Goal: Transaction & Acquisition: Purchase product/service

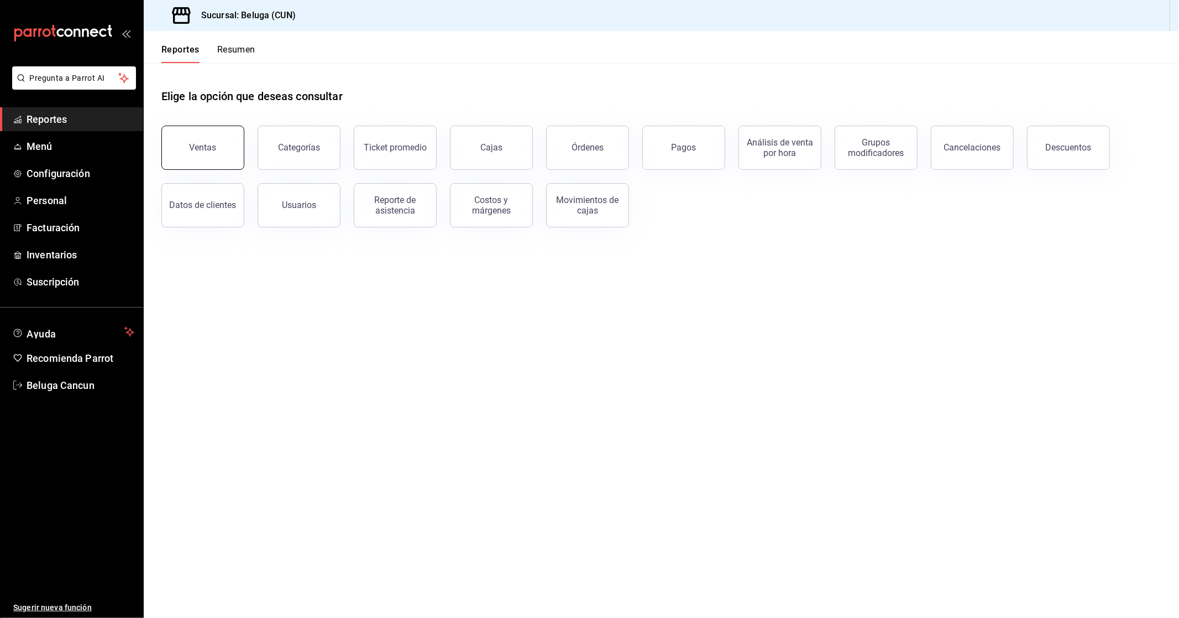
click at [176, 136] on button "Ventas" at bounding box center [202, 148] width 83 height 44
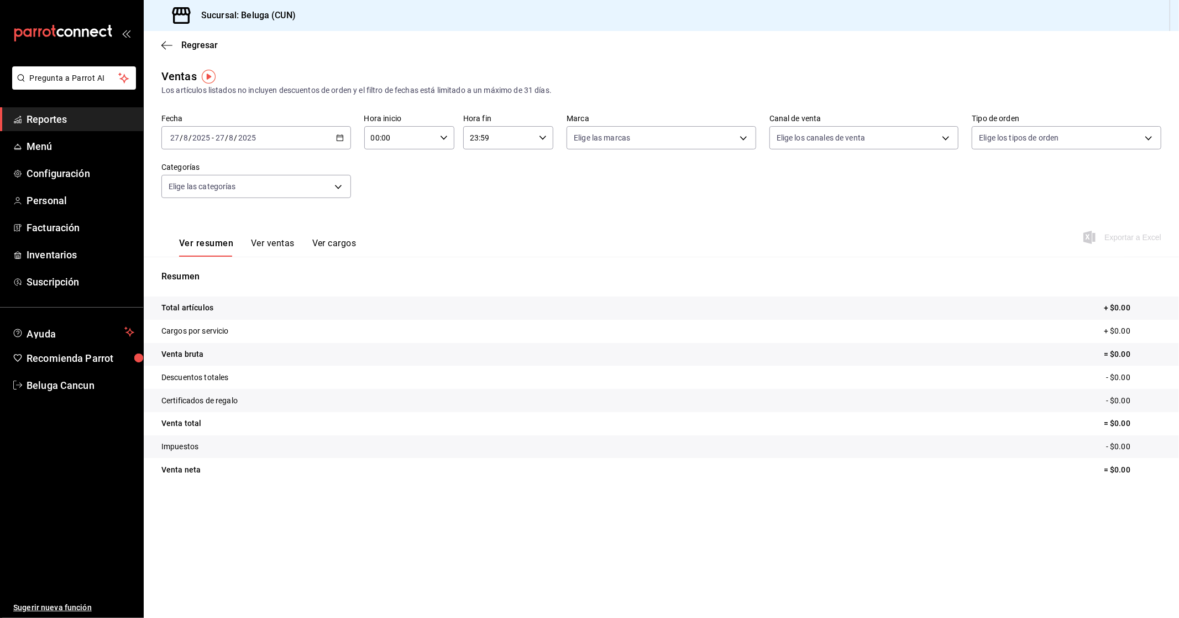
click at [324, 139] on div "2025-08-27 27 / 8 / 2025 - 2025-08-27 27 / 8 / 2025" at bounding box center [256, 137] width 190 height 23
click at [202, 269] on span "Rango de fechas" at bounding box center [214, 271] width 86 height 12
click at [310, 307] on abbr "26" at bounding box center [308, 309] width 7 height 8
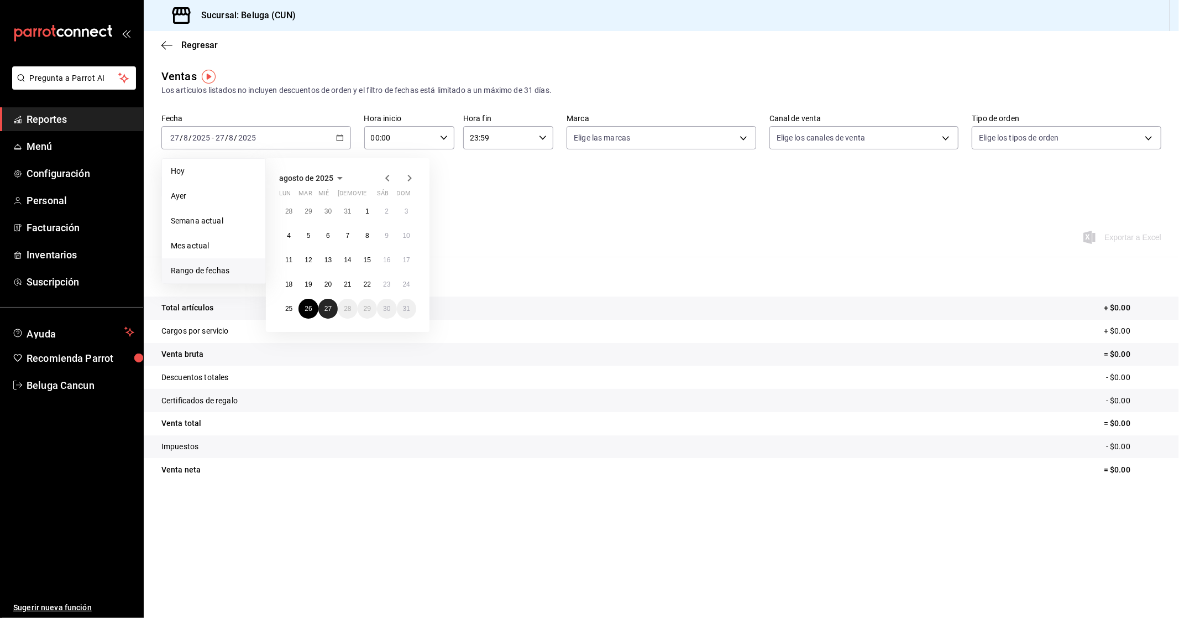
click at [320, 307] on button "27" at bounding box center [327, 309] width 19 height 20
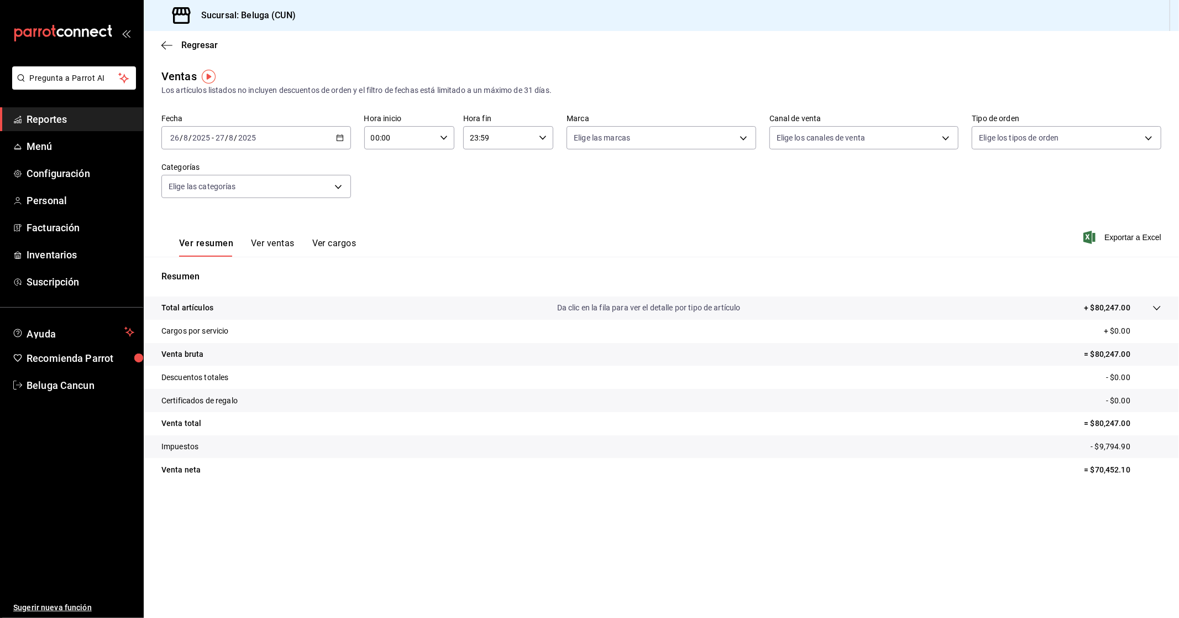
click at [422, 141] on input "00:00" at bounding box center [399, 138] width 71 height 22
click at [387, 186] on span "10" at bounding box center [387, 186] width 28 height 9
type input "10:00"
click at [510, 133] on div at bounding box center [589, 309] width 1179 height 618
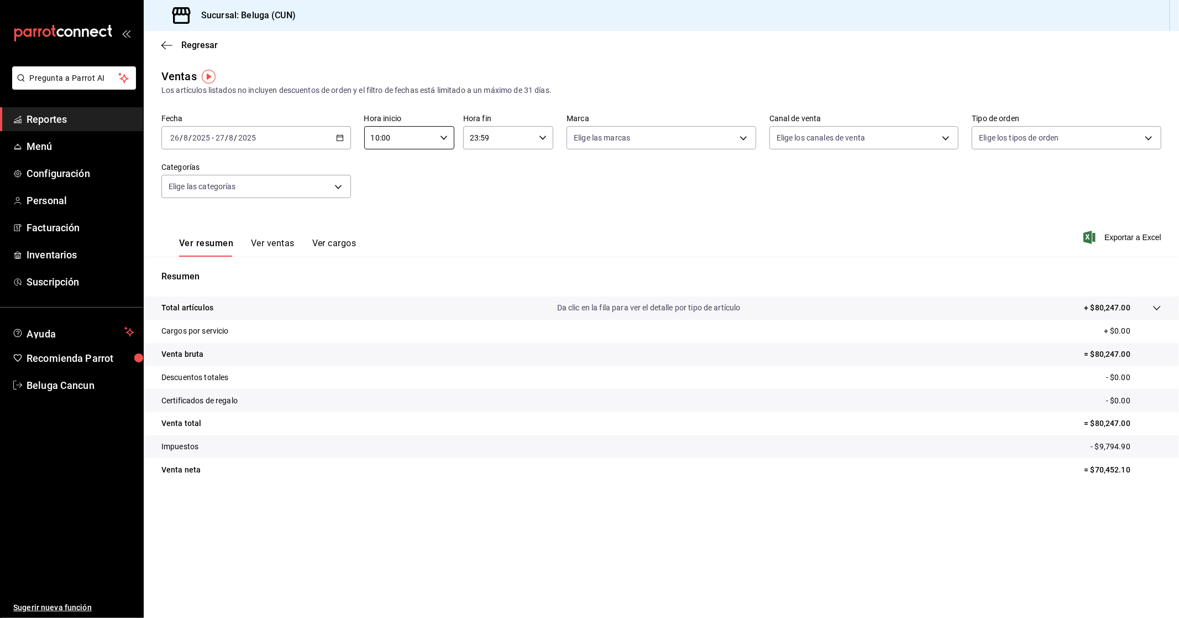
click at [510, 142] on input "23:59" at bounding box center [498, 138] width 71 height 22
click at [489, 224] on button "04" at bounding box center [486, 222] width 41 height 22
type input "04:59"
click at [687, 218] on div at bounding box center [589, 309] width 1179 height 618
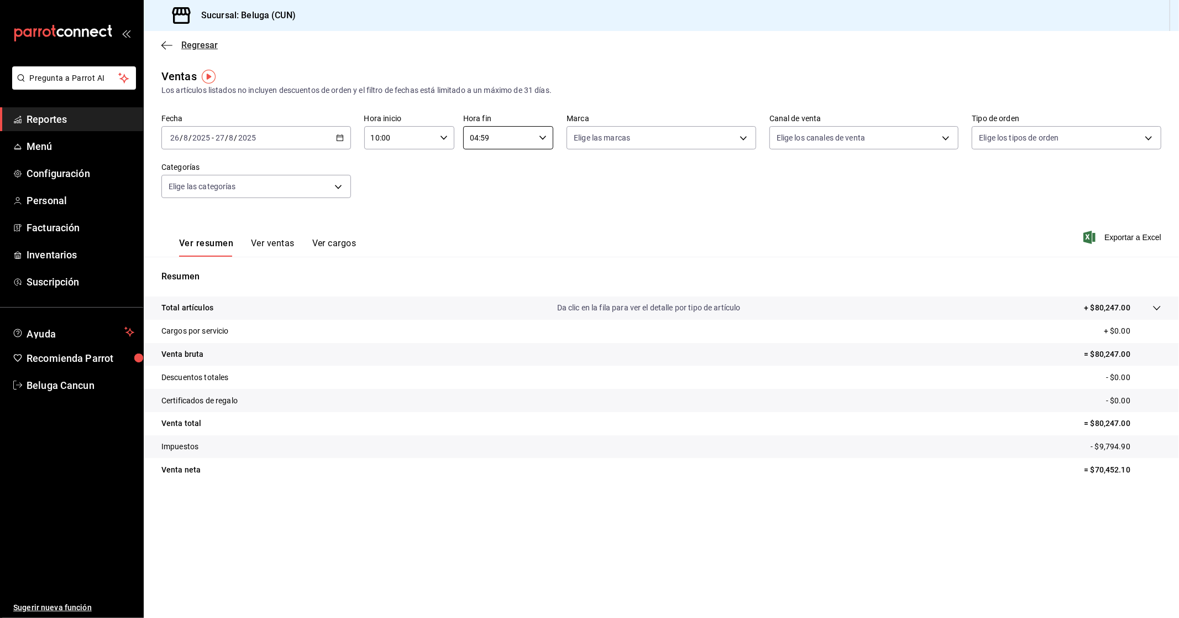
click at [200, 42] on span "Regresar" at bounding box center [199, 45] width 36 height 11
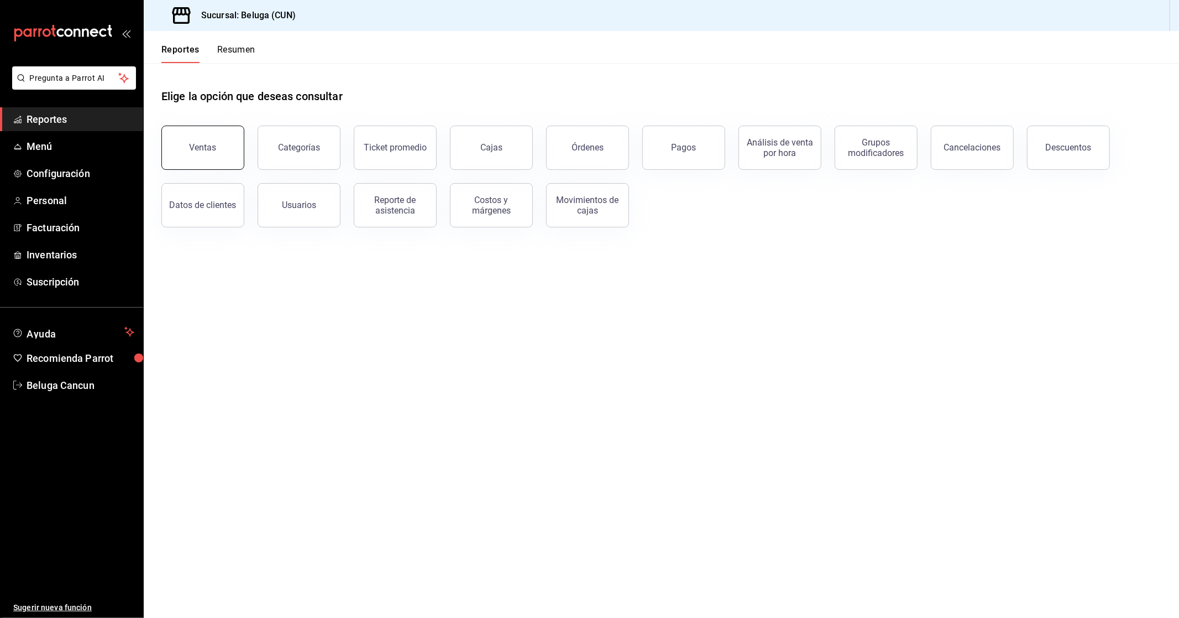
click at [233, 145] on button "Ventas" at bounding box center [202, 148] width 83 height 44
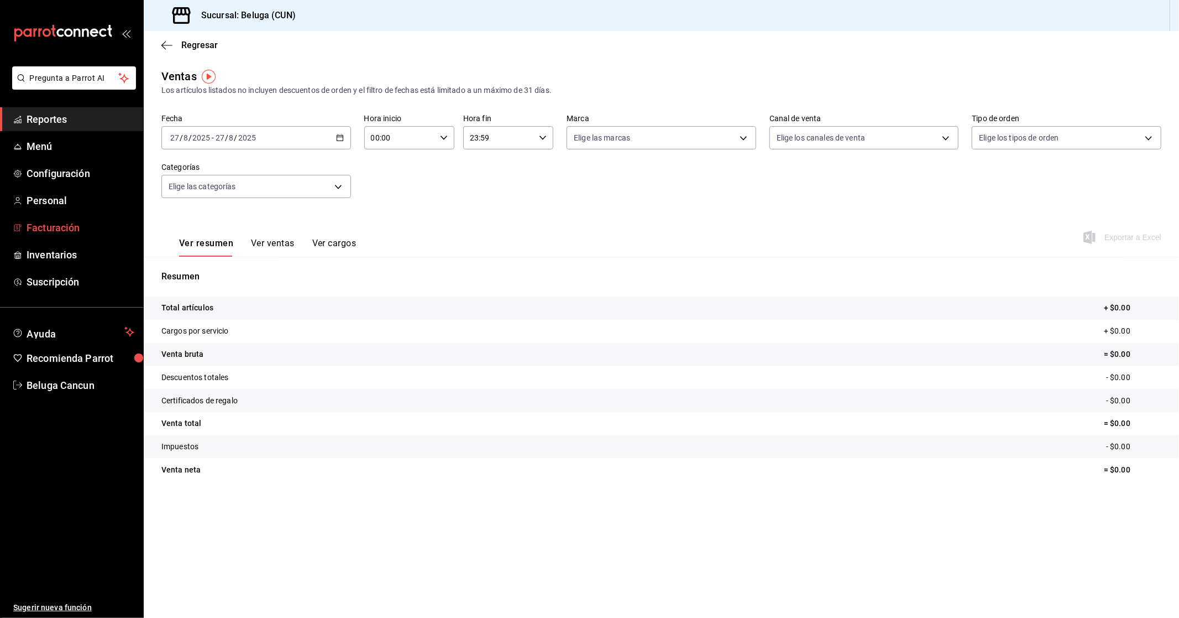
click at [71, 225] on span "Facturación" at bounding box center [81, 227] width 108 height 15
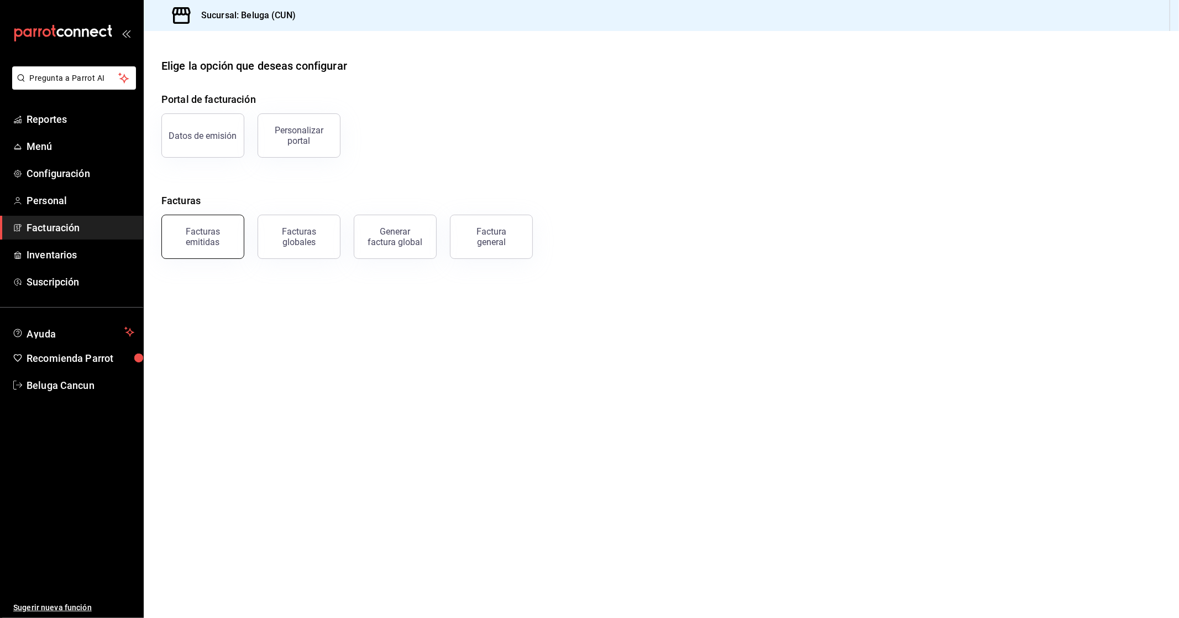
click at [205, 241] on div "Facturas emitidas" at bounding box center [203, 236] width 69 height 21
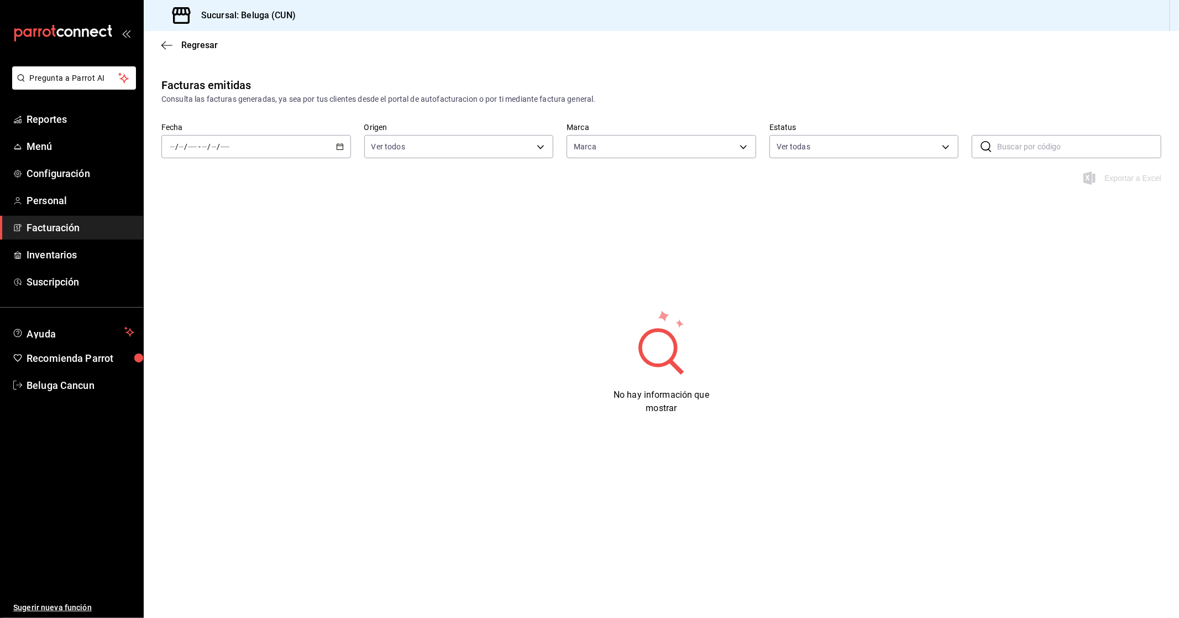
type input "90810656-3b3d-4791-b9ad-32ddd7495a71"
click at [339, 145] on icon "button" at bounding box center [340, 147] width 8 height 8
click at [218, 306] on span "Rango de fechas" at bounding box center [214, 305] width 86 height 12
click at [288, 294] on abbr "18" at bounding box center [288, 293] width 7 height 8
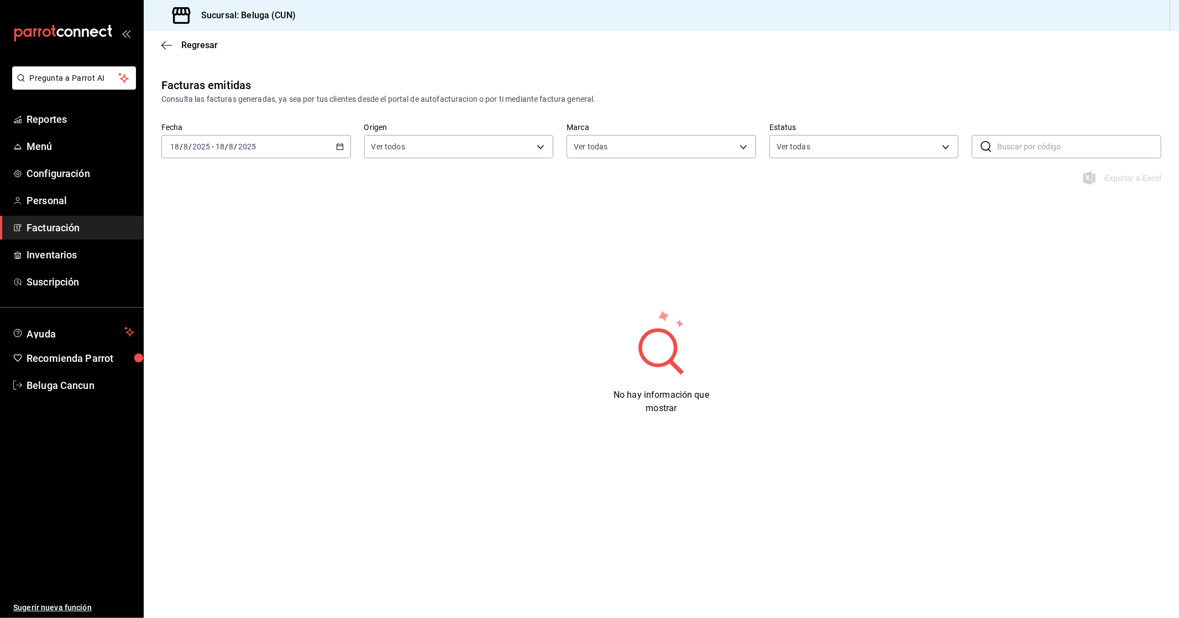
click at [332, 156] on div "2025-08-18 18 / 8 / 2025 - 2025-08-18 18 / 8 / 2025" at bounding box center [256, 146] width 190 height 23
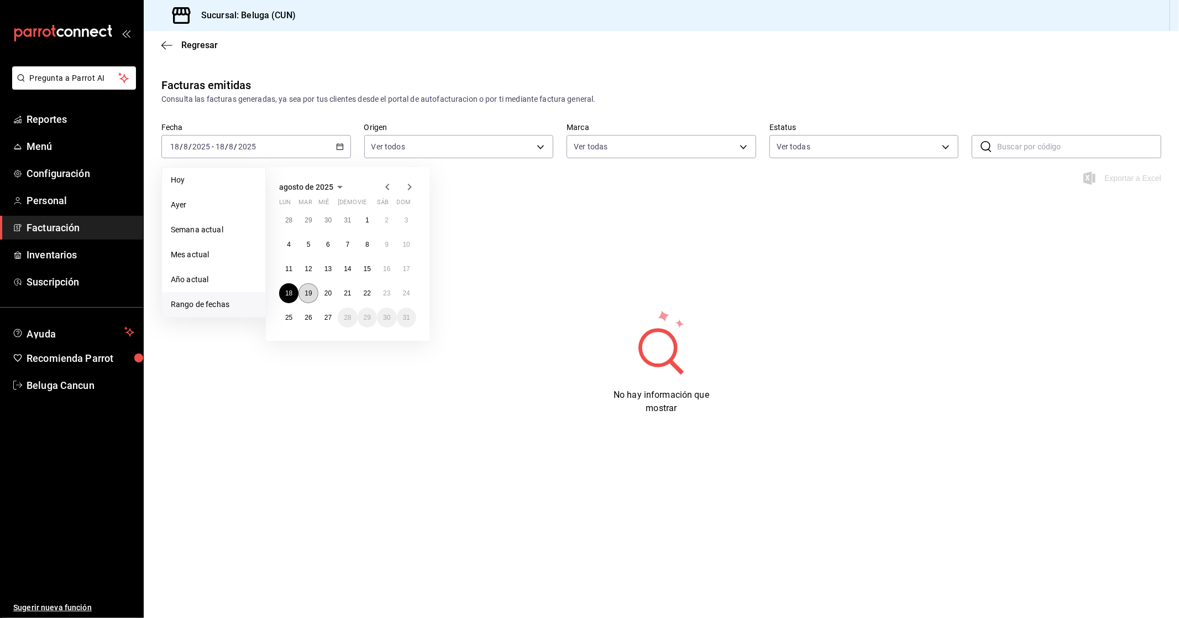
click at [307, 296] on button "19" at bounding box center [308, 293] width 19 height 20
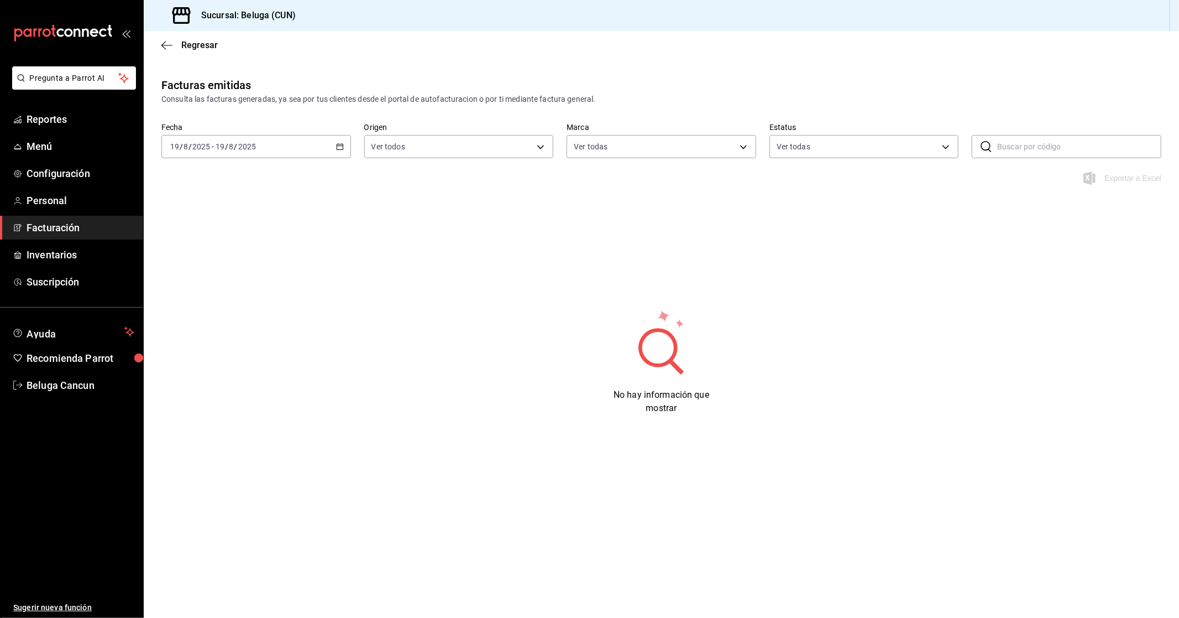
click at [338, 150] on icon "button" at bounding box center [340, 147] width 8 height 8
click at [328, 295] on abbr "20" at bounding box center [328, 293] width 7 height 8
click at [341, 147] on icon "button" at bounding box center [340, 147] width 8 height 8
click at [346, 291] on abbr "21" at bounding box center [347, 293] width 7 height 8
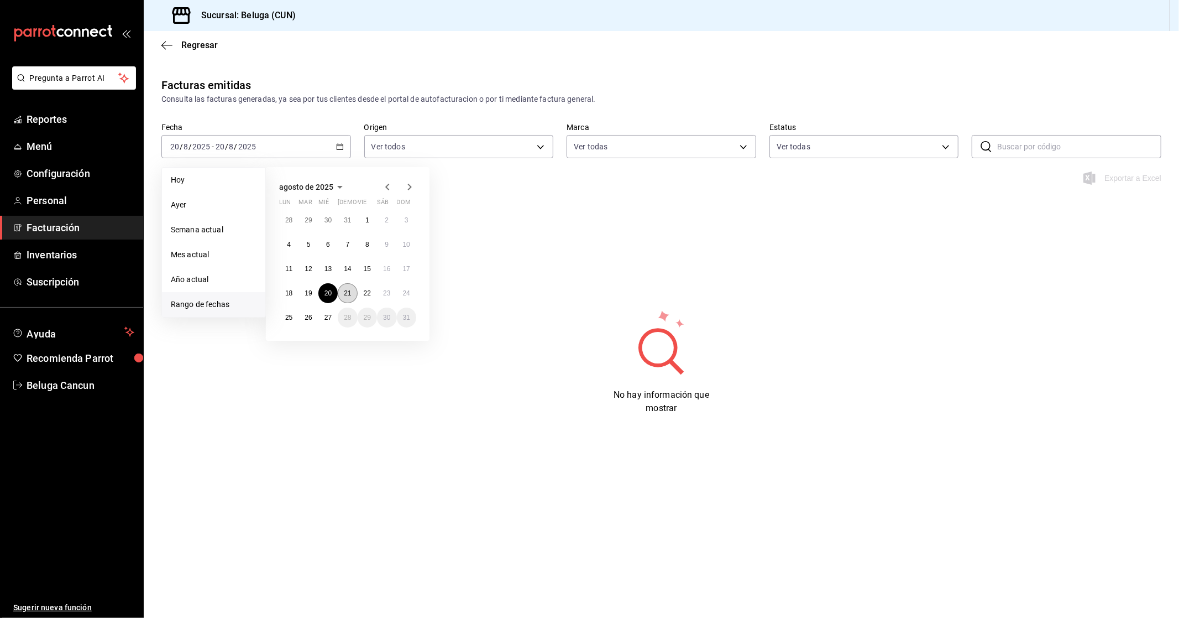
click at [346, 291] on abbr "21" at bounding box center [347, 293] width 7 height 8
click at [346, 145] on div "2025-08-21 21 / 8 / 2025 - 2025-08-21 21 / 8 / 2025" at bounding box center [256, 146] width 190 height 23
click at [370, 293] on abbr "22" at bounding box center [367, 293] width 7 height 8
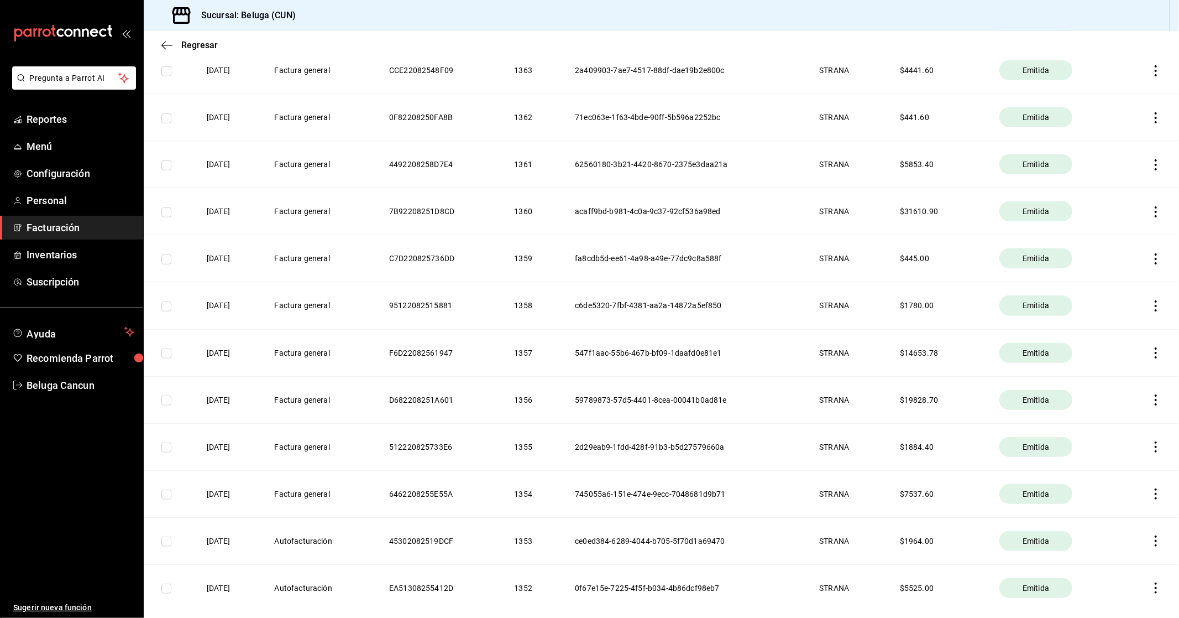
scroll to position [588, 0]
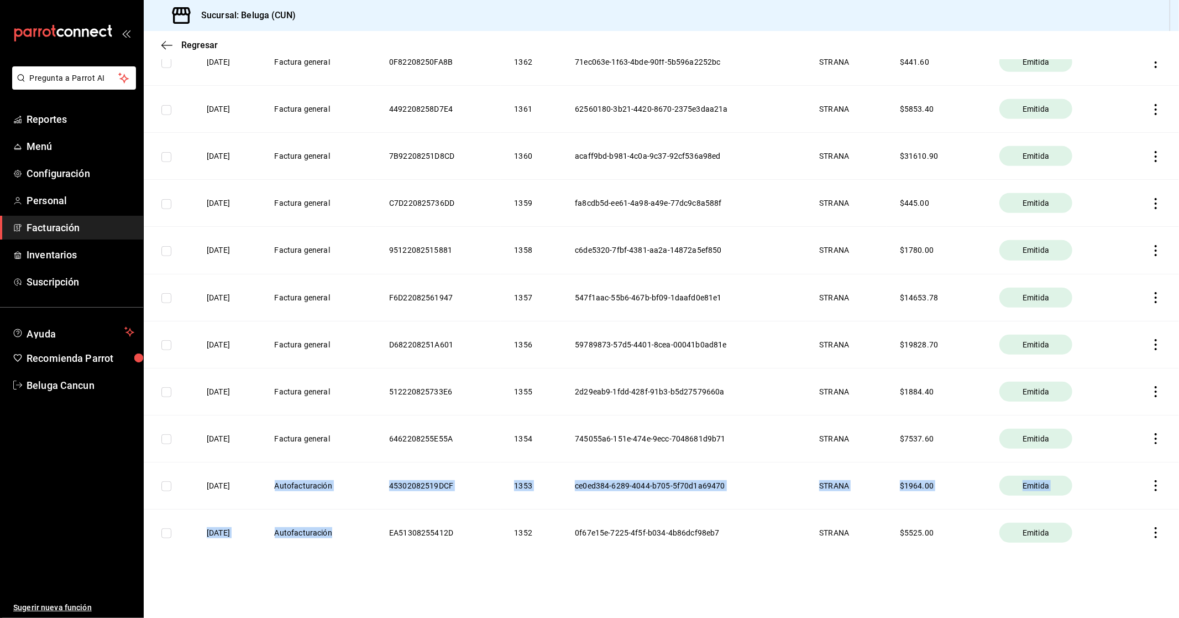
drag, startPoint x: 365, startPoint y: 537, endPoint x: 290, endPoint y: 467, distance: 102.5
click at [290, 467] on tbody "22/08/2025 Factura general 799220825A8790 1370 94740d9b-86c6-4313-beca-9adca898…" at bounding box center [662, 109] width 1036 height 892
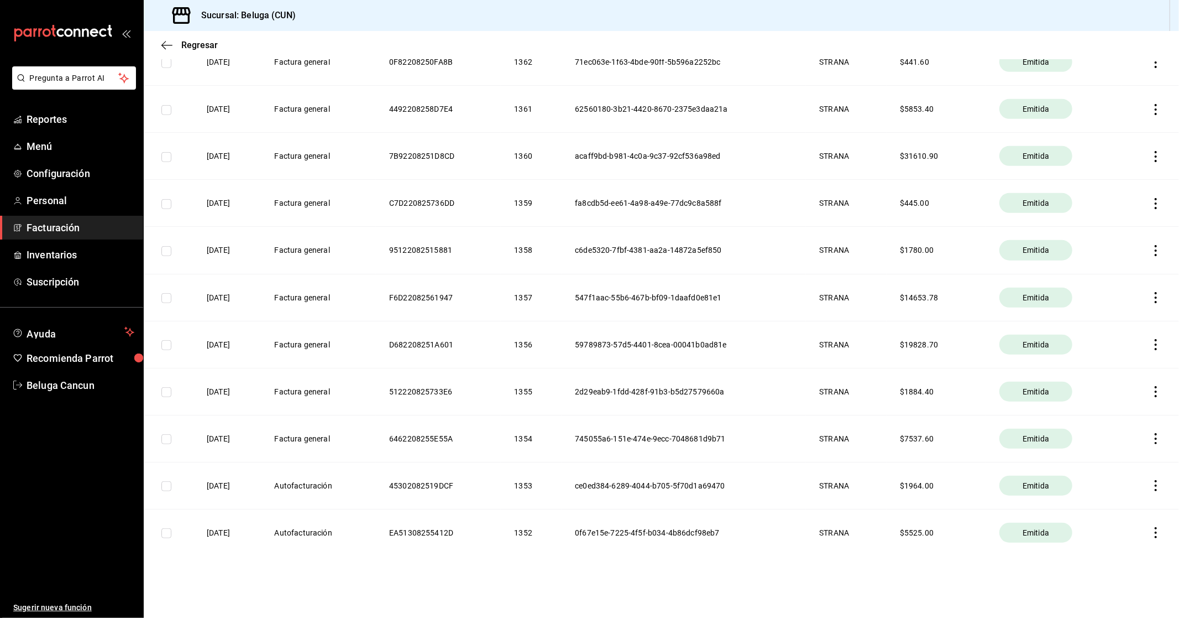
click at [540, 575] on div "Facturas emitidas Consulta las facturas generadas, ya sea por tus clientes desd…" at bounding box center [662, 44] width 1036 height 1111
click at [164, 487] on input "checkbox" at bounding box center [166, 486] width 10 height 10
checkbox input "true"
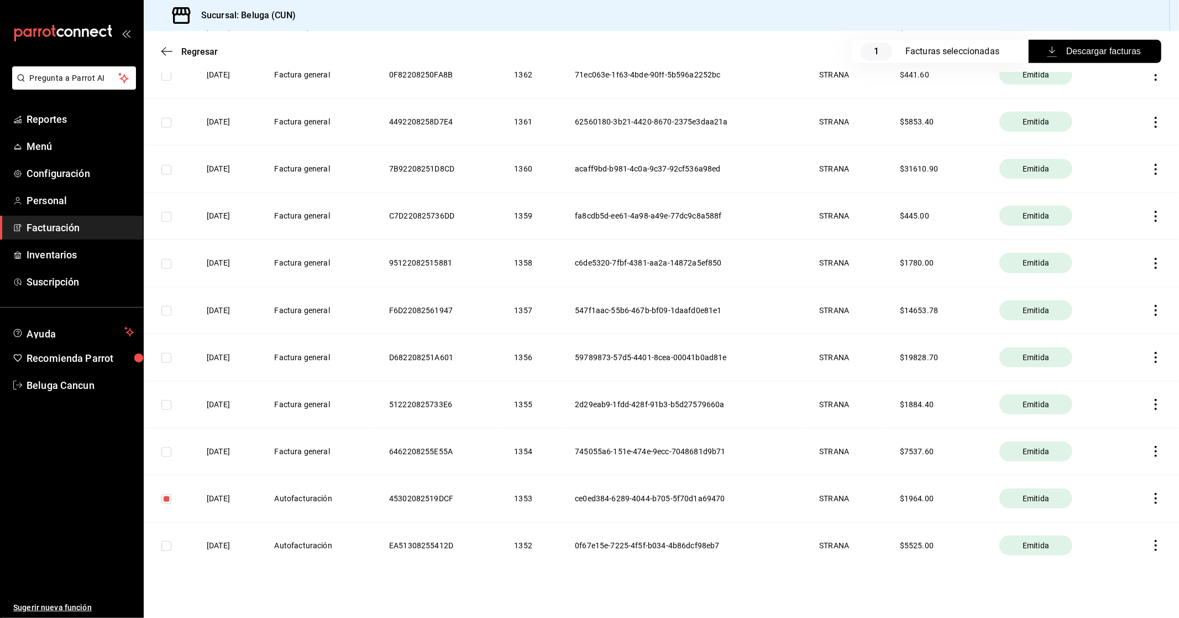
scroll to position [600, 0]
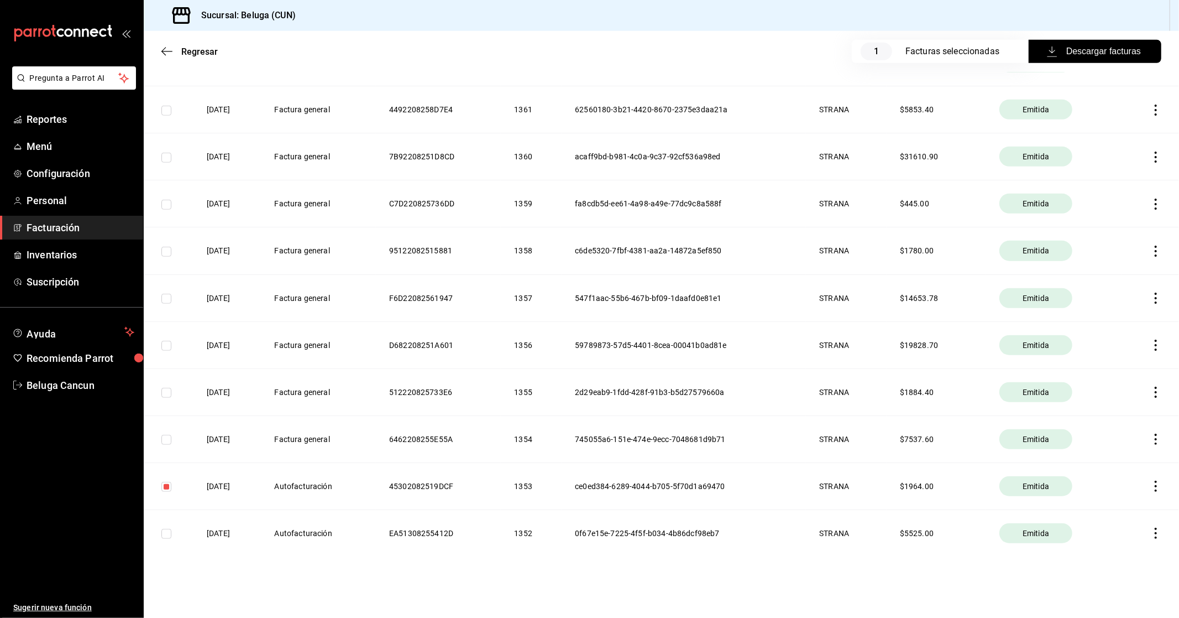
click at [165, 534] on input "checkbox" at bounding box center [166, 534] width 10 height 10
checkbox input "true"
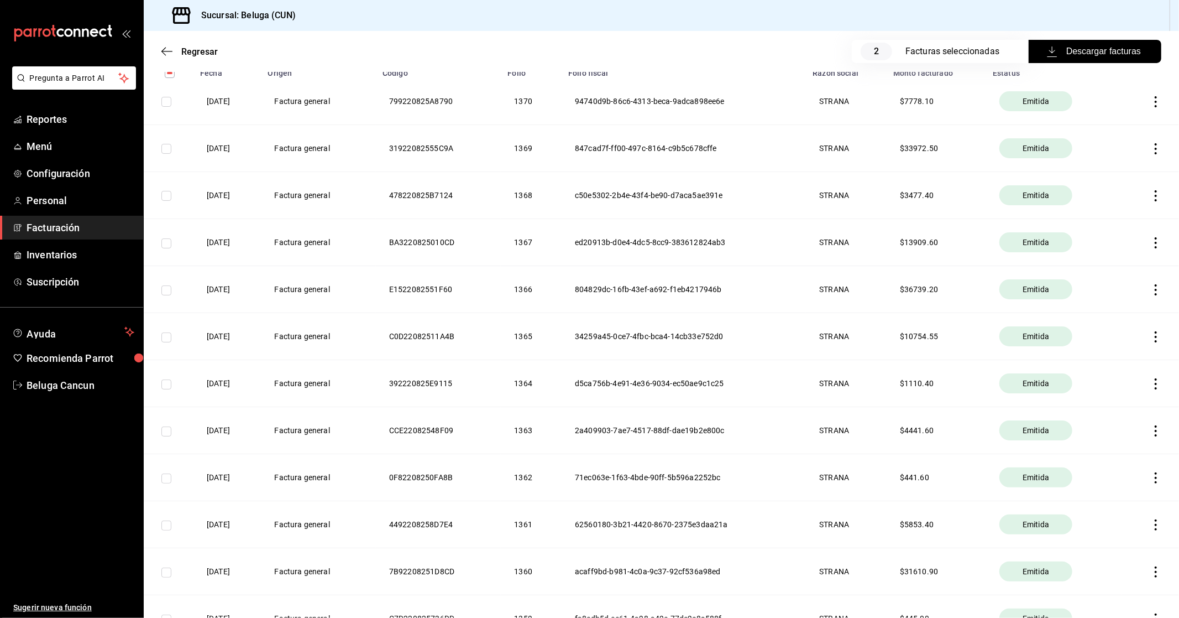
scroll to position [109, 0]
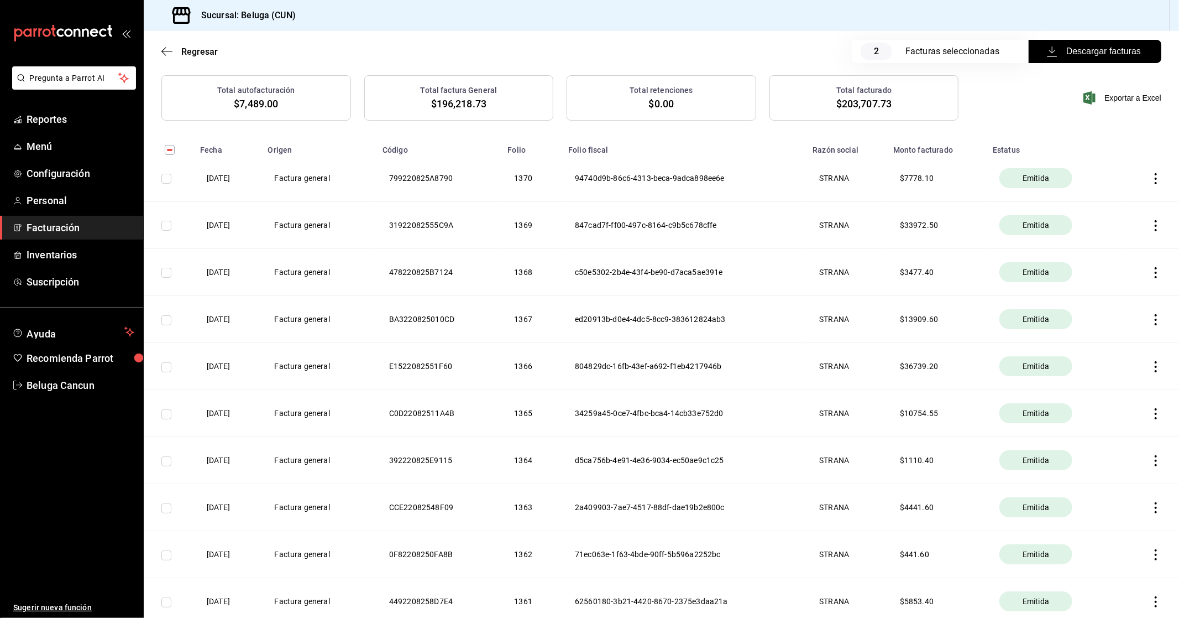
drag, startPoint x: 1077, startPoint y: 54, endPoint x: 1066, endPoint y: 67, distance: 17.3
click at [1076, 111] on main "Regresar 2 Facturas seleccionadas Descargar facturas Facturas emitidas Consulta…" at bounding box center [662, 516] width 1036 height 1188
click at [1070, 50] on span "Descargar facturas" at bounding box center [1095, 51] width 92 height 13
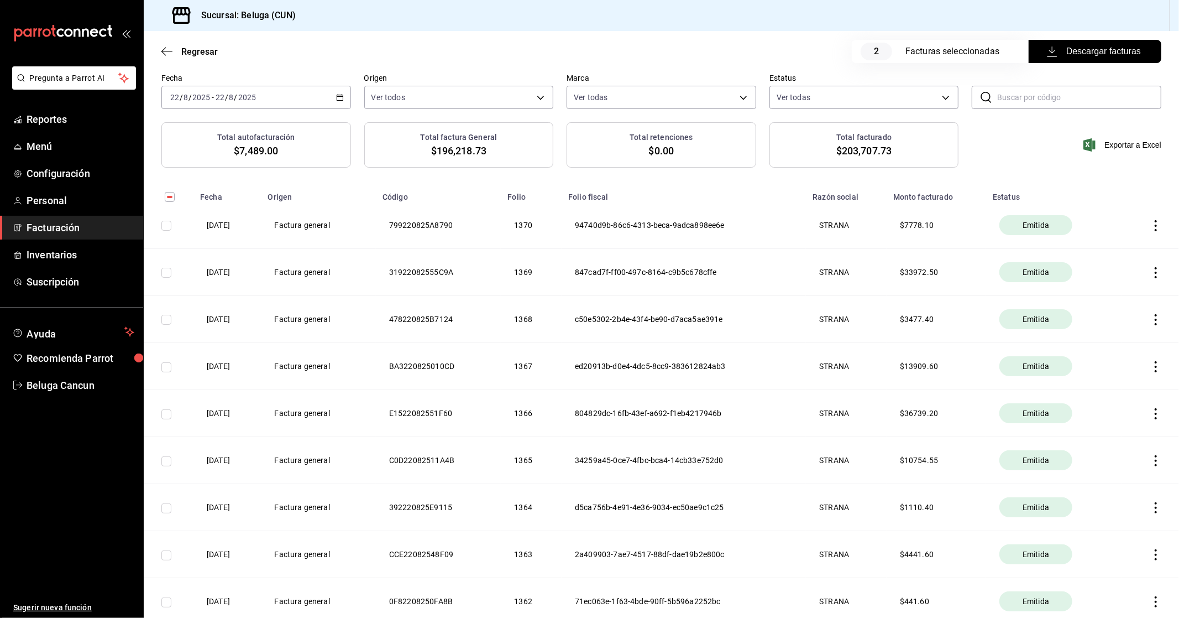
scroll to position [0, 0]
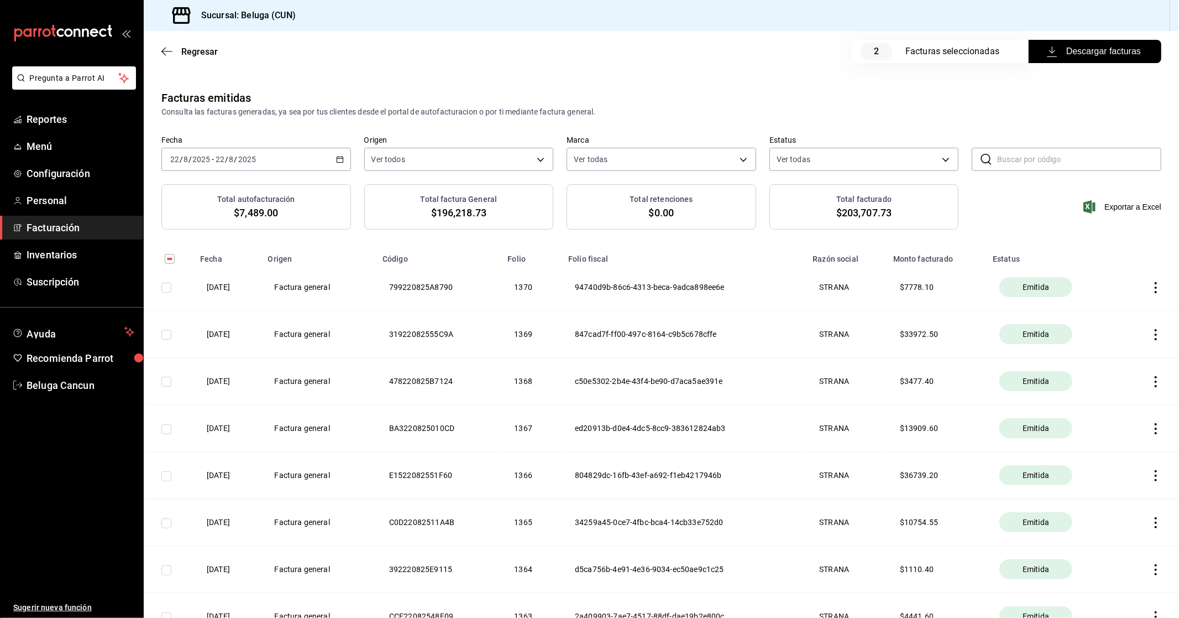
click at [336, 159] on icon "button" at bounding box center [340, 159] width 8 height 8
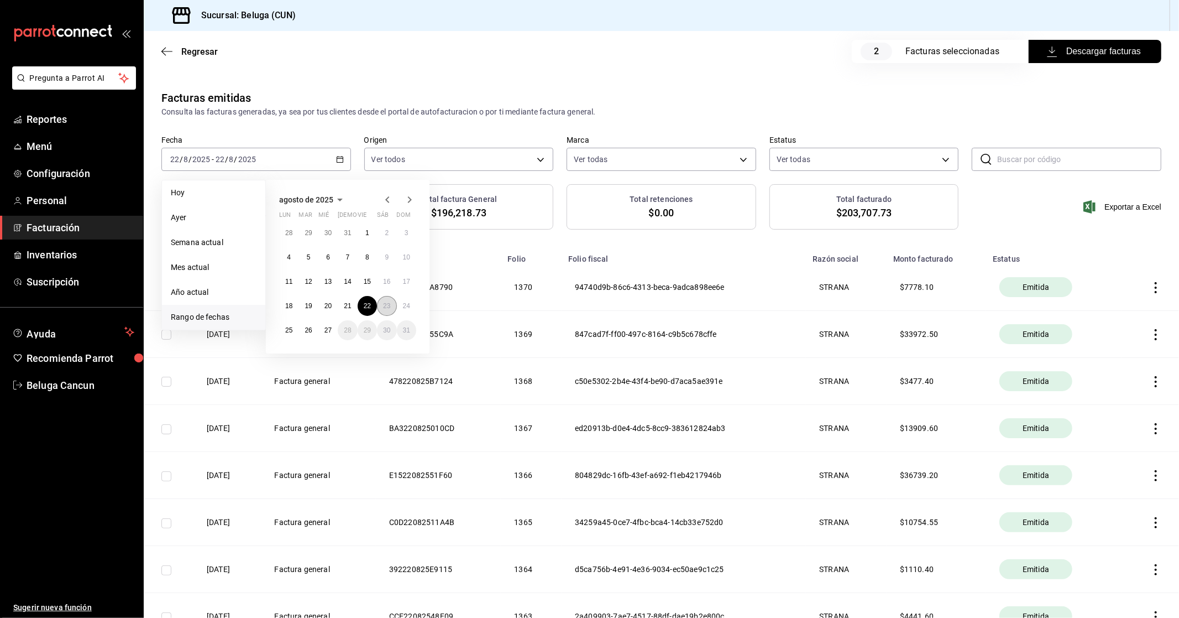
click at [388, 305] on abbr "23" at bounding box center [386, 306] width 7 height 8
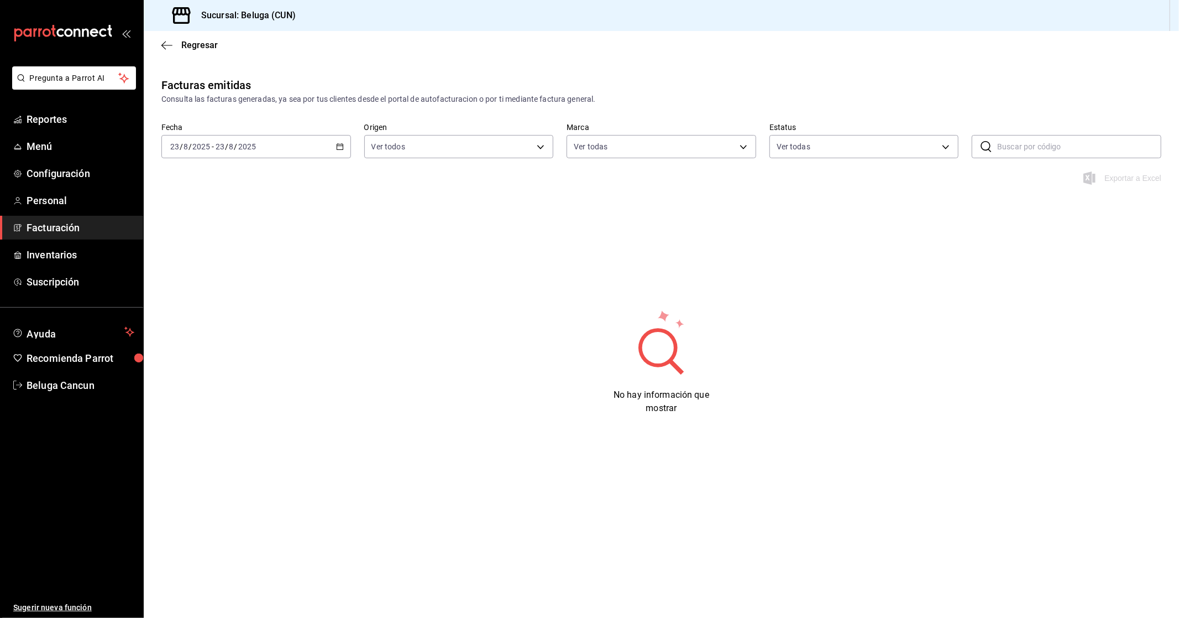
click at [338, 145] on icon "button" at bounding box center [340, 147] width 8 height 8
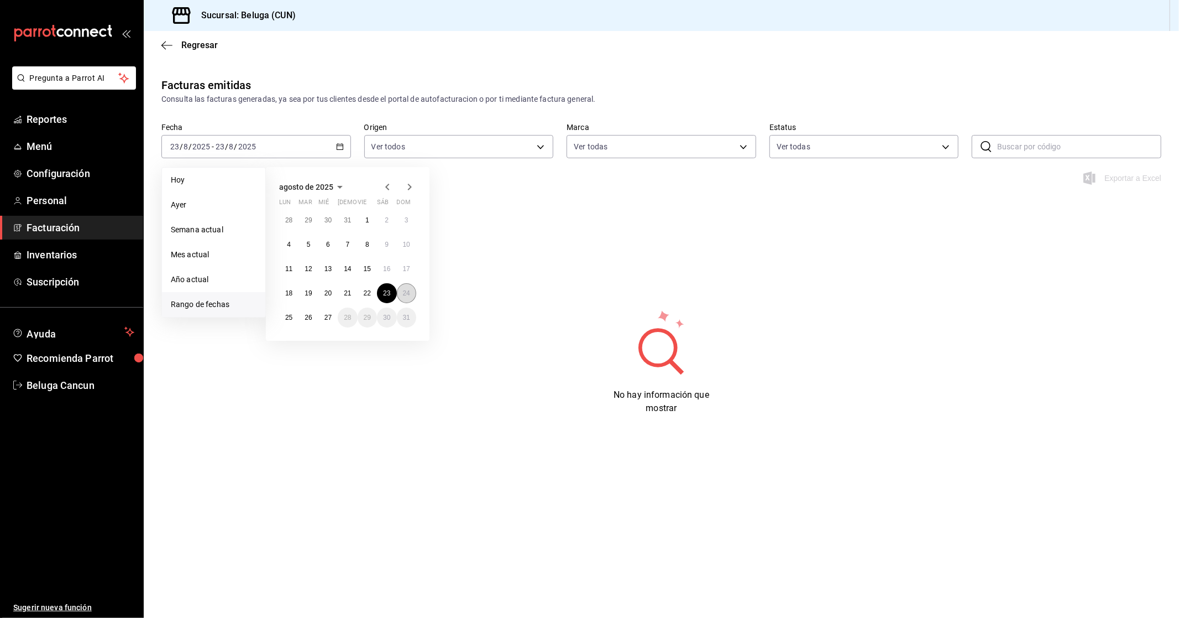
click at [408, 295] on abbr "24" at bounding box center [406, 293] width 7 height 8
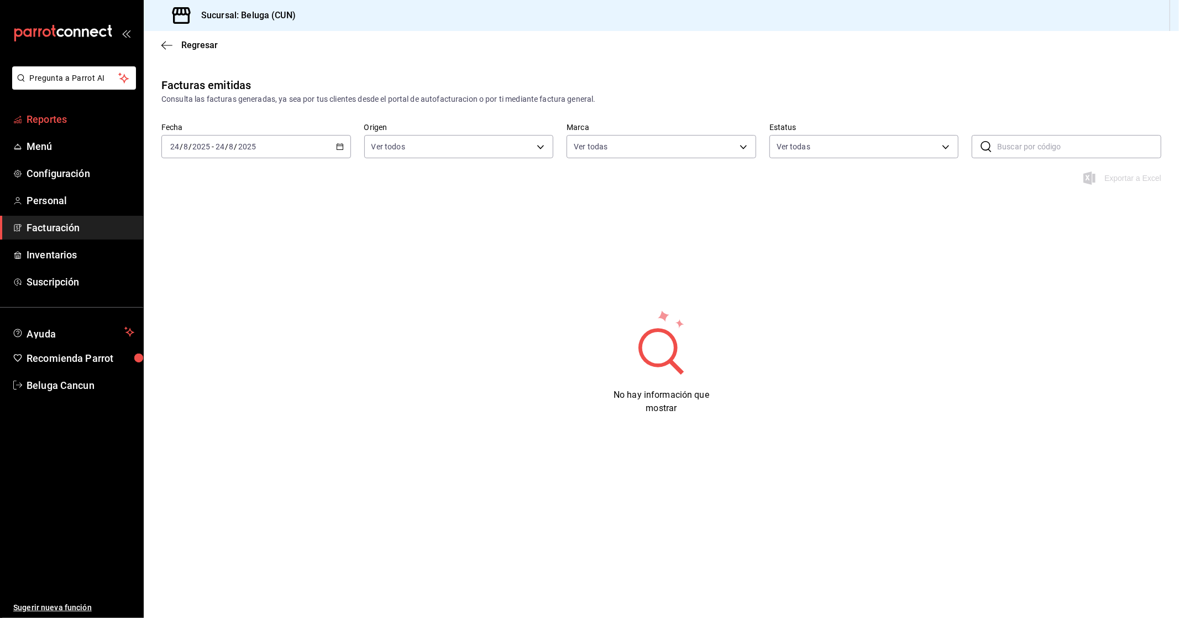
click at [63, 118] on span "Reportes" at bounding box center [81, 119] width 108 height 15
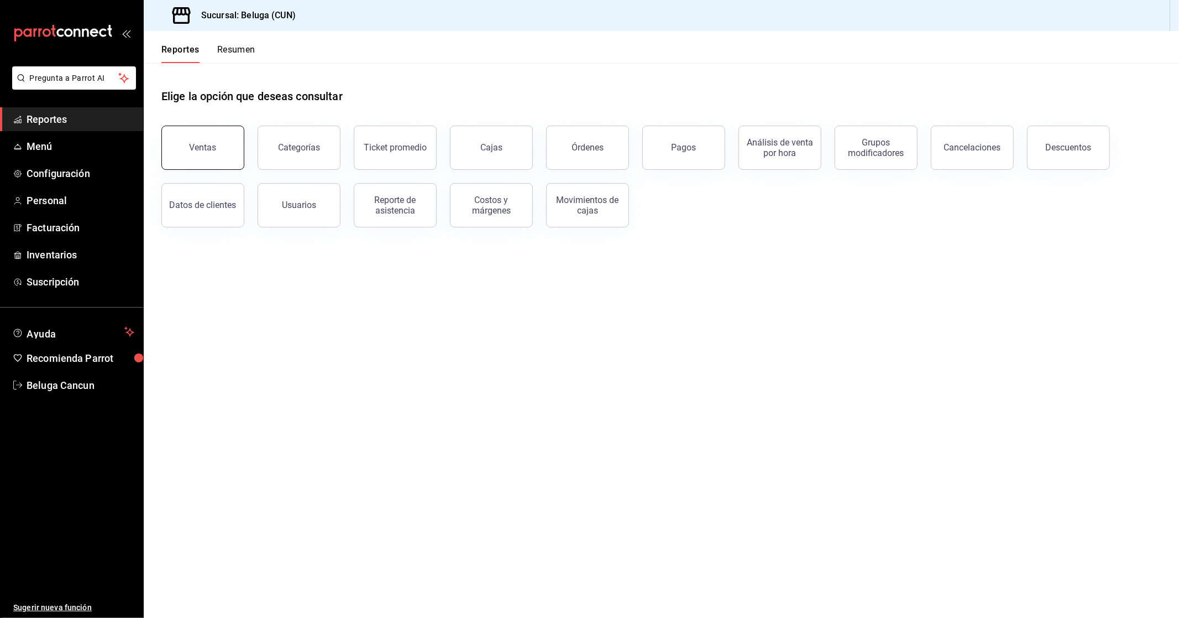
click at [207, 153] on button "Ventas" at bounding box center [202, 148] width 83 height 44
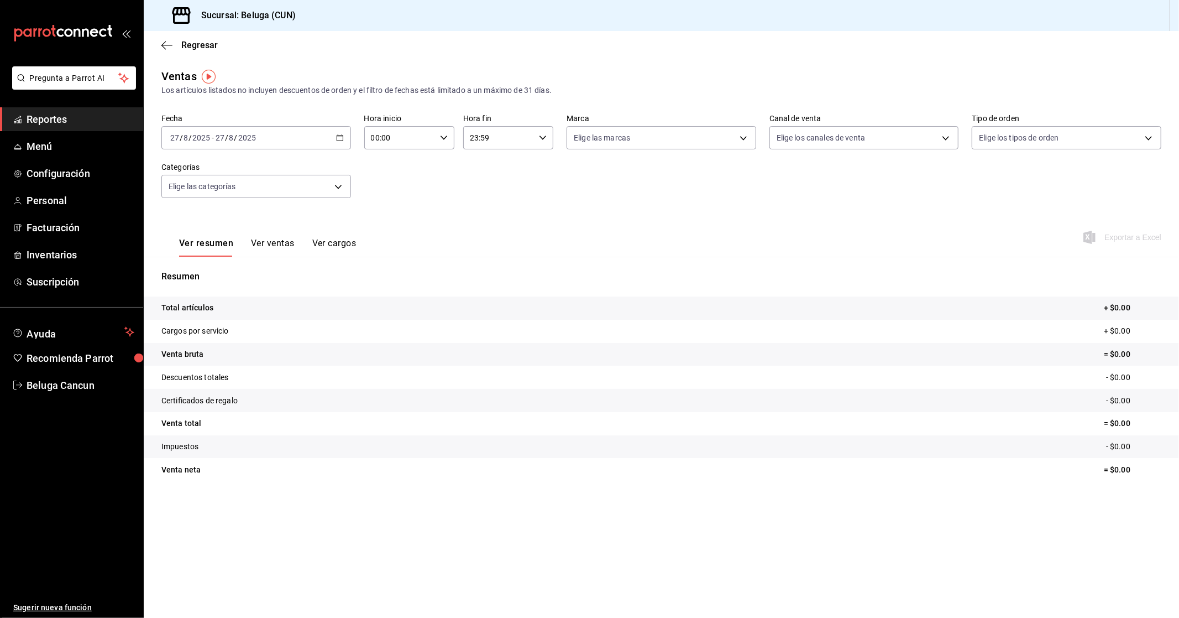
click at [343, 138] on \(Stroke\) "button" at bounding box center [340, 138] width 7 height 6
click at [208, 264] on li "Rango de fechas" at bounding box center [213, 270] width 103 height 25
click at [368, 288] on abbr "22" at bounding box center [367, 284] width 7 height 8
click at [341, 146] on div "2025-08-22 22 / 8 / 2025 - 2025-08-22 22 / 8 / 2025" at bounding box center [256, 137] width 190 height 23
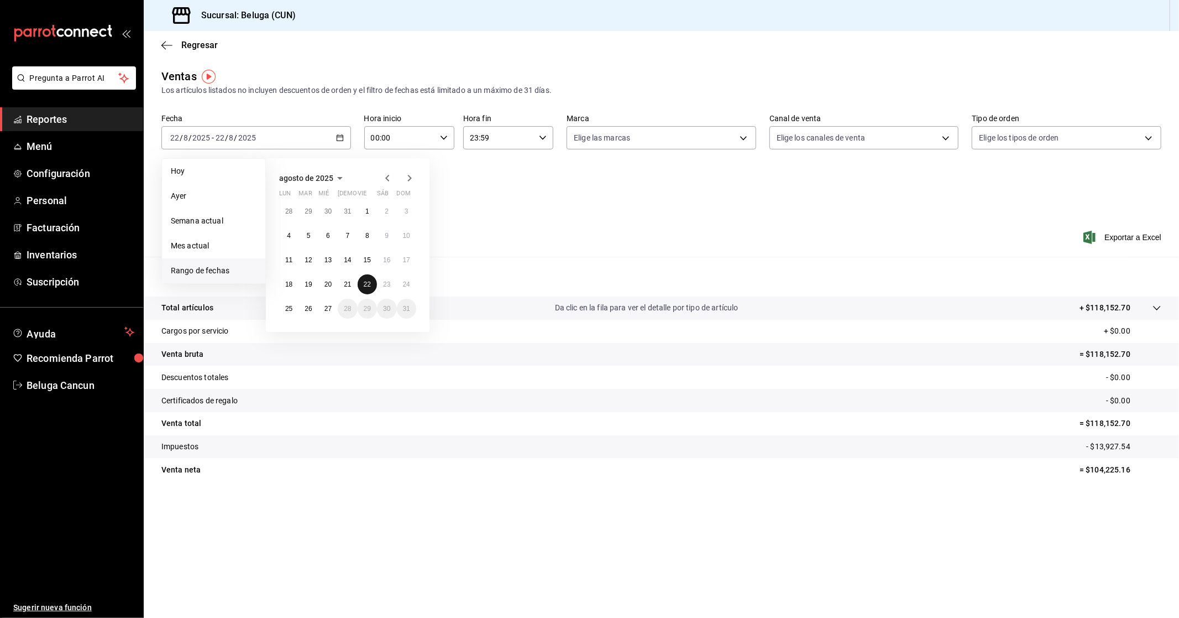
click at [369, 285] on abbr "22" at bounding box center [367, 284] width 7 height 8
click at [390, 283] on abbr "23" at bounding box center [386, 284] width 7 height 8
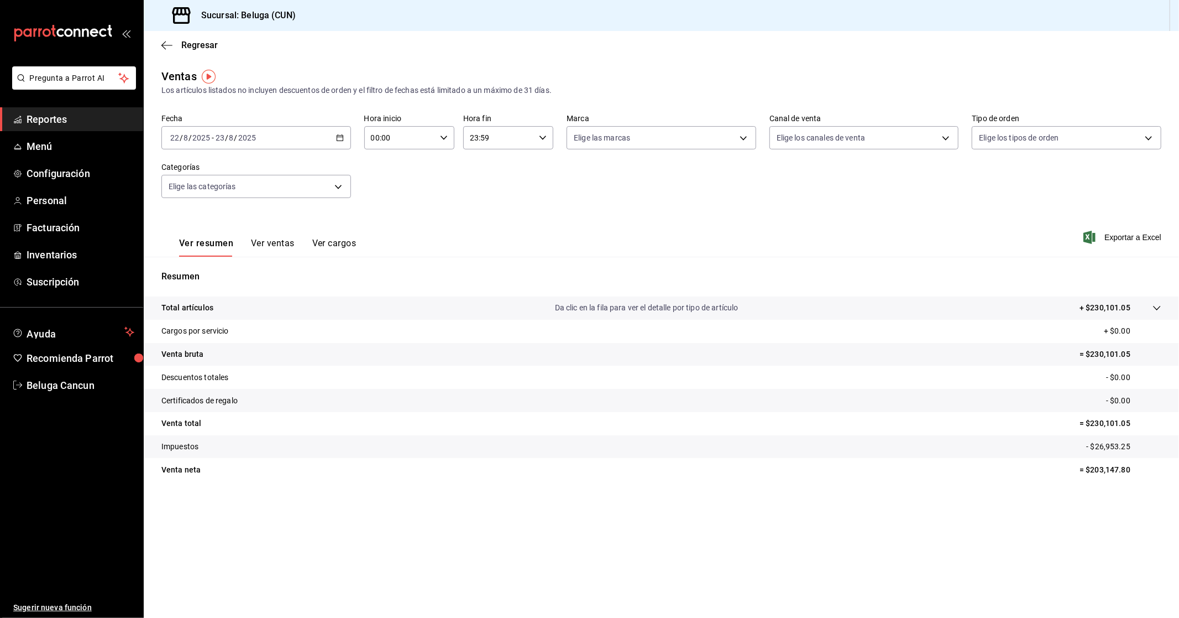
click at [444, 135] on icon "button" at bounding box center [444, 138] width 8 height 8
click at [388, 192] on span "10" at bounding box center [387, 196] width 28 height 9
type input "10:00"
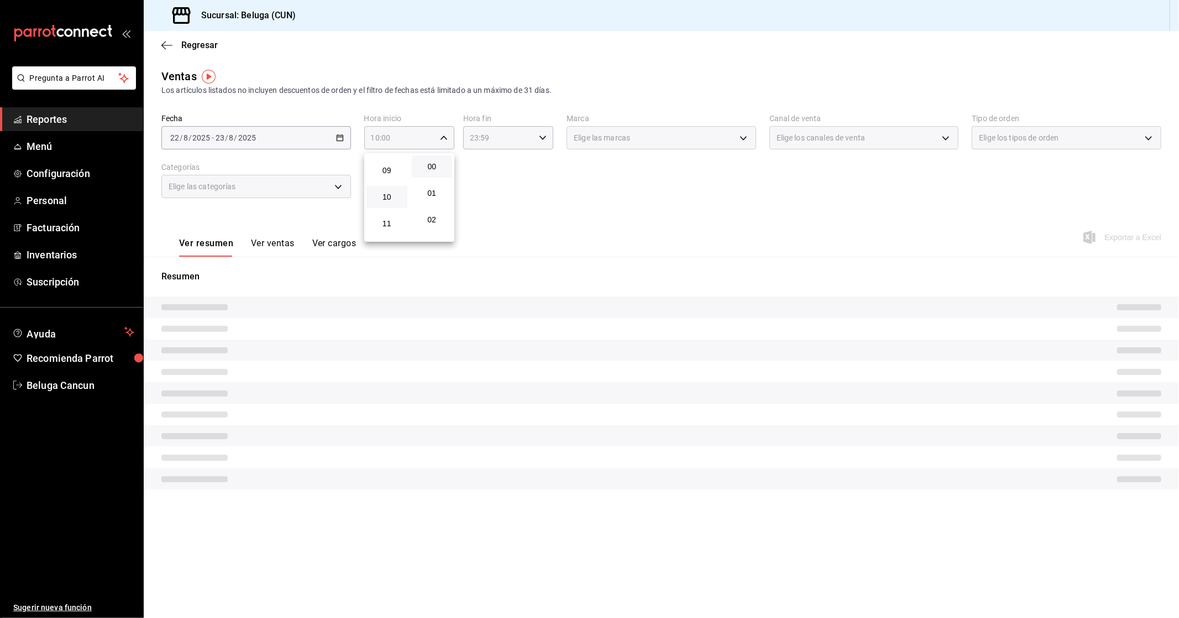
click at [526, 142] on div at bounding box center [589, 309] width 1179 height 618
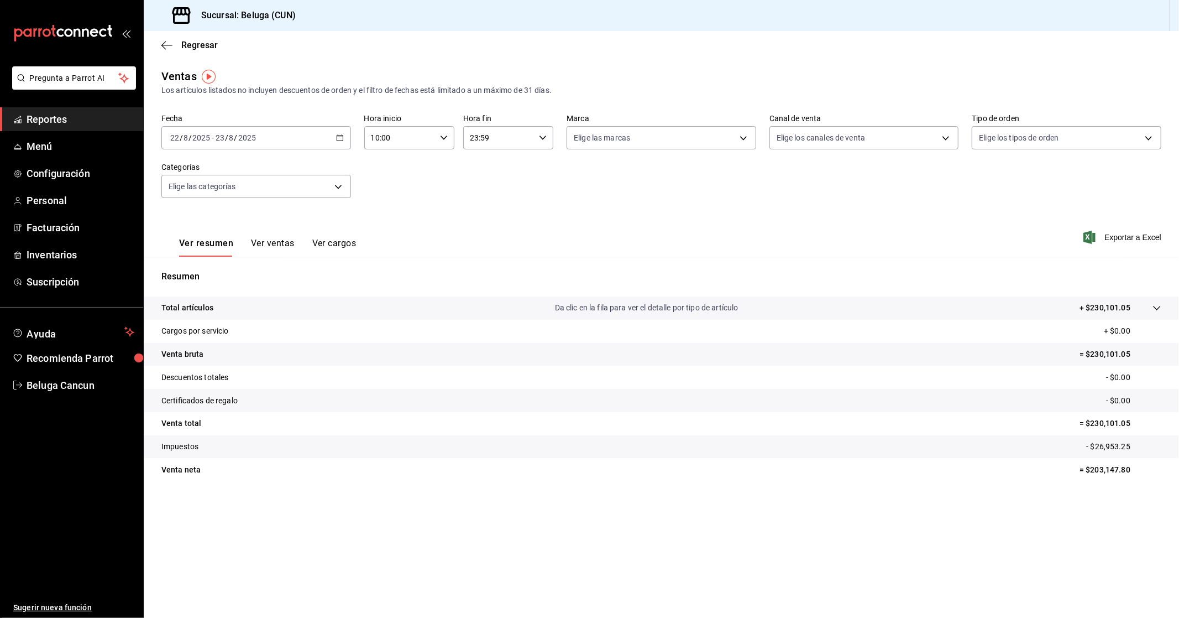
click at [538, 139] on div "23:59 Hora fin" at bounding box center [508, 137] width 90 height 23
click at [493, 189] on button "10" at bounding box center [486, 197] width 41 height 22
type input "10:59"
click at [404, 174] on div at bounding box center [589, 309] width 1179 height 618
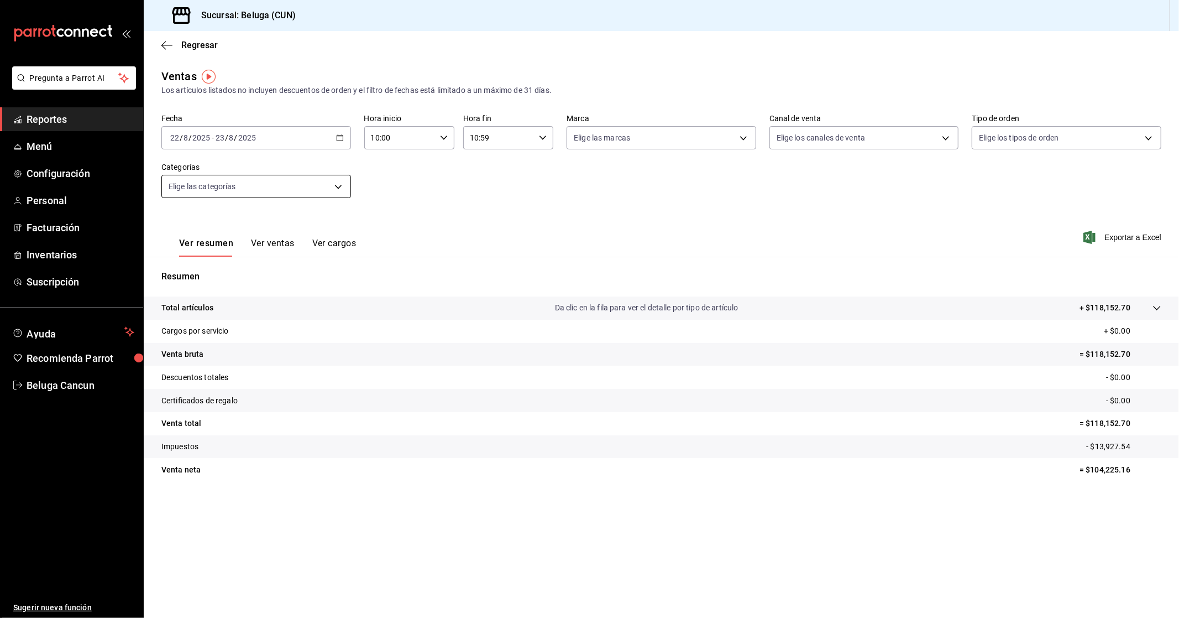
click at [327, 184] on body "Pregunta a Parrot AI Reportes Menú Configuración Personal Facturación Inventari…" at bounding box center [589, 309] width 1179 height 618
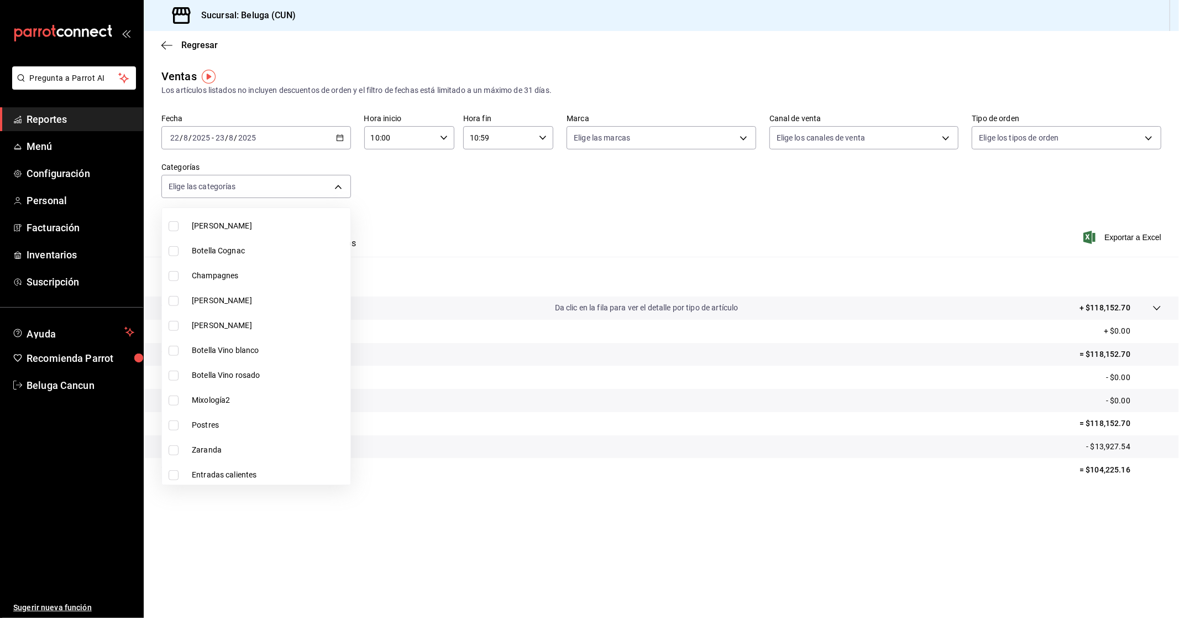
scroll to position [806, 0]
click at [225, 347] on span "Zaranda" at bounding box center [269, 349] width 154 height 12
type input "cadb29bd-56f3-460c-b907-0d47ec93eb02"
checkbox input "true"
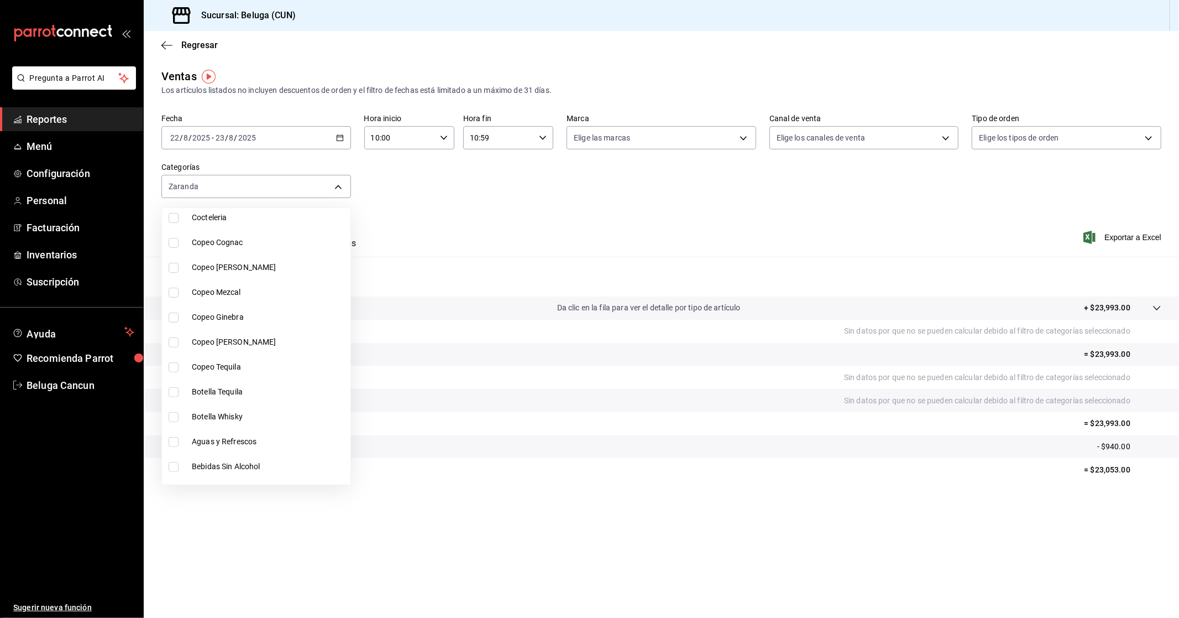
scroll to position [314, 0]
click at [391, 229] on div at bounding box center [589, 309] width 1179 height 618
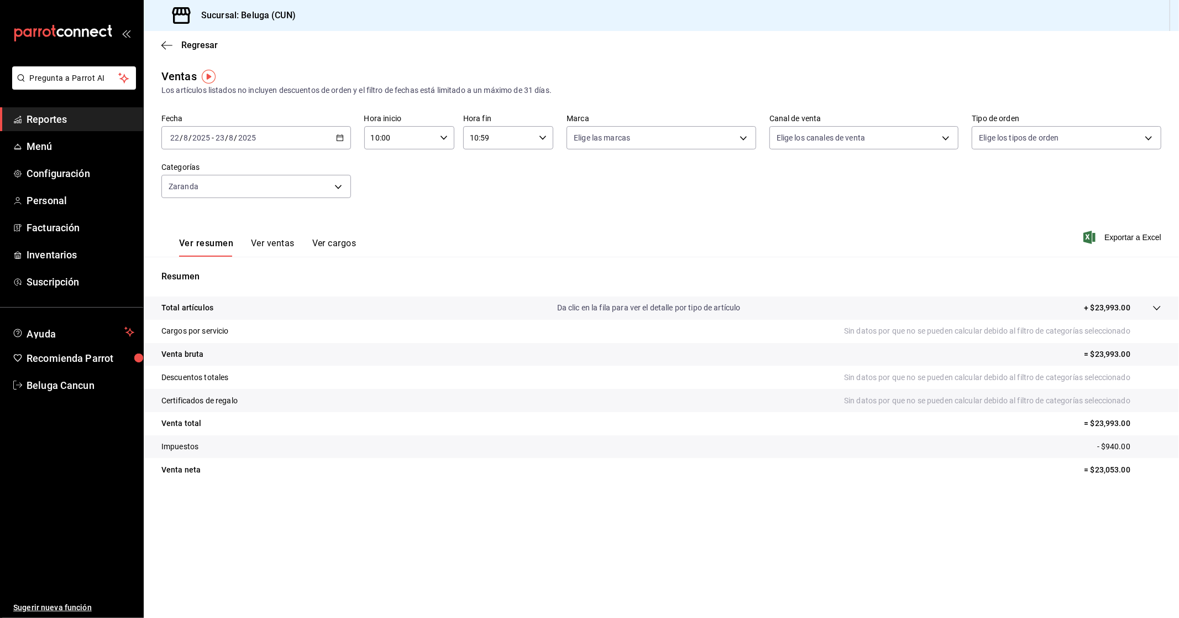
click at [284, 242] on button "Ver ventas" at bounding box center [273, 247] width 44 height 19
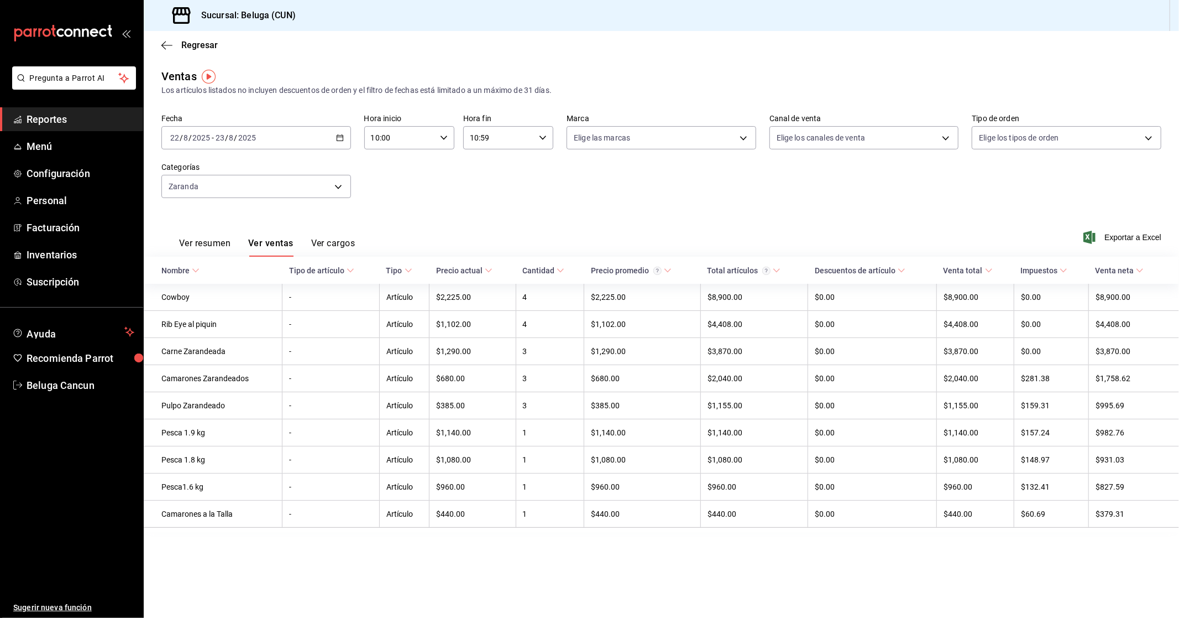
click at [515, 141] on input "10:59" at bounding box center [498, 138] width 71 height 22
click at [490, 190] on span "04" at bounding box center [486, 194] width 28 height 9
type input "04:59"
click at [634, 163] on div at bounding box center [589, 309] width 1179 height 618
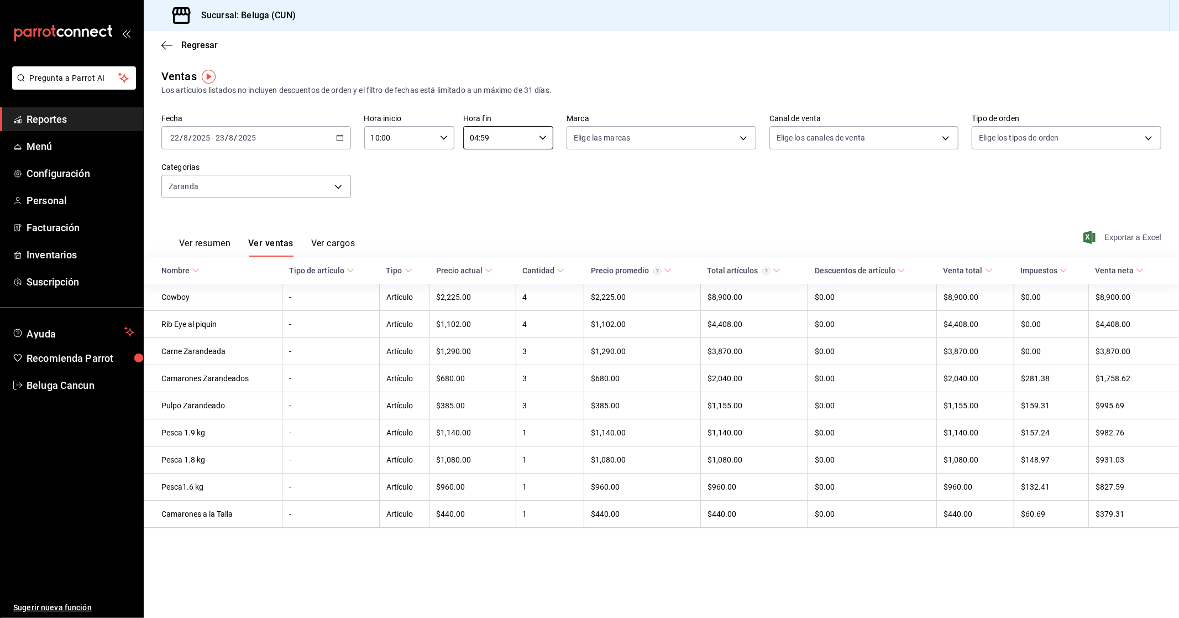
click at [1131, 236] on span "Exportar a Excel" at bounding box center [1124, 237] width 76 height 13
click at [337, 138] on \(Stroke\) "button" at bounding box center [340, 138] width 7 height 6
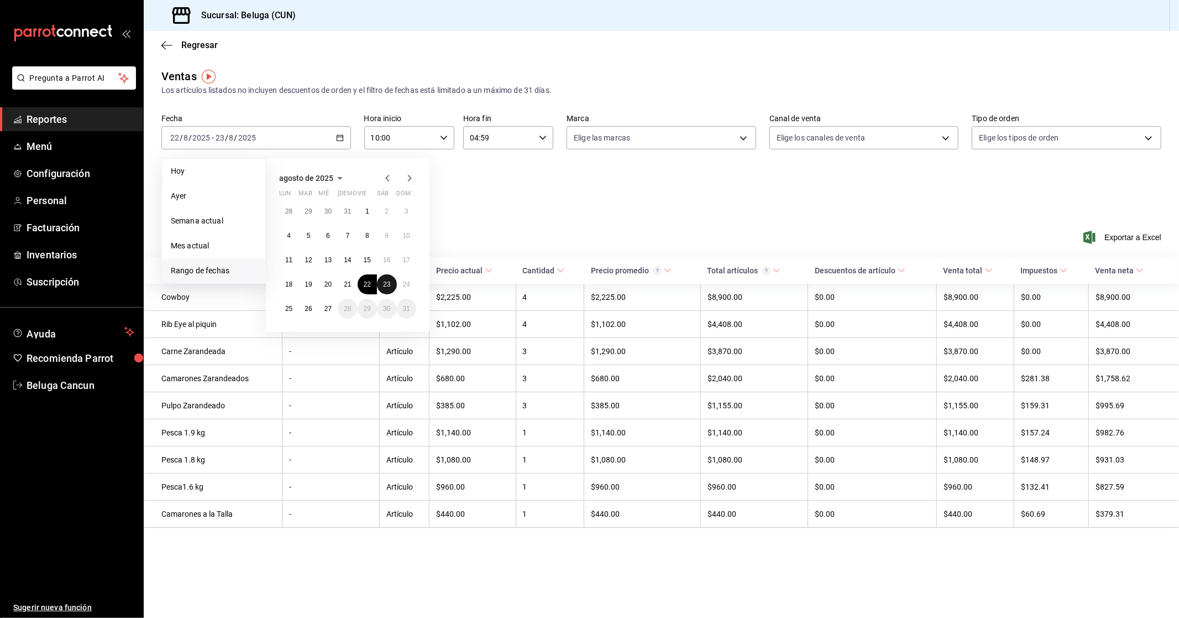
click at [385, 282] on abbr "23" at bounding box center [386, 284] width 7 height 8
click at [403, 285] on abbr "24" at bounding box center [406, 284] width 7 height 8
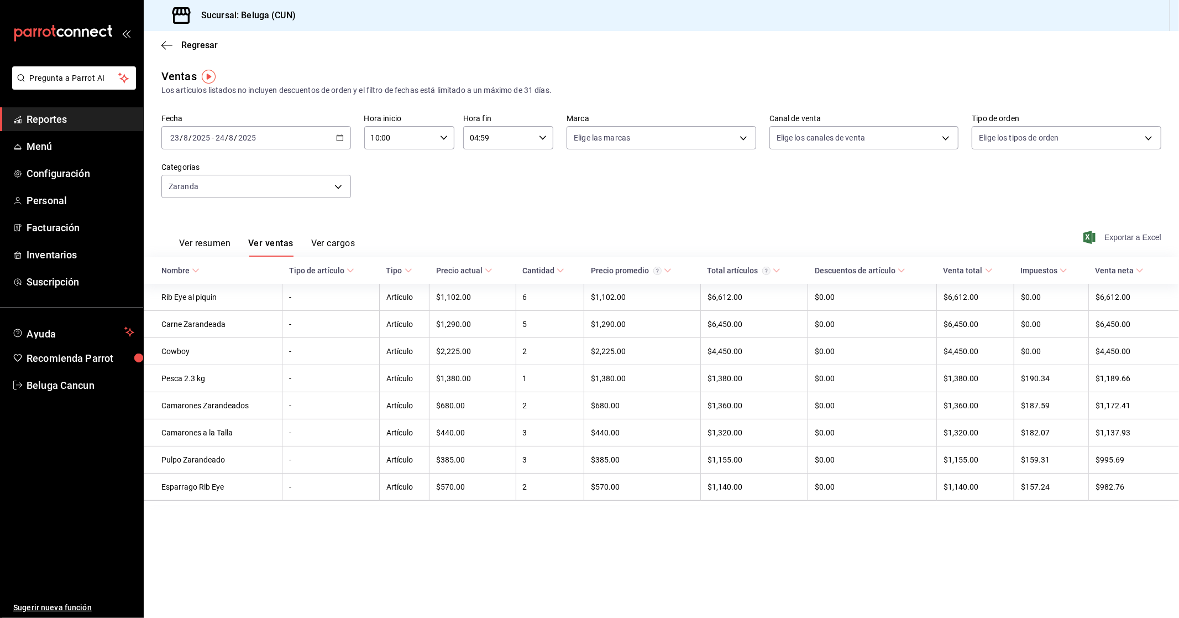
click at [1125, 235] on span "Exportar a Excel" at bounding box center [1124, 237] width 76 height 13
click at [343, 140] on \(Stroke\) "button" at bounding box center [340, 138] width 7 height 6
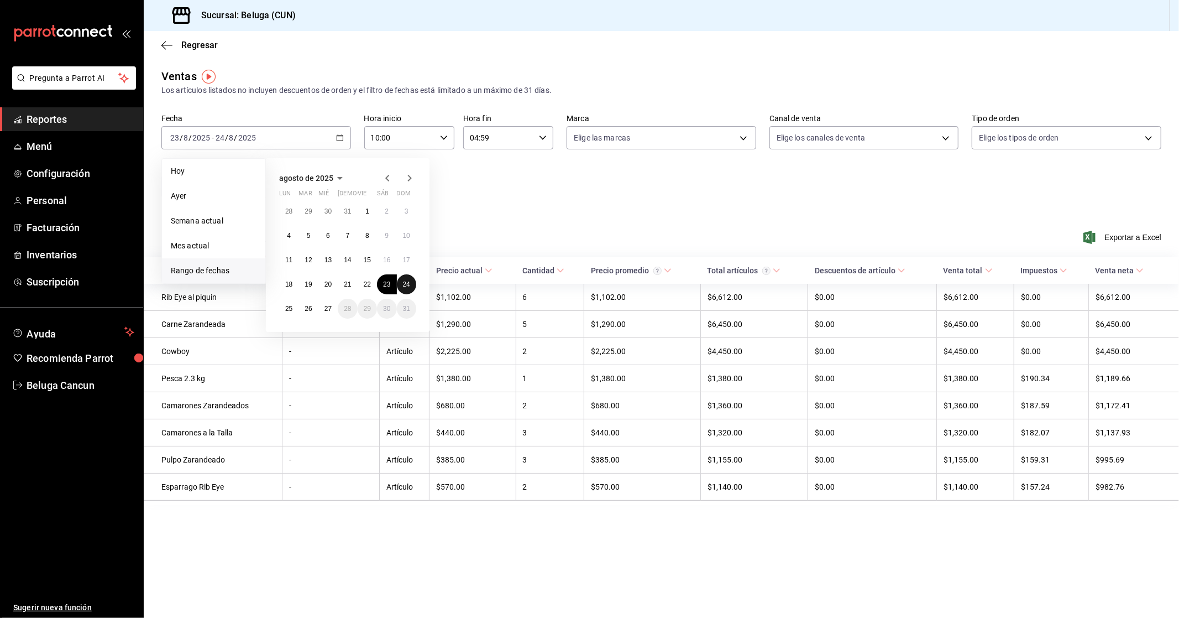
click at [405, 283] on abbr "24" at bounding box center [406, 284] width 7 height 8
click at [290, 306] on abbr "25" at bounding box center [288, 309] width 7 height 8
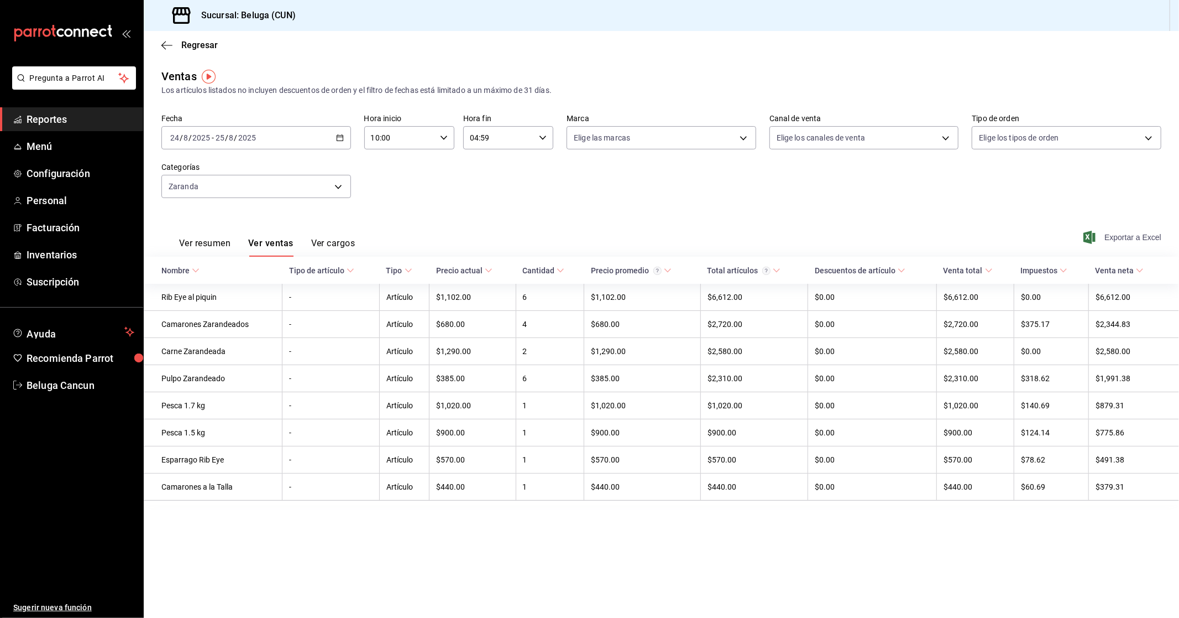
click at [1126, 232] on span "Exportar a Excel" at bounding box center [1124, 237] width 76 height 13
click at [69, 232] on span "Facturación" at bounding box center [81, 227] width 108 height 15
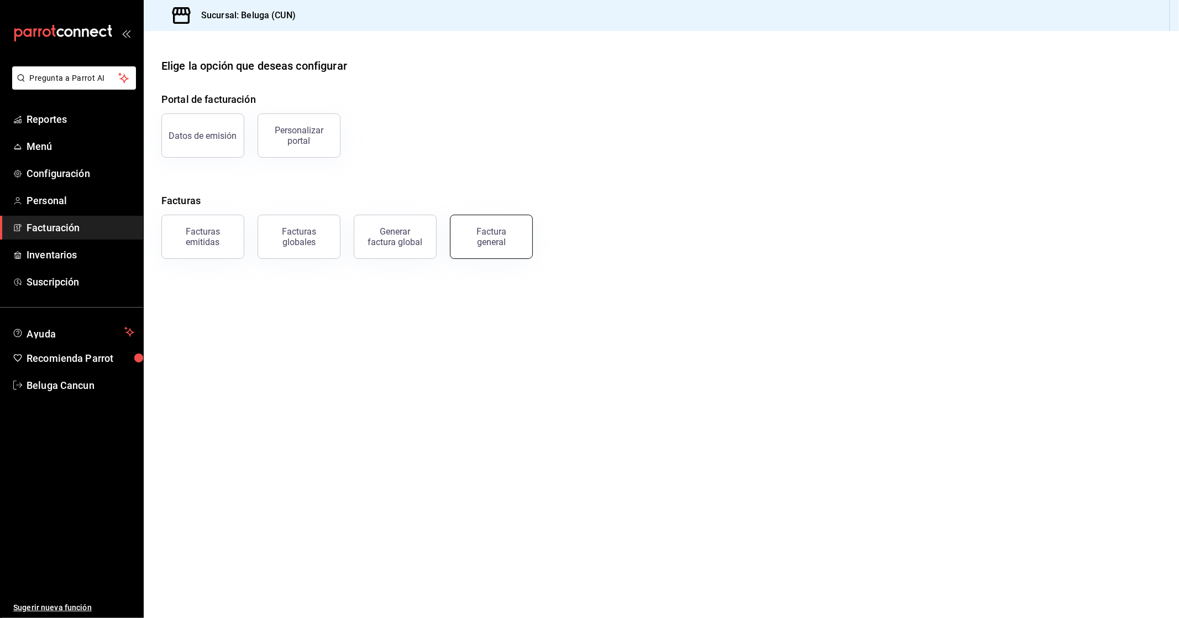
click at [489, 241] on div "Factura general" at bounding box center [491, 236] width 55 height 21
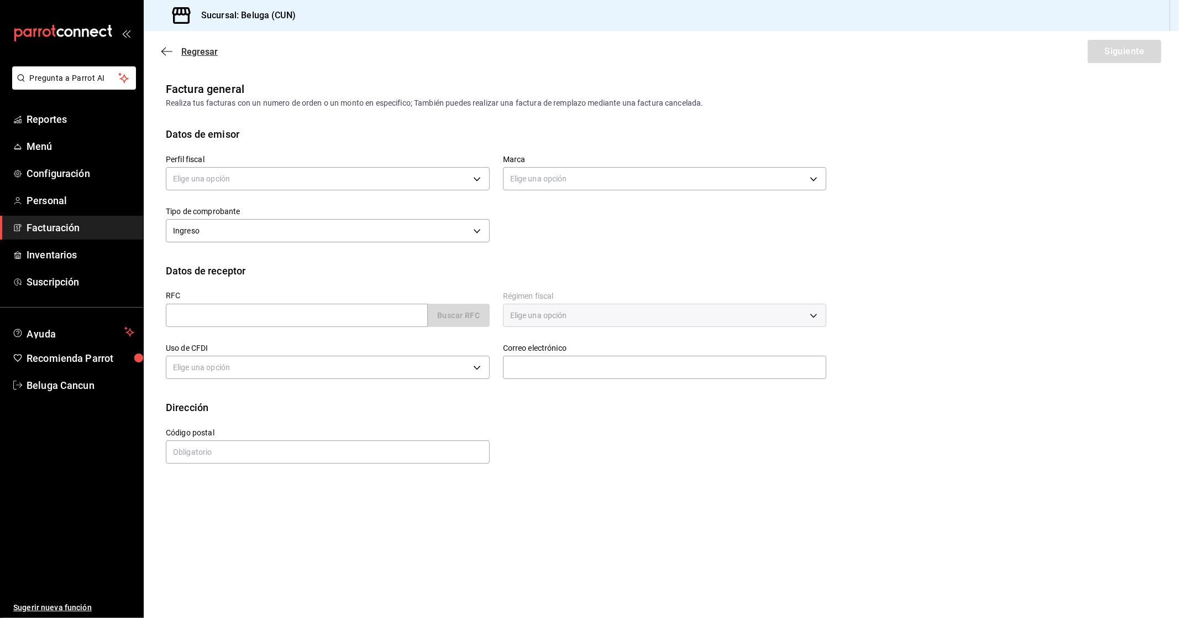
click at [206, 48] on span "Regresar" at bounding box center [199, 51] width 36 height 11
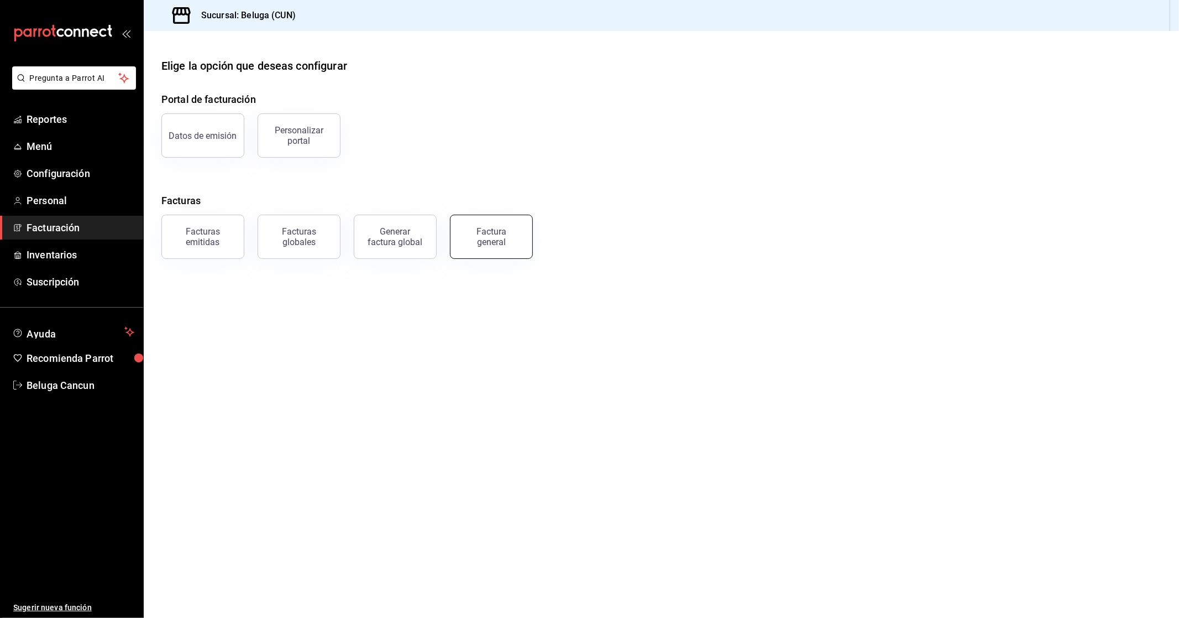
click at [485, 239] on div "Factura general" at bounding box center [491, 236] width 55 height 21
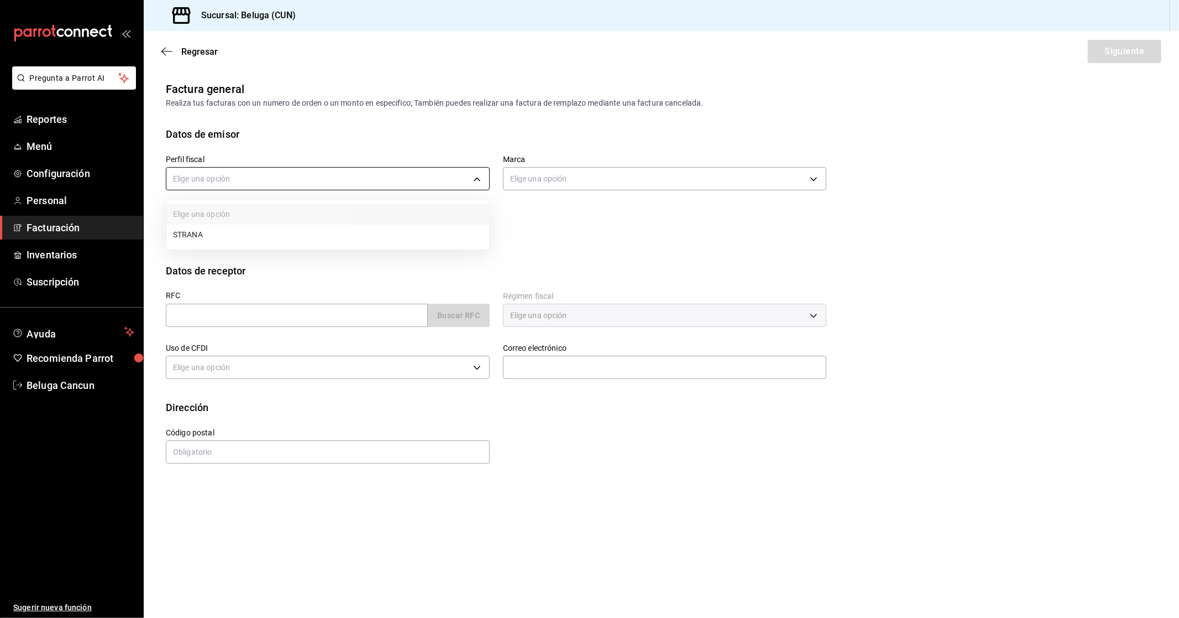
click at [276, 171] on body "Pregunta a Parrot AI Reportes Menú Configuración Personal Facturación Inventari…" at bounding box center [589, 309] width 1179 height 618
click at [265, 228] on li "STRANA" at bounding box center [327, 234] width 323 height 20
type input "0e3eb79f-b3aa-4b7a-a40b-5438678f8732"
type input "90810656-3b3d-4791-b9ad-32ddd7495a71"
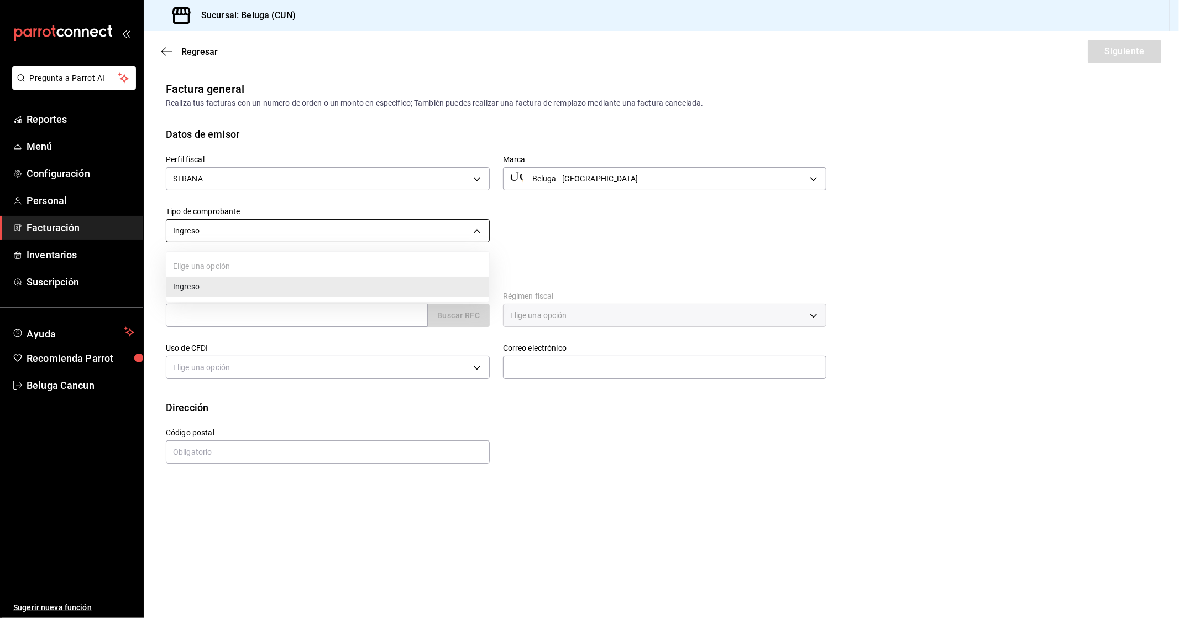
click at [267, 234] on body "Pregunta a Parrot AI Reportes Menú Configuración Personal Facturación Inventari…" at bounding box center [589, 309] width 1179 height 618
click at [271, 229] on div at bounding box center [589, 309] width 1179 height 618
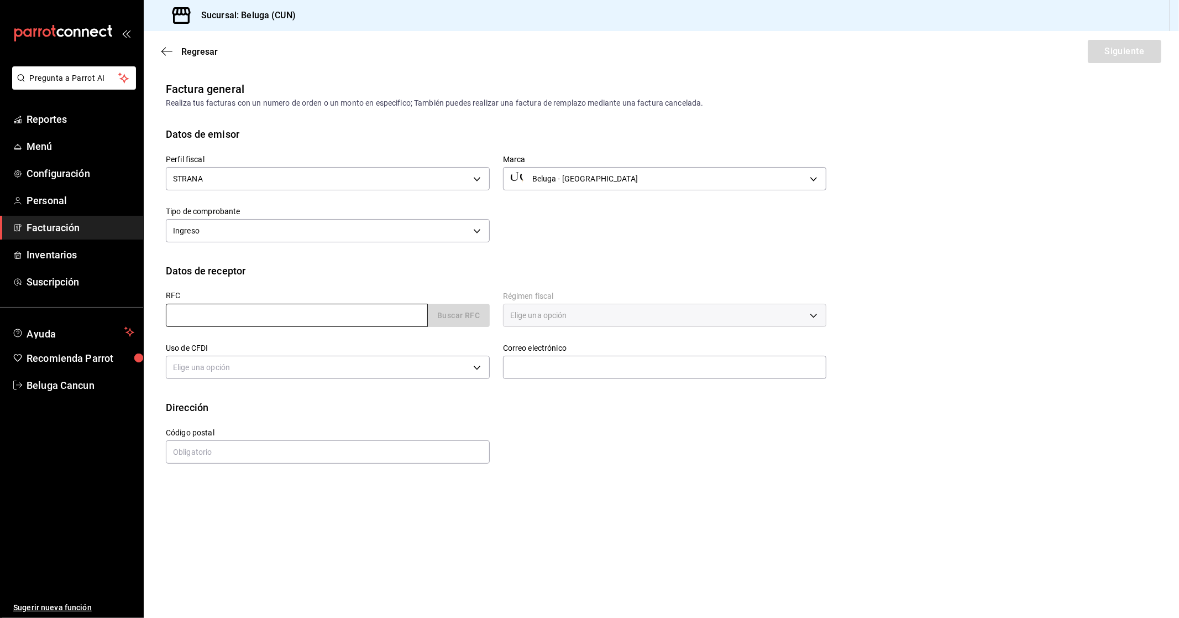
click at [269, 317] on input "text" at bounding box center [297, 315] width 262 height 23
click at [321, 313] on input "text" at bounding box center [297, 315] width 262 height 23
click at [308, 417] on div "Código postal" at bounding box center [321, 440] width 337 height 50
click at [240, 325] on input "text" at bounding box center [297, 315] width 262 height 23
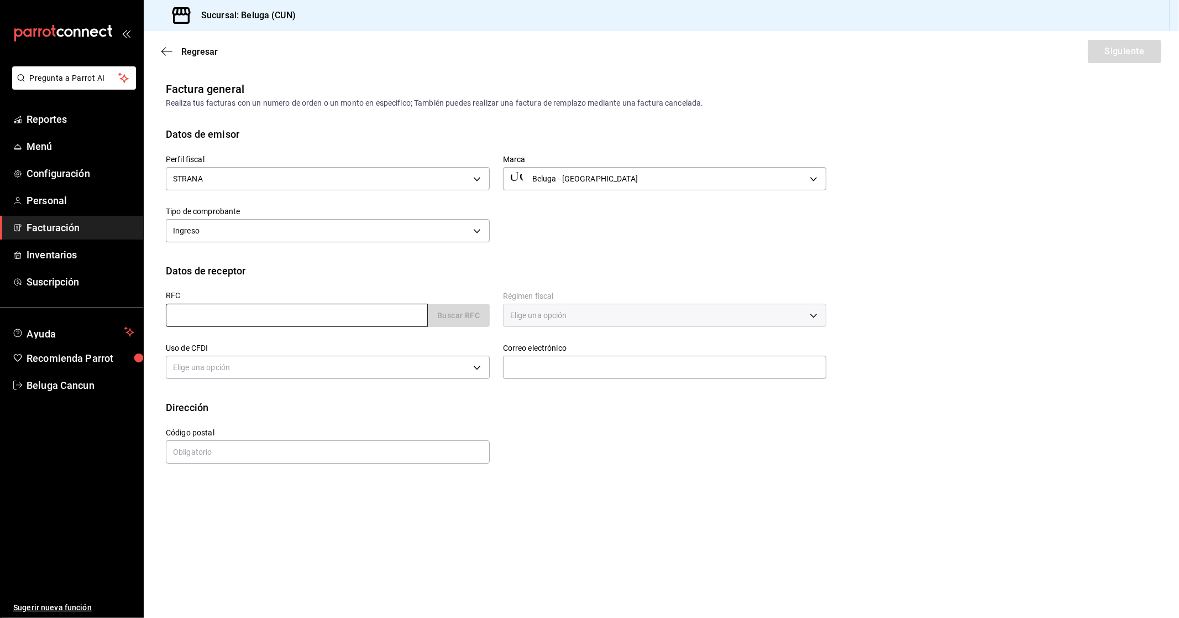
click at [239, 318] on input "text" at bounding box center [297, 315] width 262 height 23
click at [237, 317] on input "text" at bounding box center [297, 315] width 262 height 23
click at [717, 417] on div "Calle # exterior # interior Código postal Estado ​ Municipio ​ Colonia ​" at bounding box center [490, 440] width 674 height 50
click at [286, 316] on input "text" at bounding box center [297, 315] width 262 height 23
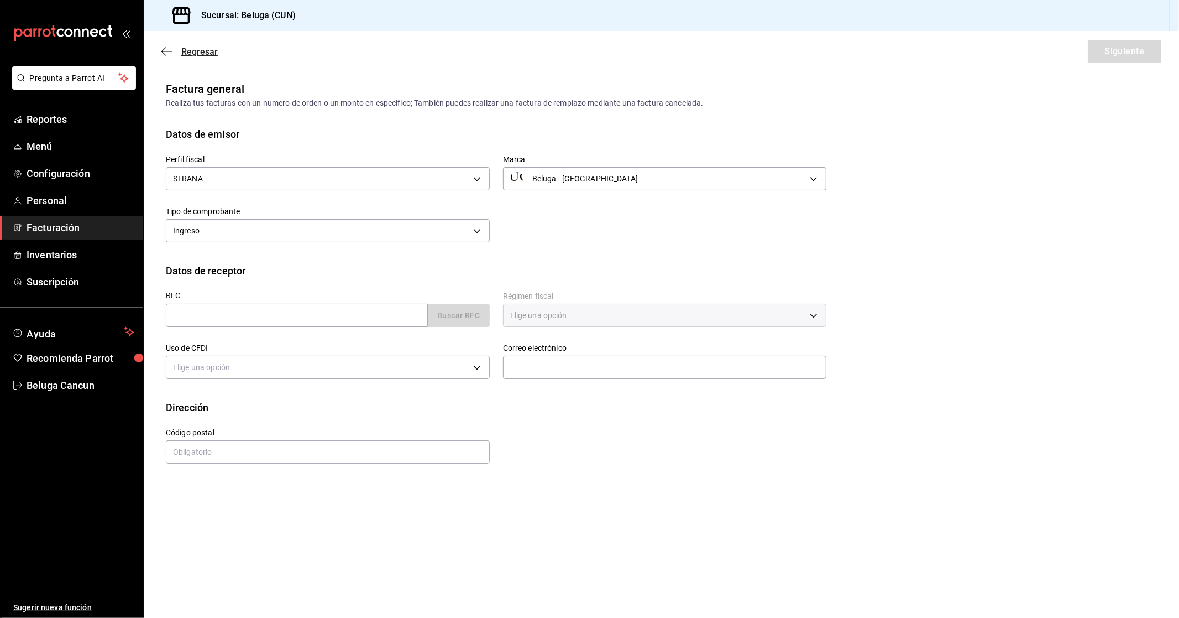
click at [194, 50] on span "Regresar" at bounding box center [199, 51] width 36 height 11
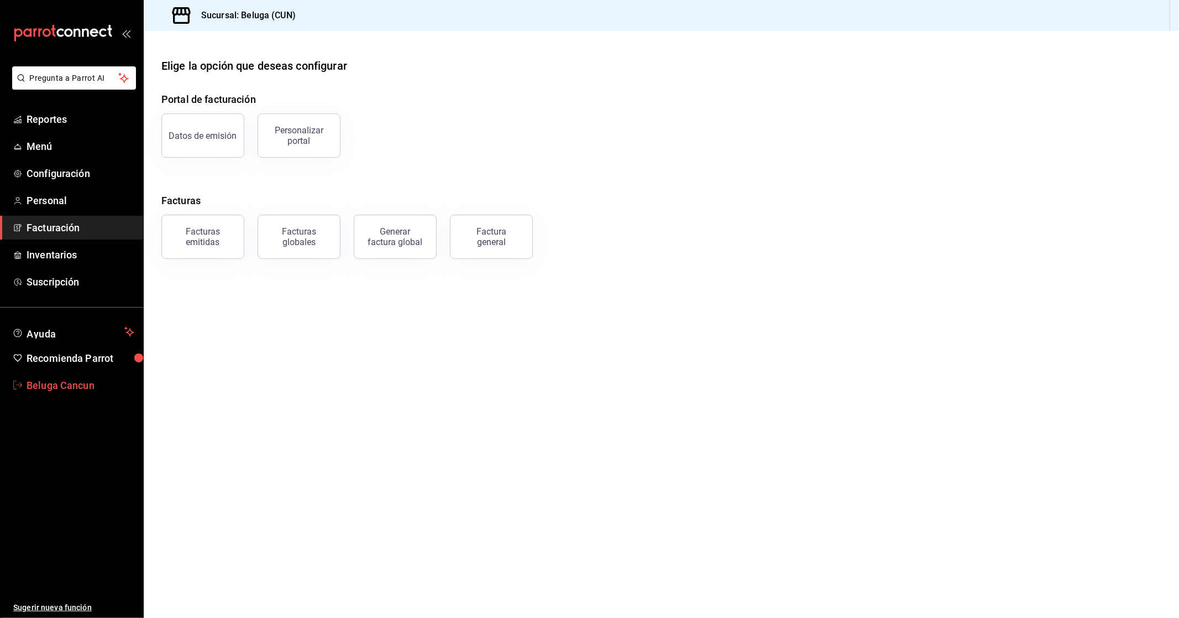
click at [49, 385] on span "Beluga Cancun" at bounding box center [81, 385] width 108 height 15
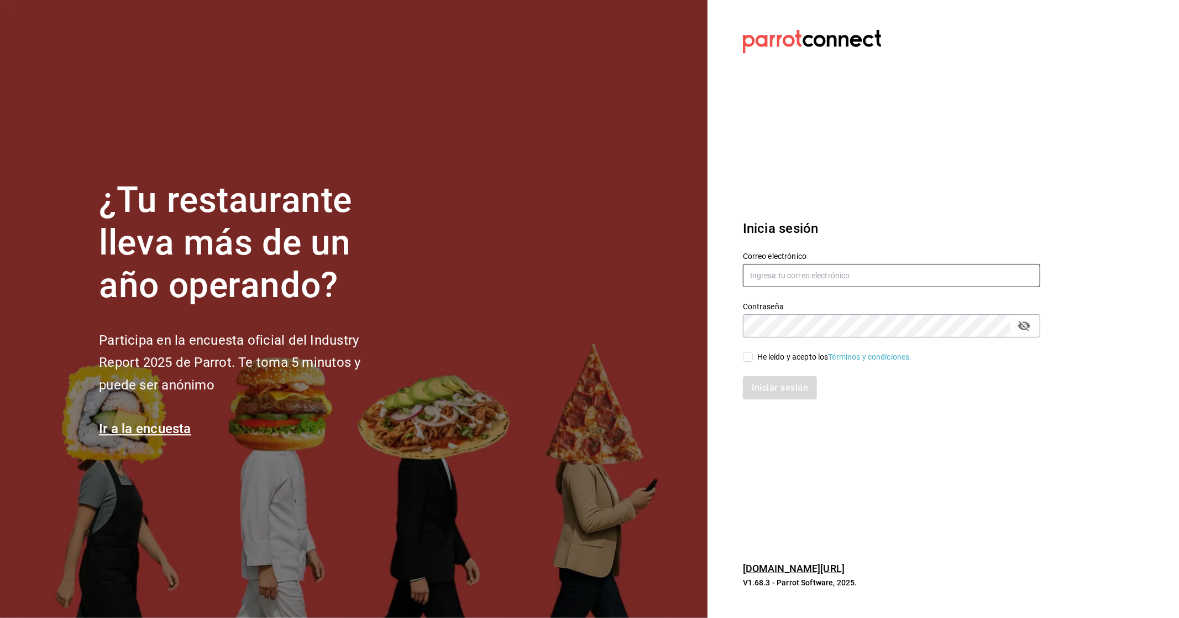
type input "belugacancun@gmail.com"
click at [751, 356] on input "He leído y acepto los Términos y condiciones." at bounding box center [748, 357] width 10 height 10
checkbox input "true"
click at [777, 381] on button "Iniciar sesión" at bounding box center [780, 387] width 75 height 23
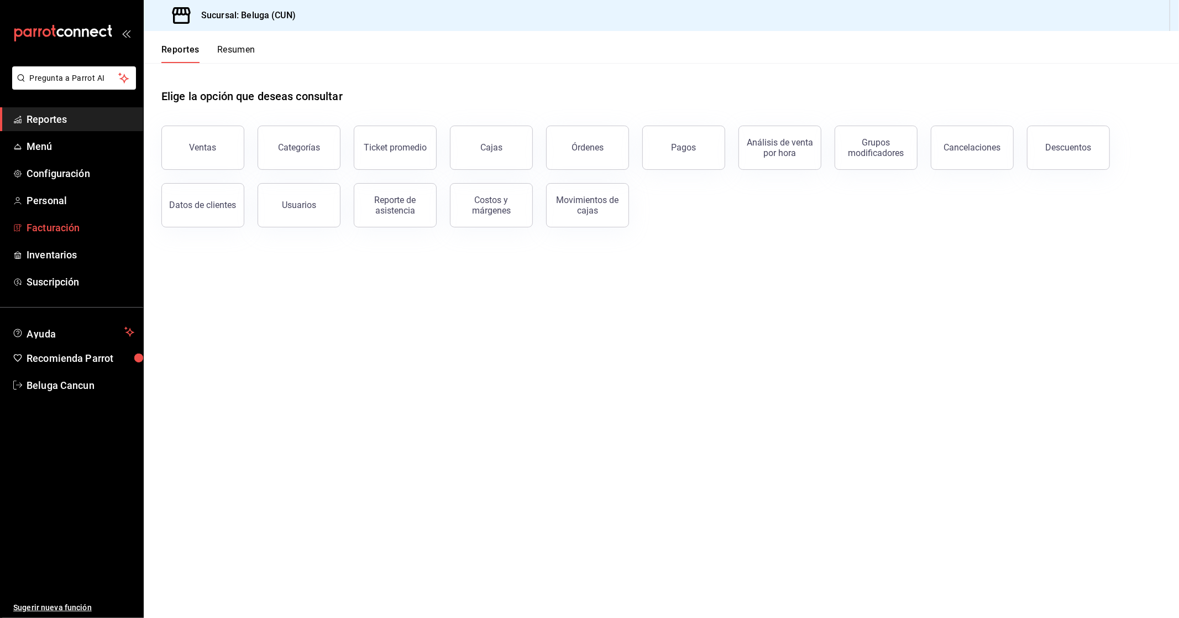
click at [70, 228] on span "Facturación" at bounding box center [81, 227] width 108 height 15
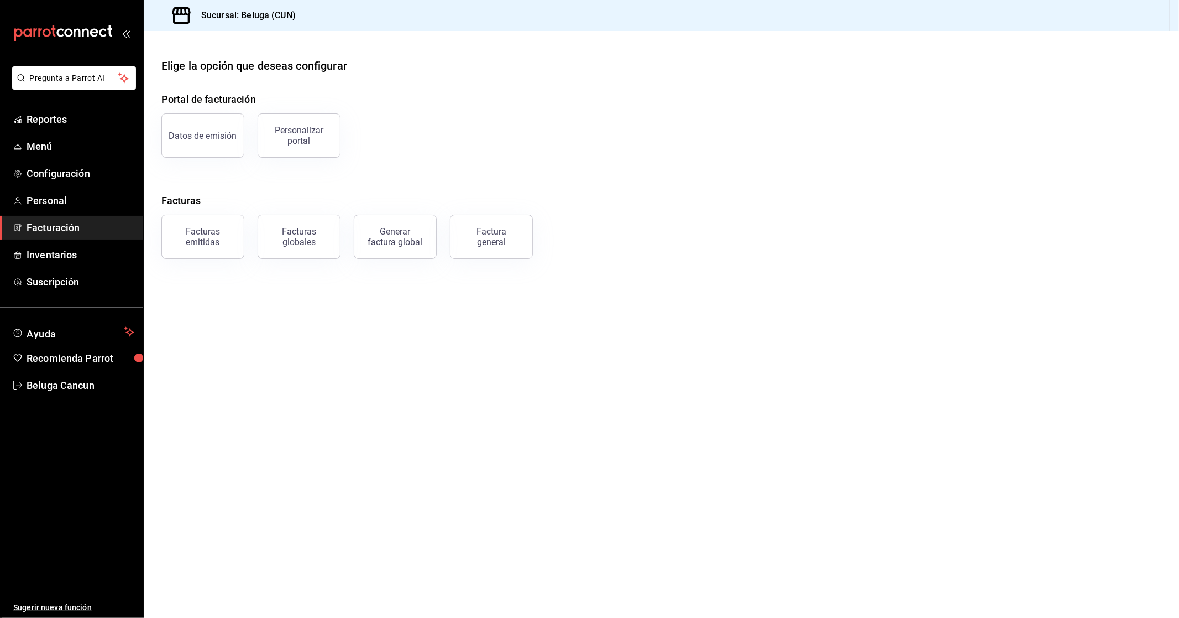
click at [479, 233] on div "Factura general" at bounding box center [491, 236] width 55 height 21
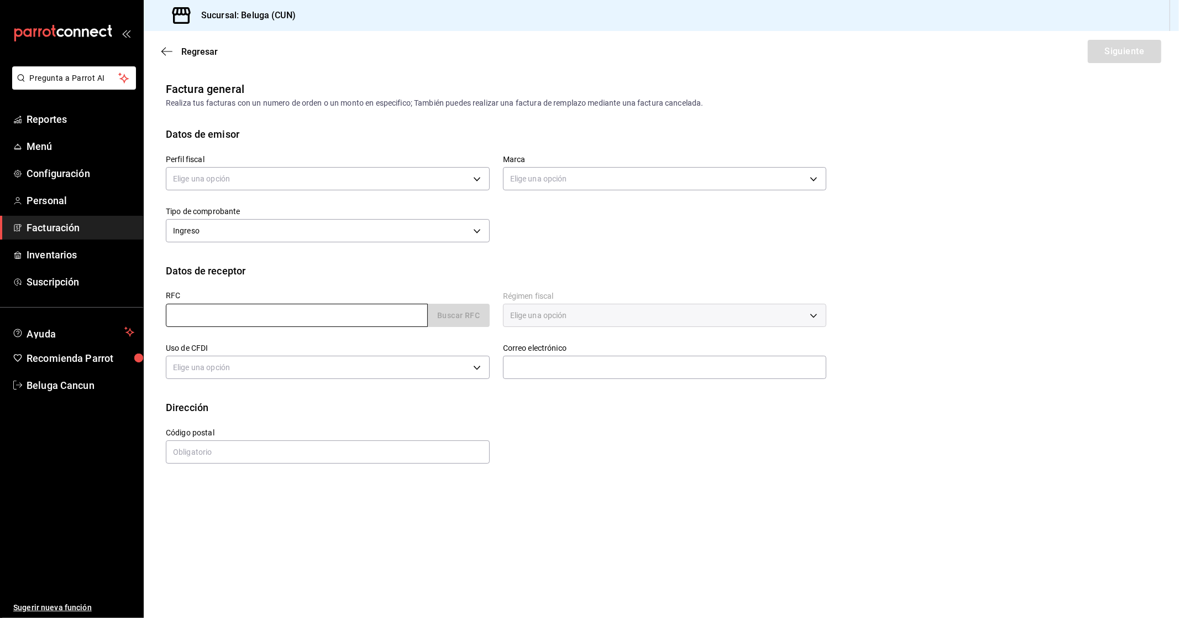
click at [217, 316] on input "text" at bounding box center [297, 315] width 262 height 23
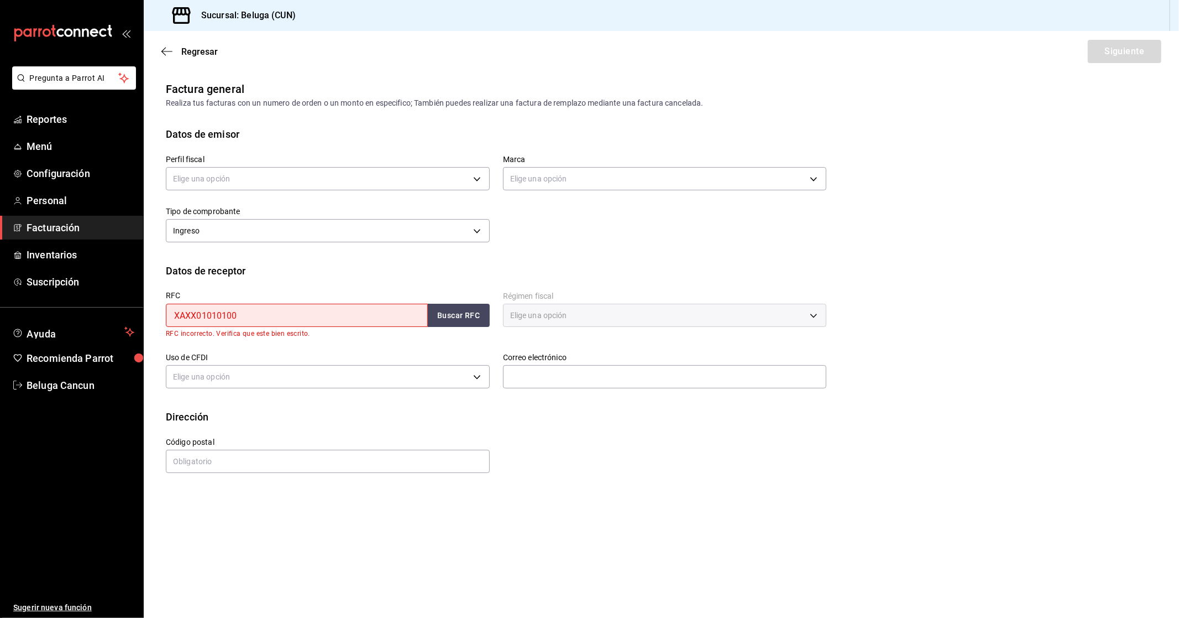
type input "XAXX010101000"
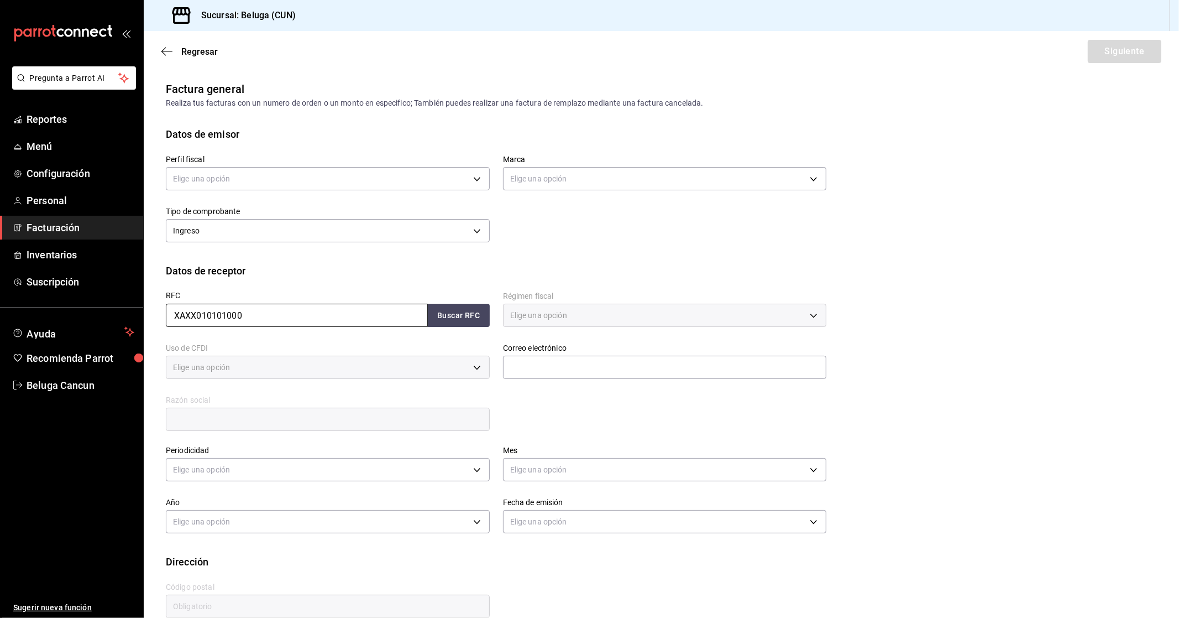
type input "616"
type input "S01"
type input "PÚBLICO EN GENERAL"
type input "XAXX010101000"
click at [630, 370] on input "text" at bounding box center [665, 367] width 324 height 23
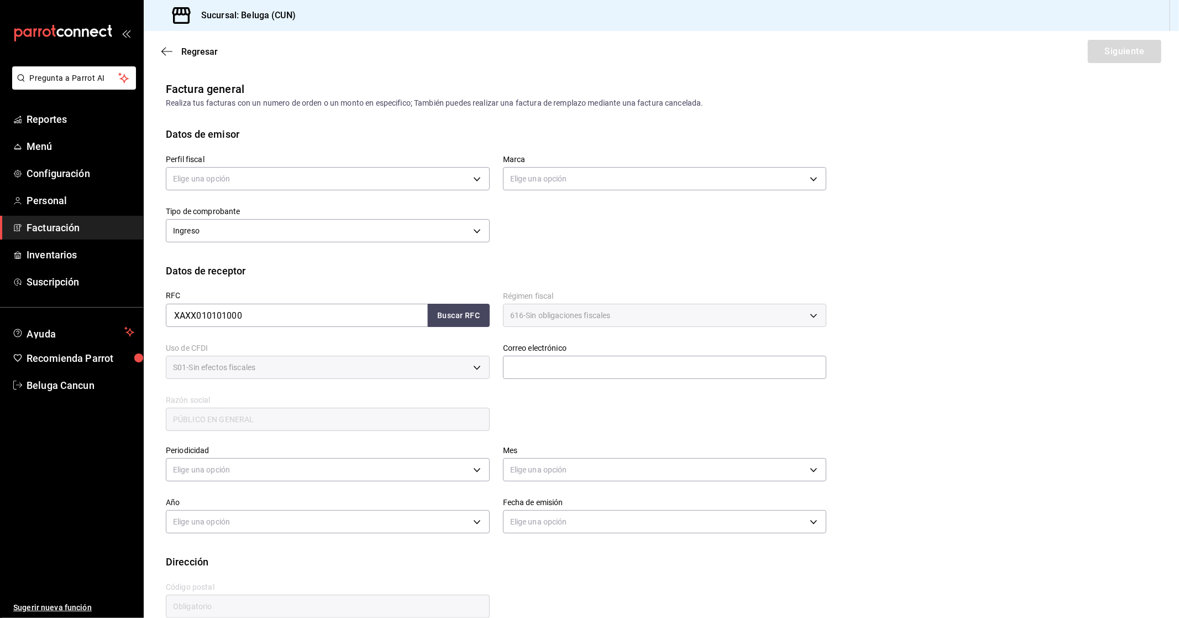
click at [524, 405] on div "RFC XAXX010101000 Buscar RFC Régimen fiscal 616 - Sin obligaciones fiscales 616…" at bounding box center [490, 355] width 674 height 154
click at [816, 227] on div "Perfil fiscal Elige una opción Marca Elige una opción Tipo de comprobante Ingre…" at bounding box center [490, 194] width 674 height 104
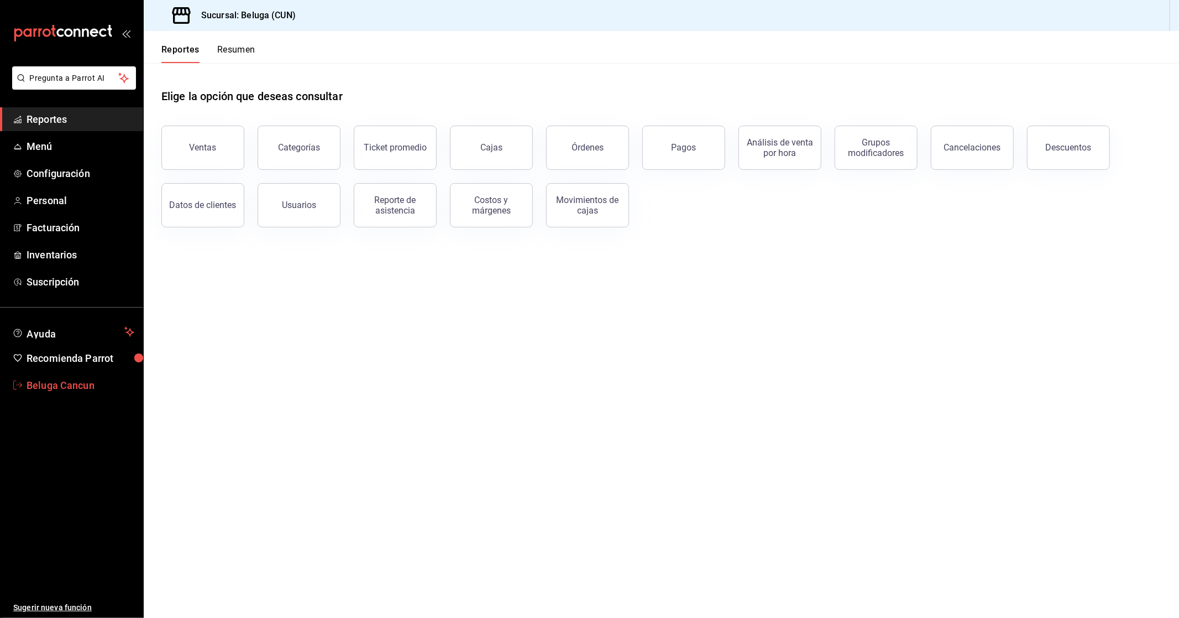
click at [70, 379] on span "Beluga Cancun" at bounding box center [81, 385] width 108 height 15
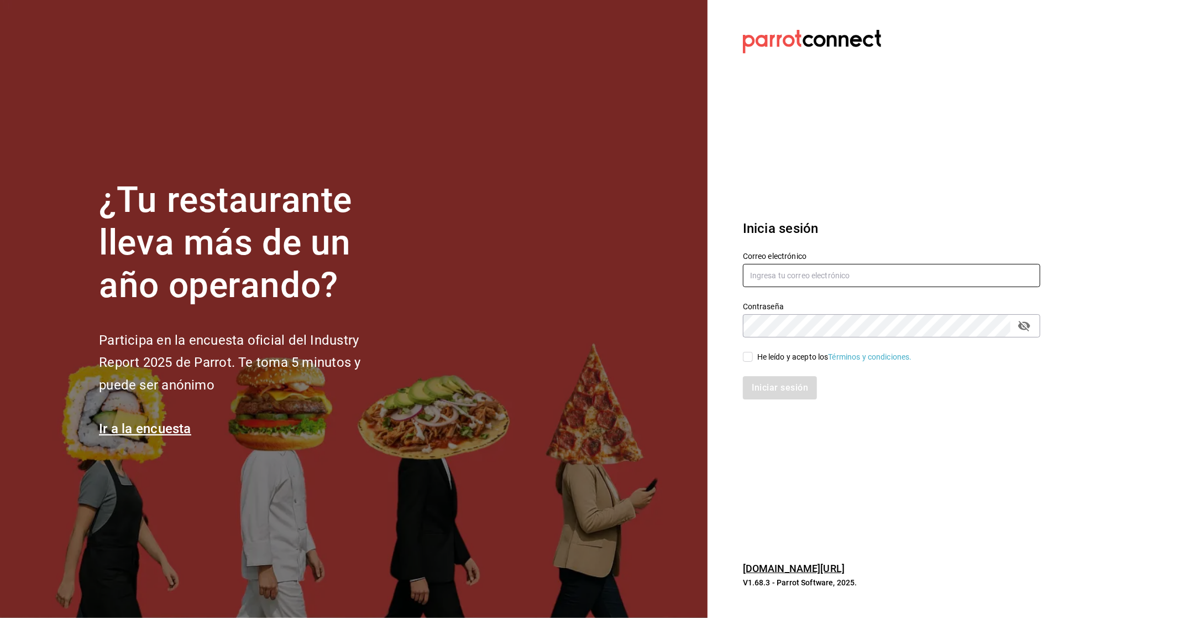
type input "belugacancun@gmail.com"
click at [748, 357] on input "He leído y acepto los Términos y condiciones." at bounding box center [748, 357] width 10 height 10
checkbox input "true"
click at [1023, 326] on icon "passwordField" at bounding box center [1024, 325] width 13 height 13
click at [1026, 325] on icon "passwordField" at bounding box center [1024, 325] width 13 height 13
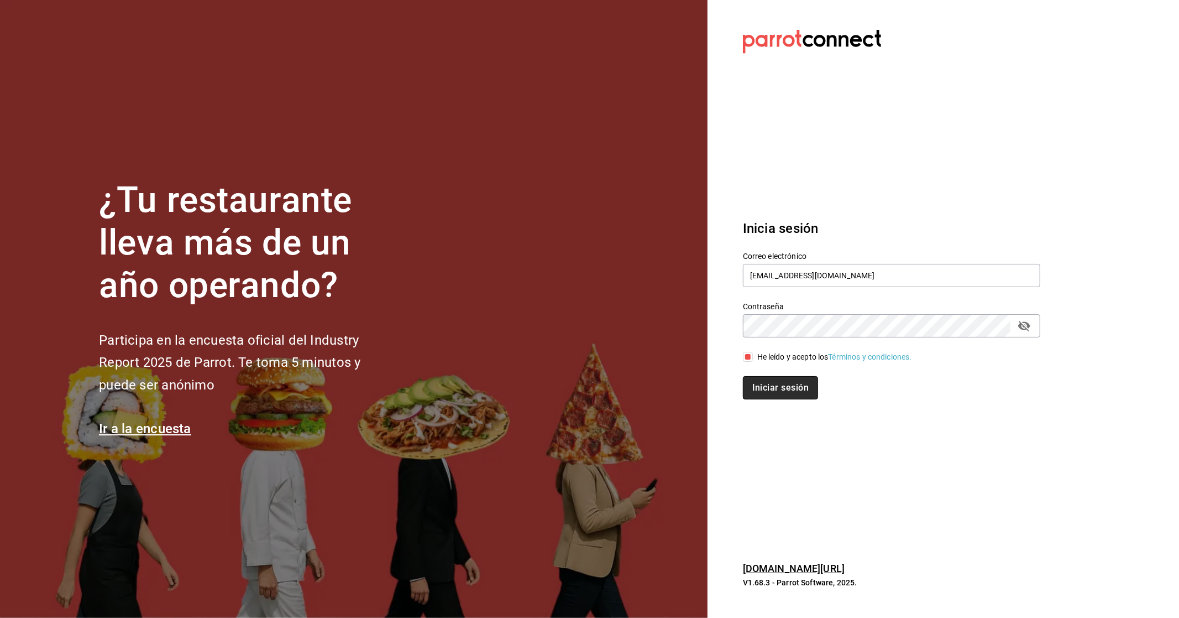
click at [781, 388] on button "Iniciar sesión" at bounding box center [780, 387] width 75 height 23
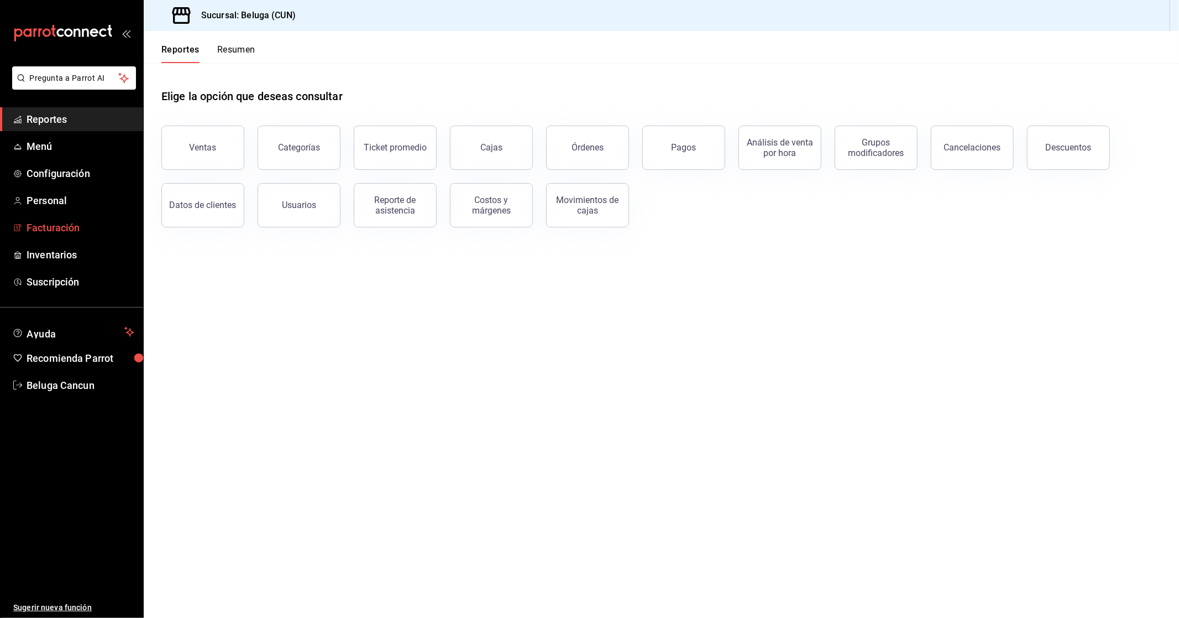
click at [97, 227] on span "Facturación" at bounding box center [81, 227] width 108 height 15
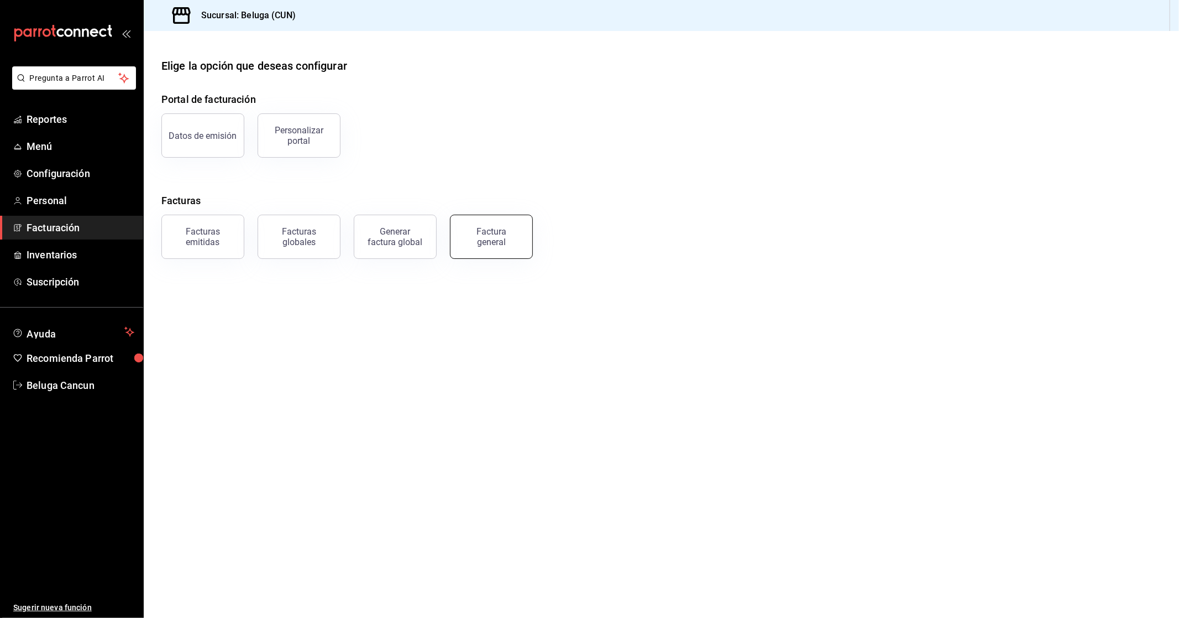
click at [513, 240] on div "Factura general" at bounding box center [491, 236] width 55 height 21
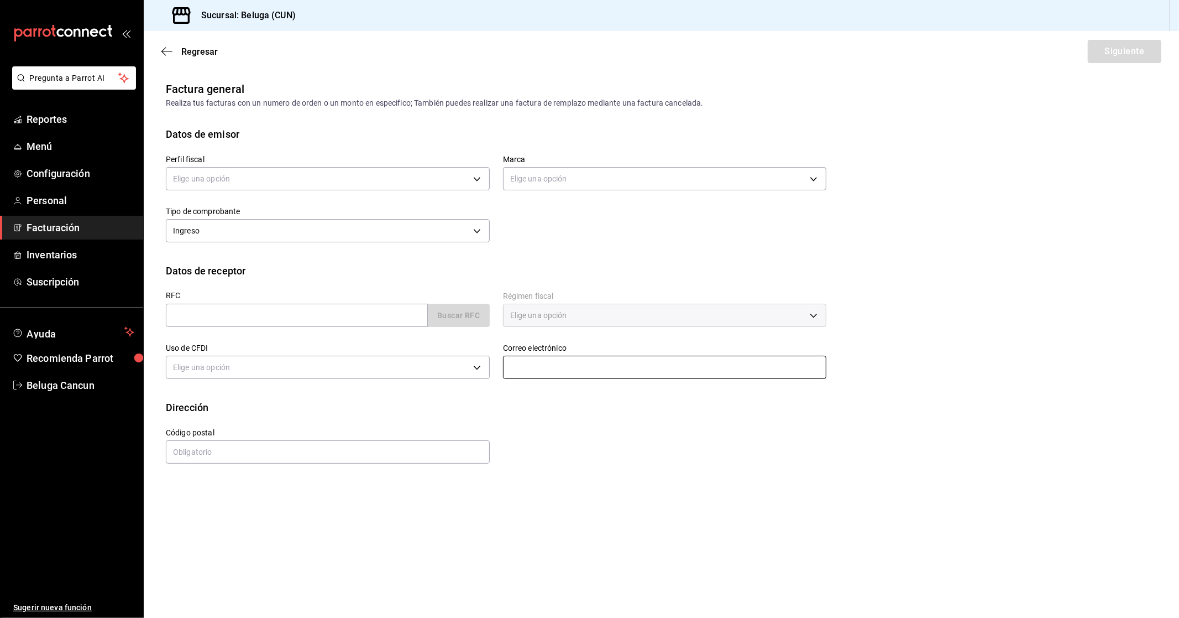
click at [587, 372] on input "text" at bounding box center [665, 367] width 324 height 23
click at [306, 176] on body "Pregunta a Parrot AI Reportes Menú Configuración Personal Facturación Inventari…" at bounding box center [589, 309] width 1179 height 618
click at [258, 237] on li "STRANA" at bounding box center [327, 234] width 323 height 20
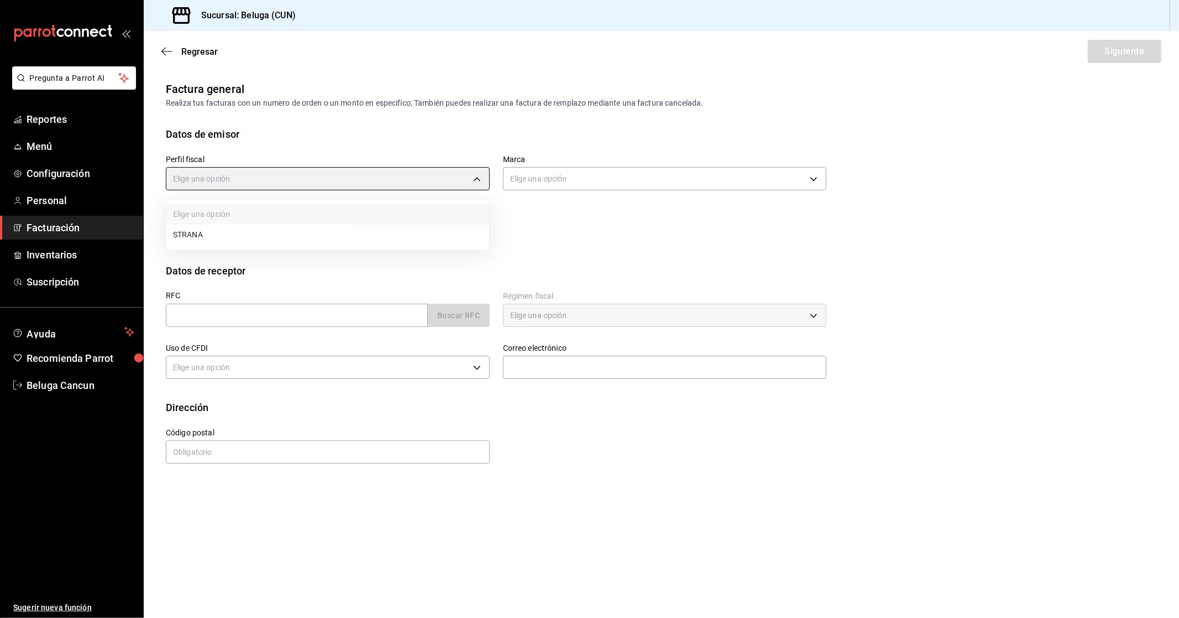
type input "0e3eb79f-b3aa-4b7a-a40b-5438678f8732"
type input "90810656-3b3d-4791-b9ad-32ddd7495a71"
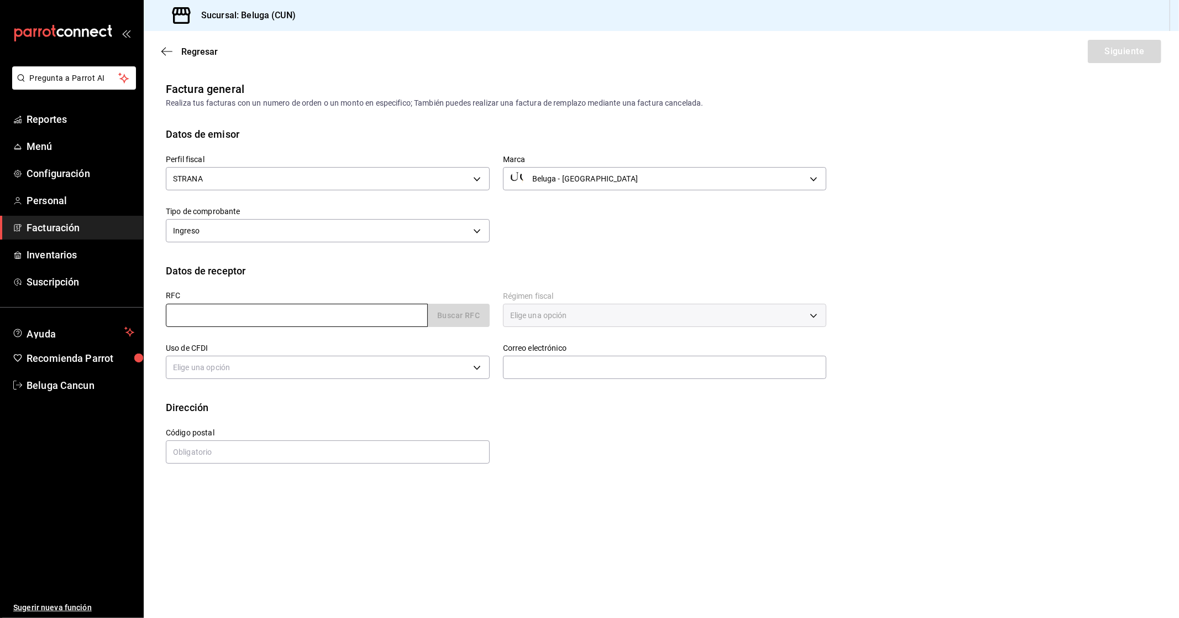
click at [278, 307] on input "text" at bounding box center [297, 315] width 262 height 23
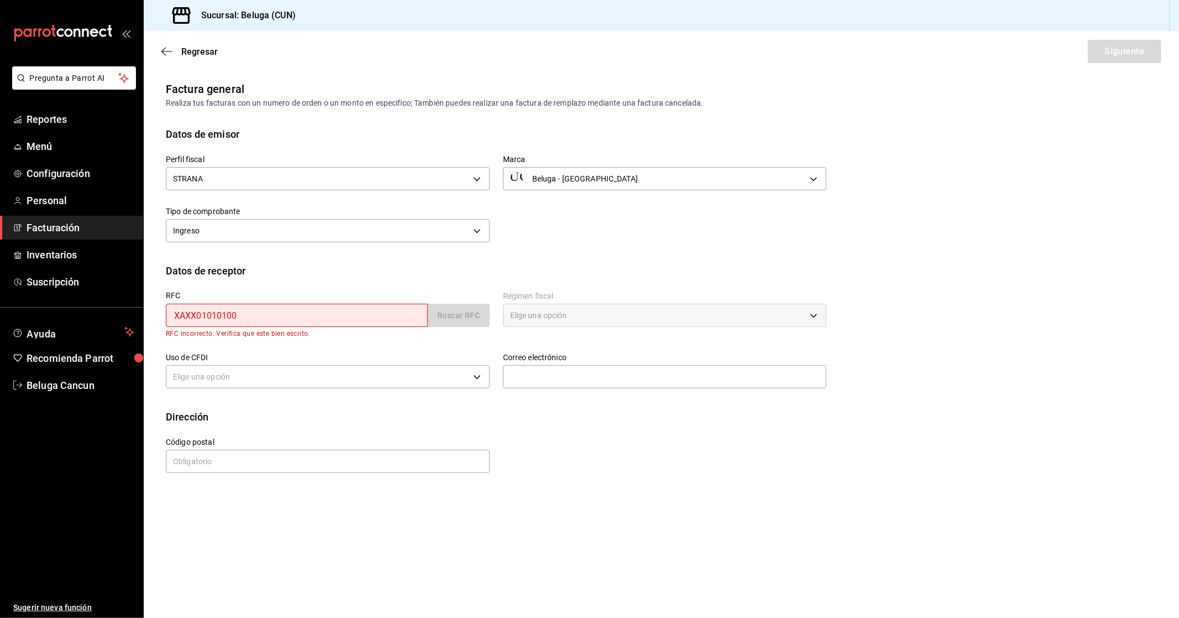
type input "XAXX010101000"
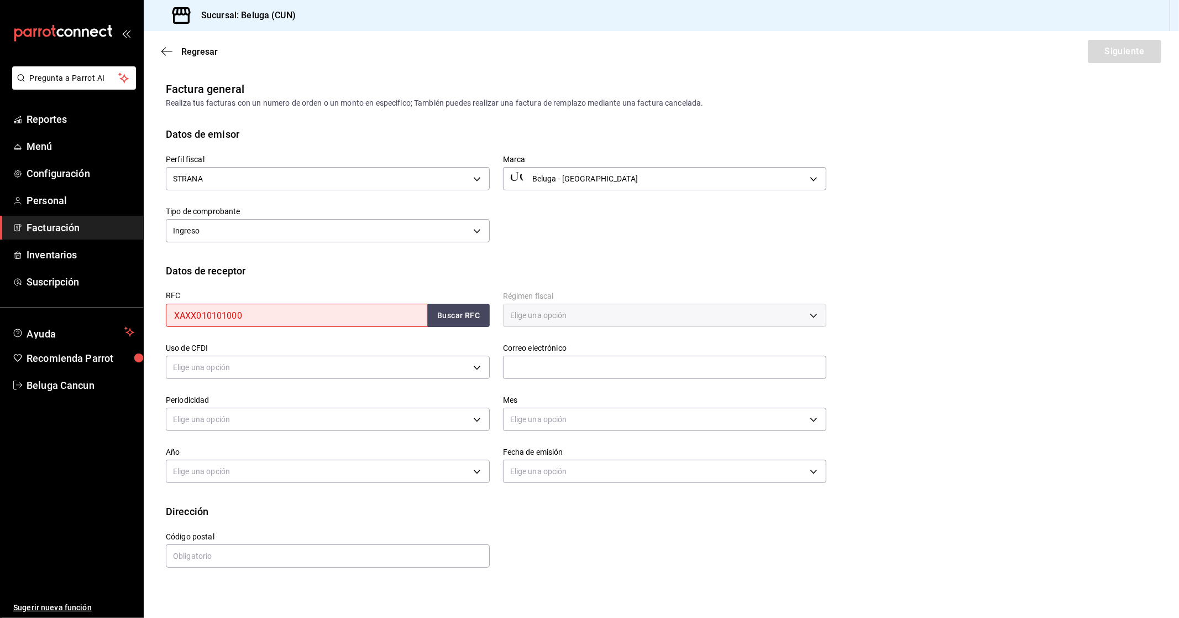
type input "48333"
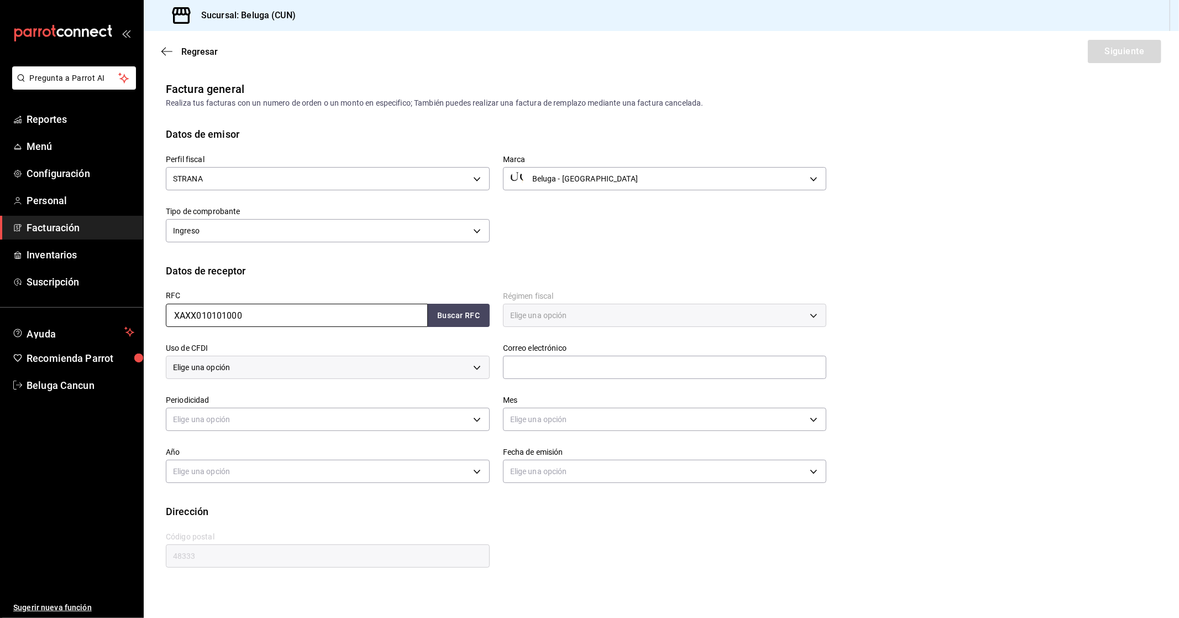
type input "616"
type input "S01"
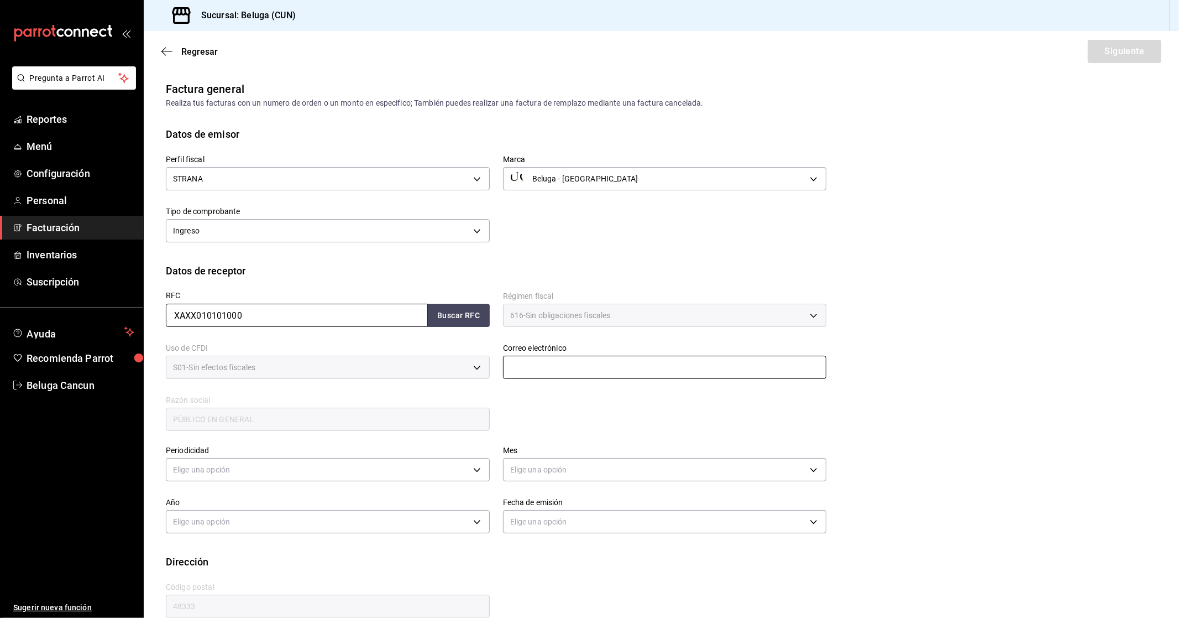
type input "XAXX010101000"
click at [585, 365] on input "text" at bounding box center [665, 367] width 324 height 23
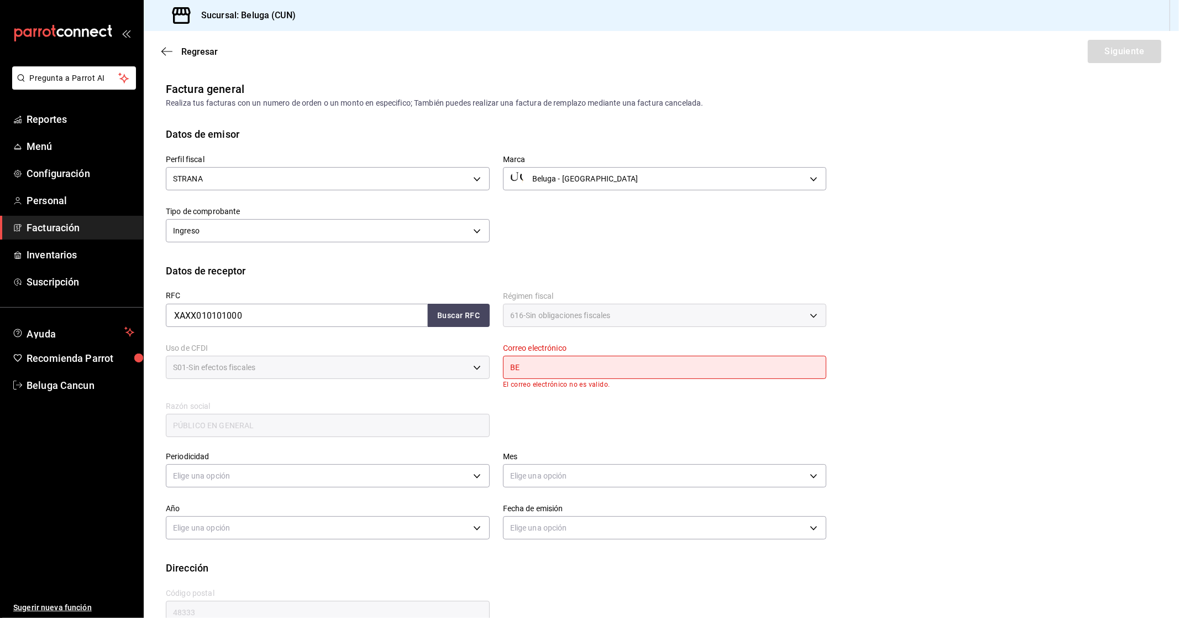
type input "B"
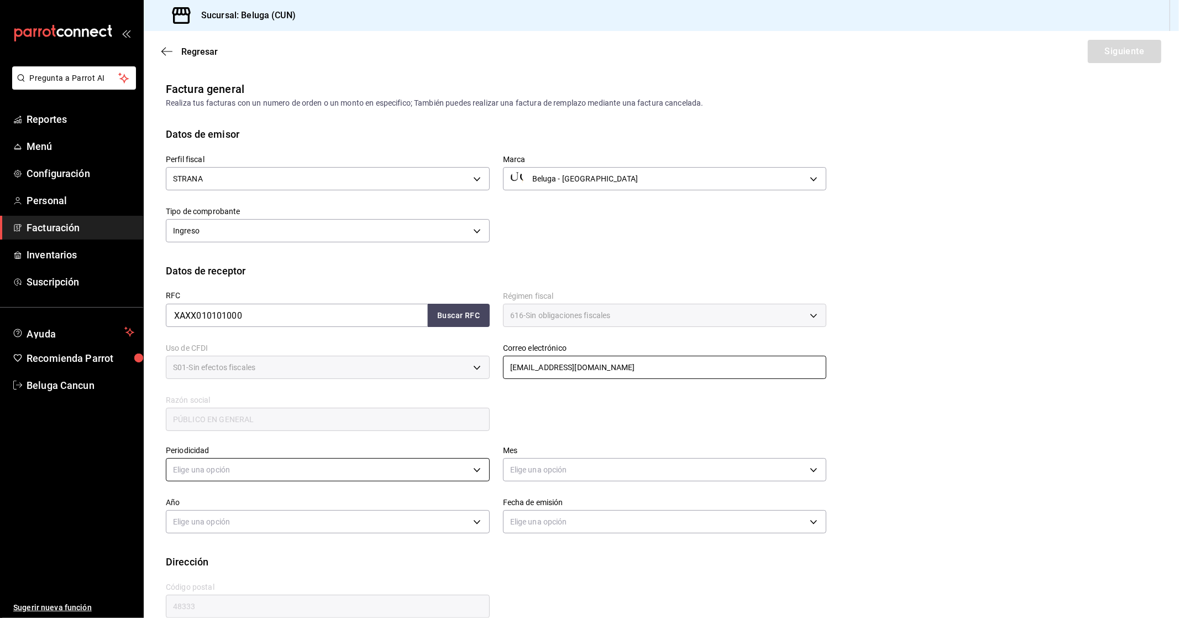
type input "[EMAIL_ADDRESS][DOMAIN_NAME]"
click at [401, 466] on body "Pregunta a Parrot AI Reportes Menú Configuración Personal Facturación Inventari…" at bounding box center [589, 309] width 1179 height 618
click at [206, 505] on li "Diario" at bounding box center [326, 504] width 320 height 18
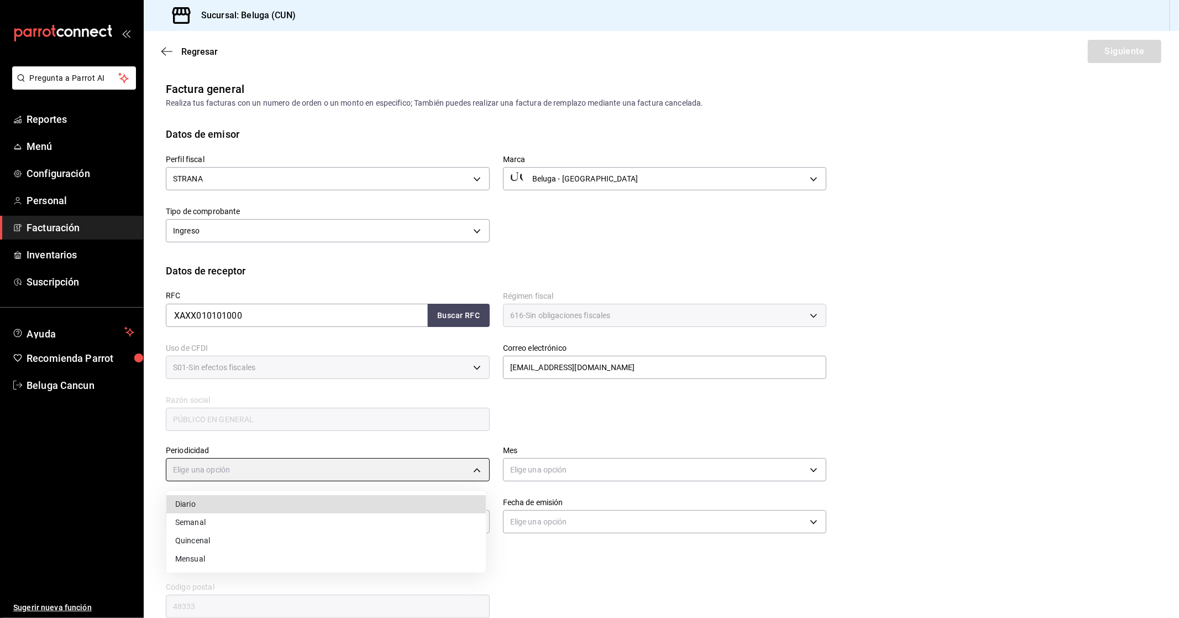
type input "DAILY"
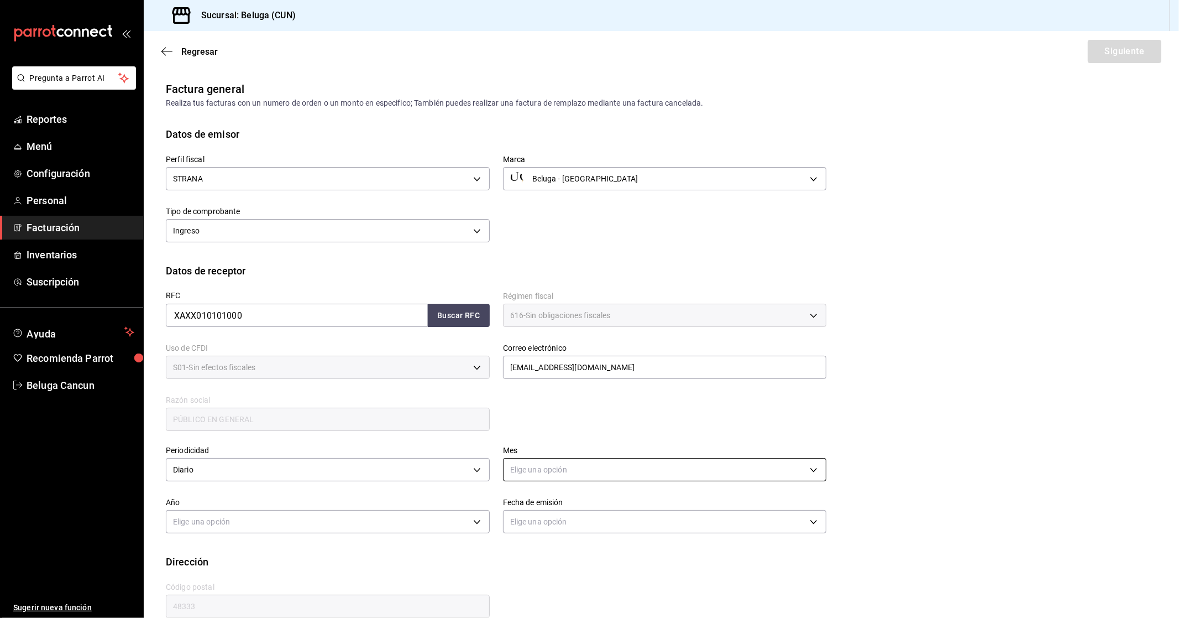
click at [589, 471] on body "Pregunta a Parrot AI Reportes Menú Configuración Personal Facturación Inventari…" at bounding box center [589, 309] width 1179 height 618
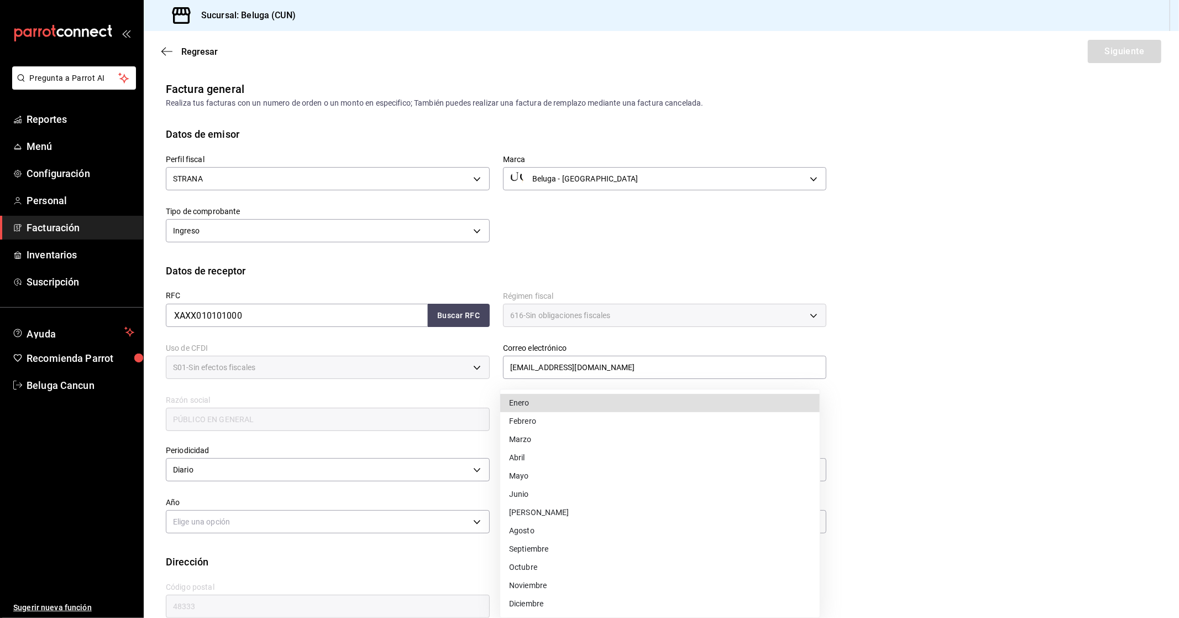
click at [542, 533] on li "Agosto" at bounding box center [660, 530] width 320 height 18
type input "8"
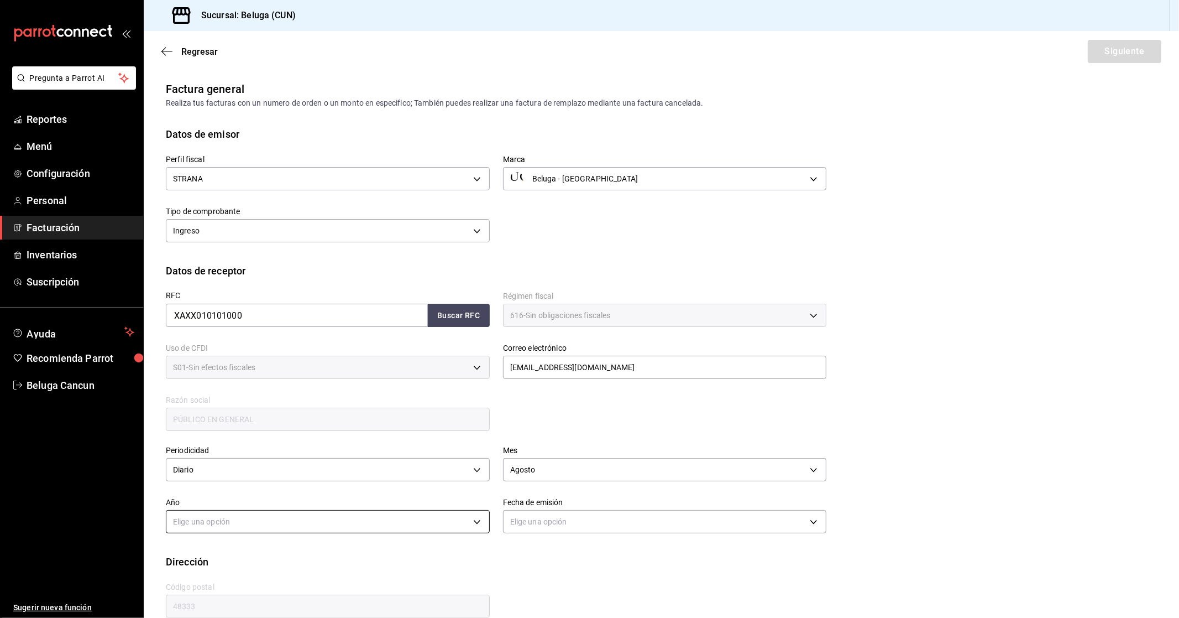
click at [328, 519] on body "Pregunta a Parrot AI Reportes Menú Configuración Personal Facturación Inventari…" at bounding box center [589, 309] width 1179 height 618
click at [197, 559] on li "2025" at bounding box center [326, 556] width 320 height 18
type input "2025"
click at [590, 508] on div "Elige una opción" at bounding box center [665, 519] width 324 height 29
click at [584, 520] on body "Pregunta a Parrot AI Reportes Menú Configuración Personal Facturación Inventari…" at bounding box center [589, 309] width 1179 height 618
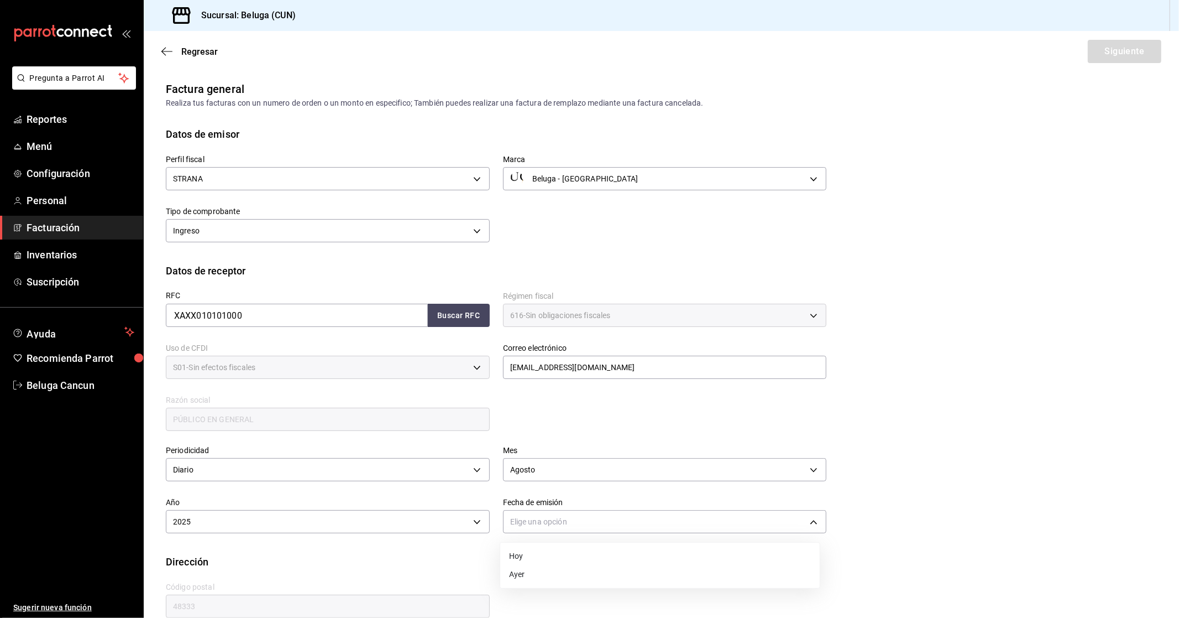
click at [538, 553] on li "Hoy" at bounding box center [660, 556] width 320 height 18
type input "[DATE]"
click at [1123, 61] on button "Siguiente" at bounding box center [1125, 51] width 74 height 23
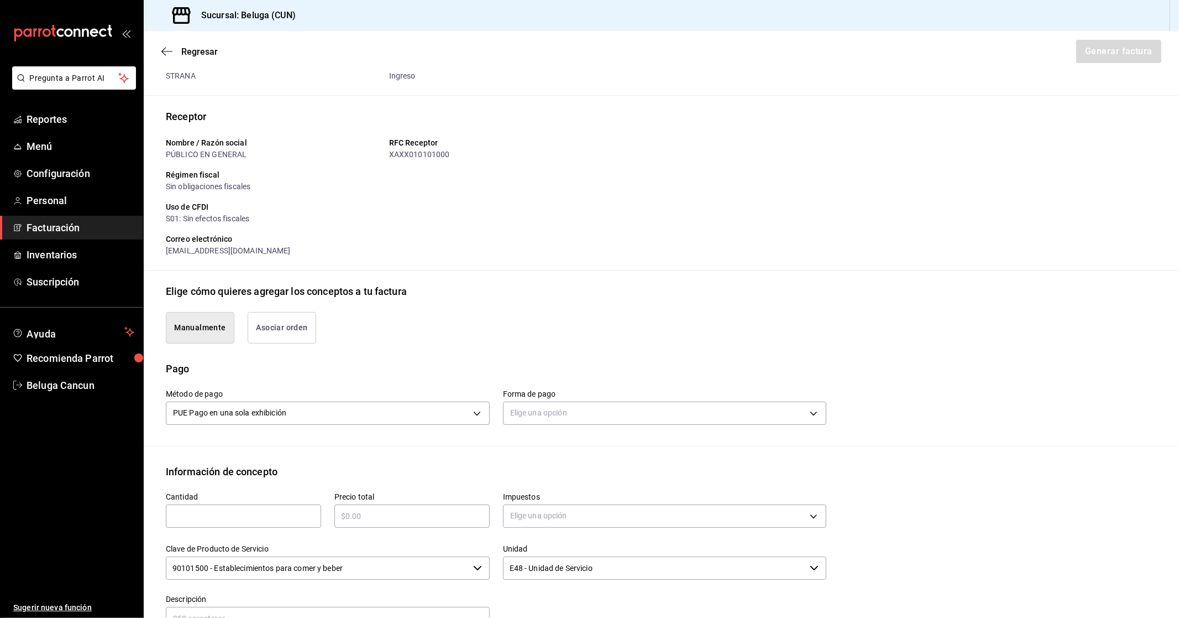
scroll to position [123, 0]
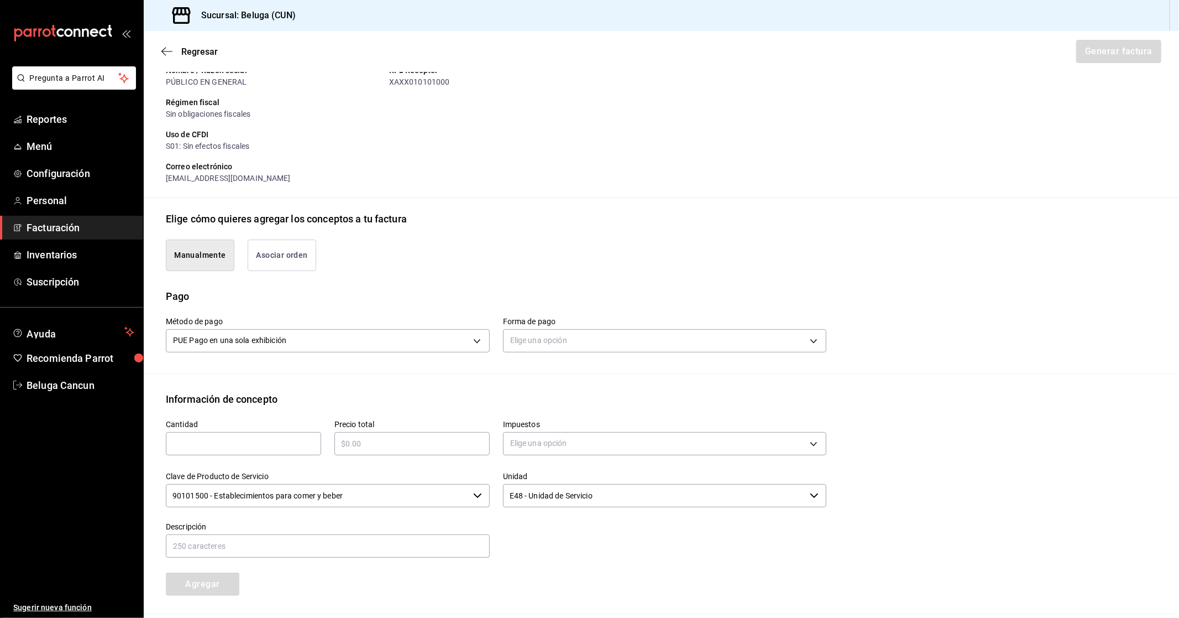
type button "manualy"
type button "associate"
click at [644, 335] on body "Pregunta a Parrot AI Reportes Menú Configuración Personal Facturación Inventari…" at bounding box center [589, 309] width 1179 height 618
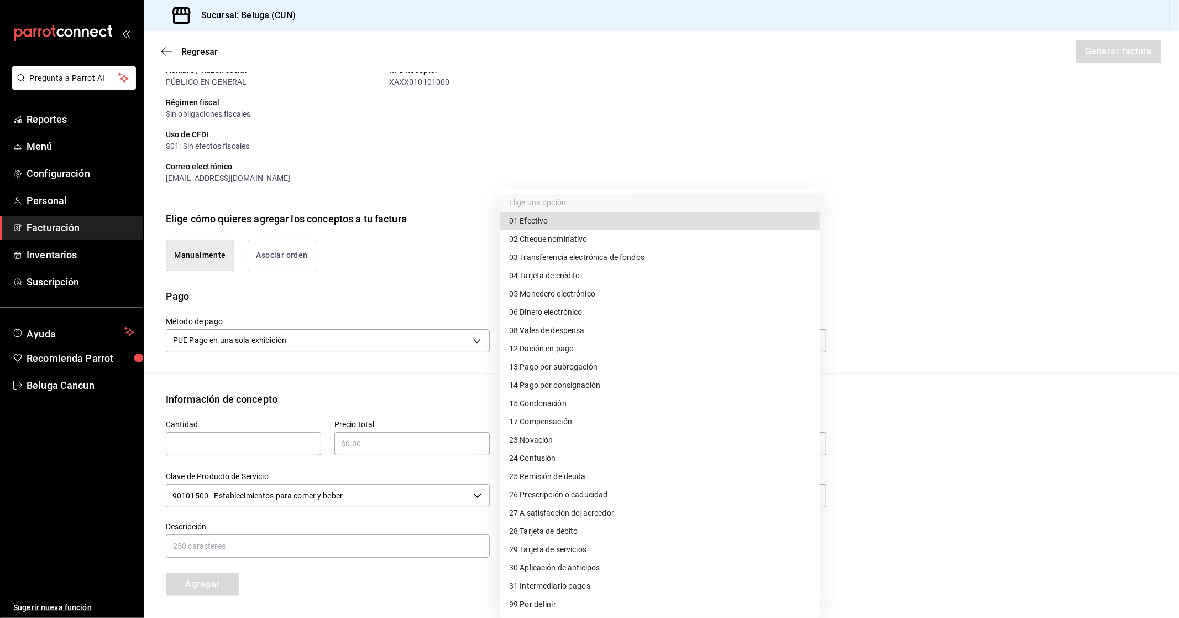
click at [576, 274] on span "04 Tarjeta de crédito" at bounding box center [544, 276] width 71 height 12
type input "04"
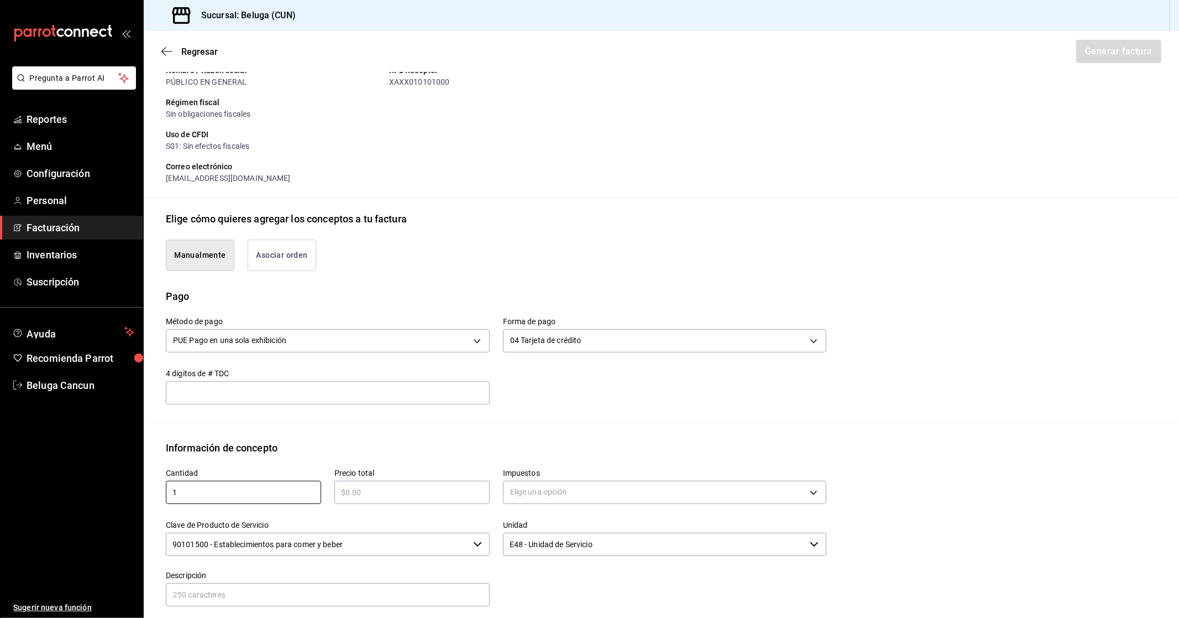
type input "1"
type input "$1372.40"
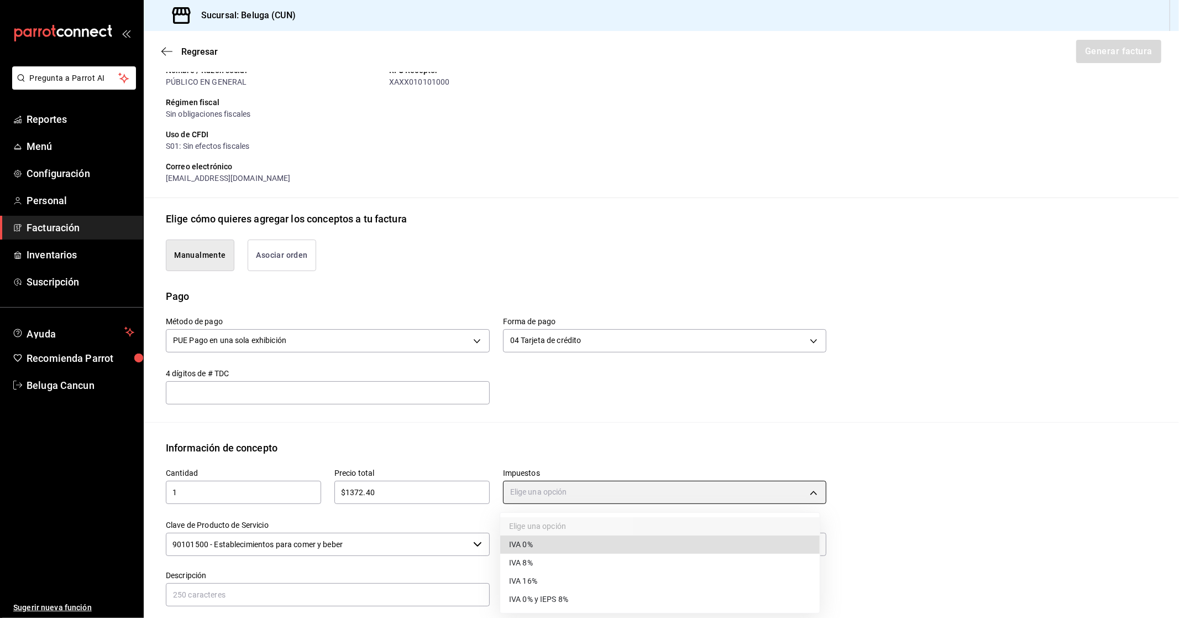
type input "IVA_0"
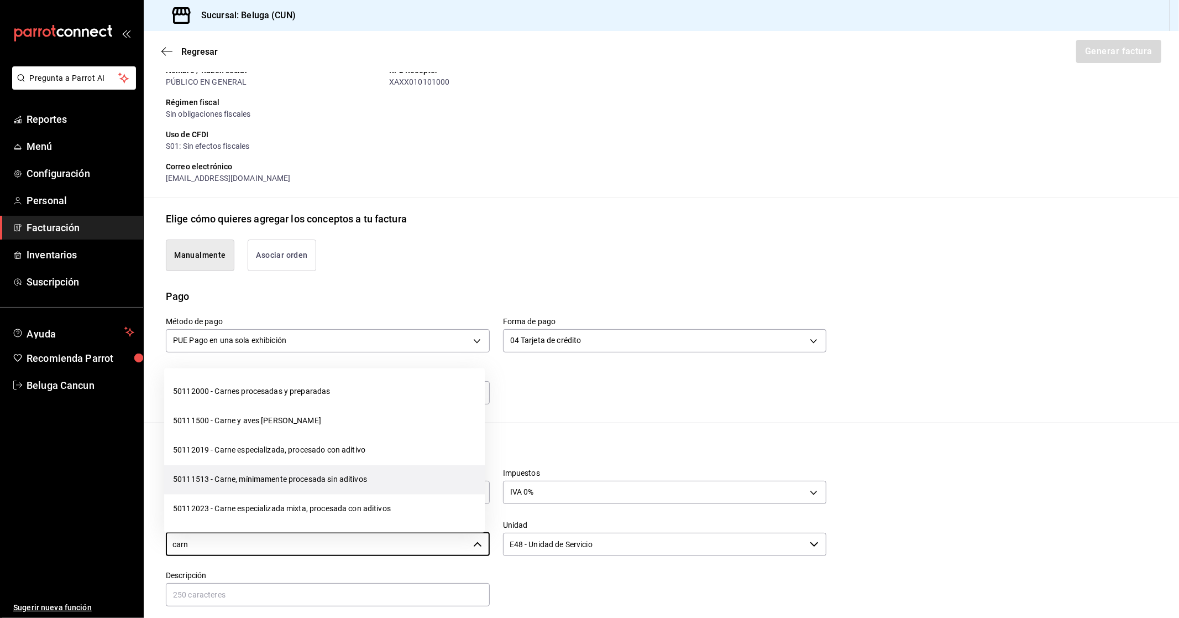
click at [372, 481] on li "50111513 - Carne, mínimamente procesada sin aditivos" at bounding box center [324, 479] width 321 height 29
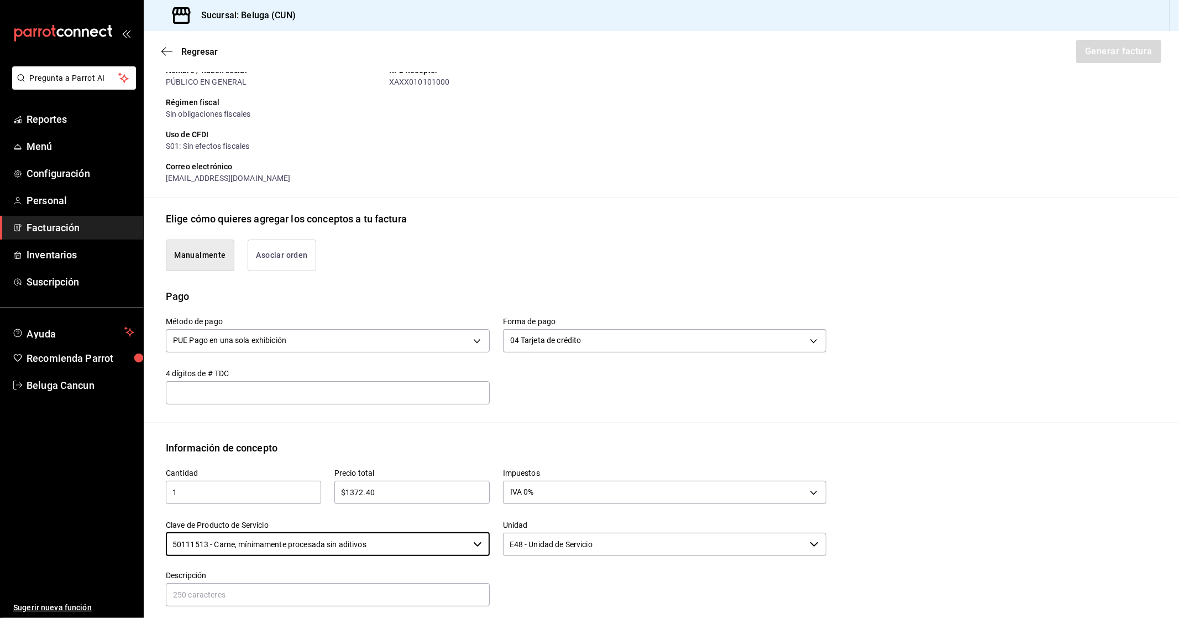
type input "50111513 - Carne, mínimamente procesada sin aditivos"
type input "s"
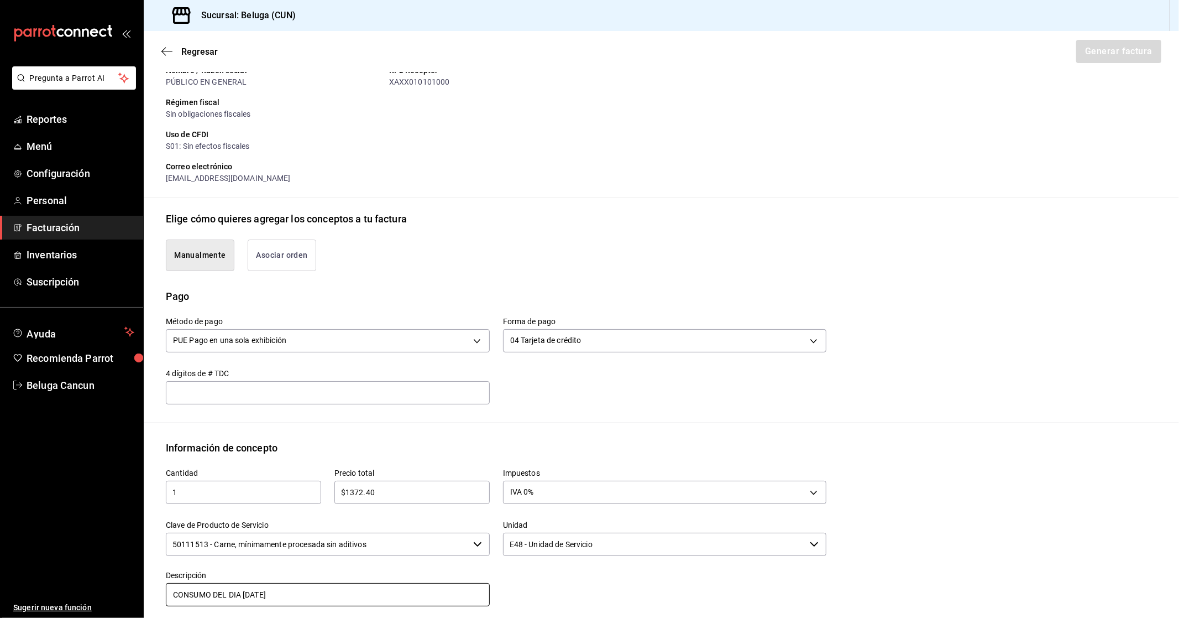
drag, startPoint x: 263, startPoint y: 594, endPoint x: 244, endPoint y: 600, distance: 19.8
click at [244, 600] on input "CONSUMO DEL DIA [DATE]" at bounding box center [328, 594] width 324 height 23
drag, startPoint x: 215, startPoint y: 587, endPoint x: 70, endPoint y: 579, distance: 144.5
click at [76, 578] on div "Pregunta a Parrot AI Reportes Menú Configuración Personal Facturación Inventari…" at bounding box center [589, 309] width 1179 height 618
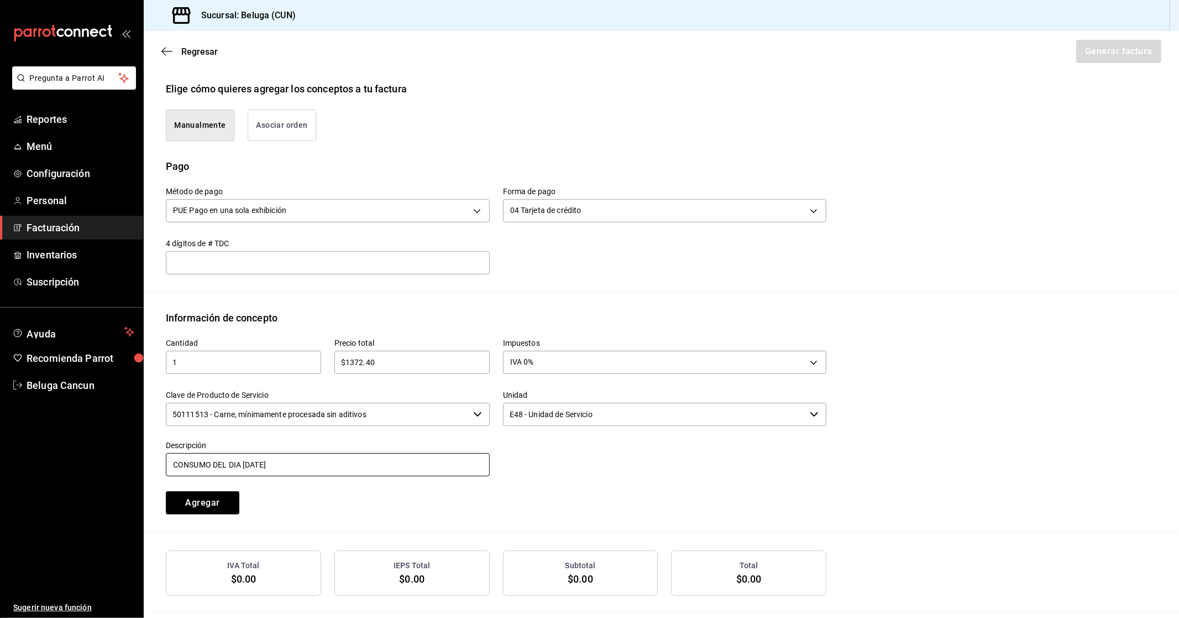
scroll to position [235, 0]
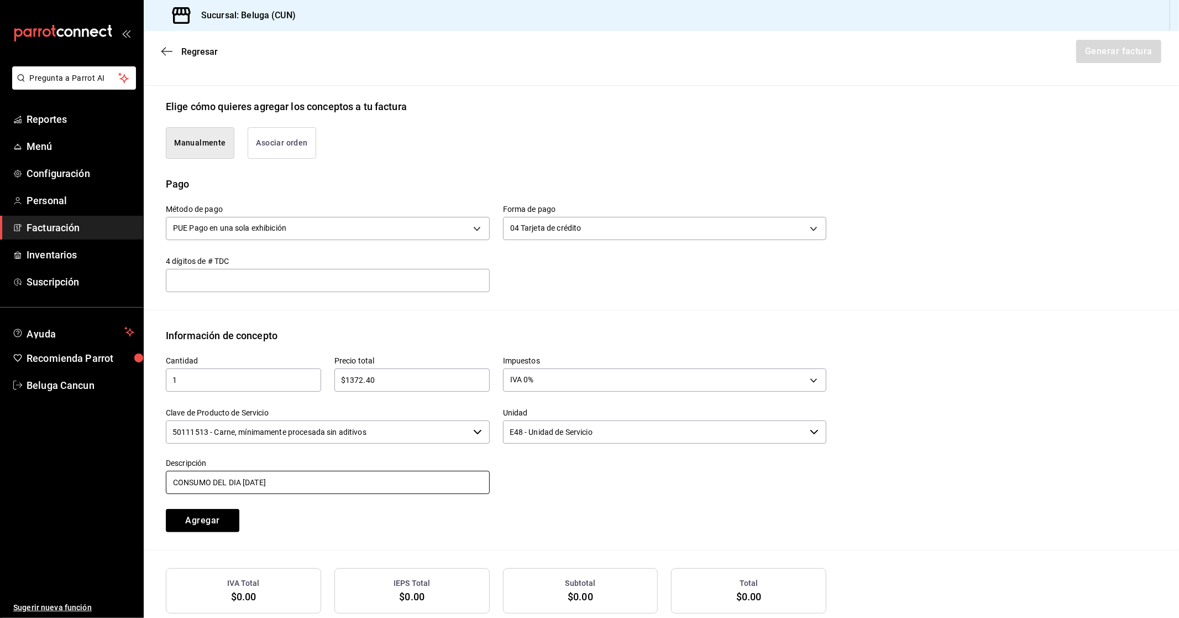
type input "CONSUMO DEL DIA [DATE]"
click at [882, 356] on div "Cantidad 1 ​ Precio total $1372.40 ​ Impuestos IVA 0% IVA_0 Clave de Producto d…" at bounding box center [661, 446] width 991 height 207
click at [356, 380] on input "$1372.40" at bounding box center [412, 379] width 155 height 13
type input "$13742.40"
click at [196, 524] on button "Agregar" at bounding box center [203, 520] width 74 height 23
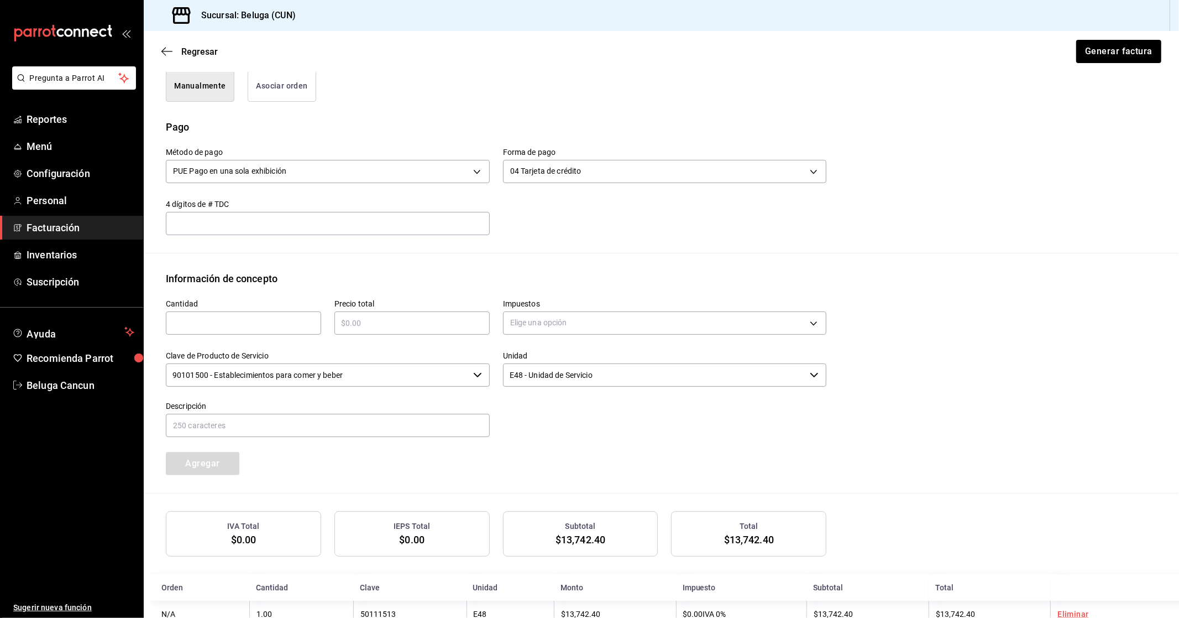
scroll to position [323, 0]
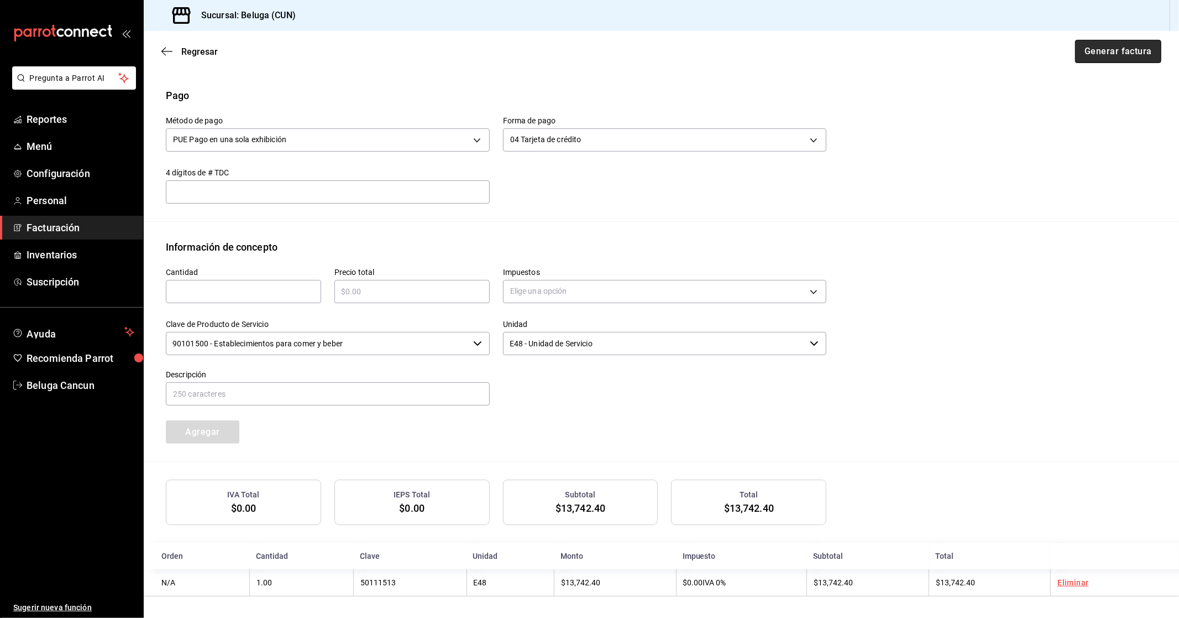
click at [1081, 50] on button "Generar factura" at bounding box center [1118, 51] width 86 height 23
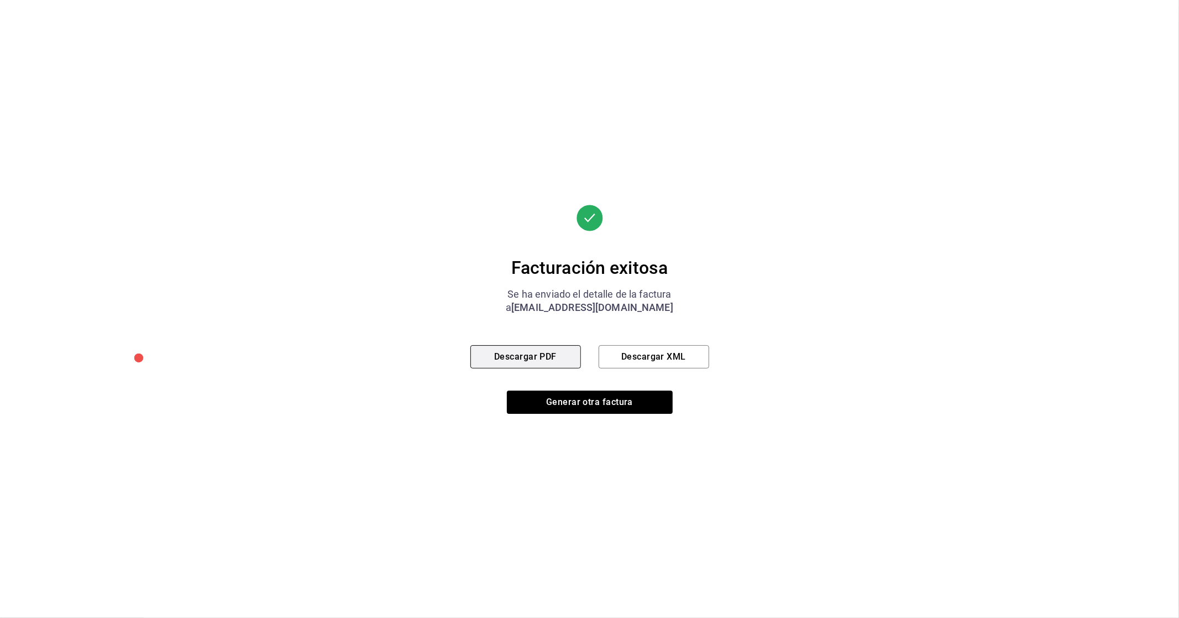
click at [562, 362] on button "Descargar PDF" at bounding box center [526, 356] width 111 height 23
drag, startPoint x: 567, startPoint y: 406, endPoint x: 561, endPoint y: 411, distance: 7.5
click at [567, 406] on button "Generar otra factura" at bounding box center [590, 401] width 166 height 23
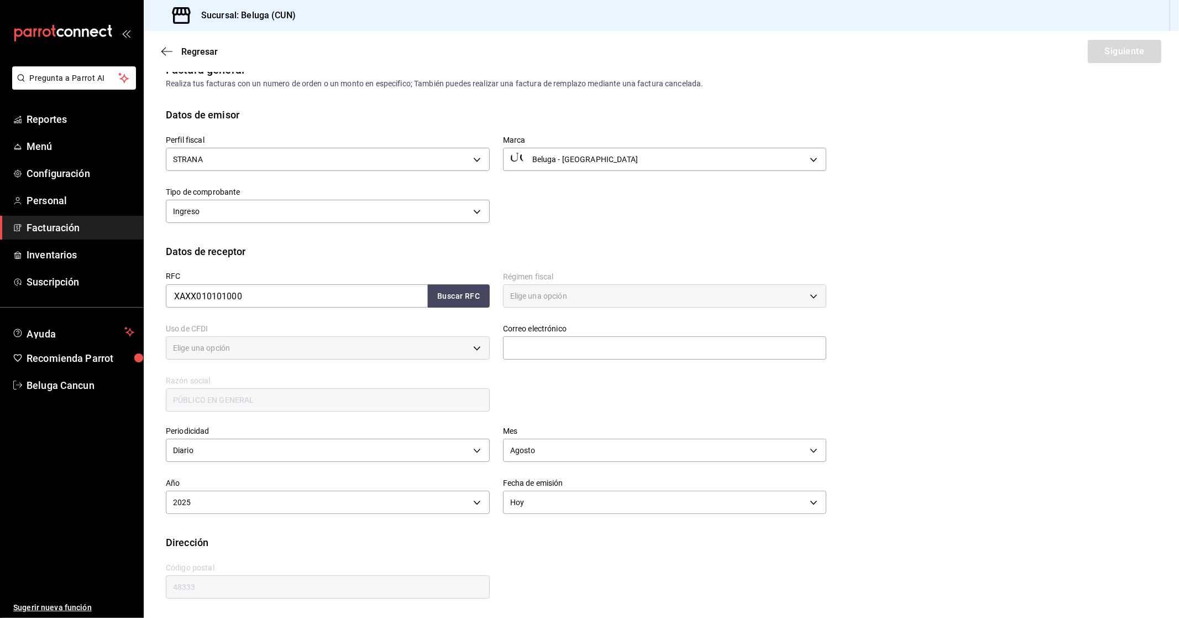
type input "616"
type input "S01"
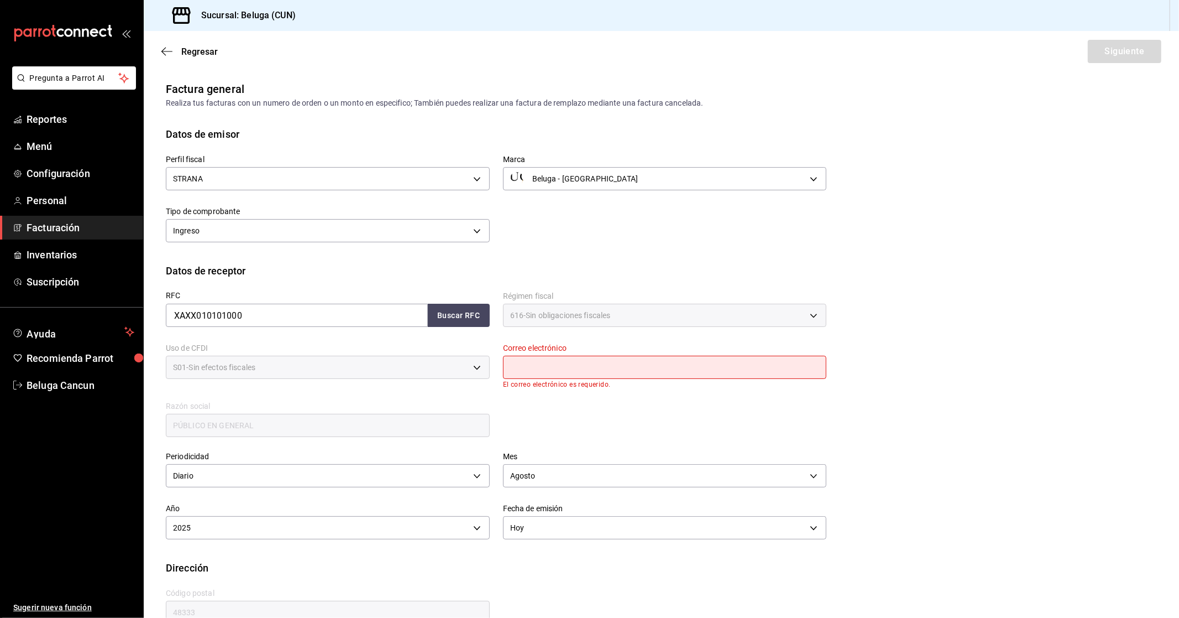
click at [603, 367] on input "text" at bounding box center [665, 367] width 324 height 23
click at [592, 365] on input "beluga" at bounding box center [665, 367] width 324 height 23
type input "[EMAIL_ADDRESS][DOMAIN_NAME]"
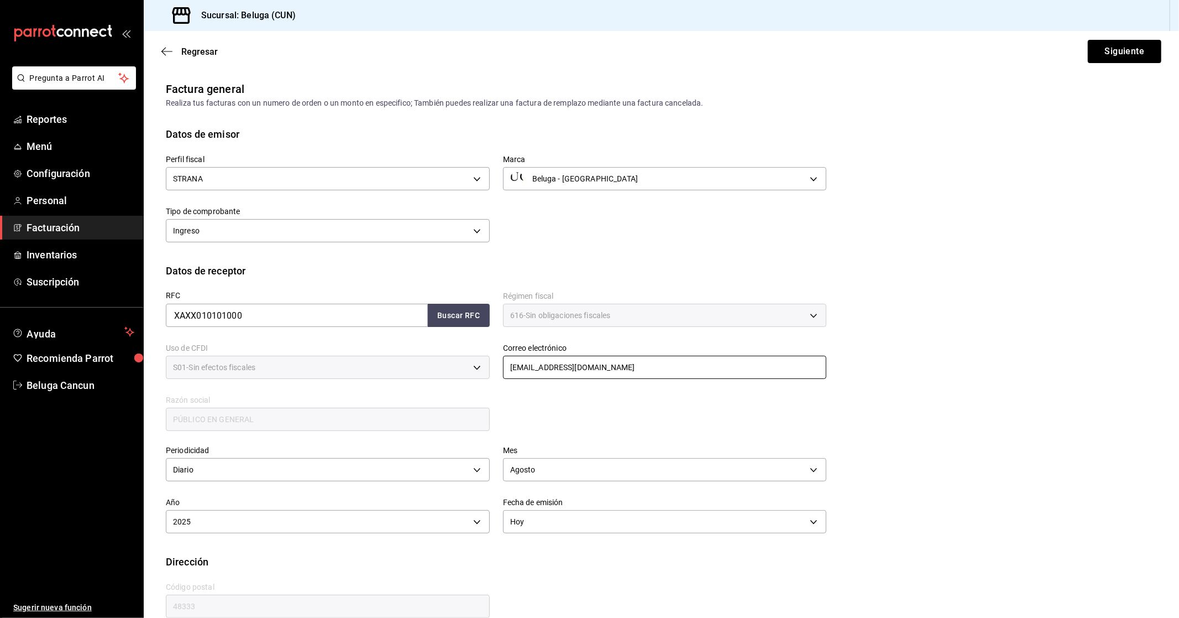
scroll to position [18, 0]
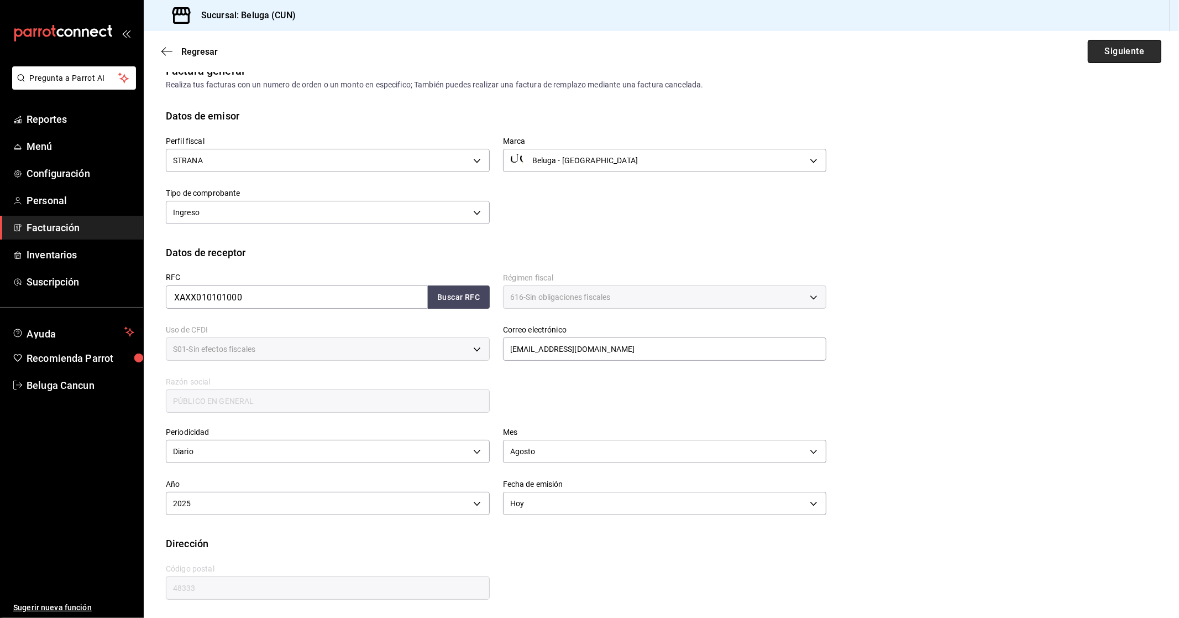
click at [1116, 43] on button "Siguiente" at bounding box center [1125, 51] width 74 height 23
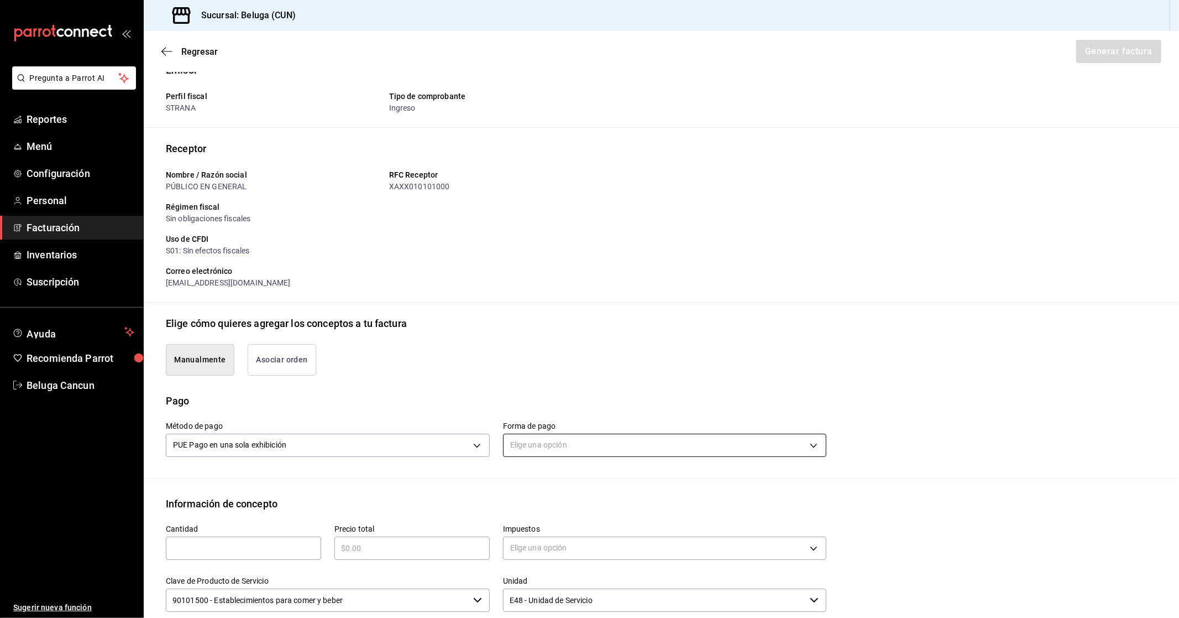
click at [610, 438] on body "Pregunta a Parrot AI Reportes Menú Configuración Personal Facturación Inventari…" at bounding box center [589, 309] width 1179 height 618
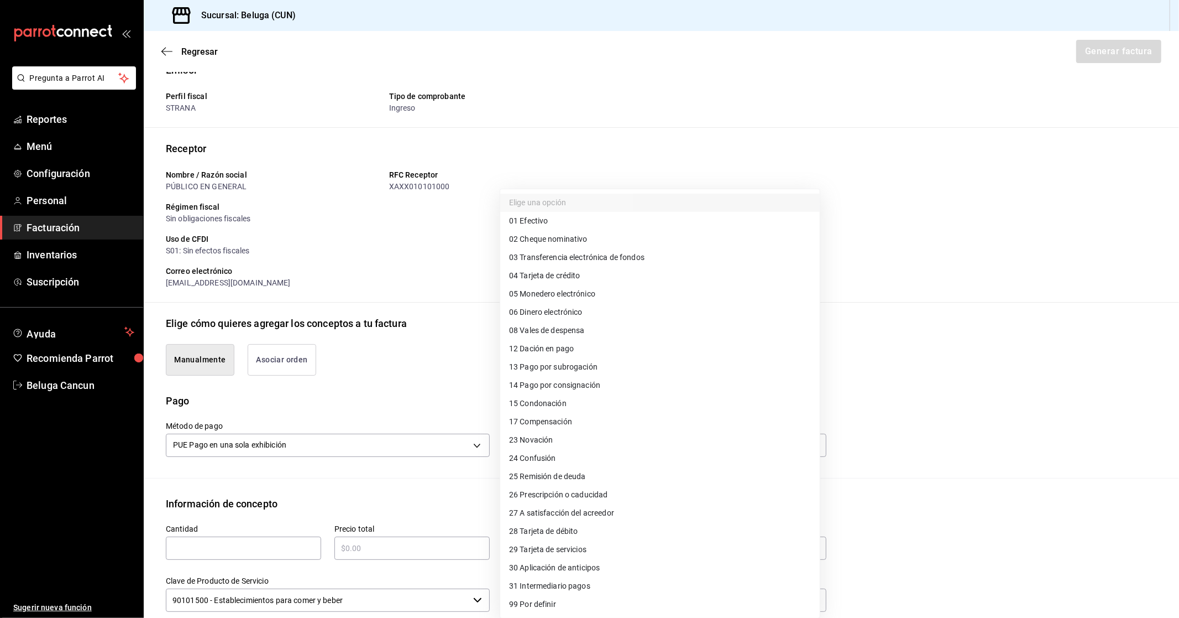
click at [620, 526] on li "28 Tarjeta de débito" at bounding box center [660, 531] width 320 height 18
type input "28"
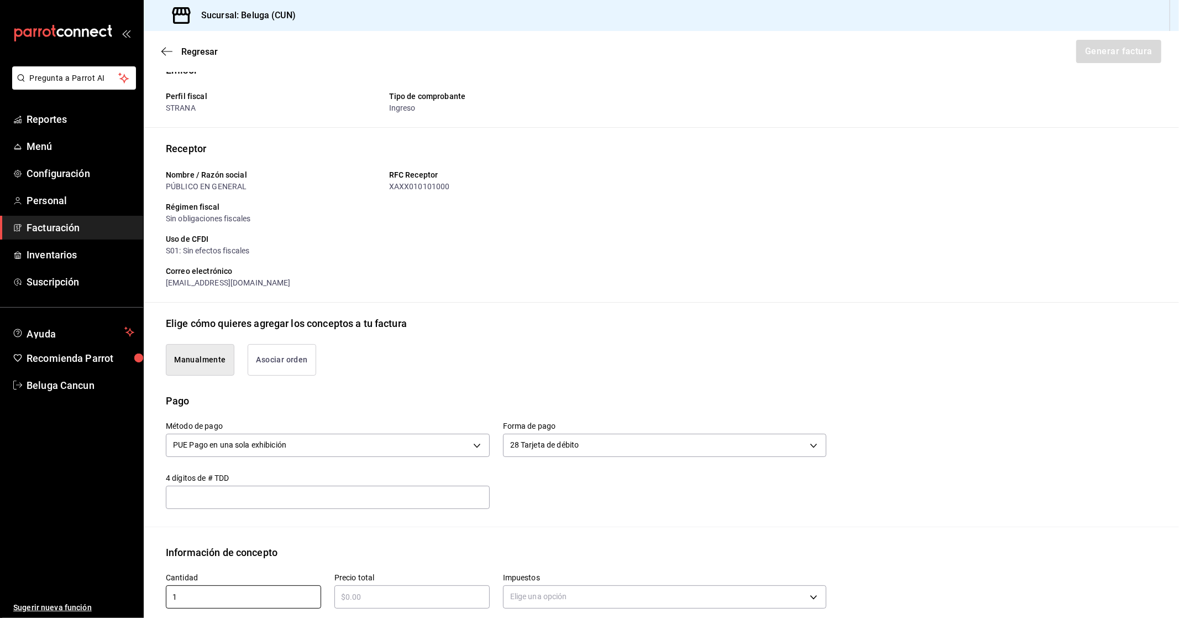
type input "1"
type input "$3435.60"
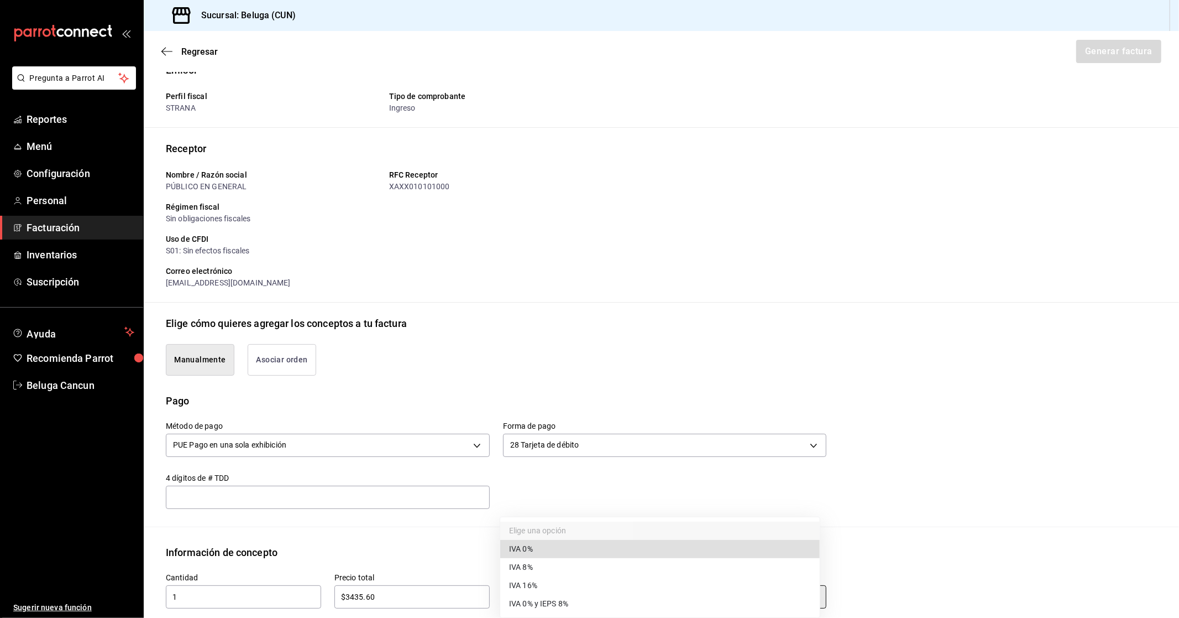
type input "IVA_0"
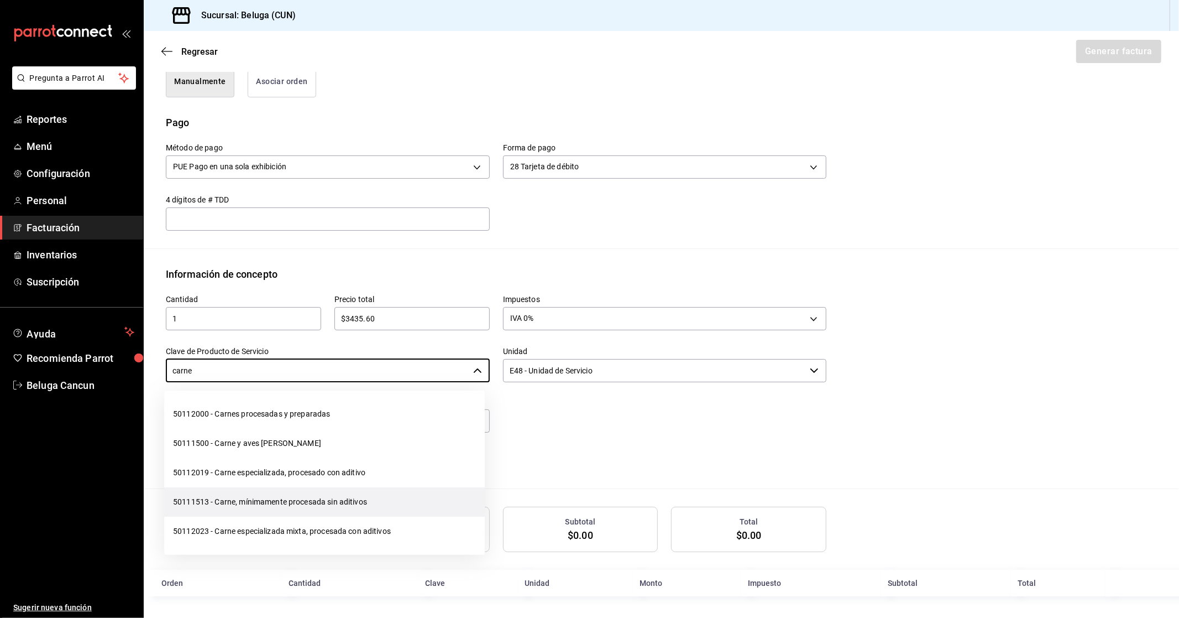
click at [364, 498] on li "50111513 - Carne, mínimamente procesada sin aditivos" at bounding box center [324, 501] width 321 height 29
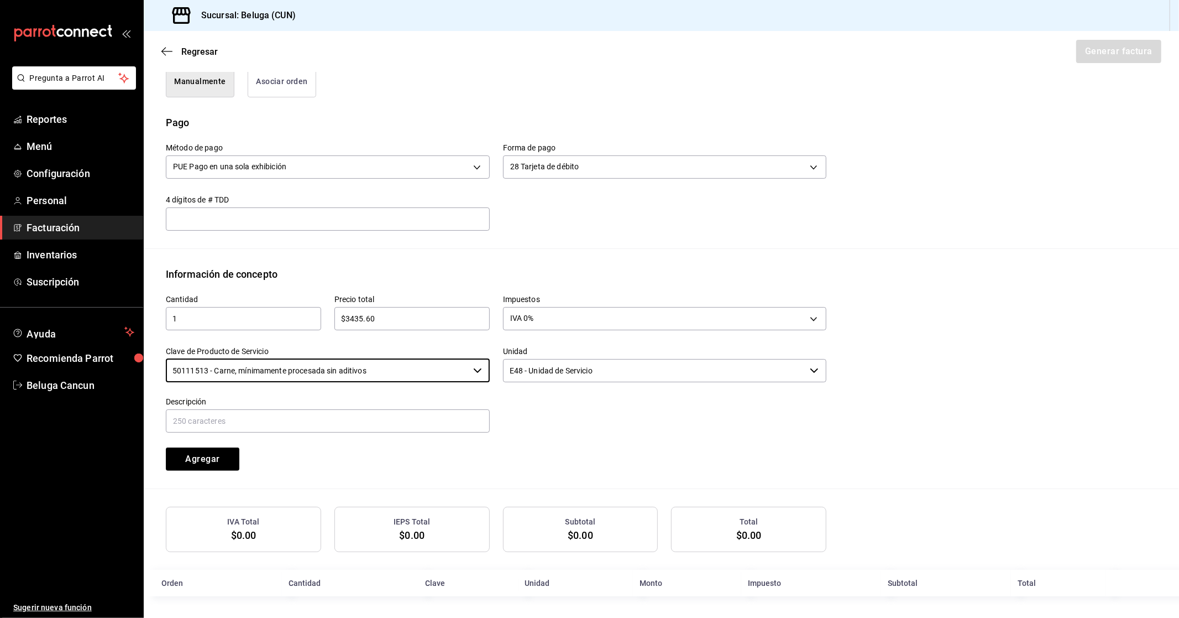
type input "50111513 - Carne, mínimamente procesada sin aditivos"
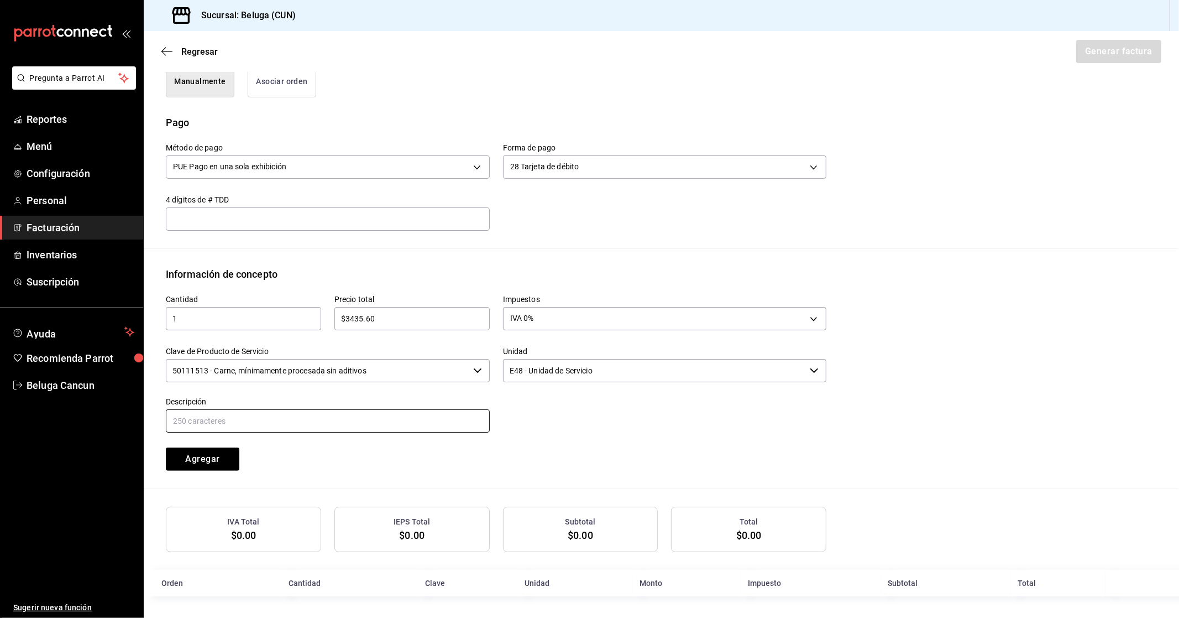
drag, startPoint x: 373, startPoint y: 432, endPoint x: 349, endPoint y: 427, distance: 24.3
click at [373, 432] on div "Descripción" at bounding box center [328, 415] width 324 height 37
click at [353, 424] on input "text" at bounding box center [328, 420] width 324 height 23
paste input "CONSUMO DEL DIA [DATE]"
type input "CONSUMO DEL DIA [DATE]"
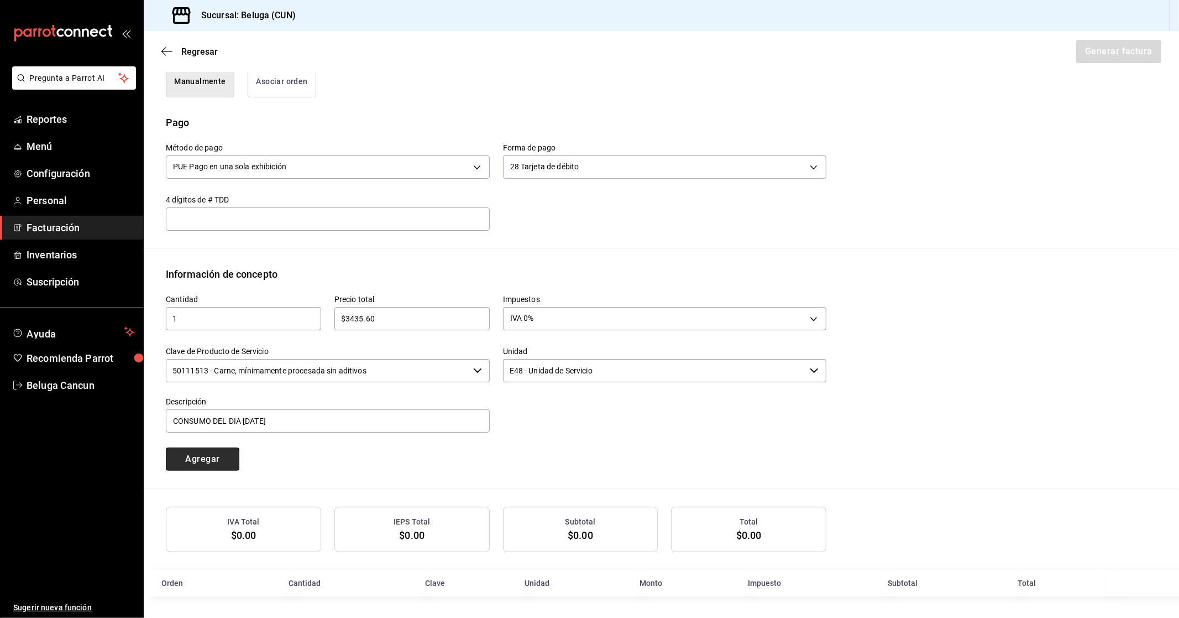
click at [213, 457] on button "Agregar" at bounding box center [203, 458] width 74 height 23
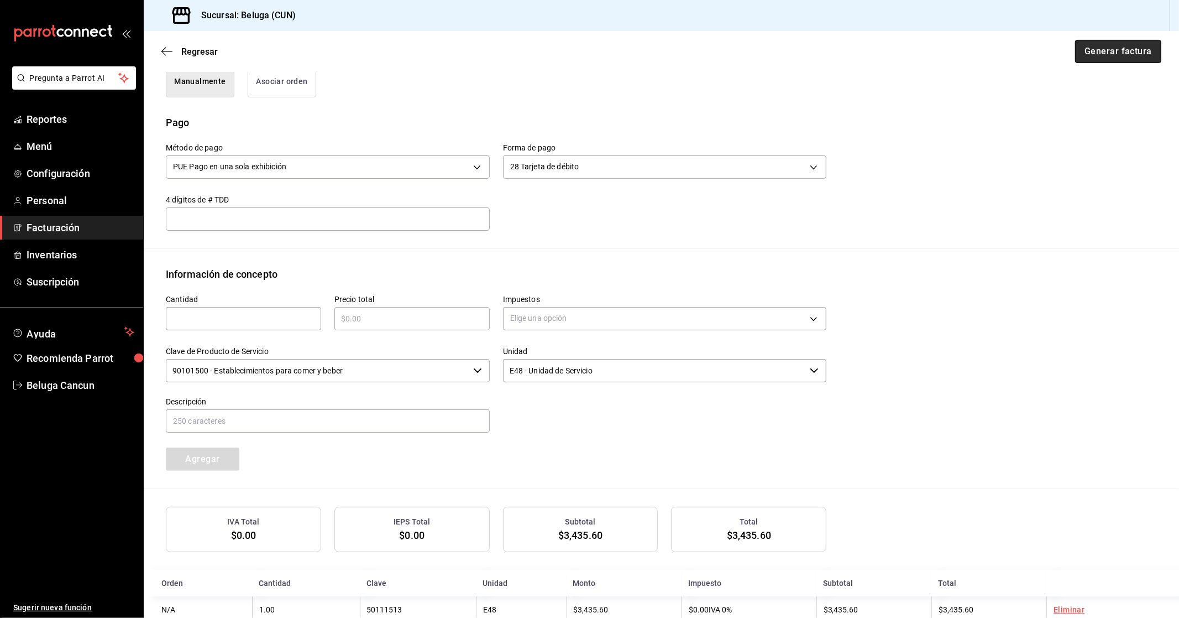
click at [1113, 54] on button "Generar factura" at bounding box center [1118, 51] width 86 height 23
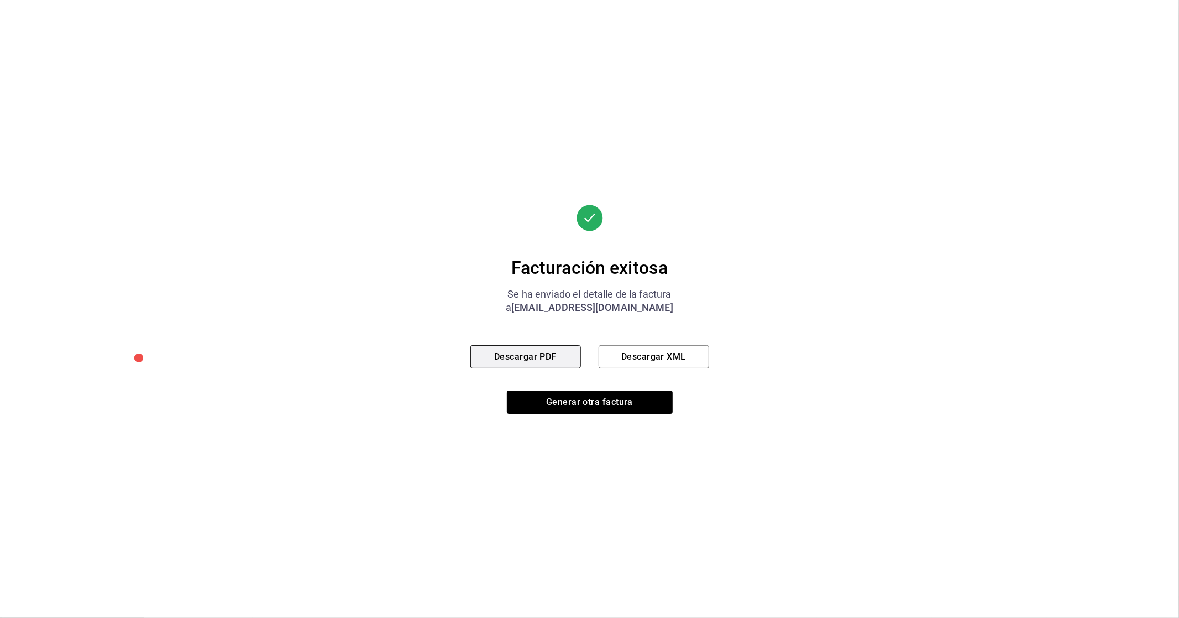
click at [536, 360] on button "Descargar PDF" at bounding box center [526, 356] width 111 height 23
click at [617, 404] on button "Generar otra factura" at bounding box center [590, 401] width 166 height 23
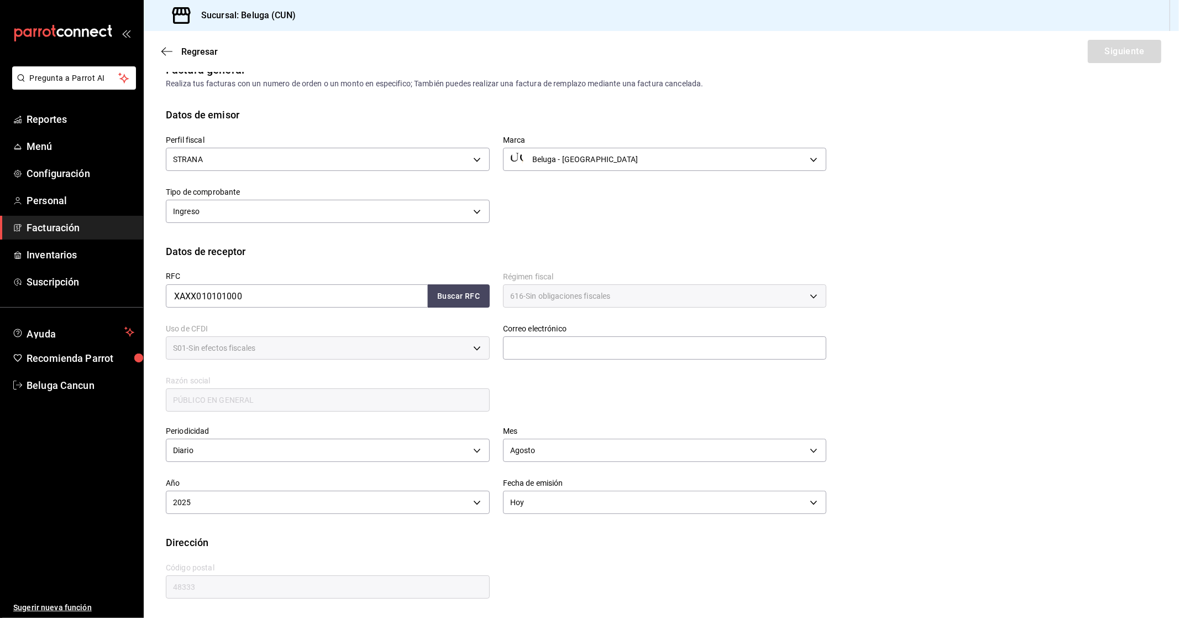
scroll to position [0, 0]
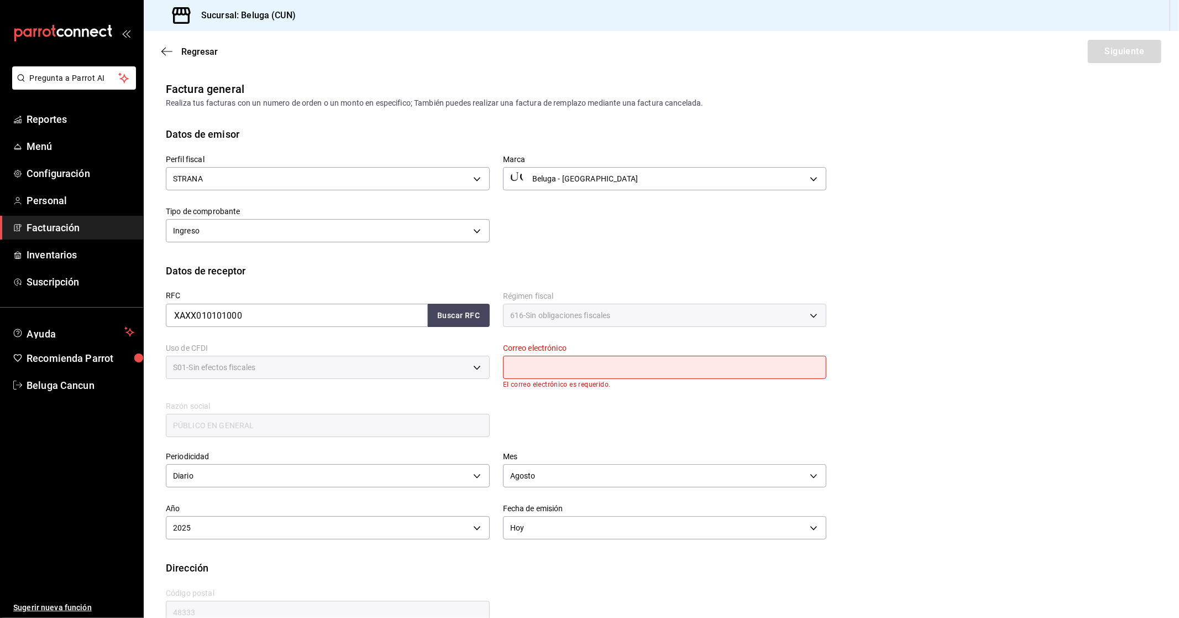
click at [535, 367] on input "text" at bounding box center [665, 367] width 324 height 23
type input "[EMAIL_ADDRESS][DOMAIN_NAME]"
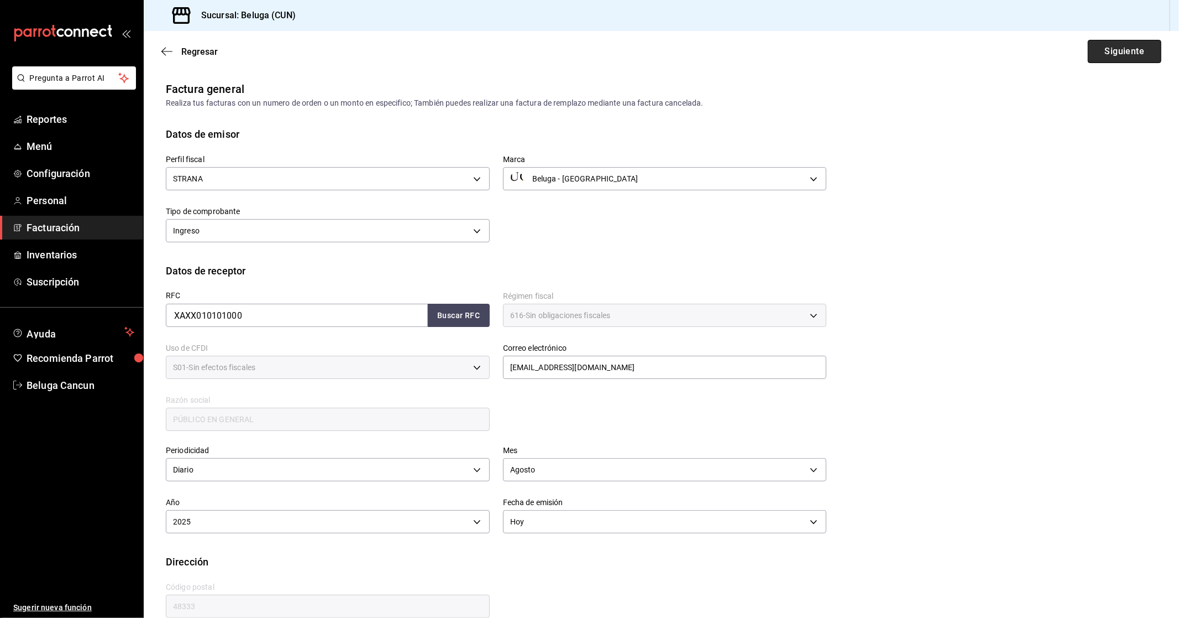
click at [1128, 57] on button "Siguiente" at bounding box center [1125, 51] width 74 height 23
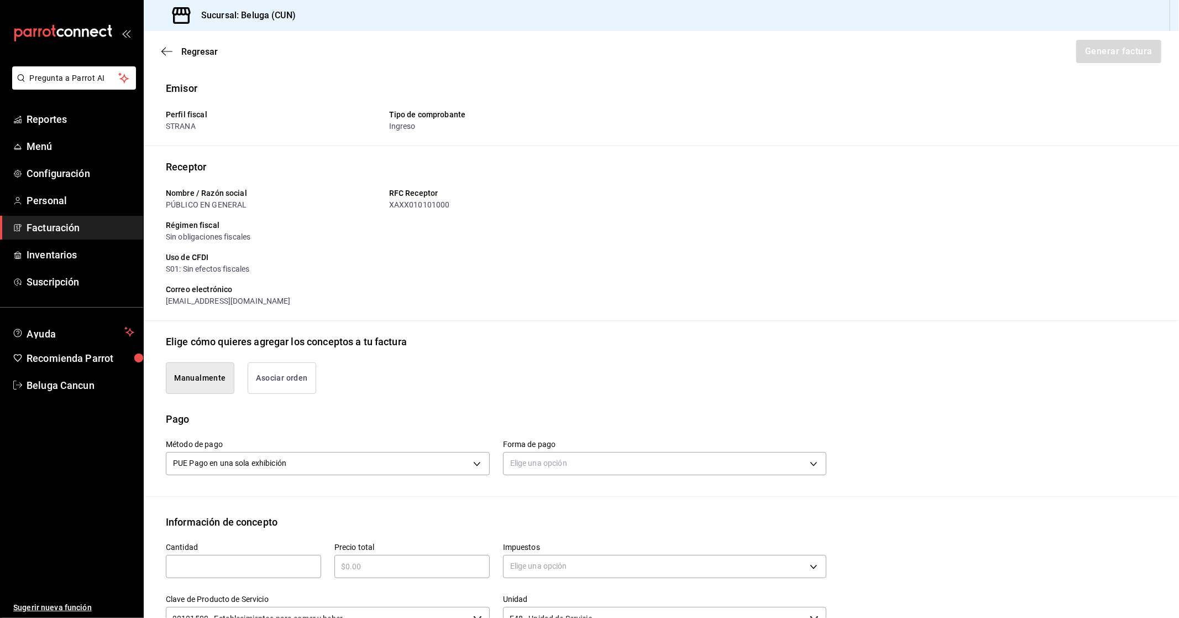
type button "manualy"
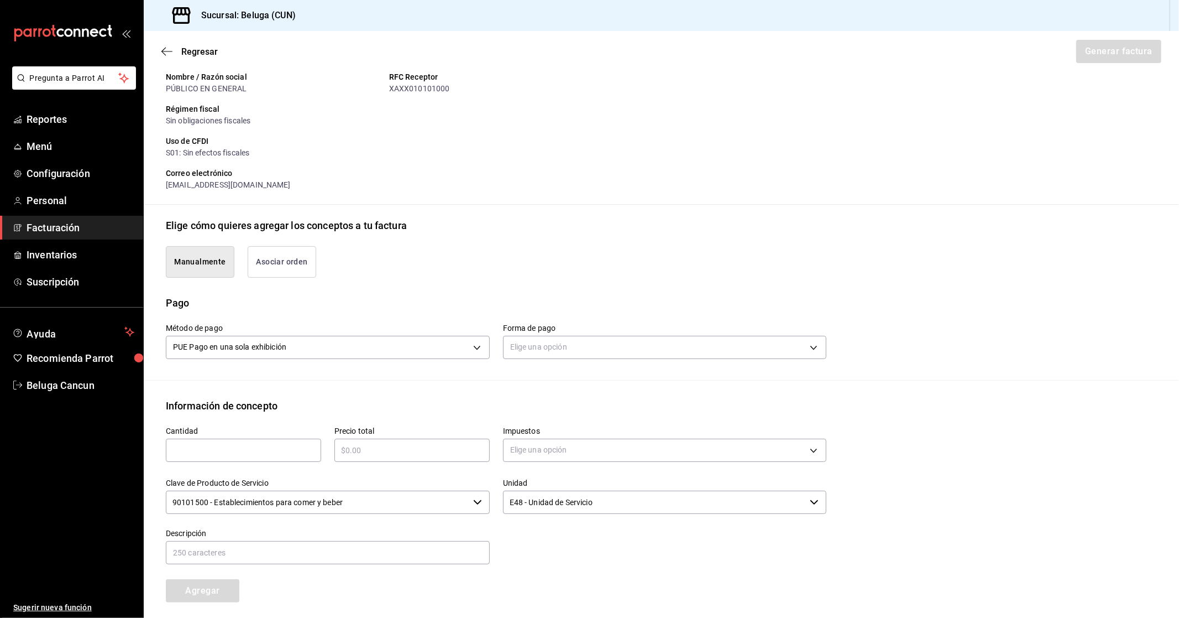
scroll to position [123, 0]
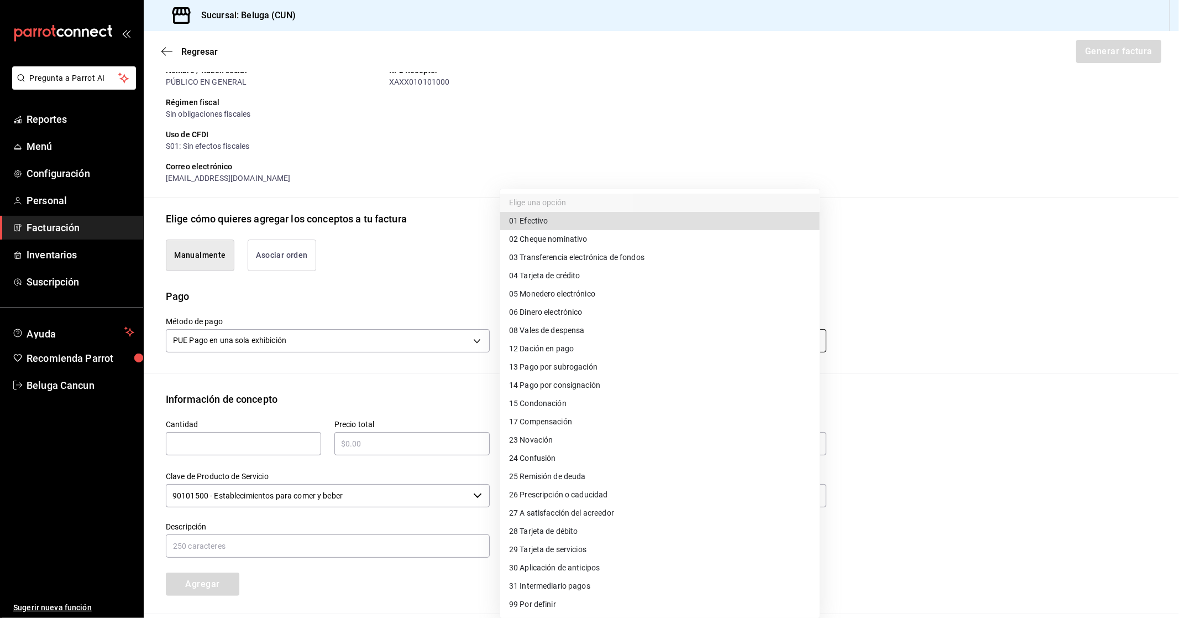
click at [577, 336] on body "Pregunta a Parrot AI Reportes Menú Configuración Personal Facturación Inventari…" at bounding box center [589, 309] width 1179 height 618
click at [599, 274] on li "04 Tarjeta de crédito" at bounding box center [660, 275] width 320 height 18
type input "04"
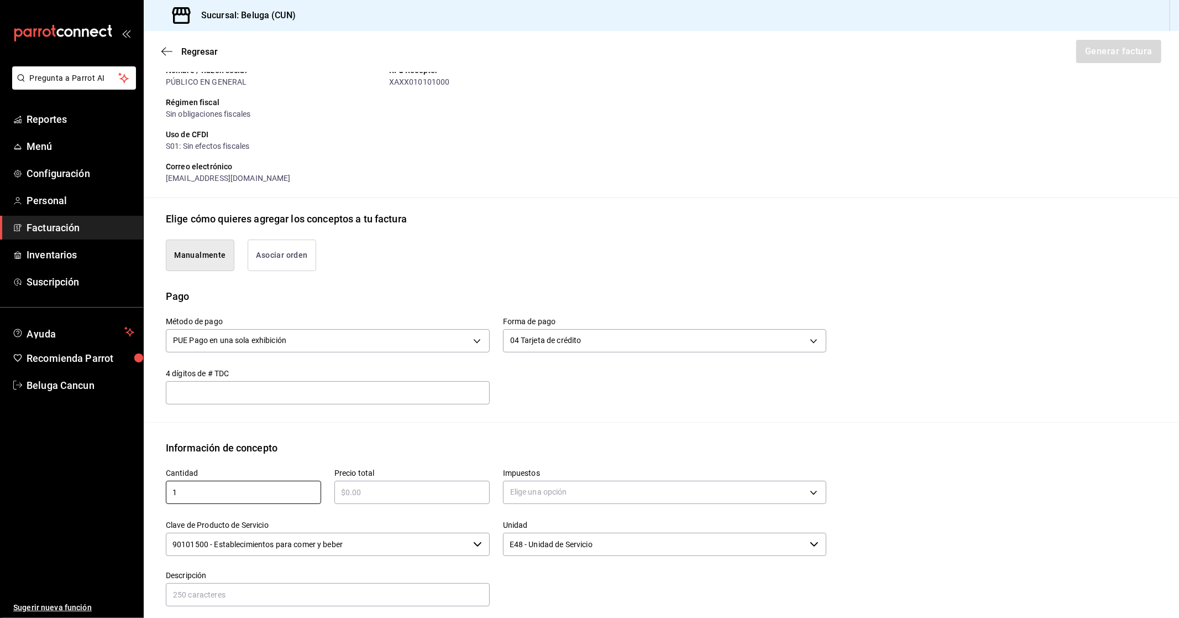
type input "1"
type input "$54462.64"
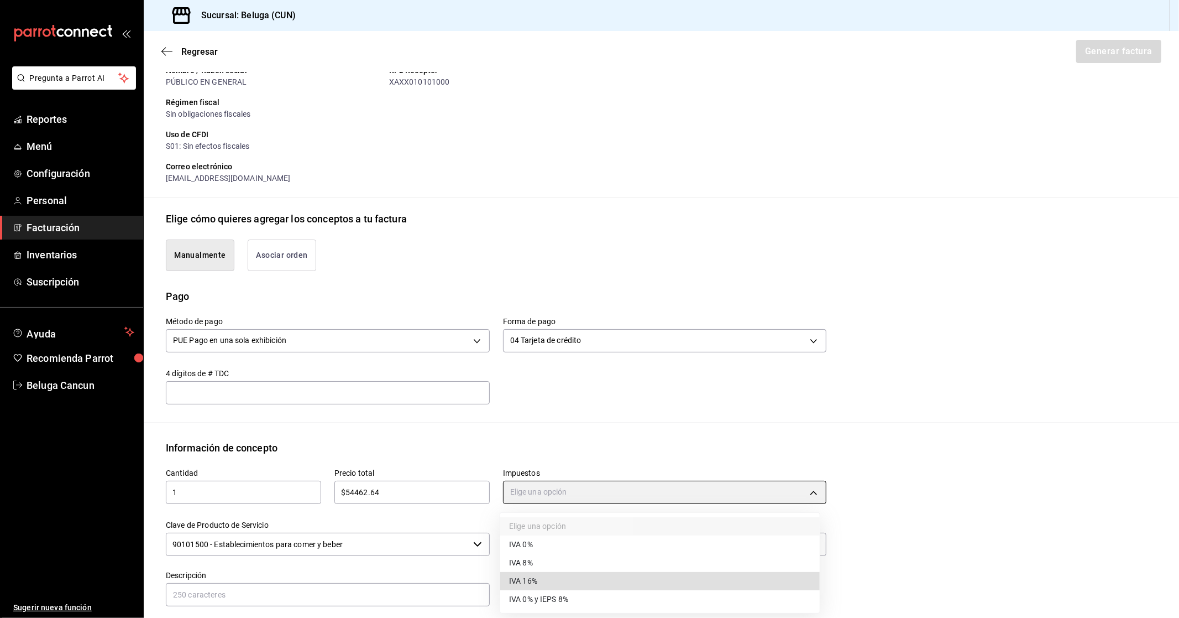
type input "IVA_16"
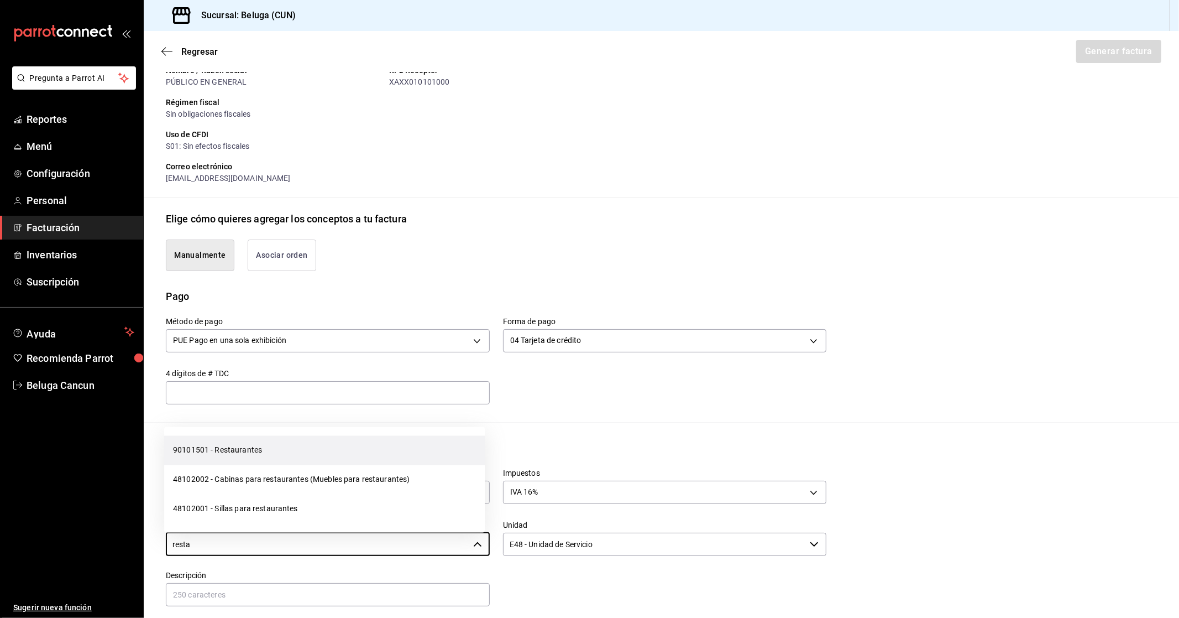
click at [274, 451] on li "90101501 - Restaurantes" at bounding box center [324, 450] width 321 height 29
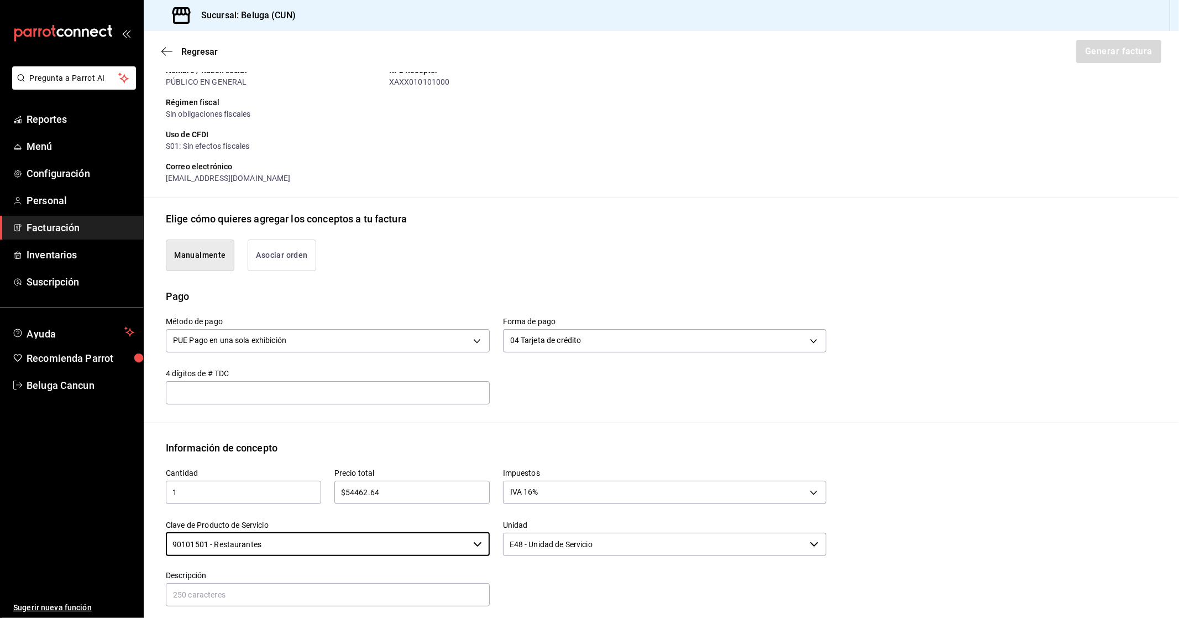
type input "90101501 - Restaurantes"
paste input "CONSUMO DEL DIA [DATE]"
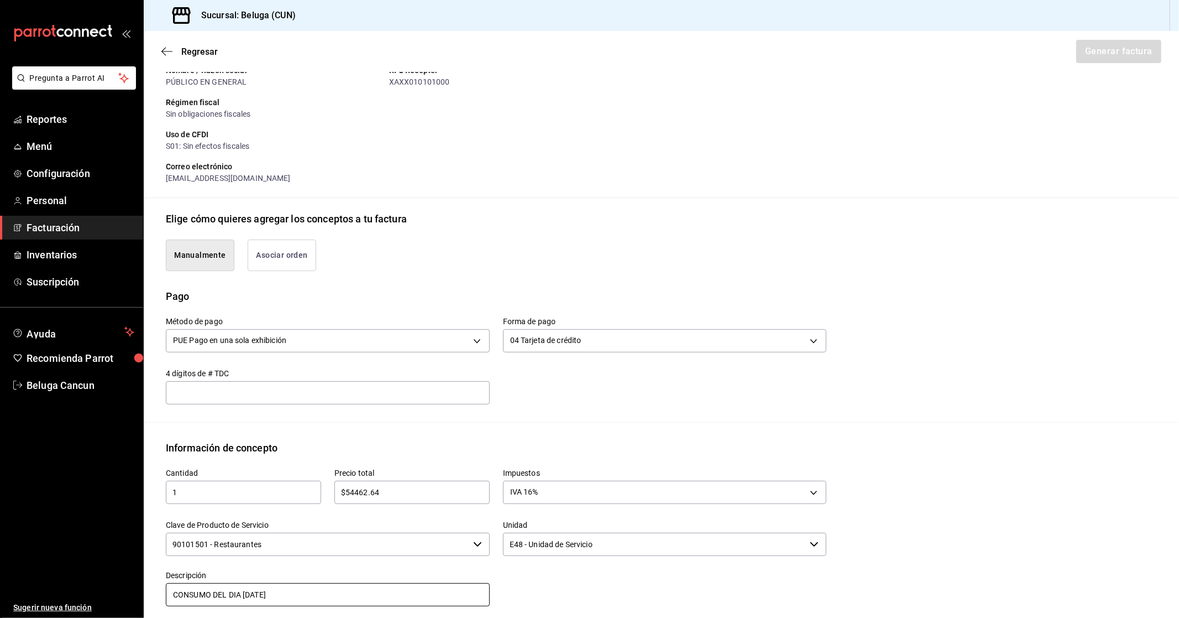
type input "CONSUMO DEL DIA [DATE]"
click at [394, 496] on input "$54462.64" at bounding box center [412, 491] width 155 height 13
type input "$54462.65"
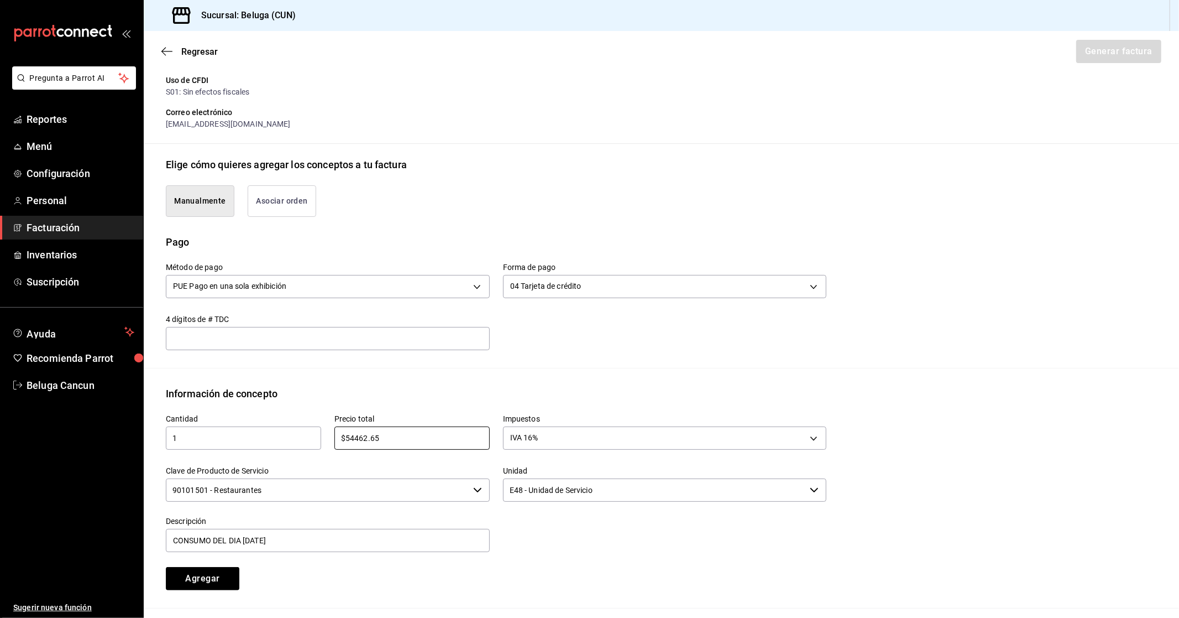
scroll to position [296, 0]
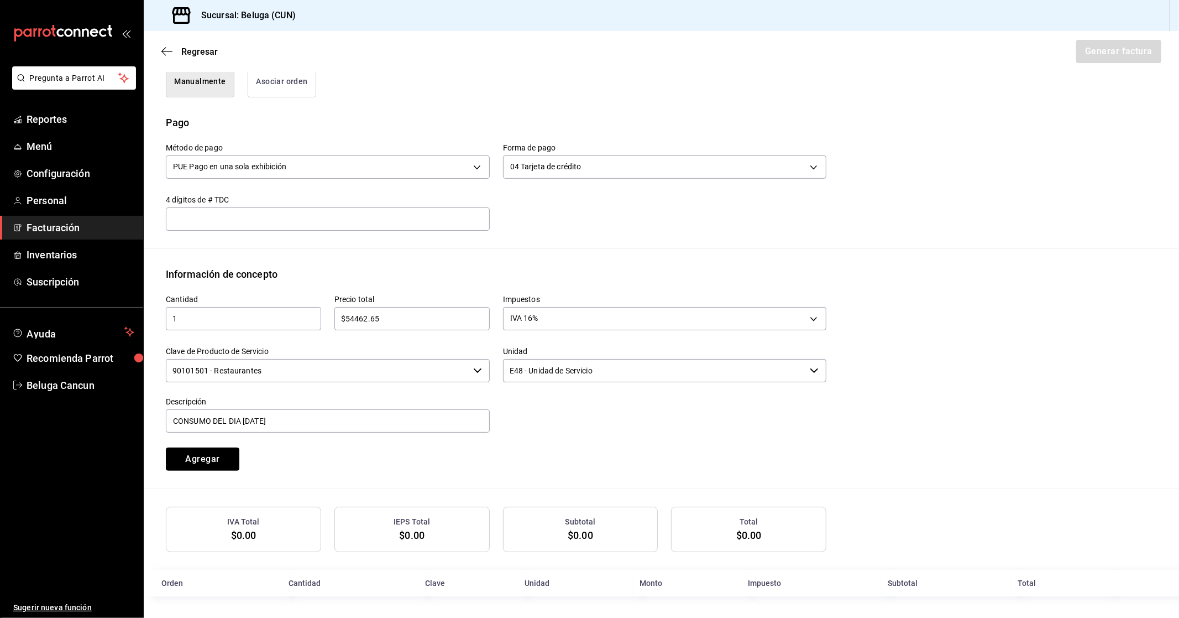
click at [214, 452] on button "Agregar" at bounding box center [203, 458] width 74 height 23
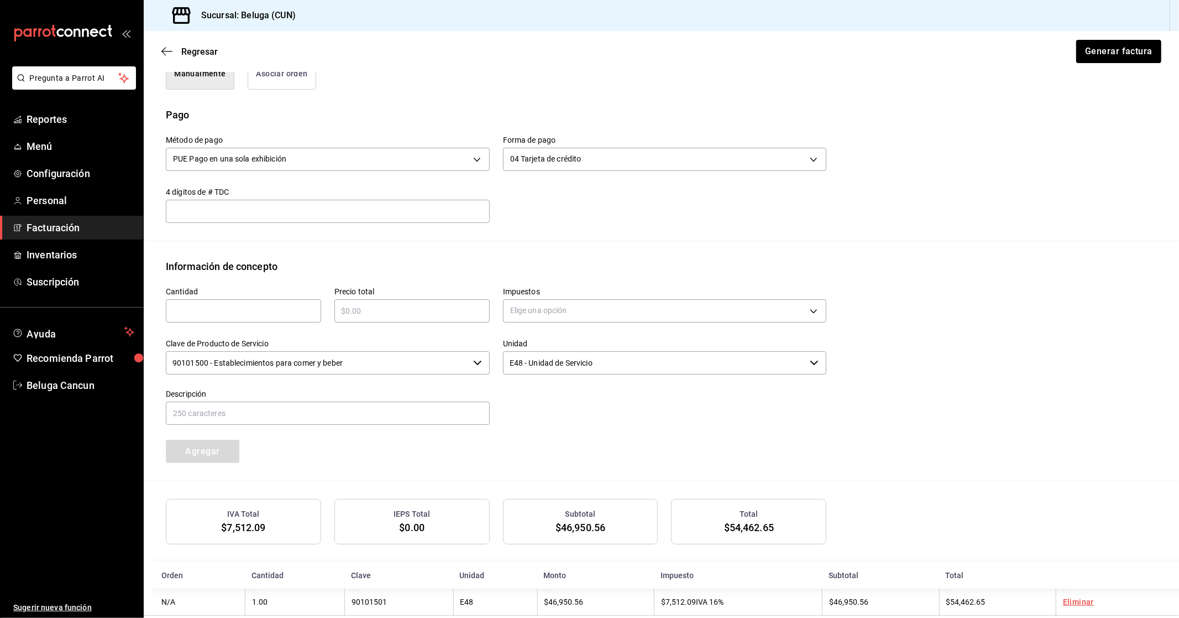
scroll to position [323, 0]
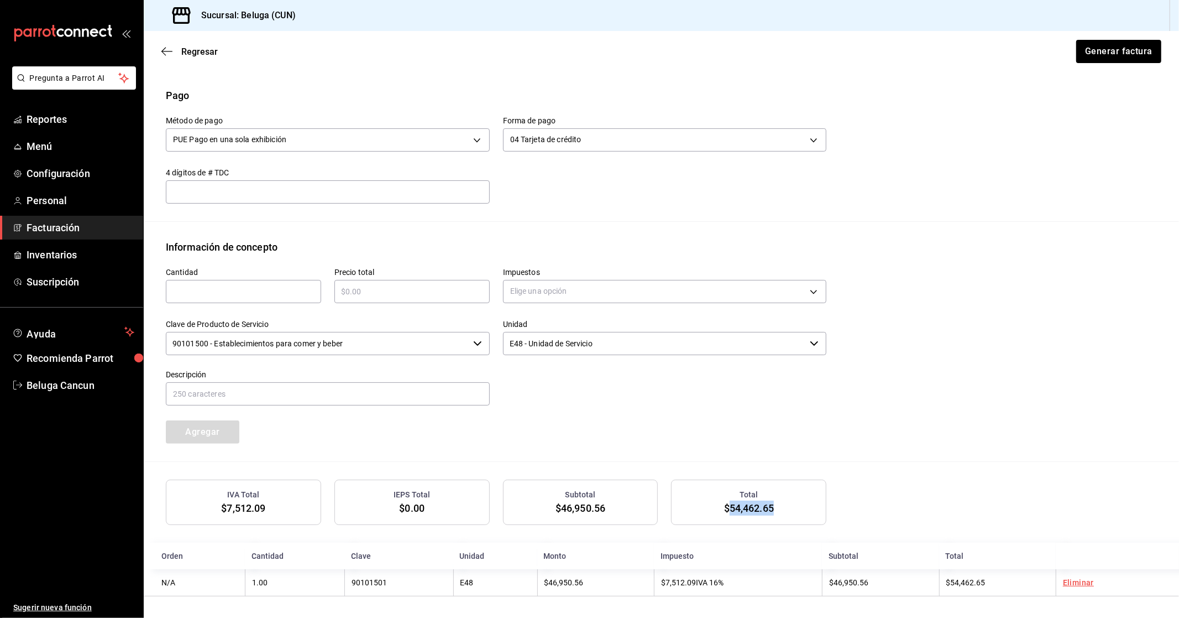
drag, startPoint x: 780, startPoint y: 511, endPoint x: 723, endPoint y: 507, distance: 56.5
click at [723, 507] on div "Total $54,462.65" at bounding box center [748, 501] width 155 height 45
click at [1081, 48] on button "Generar factura" at bounding box center [1118, 51] width 86 height 23
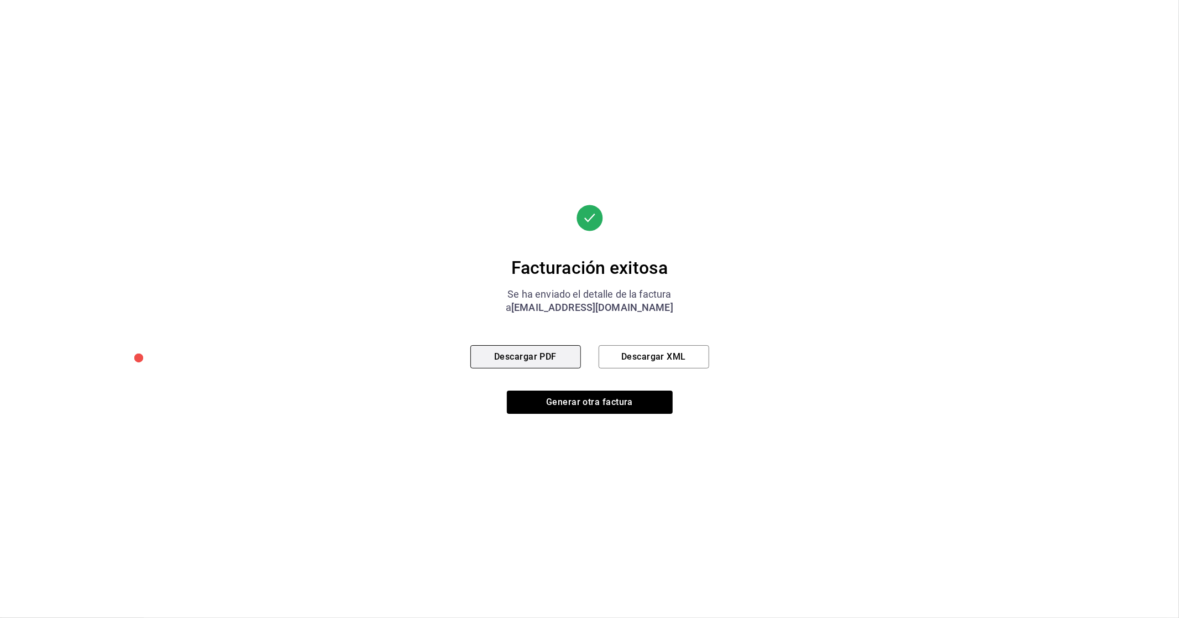
click at [533, 359] on button "Descargar PDF" at bounding box center [526, 356] width 111 height 23
click at [594, 401] on button "Generar otra factura" at bounding box center [590, 401] width 166 height 23
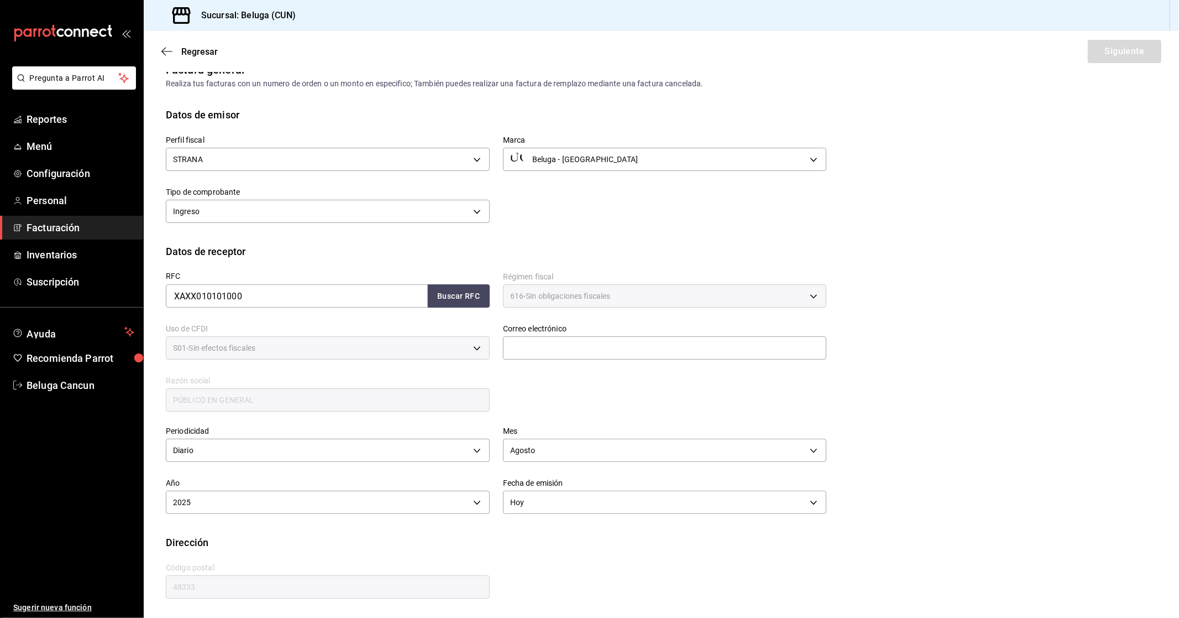
scroll to position [0, 0]
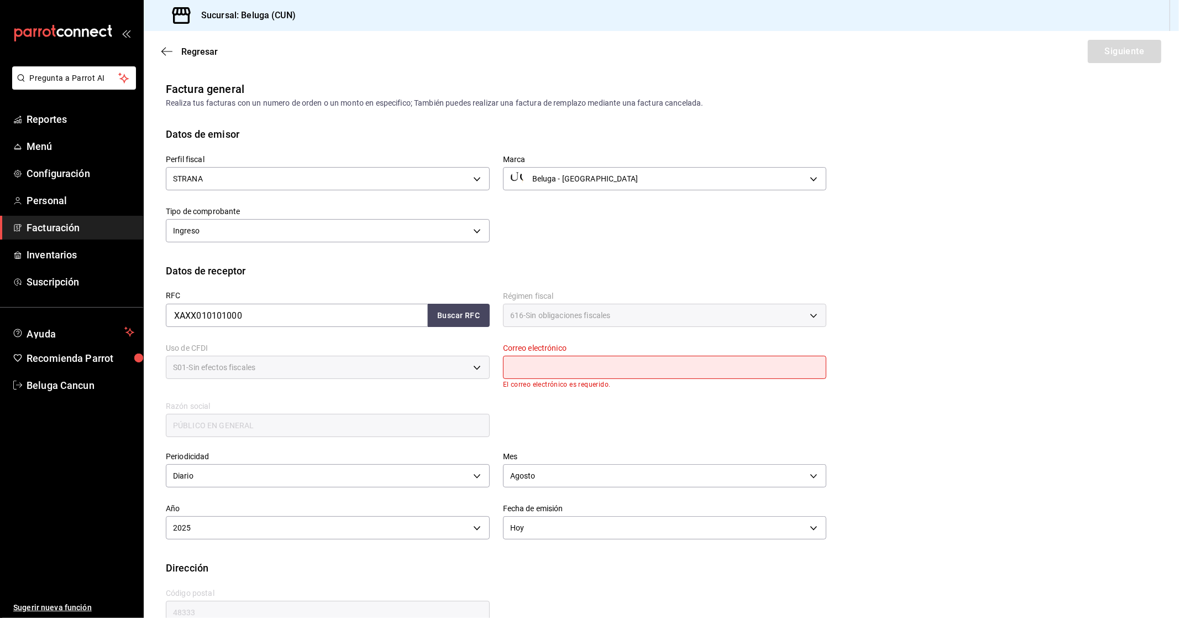
drag, startPoint x: 589, startPoint y: 373, endPoint x: 618, endPoint y: 363, distance: 30.4
click at [589, 373] on input "text" at bounding box center [665, 367] width 324 height 23
type input "[EMAIL_ADDRESS][DOMAIN_NAME]"
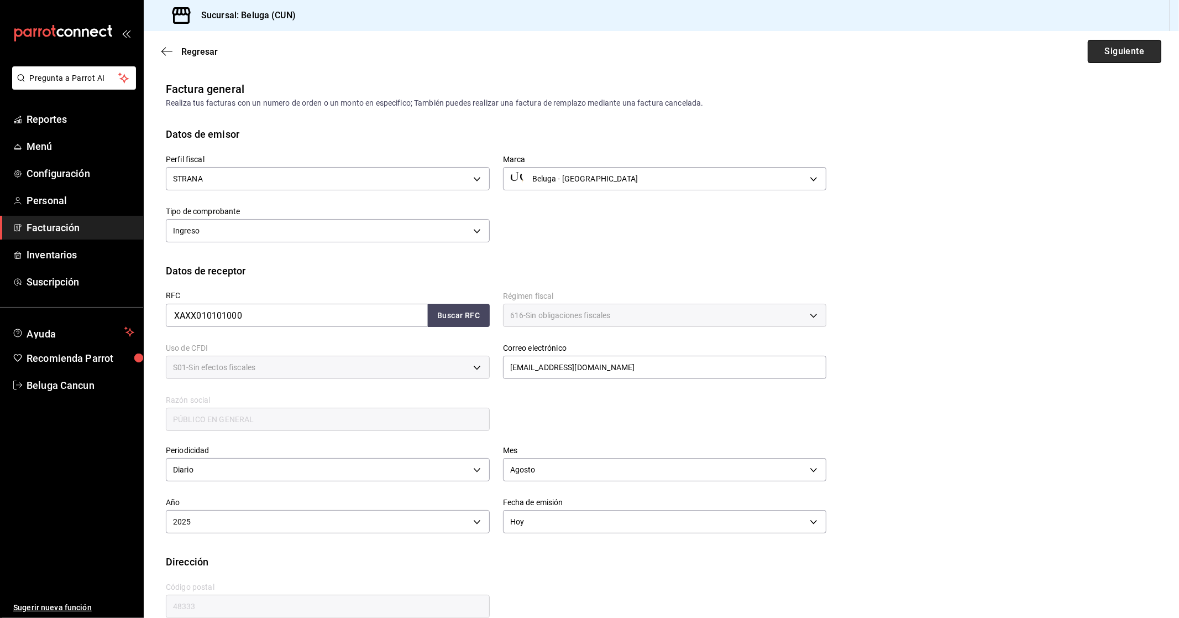
click at [1109, 48] on button "Siguiente" at bounding box center [1125, 51] width 74 height 23
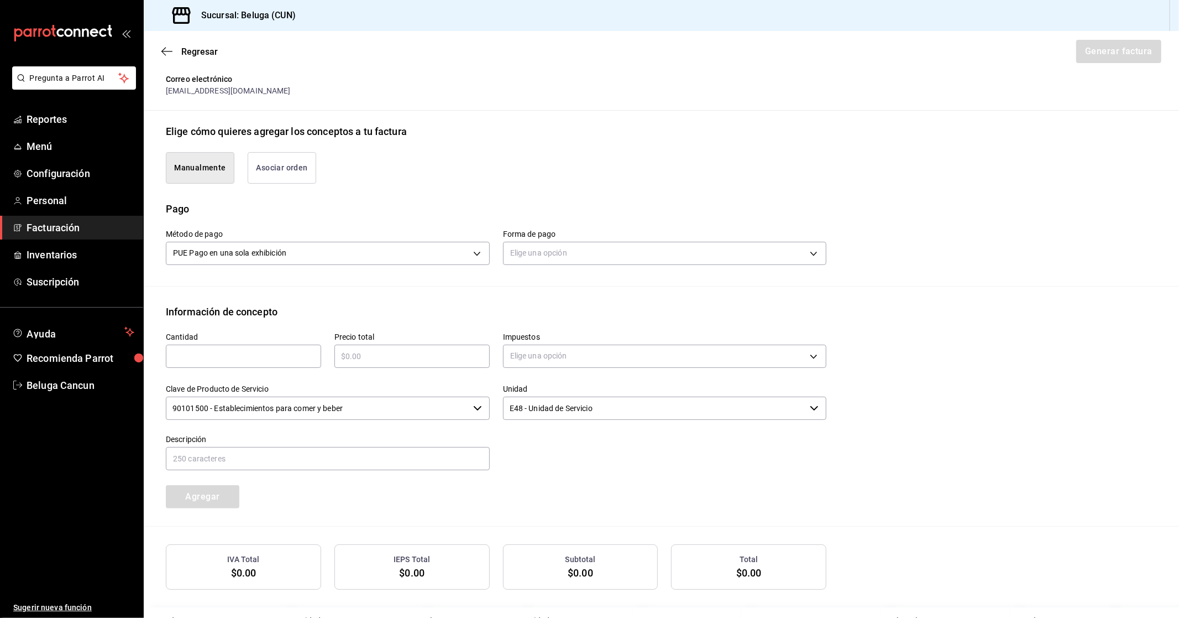
scroll to position [247, 0]
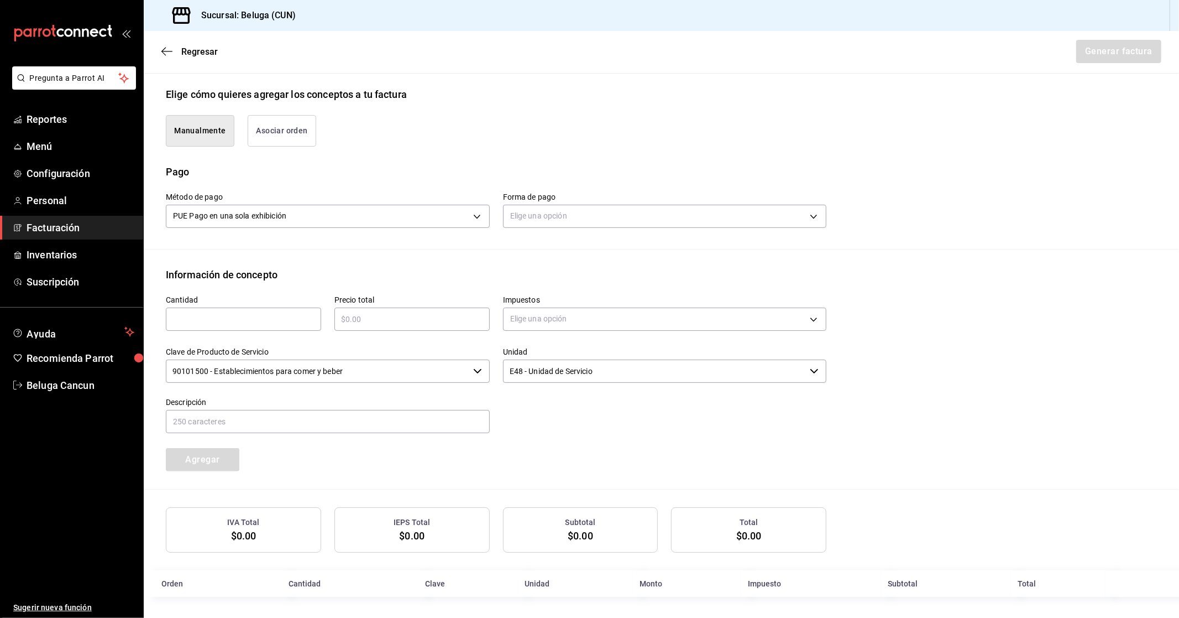
type button "manualy"
type button "associate"
click at [670, 216] on body "Pregunta a Parrot AI Reportes Menú Configuración Personal Facturación Inventari…" at bounding box center [589, 309] width 1179 height 618
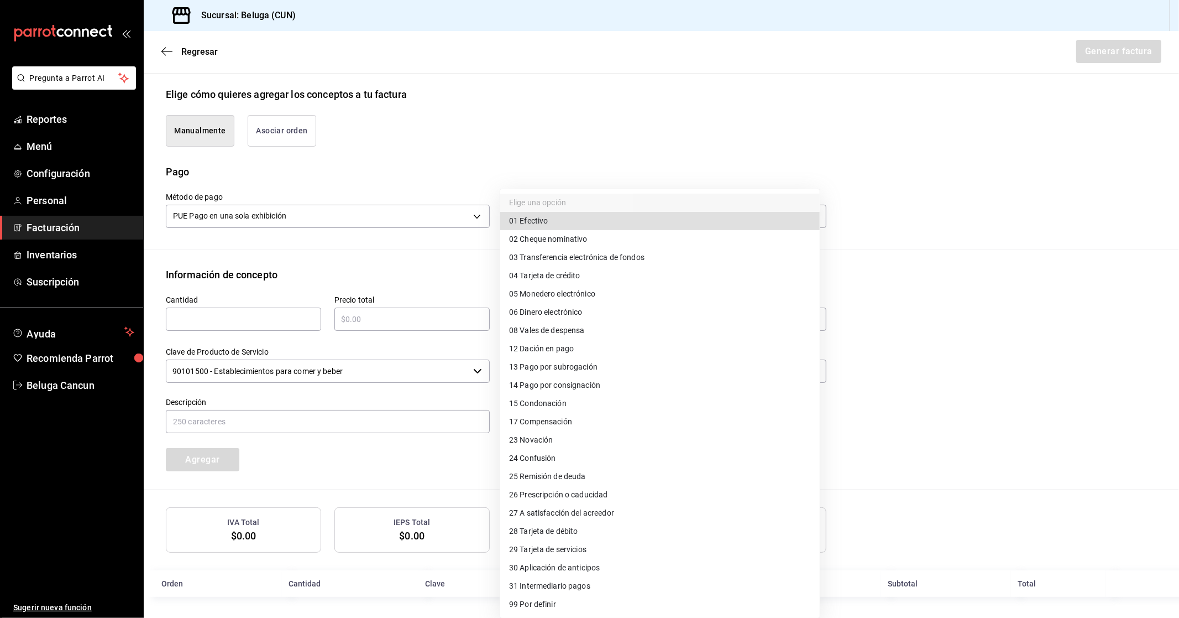
click at [624, 531] on li "28 Tarjeta de débito" at bounding box center [660, 531] width 320 height 18
type input "28"
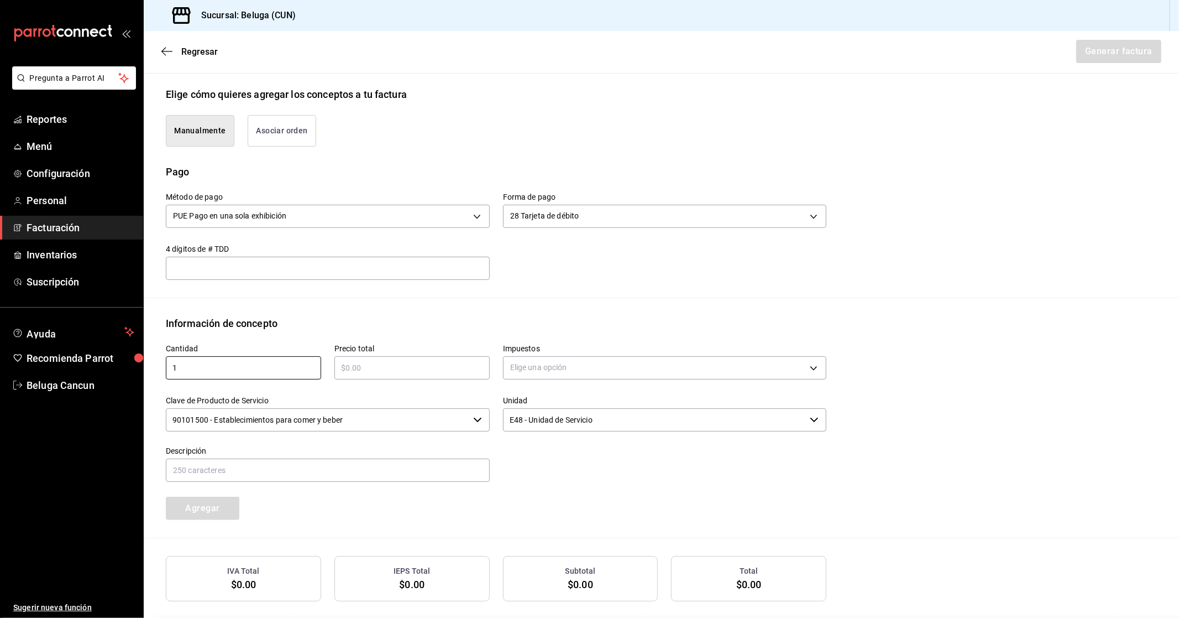
type input "1"
type input "$29672.20"
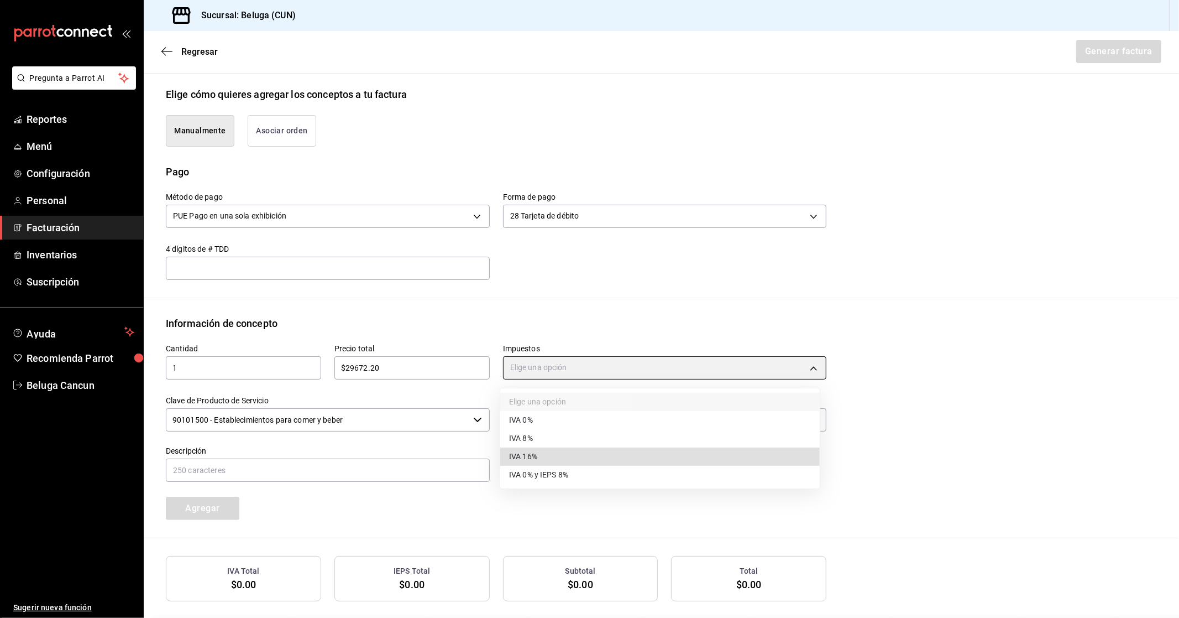
type input "IVA_16"
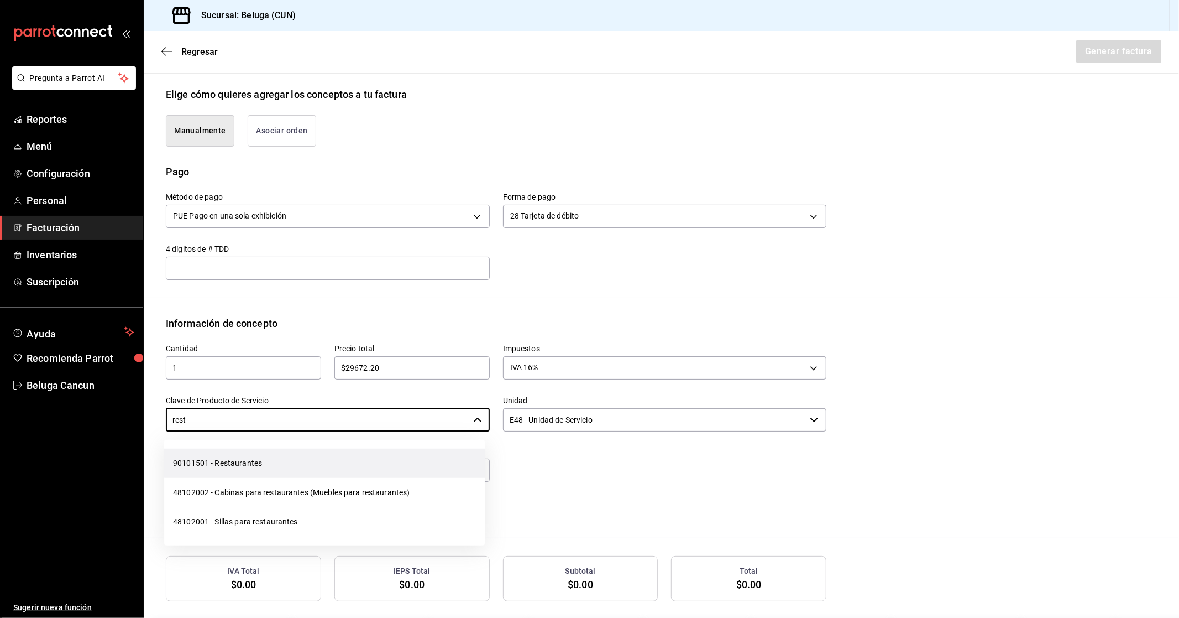
click at [336, 452] on li "90101501 - Restaurantes" at bounding box center [324, 462] width 321 height 29
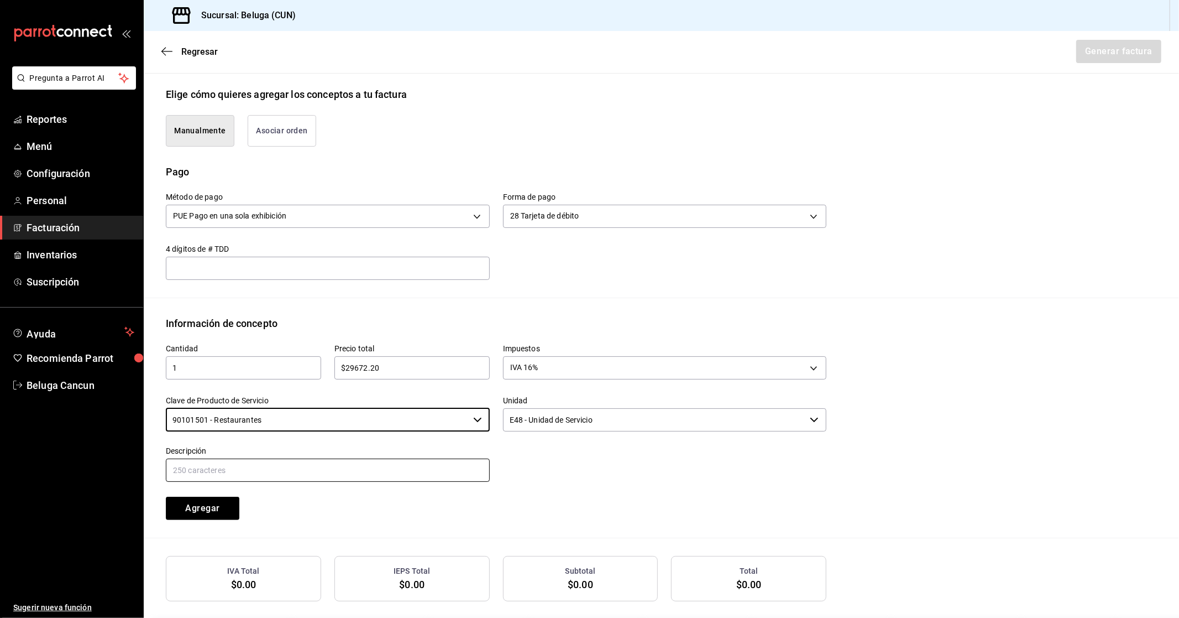
type input "90101501 - Restaurantes"
click at [367, 468] on input "text" at bounding box center [328, 469] width 324 height 23
paste input "CONSUMO DEL DIA [DATE]"
type input "CONSUMO DEL DIA [DATE]"
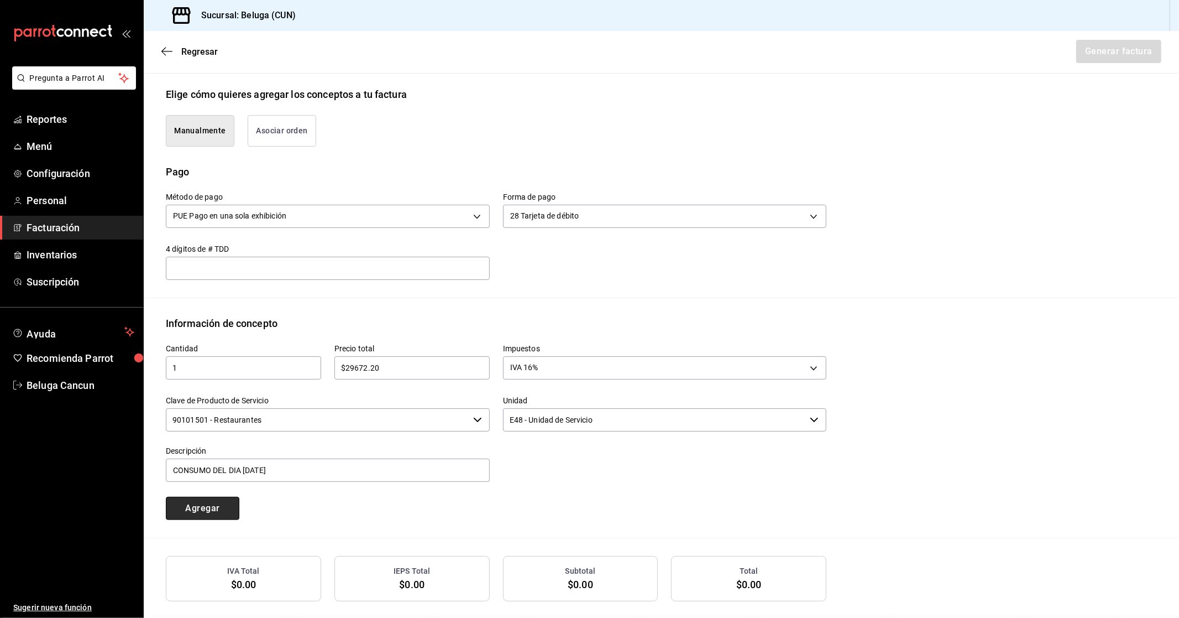
click at [203, 507] on button "Agregar" at bounding box center [203, 508] width 74 height 23
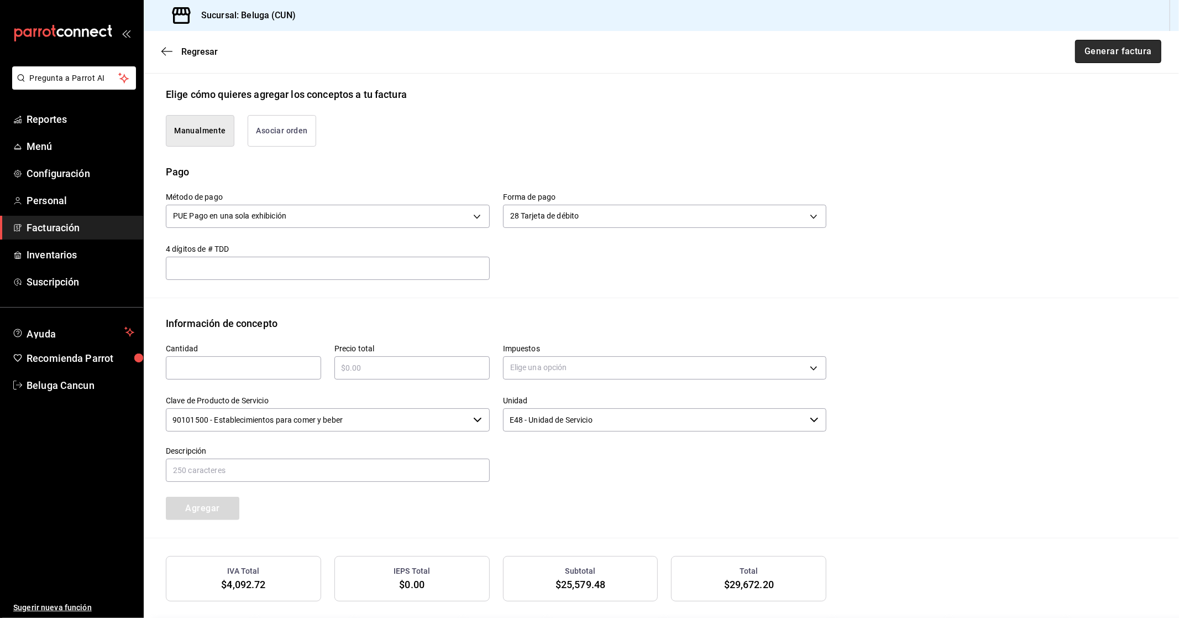
click at [1123, 54] on button "Generar factura" at bounding box center [1118, 51] width 86 height 23
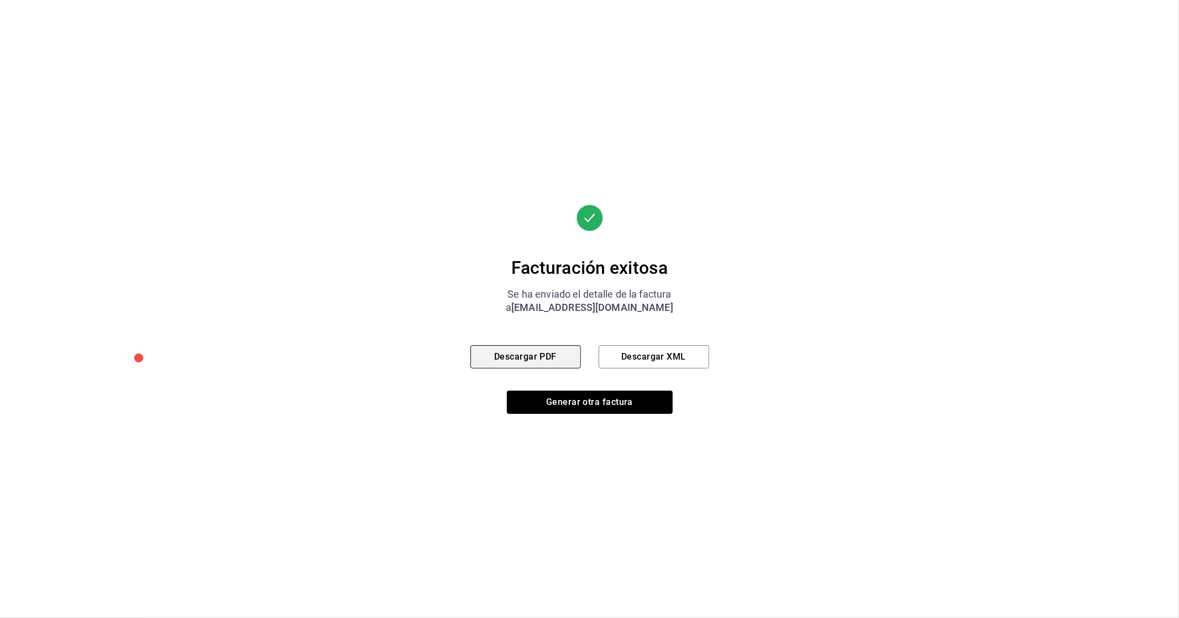
click at [532, 360] on button "Descargar PDF" at bounding box center [526, 356] width 111 height 23
click at [579, 407] on button "Generar otra factura" at bounding box center [590, 401] width 166 height 23
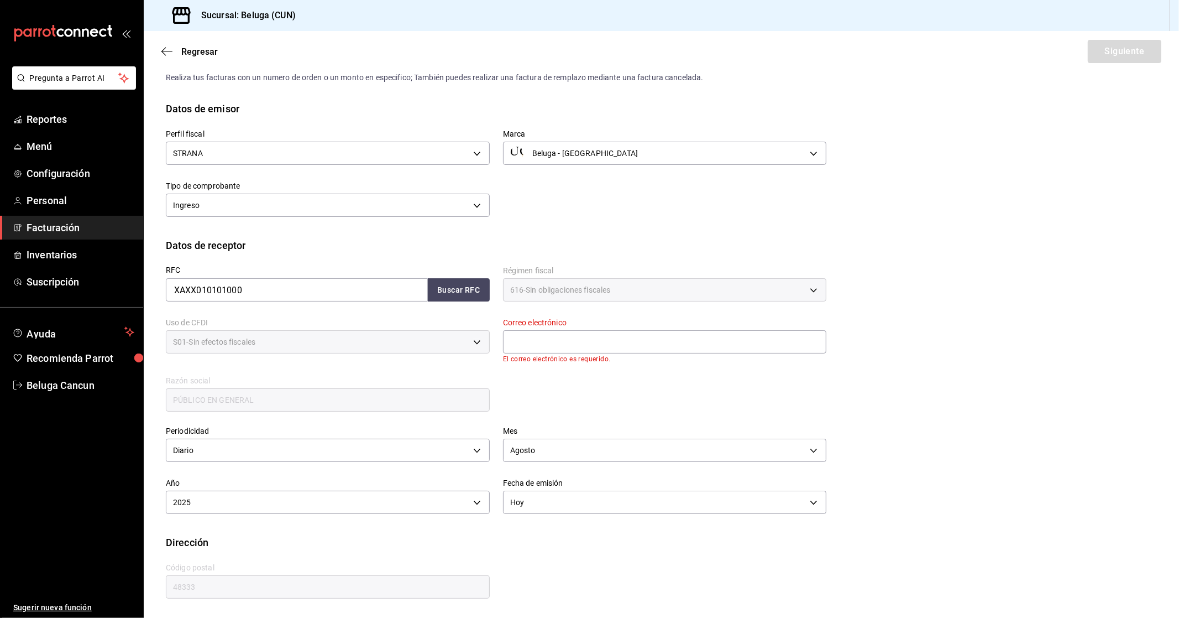
scroll to position [0, 0]
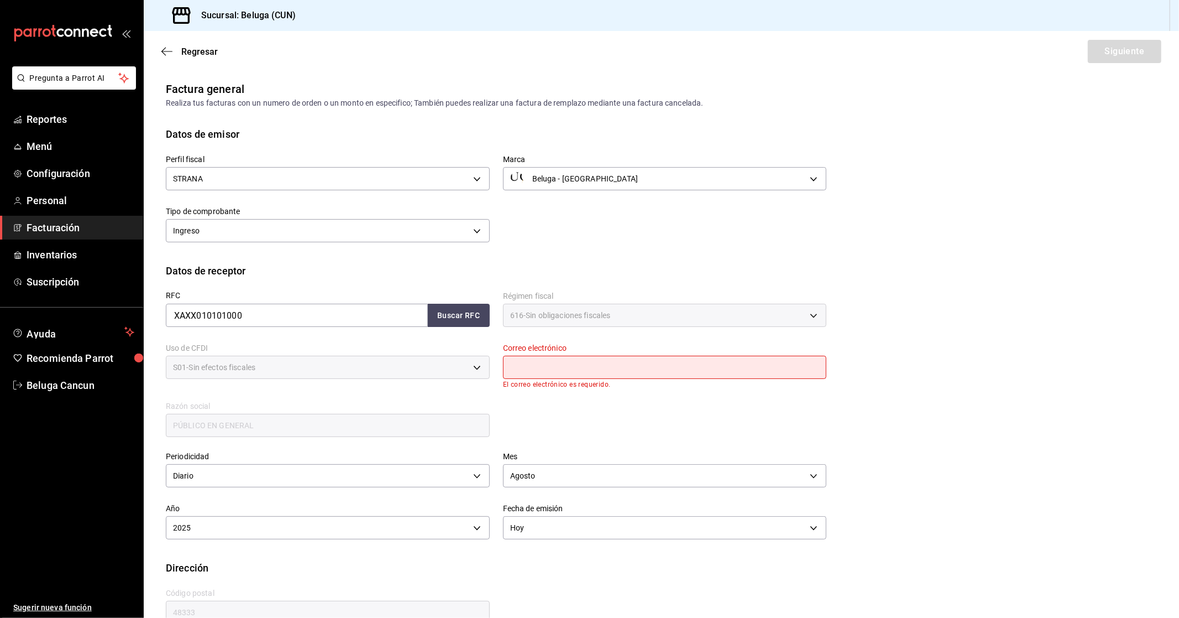
click at [597, 376] on input "text" at bounding box center [665, 367] width 324 height 23
type input "[EMAIL_ADDRESS][DOMAIN_NAME]"
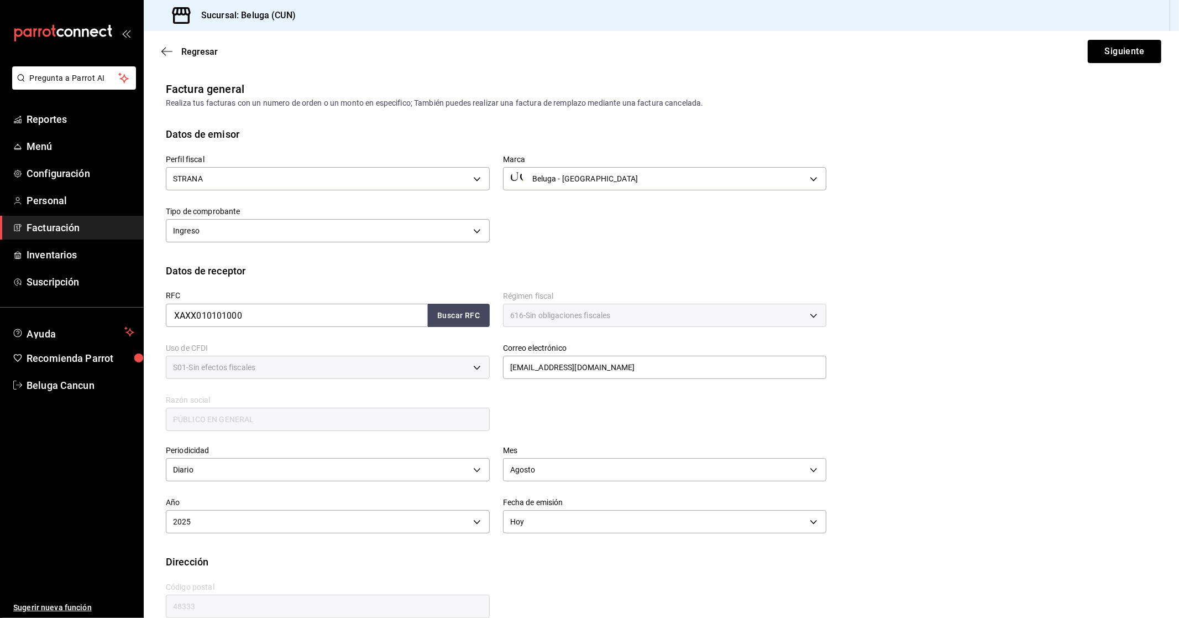
click at [605, 393] on div "RFC XAXX010101000 Buscar RFC Régimen fiscal 616 - Sin obligaciones fiscales 616…" at bounding box center [490, 355] width 674 height 154
click at [1115, 54] on button "Siguiente" at bounding box center [1125, 51] width 74 height 23
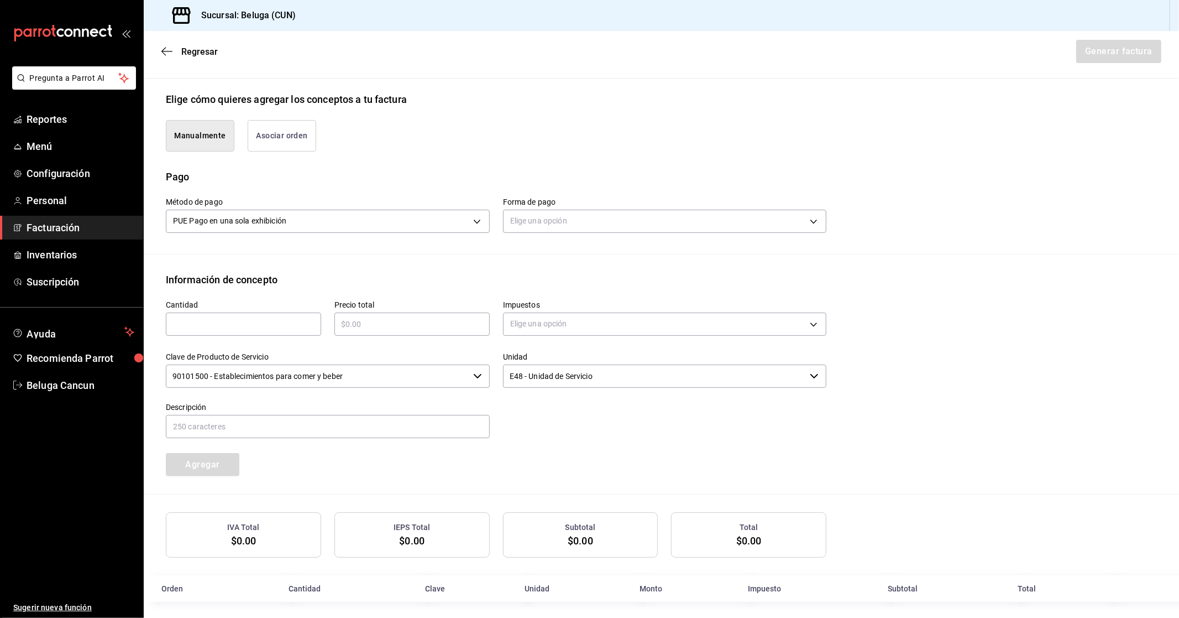
scroll to position [245, 0]
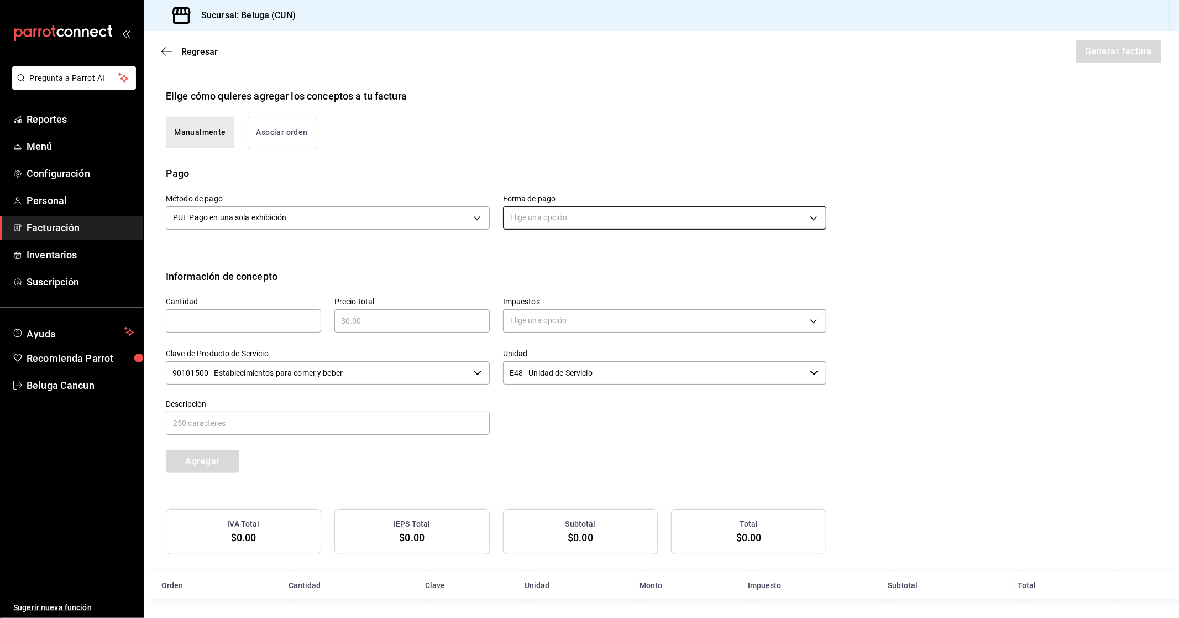
click at [754, 222] on body "Pregunta a Parrot AI Reportes Menú Configuración Personal Facturación Inventari…" at bounding box center [589, 309] width 1179 height 618
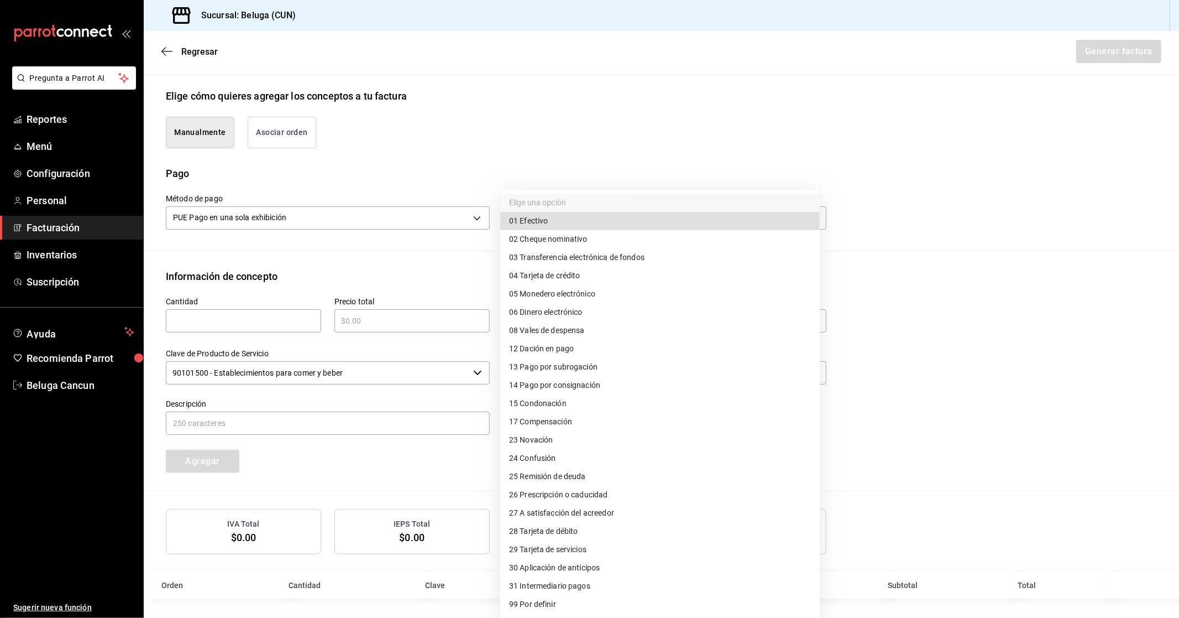
click at [571, 271] on span "04 Tarjeta de crédito" at bounding box center [544, 276] width 71 height 12
type input "04"
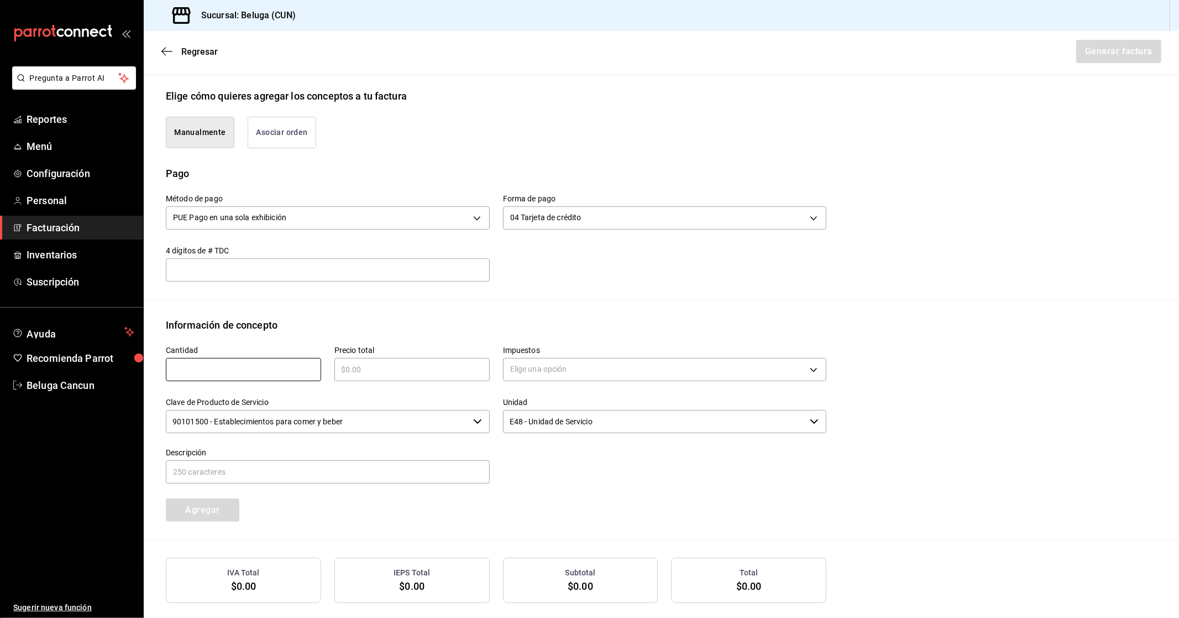
drag, startPoint x: 270, startPoint y: 368, endPoint x: 321, endPoint y: 365, distance: 50.9
click at [270, 368] on input "text" at bounding box center [243, 369] width 155 height 13
type input "1"
type input "$14009.60"
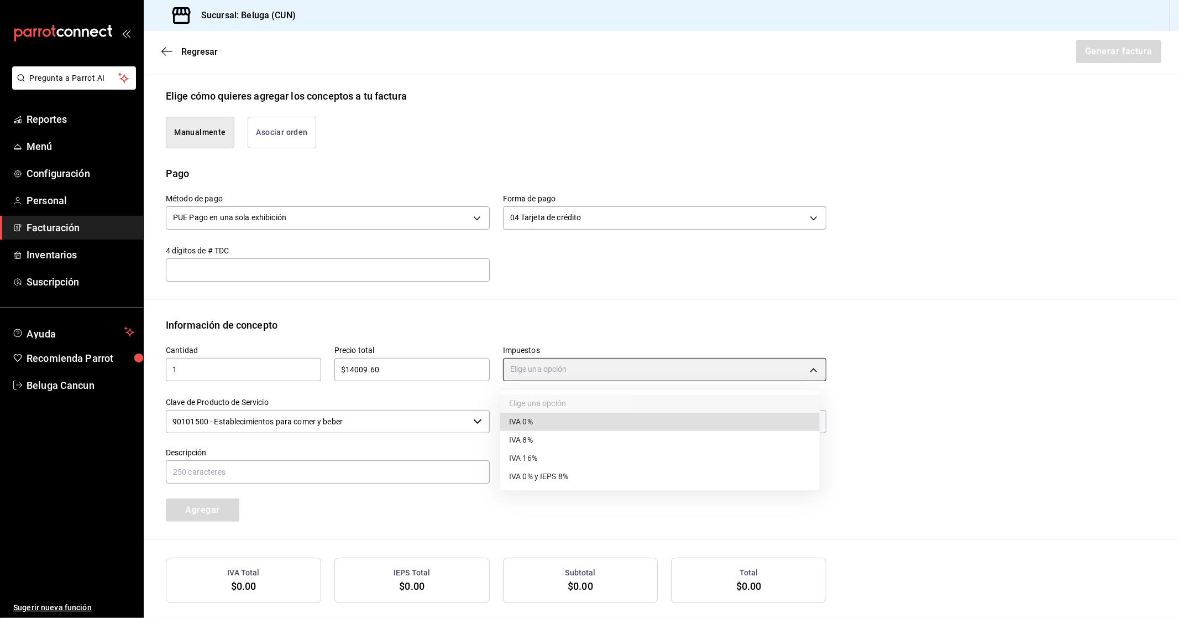
type input "IVA_0"
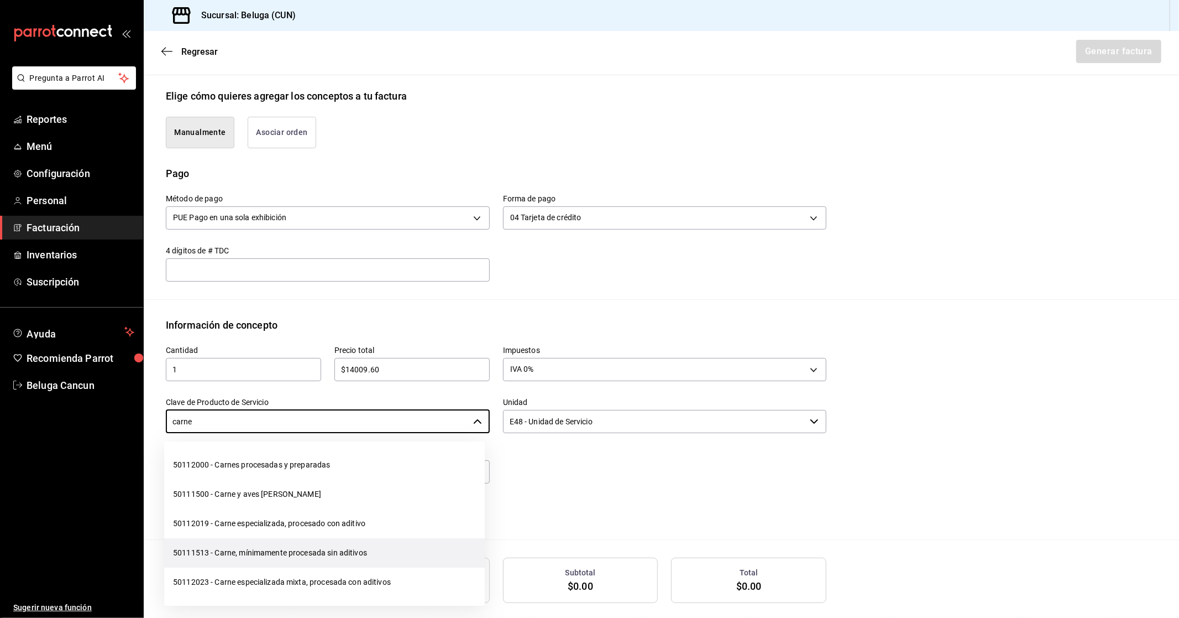
click at [288, 554] on li "50111513 - Carne, mínimamente procesada sin aditivos" at bounding box center [324, 552] width 321 height 29
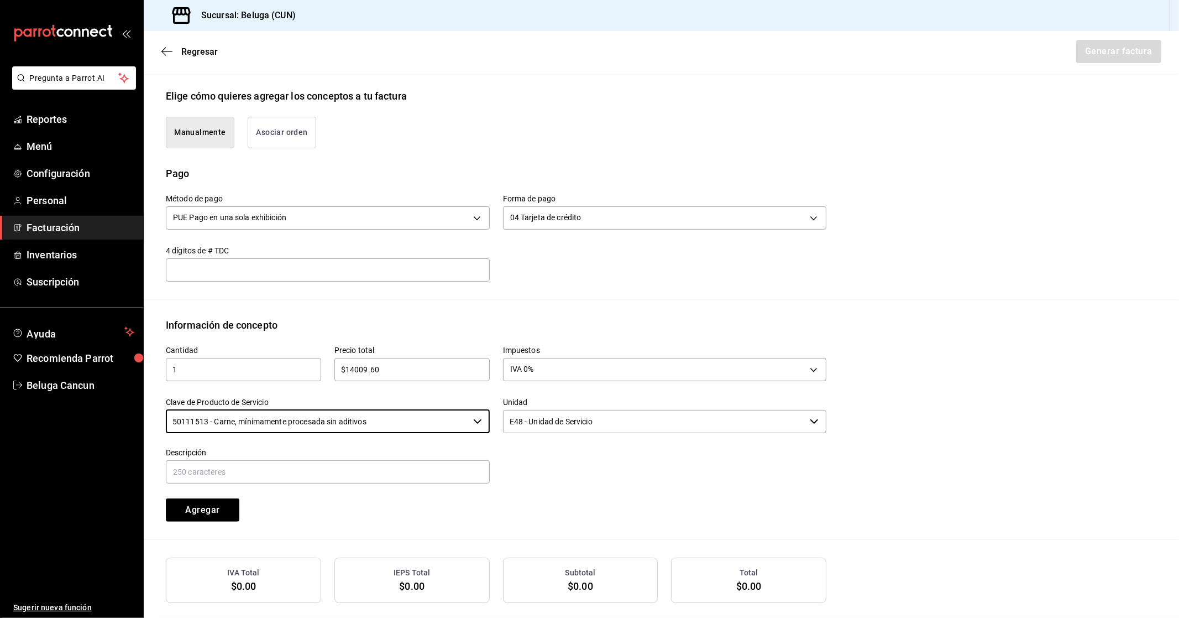
type input "50111513 - Carne, mínimamente procesada sin aditivos"
paste input "CONSUMO DEL DIA [DATE]"
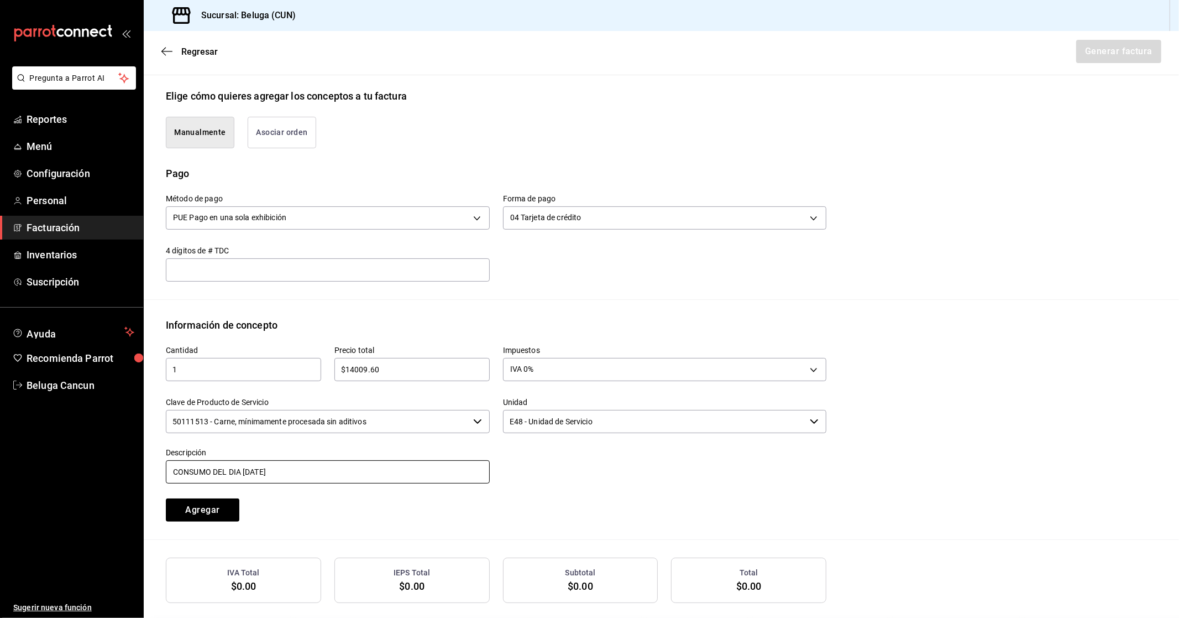
click at [252, 469] on input "CONSUMO DEL DIA [DATE]" at bounding box center [328, 471] width 324 height 23
drag, startPoint x: 336, startPoint y: 477, endPoint x: 0, endPoint y: 455, distance: 336.3
click at [0, 455] on div "Pregunta a Parrot AI Reportes Menú Configuración Personal Facturación Inventari…" at bounding box center [589, 309] width 1179 height 618
click at [307, 472] on input "CONSUMO DEL DIA [DATE]" at bounding box center [328, 471] width 324 height 23
type input "CONSUMO DEL DIA [DATE]"
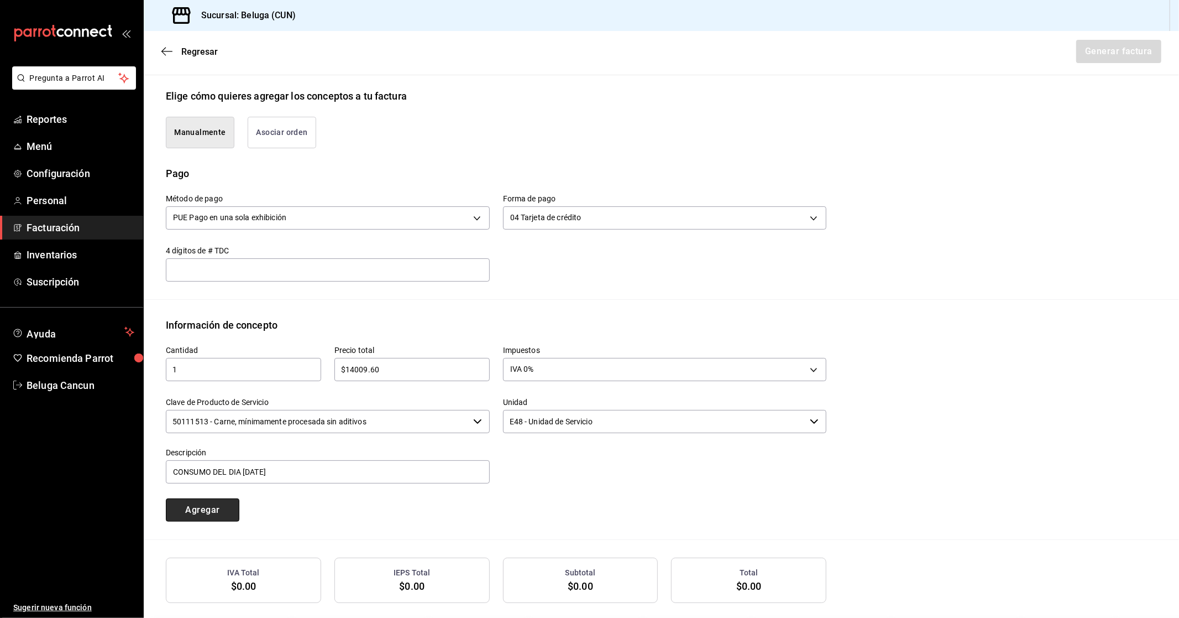
click at [200, 510] on button "Agregar" at bounding box center [203, 509] width 74 height 23
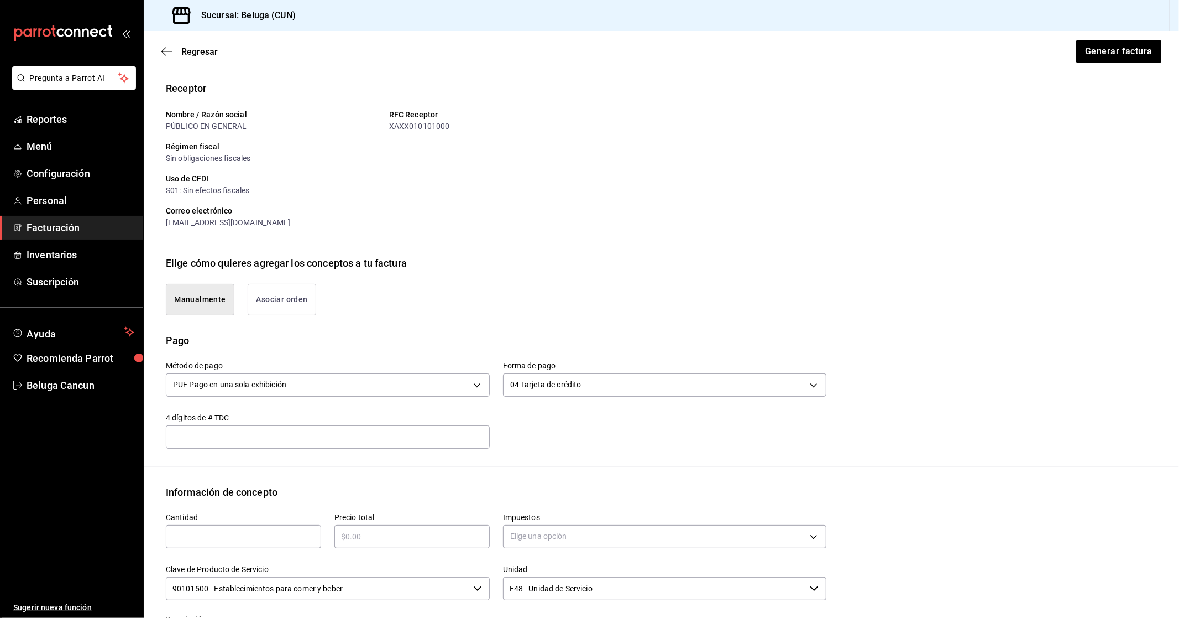
scroll to position [323, 0]
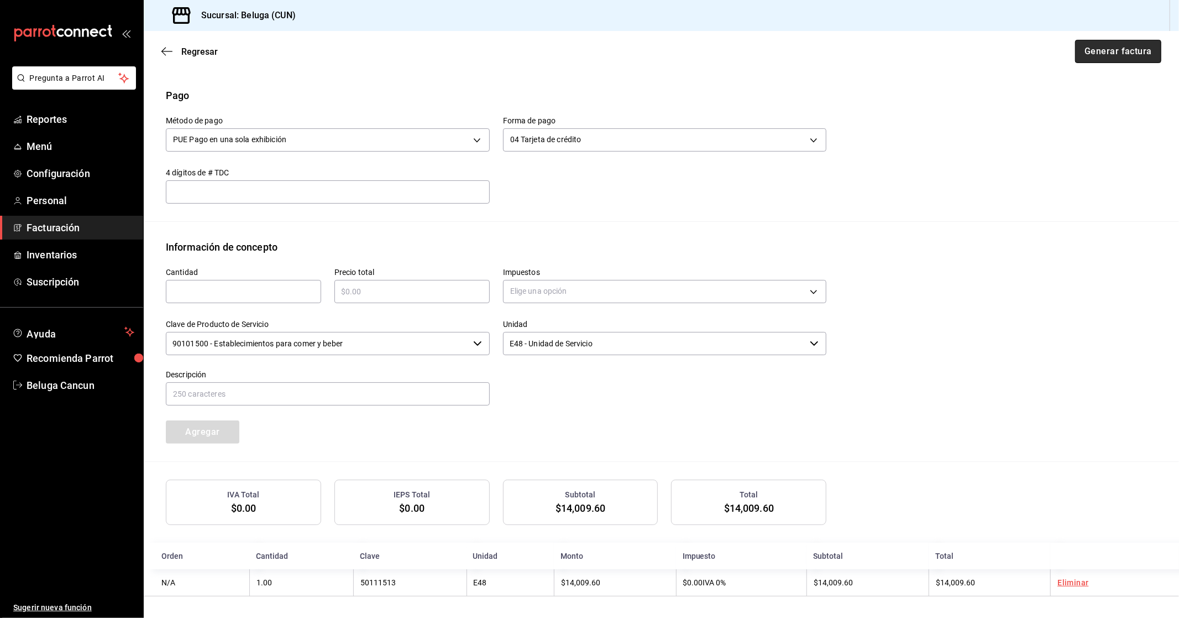
click at [1079, 50] on button "Generar factura" at bounding box center [1118, 51] width 86 height 23
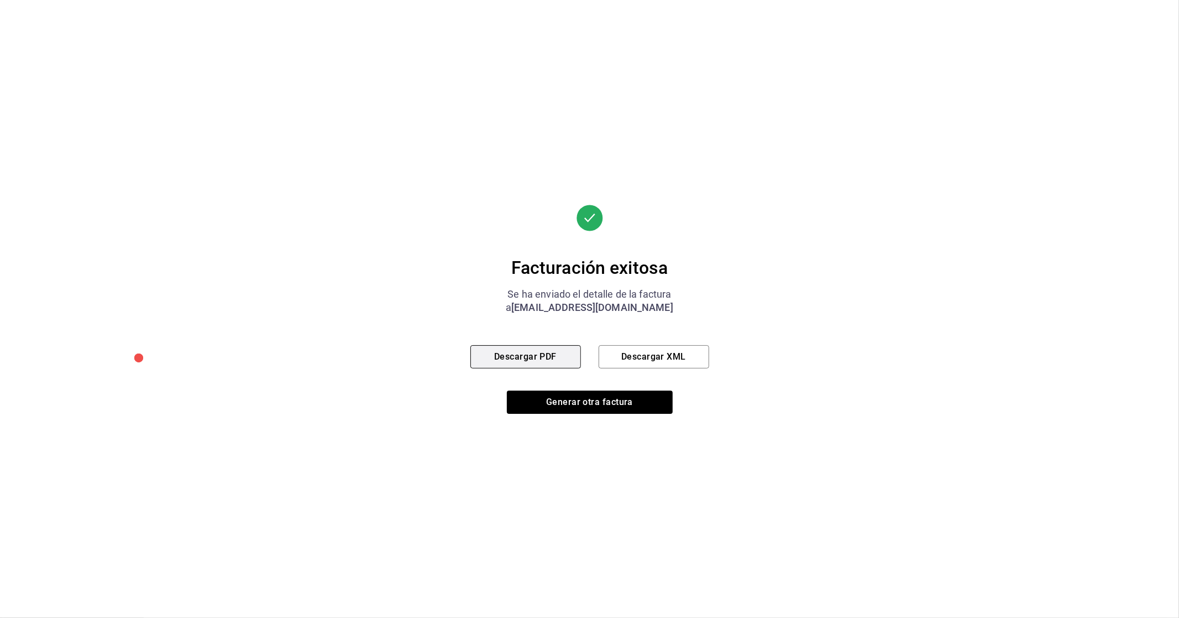
click at [548, 356] on button "Descargar PDF" at bounding box center [526, 356] width 111 height 23
click at [536, 401] on button "Generar otra factura" at bounding box center [590, 401] width 166 height 23
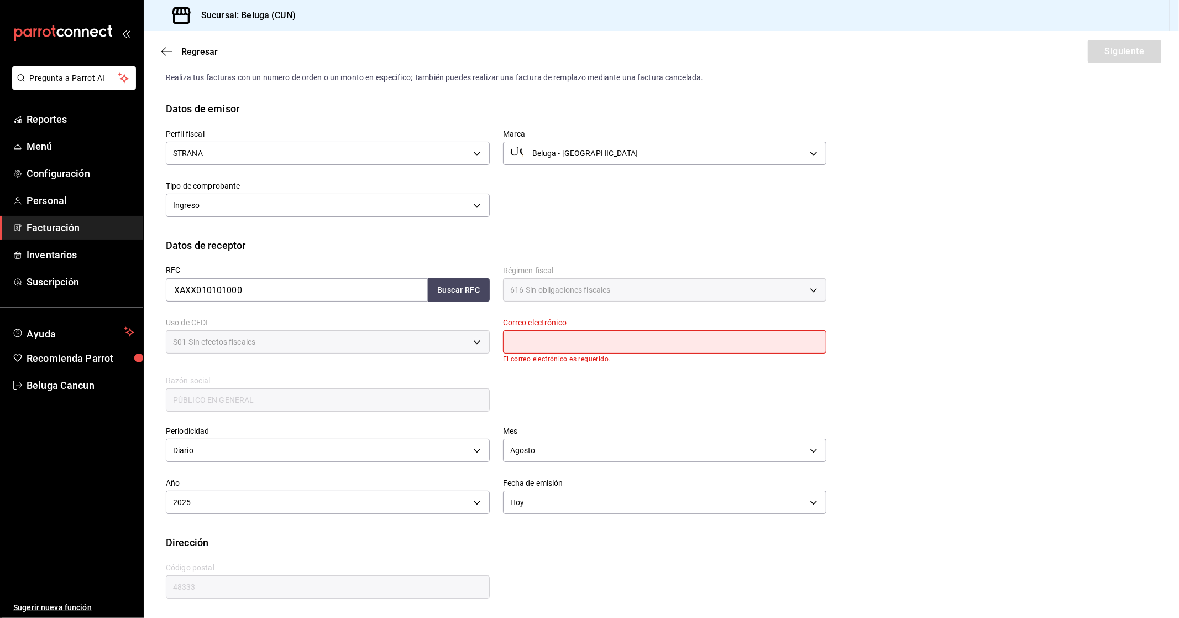
scroll to position [0, 0]
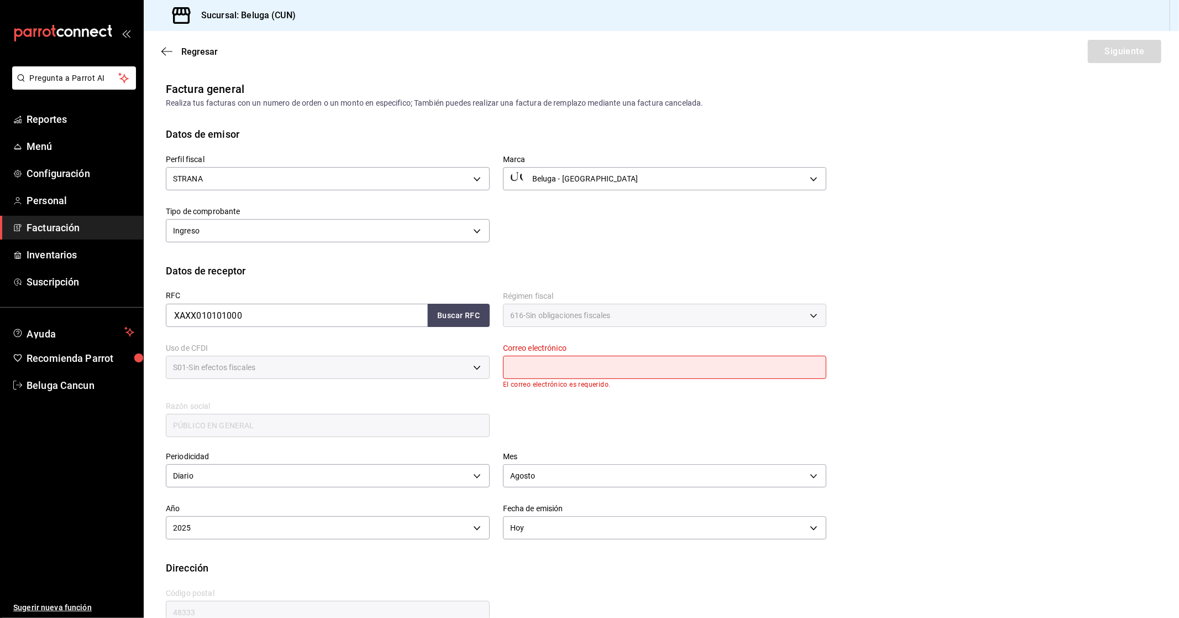
click at [572, 374] on input "text" at bounding box center [665, 367] width 324 height 23
type input "[EMAIL_ADDRESS][DOMAIN_NAME]"
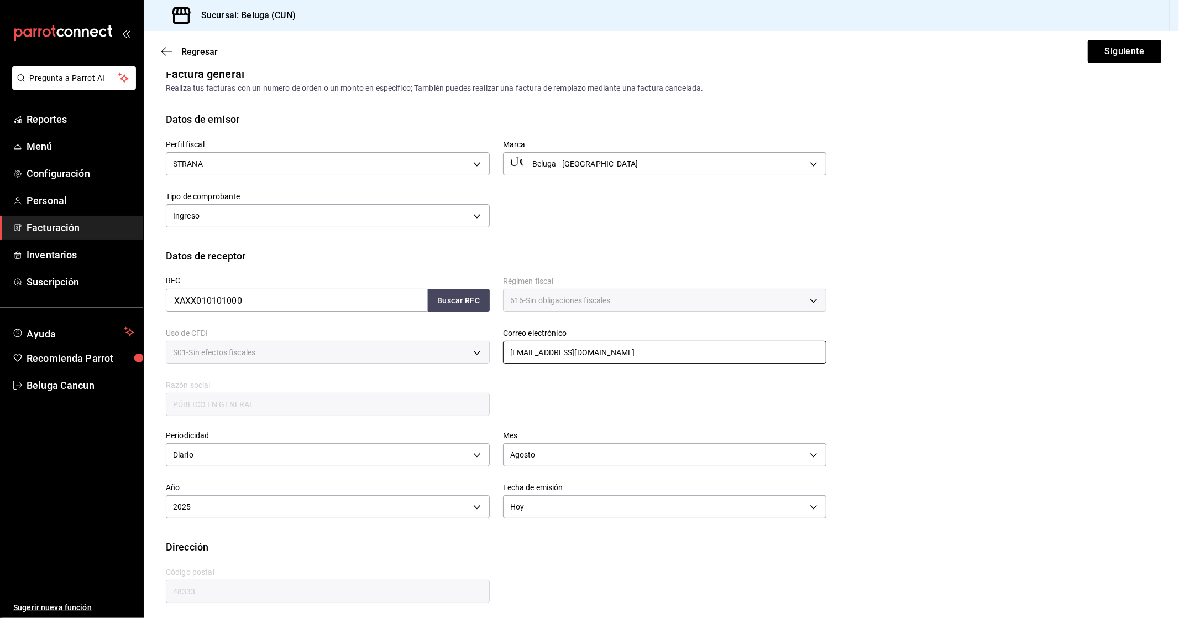
scroll to position [18, 0]
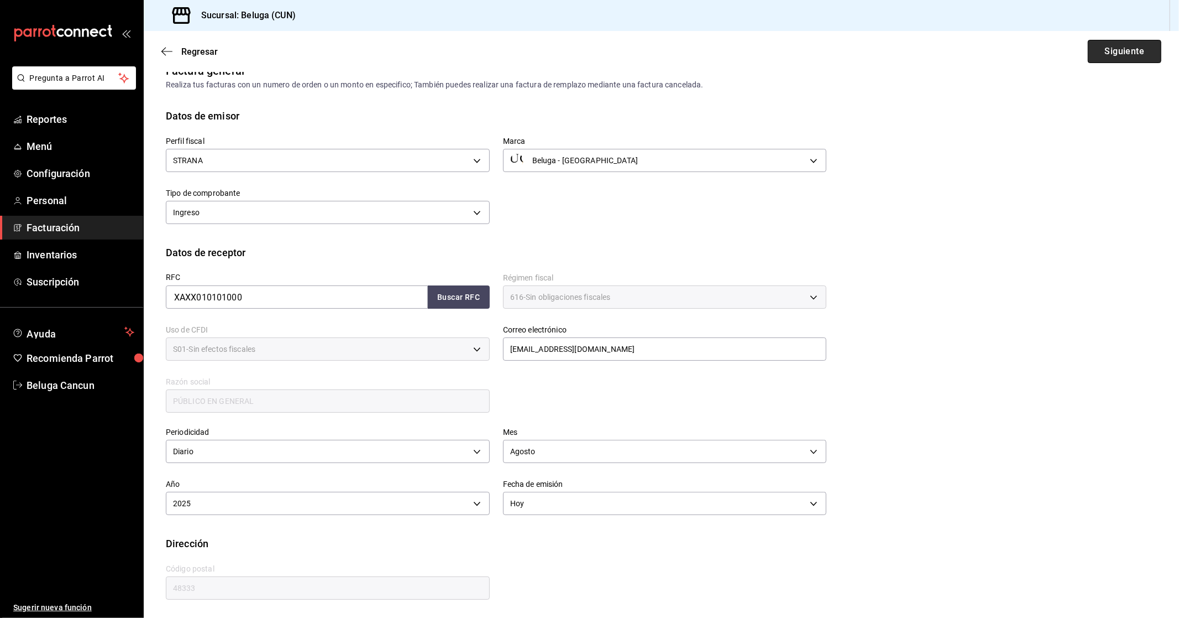
click at [1116, 46] on button "Siguiente" at bounding box center [1125, 51] width 74 height 23
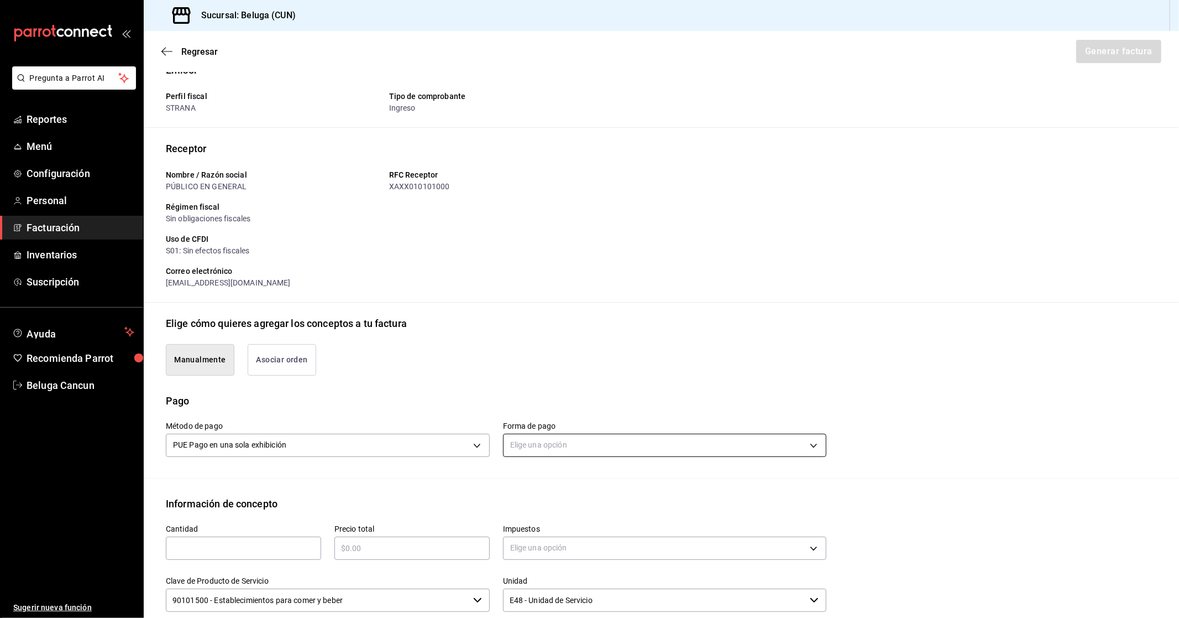
click at [557, 452] on body "Pregunta a Parrot AI Reportes Menú Configuración Personal Facturación Inventari…" at bounding box center [589, 309] width 1179 height 618
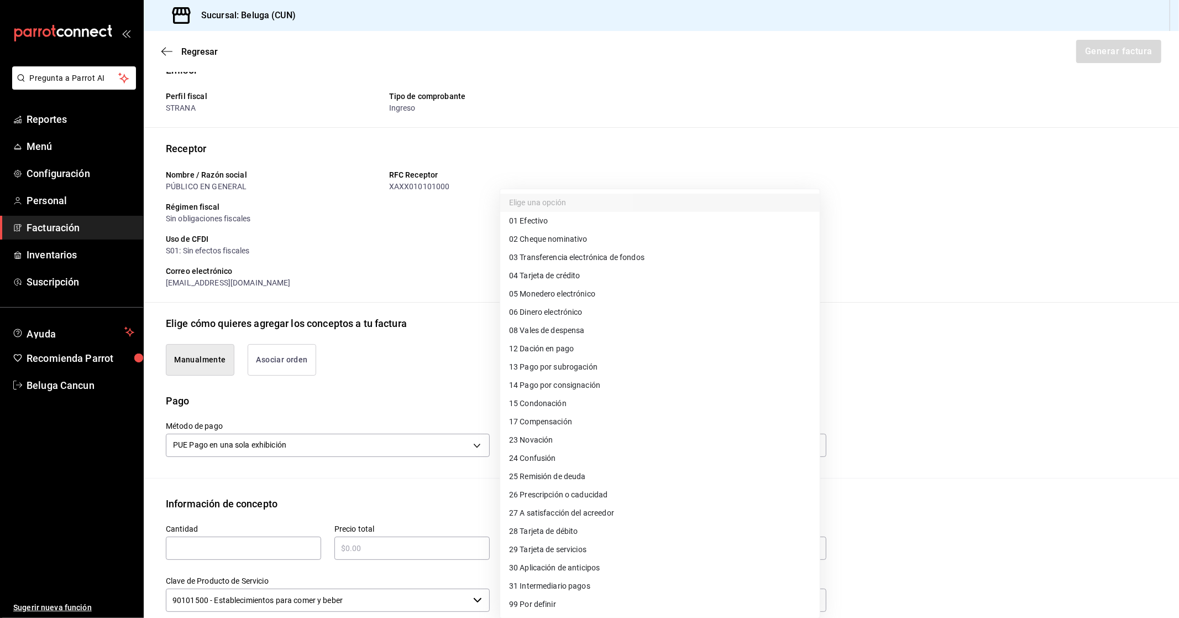
click at [593, 530] on li "28 Tarjeta de débito" at bounding box center [660, 531] width 320 height 18
type input "28"
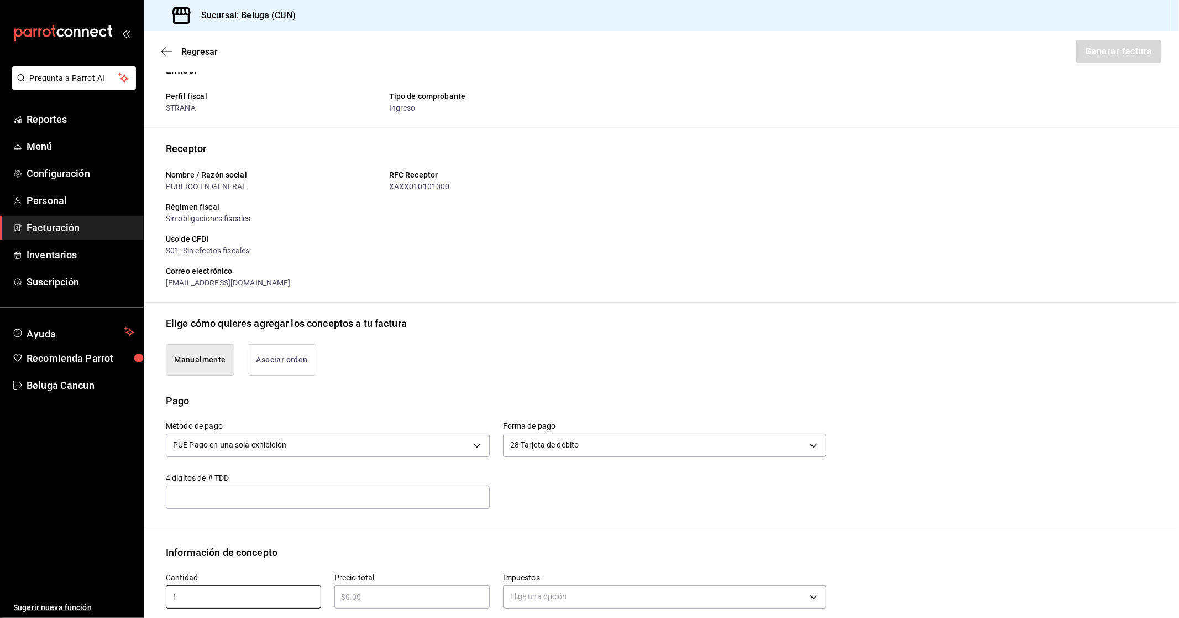
type input "1"
type input "$3502.40"
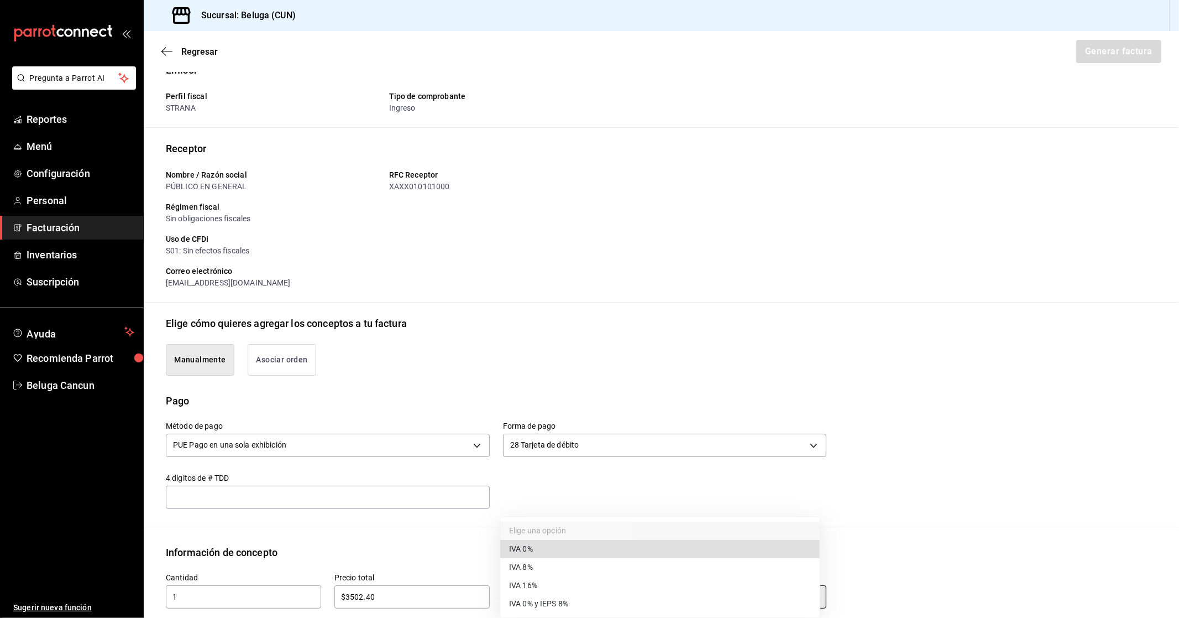
type input "IVA_0"
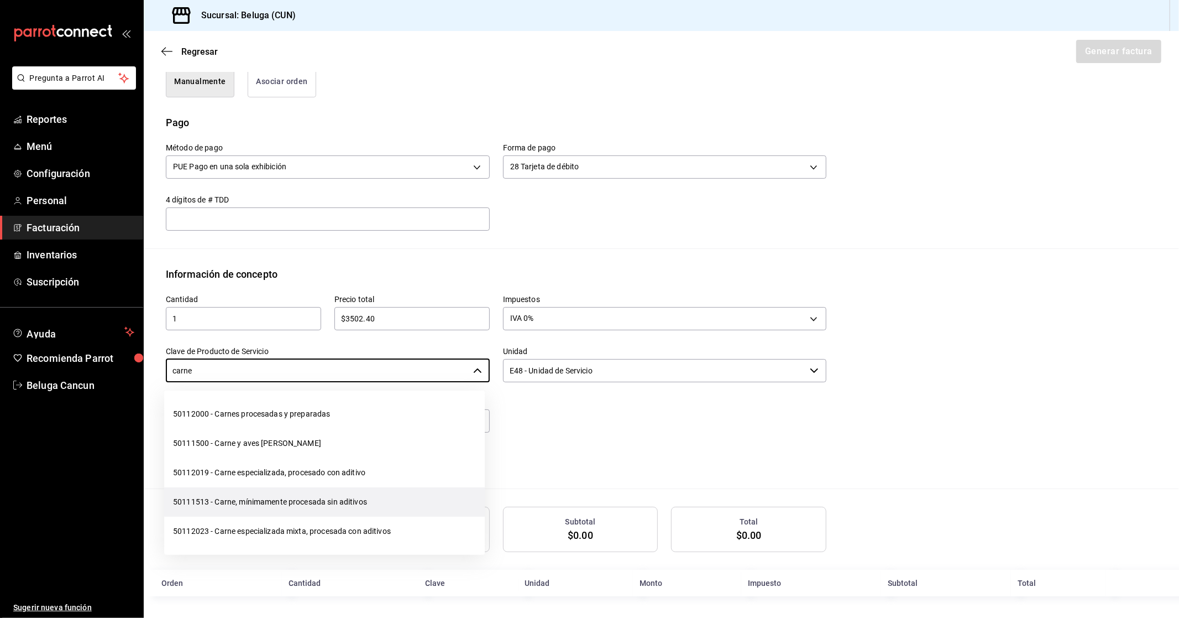
click at [369, 505] on li "50111513 - Carne, mínimamente procesada sin aditivos" at bounding box center [324, 501] width 321 height 29
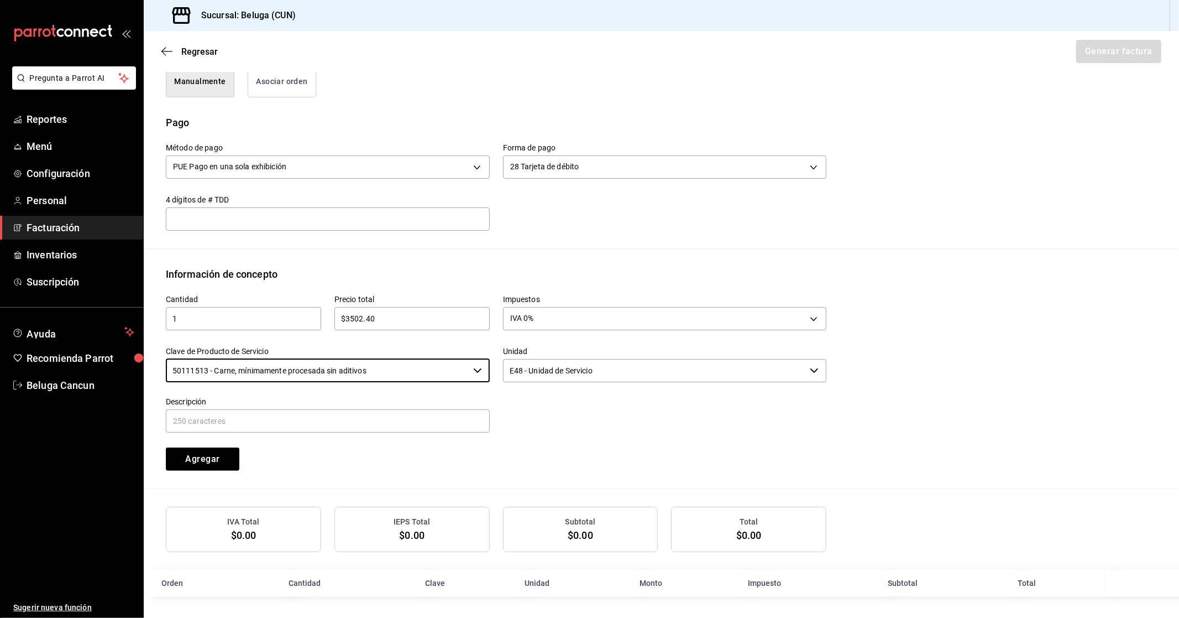
type input "50111513 - Carne, mínimamente procesada sin aditivos"
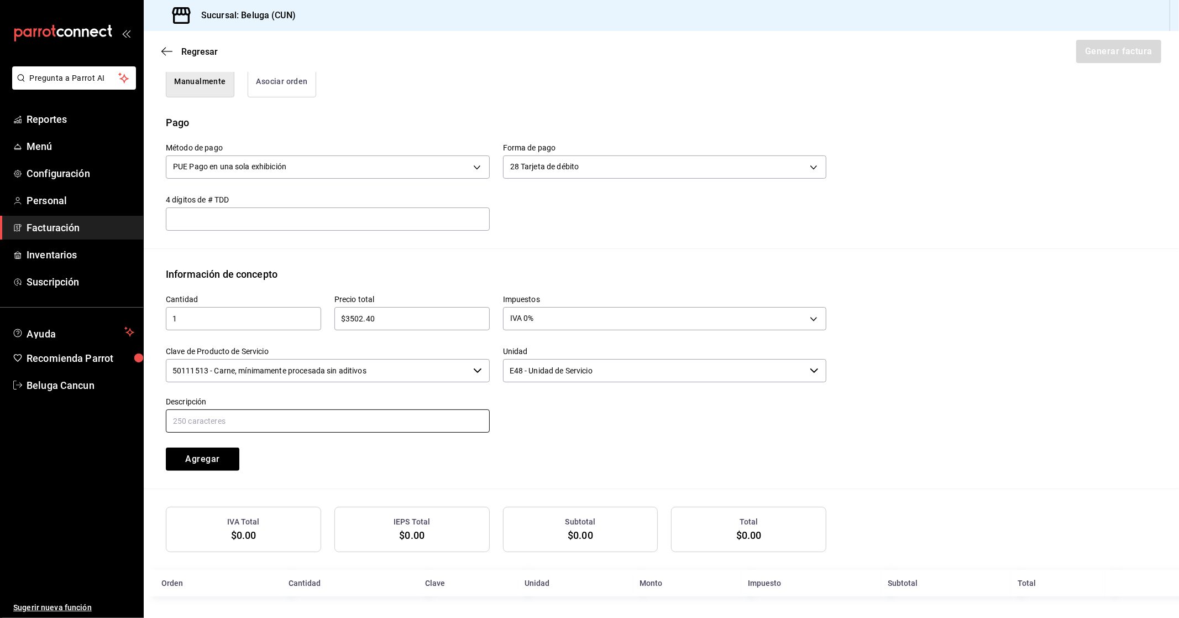
paste input "CONSUMO DEL DIA [DATE]"
type input "CONSUMO DEL DIA [DATE]"
click at [217, 464] on button "Agregar" at bounding box center [203, 458] width 74 height 23
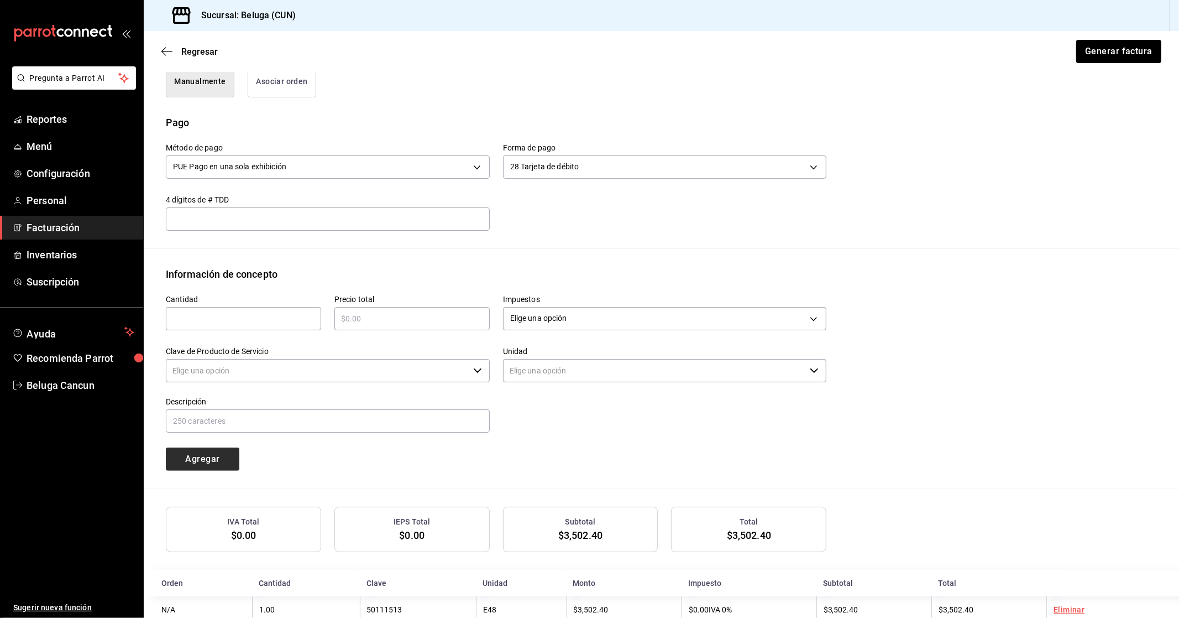
type input "90101500 - Establecimientos para comer y beber"
type input "E48 - Unidad de Servicio"
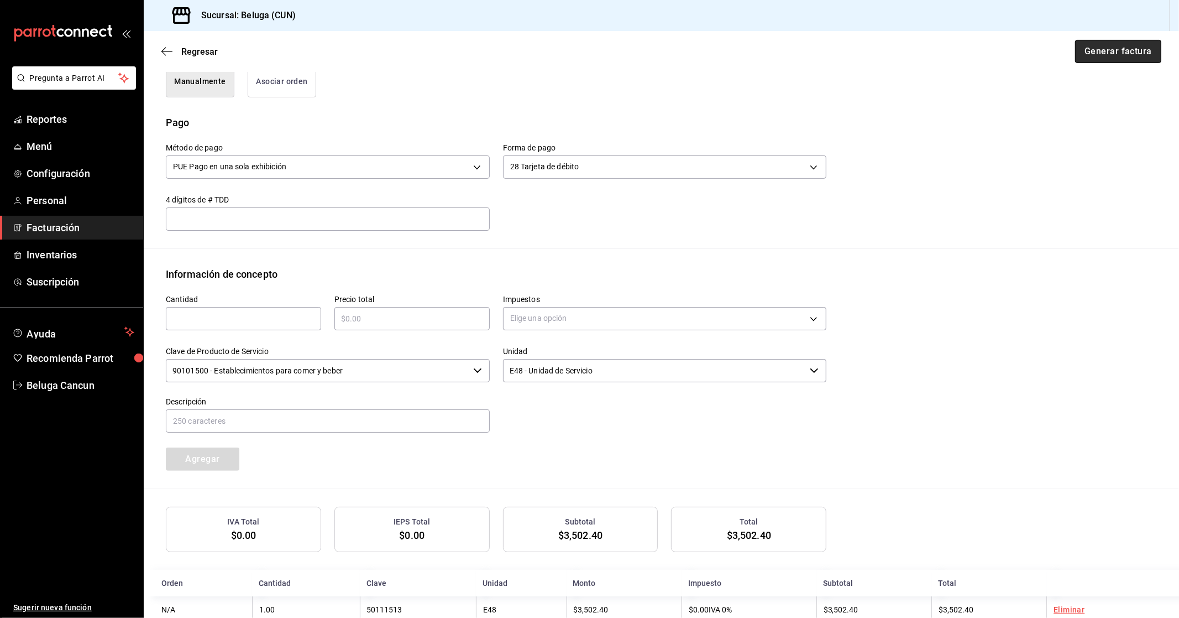
click at [1109, 42] on button "Generar factura" at bounding box center [1118, 51] width 86 height 23
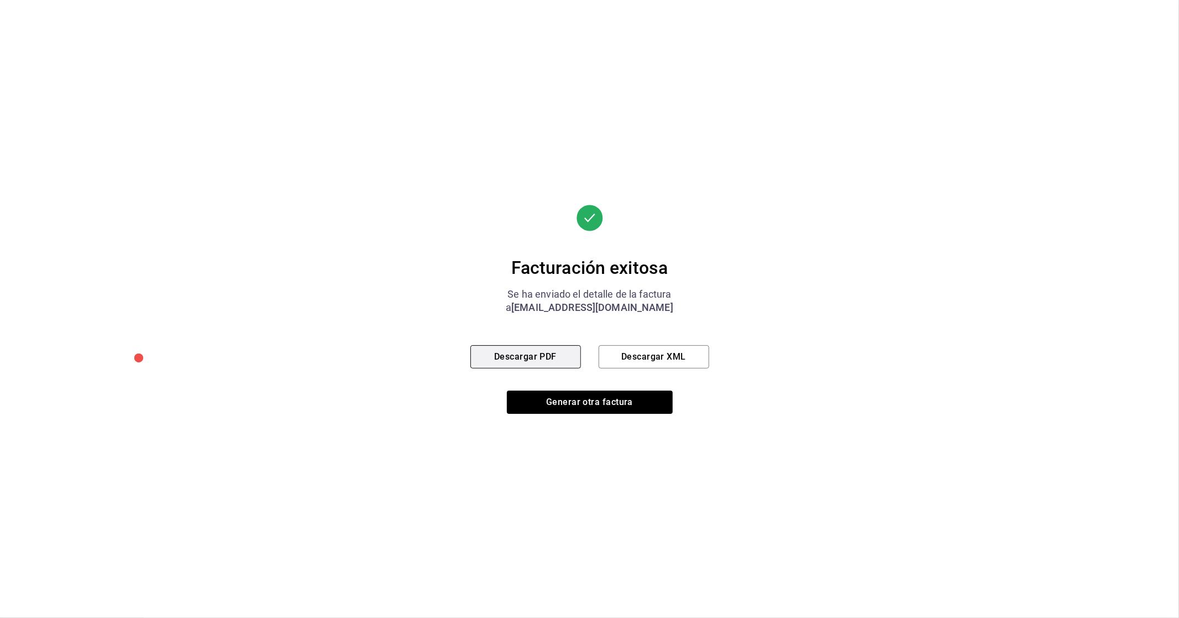
click at [522, 363] on button "Descargar PDF" at bounding box center [526, 356] width 111 height 23
click at [572, 401] on button "Generar otra factura" at bounding box center [590, 401] width 166 height 23
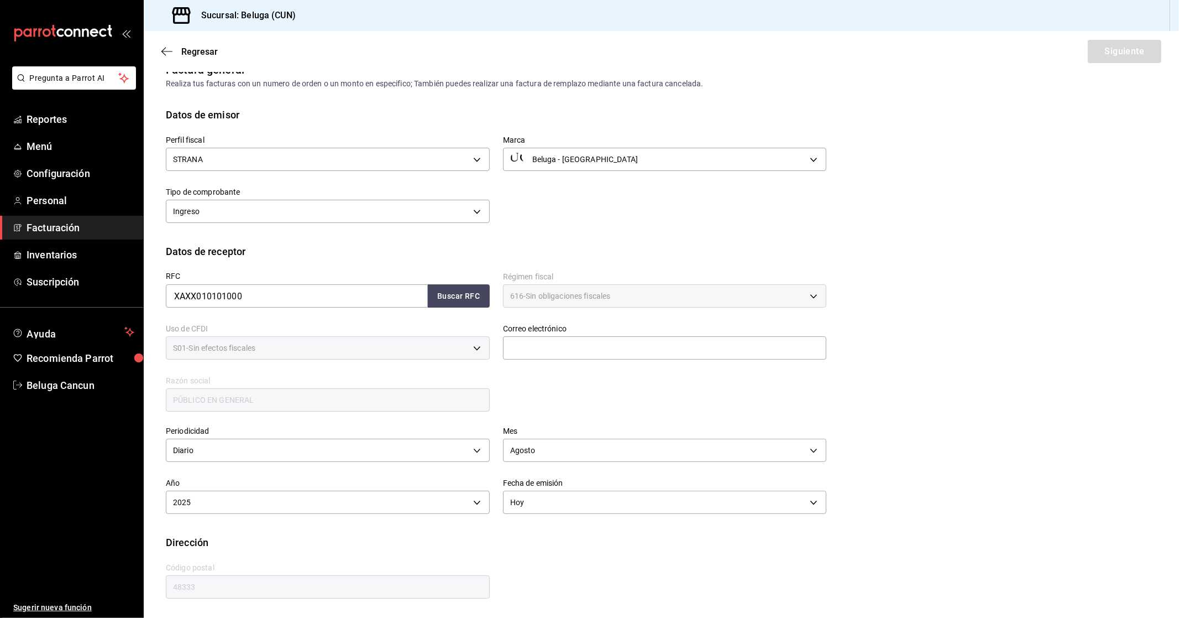
scroll to position [0, 0]
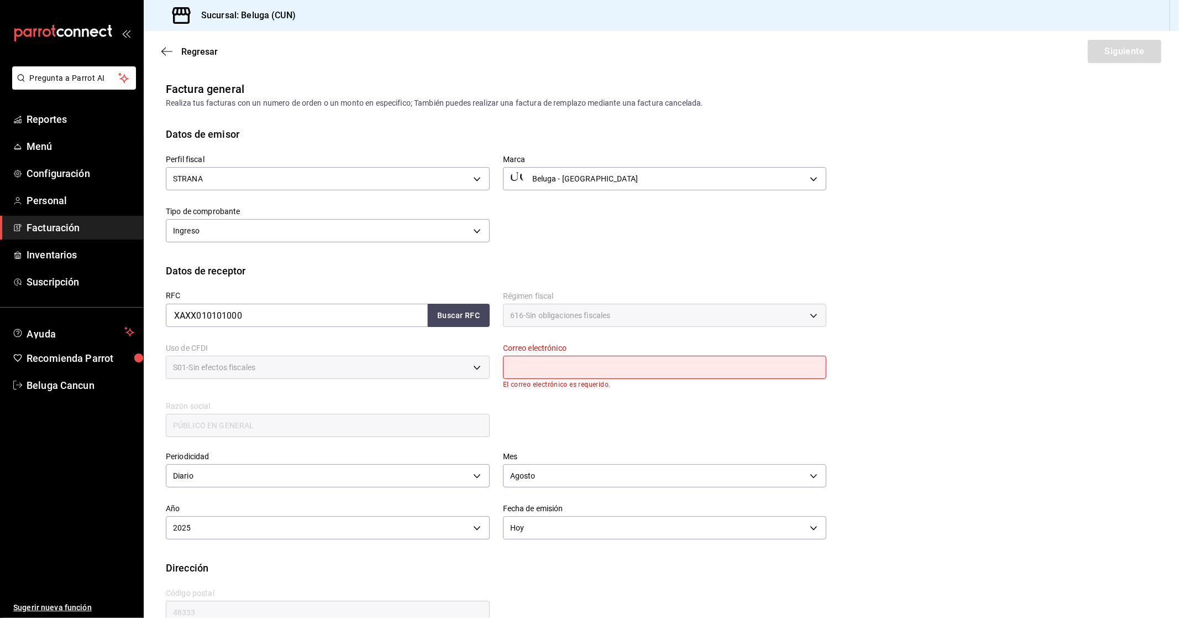
click at [557, 360] on input "text" at bounding box center [665, 367] width 324 height 23
type input "[EMAIL_ADDRESS][DOMAIN_NAME]"
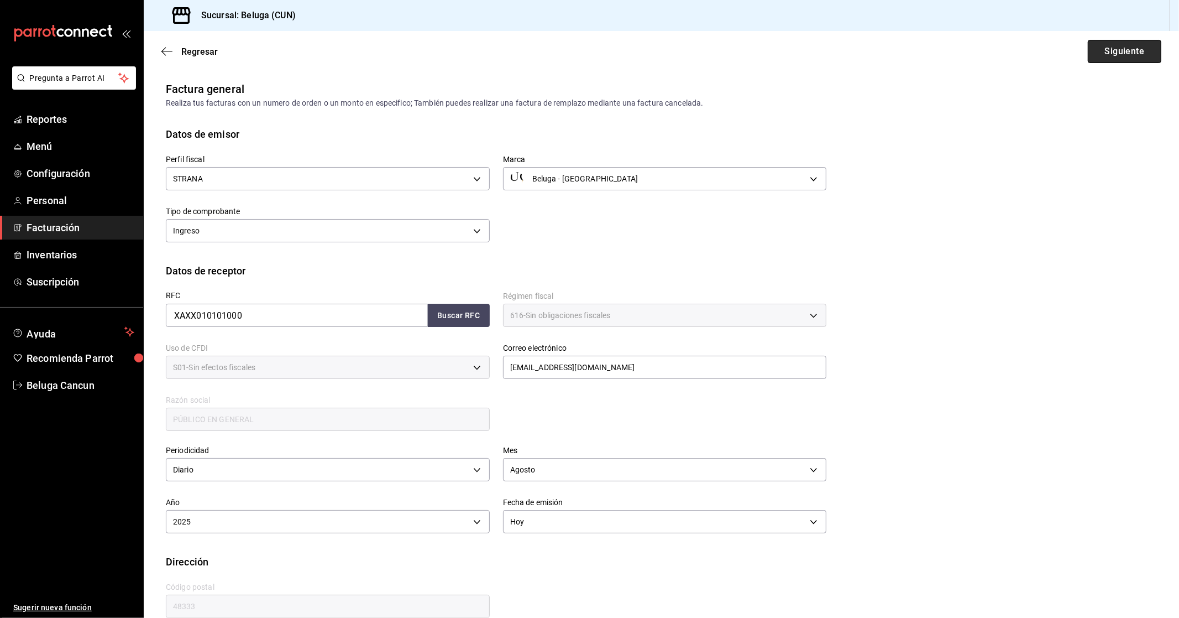
click at [1095, 43] on button "Siguiente" at bounding box center [1125, 51] width 74 height 23
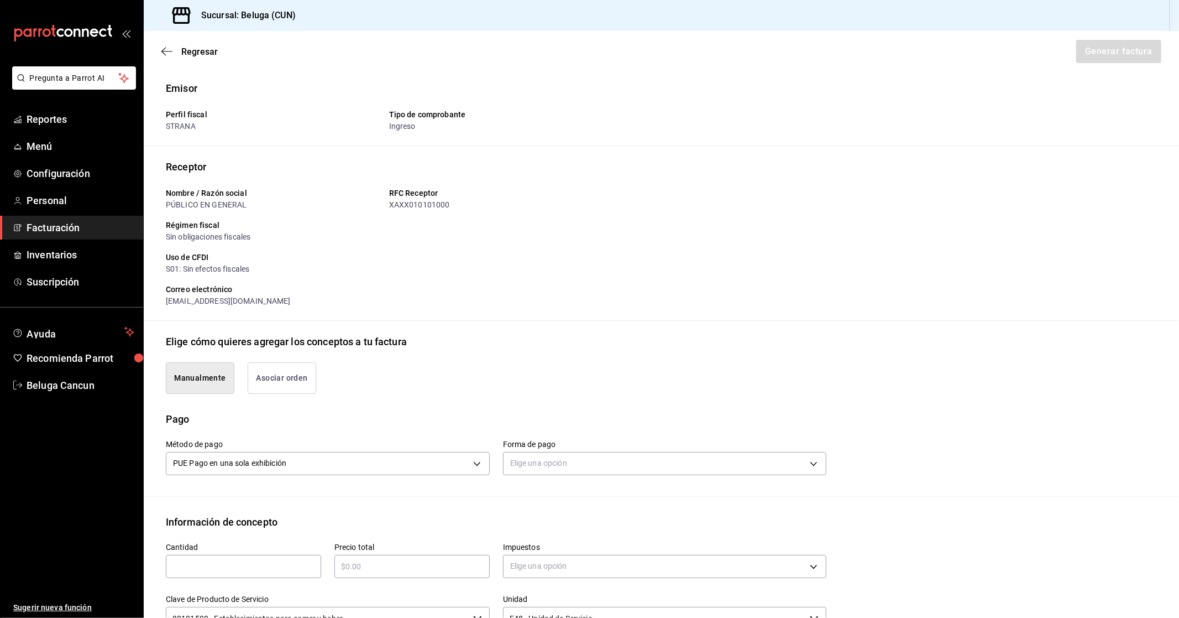
drag, startPoint x: 809, startPoint y: 282, endPoint x: 802, endPoint y: 249, distance: 33.5
drag, startPoint x: 802, startPoint y: 249, endPoint x: 535, endPoint y: 297, distance: 270.7
click at [535, 297] on div "[EMAIL_ADDRESS][DOMAIN_NAME]" at bounding box center [496, 301] width 661 height 12
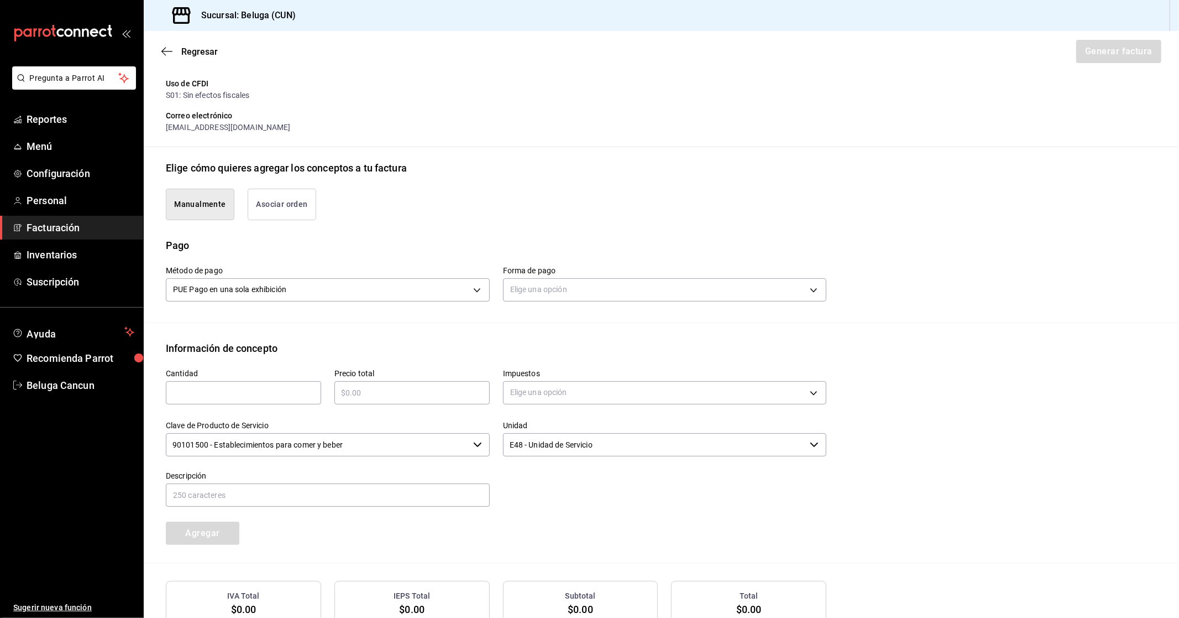
scroll to position [184, 0]
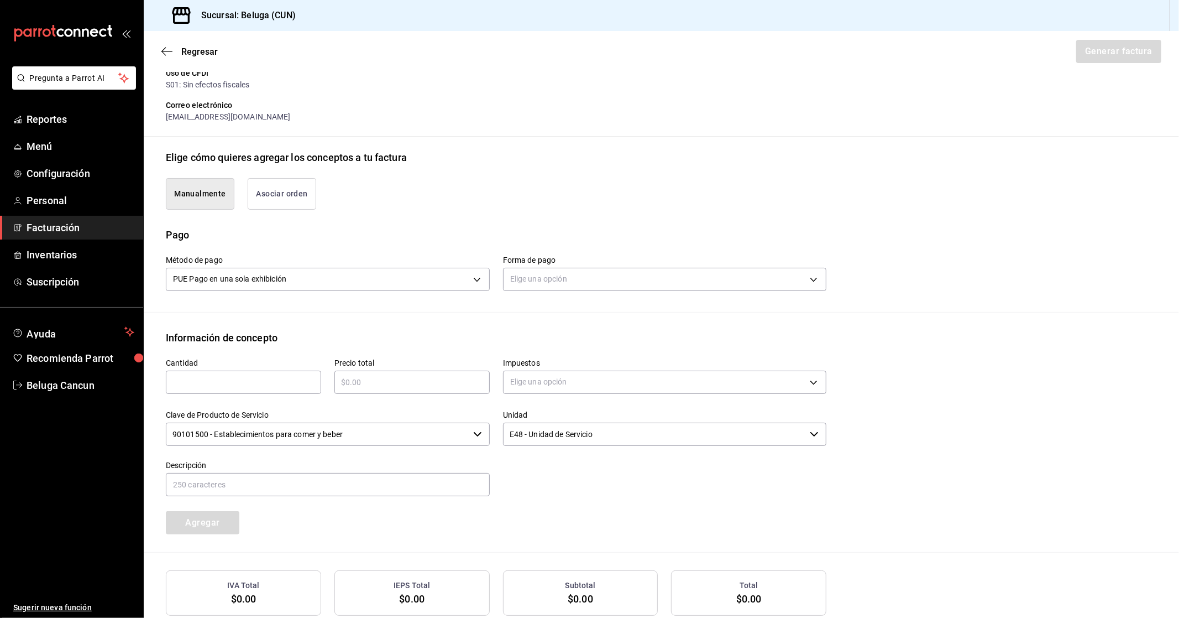
click at [569, 291] on div "Elige una opción" at bounding box center [665, 277] width 324 height 29
click at [565, 283] on body "Pregunta a Parrot AI Reportes Menú Configuración Personal Facturación Inventari…" at bounding box center [589, 309] width 1179 height 618
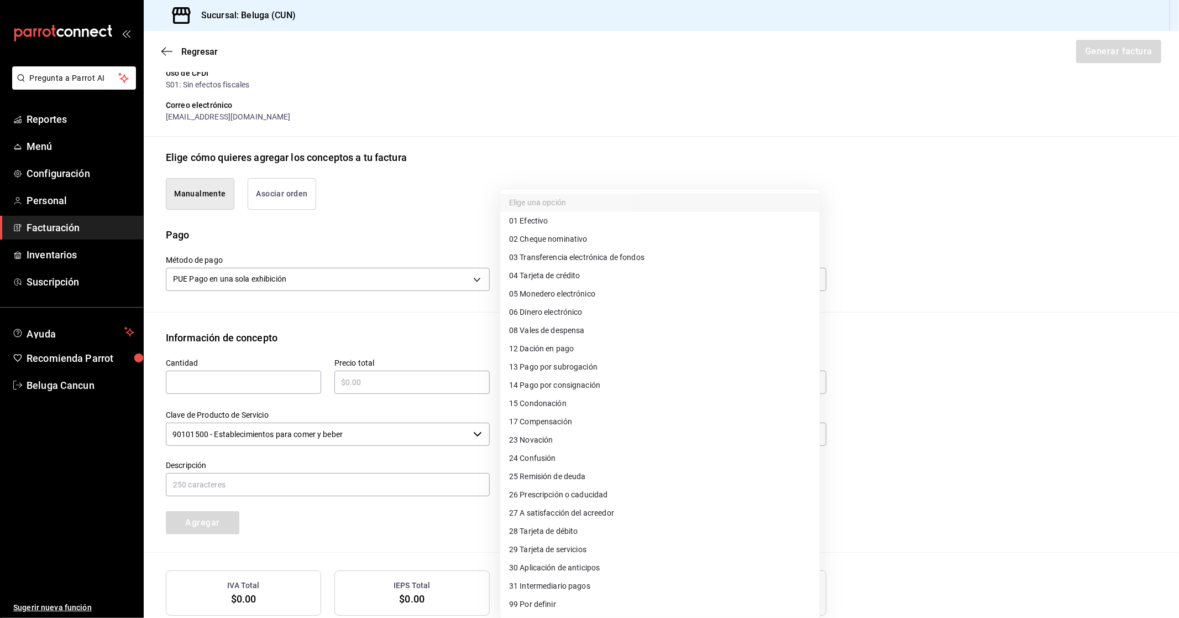
click at [594, 277] on li "04 Tarjeta de crédito" at bounding box center [660, 275] width 320 height 18
type input "04"
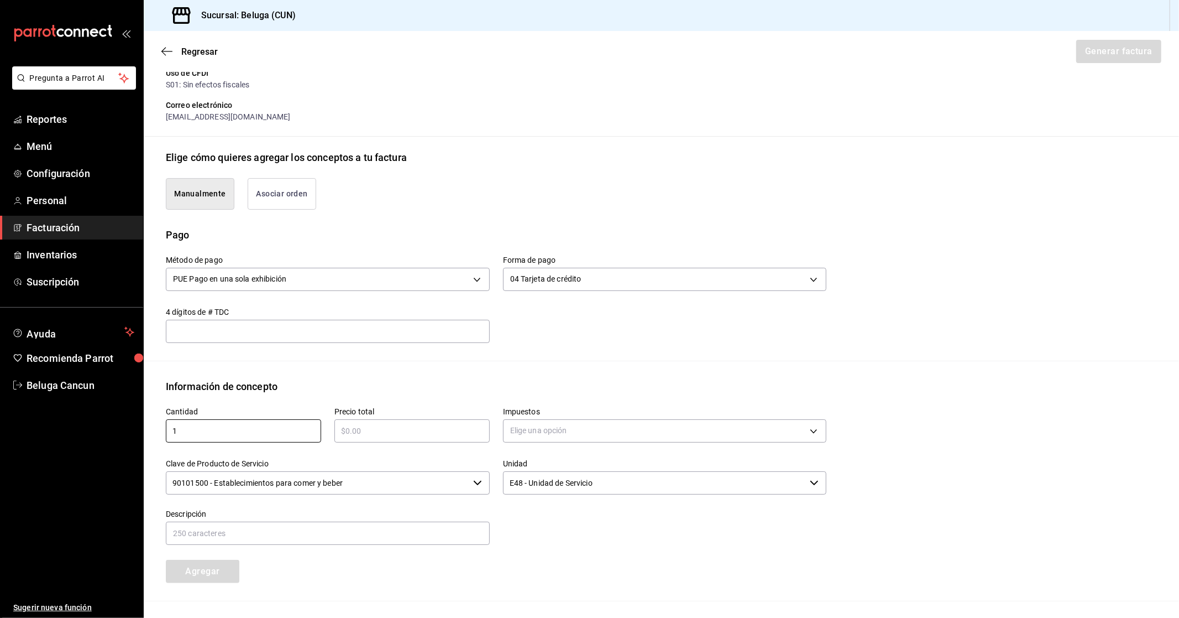
type input "1"
type input "$40734.22"
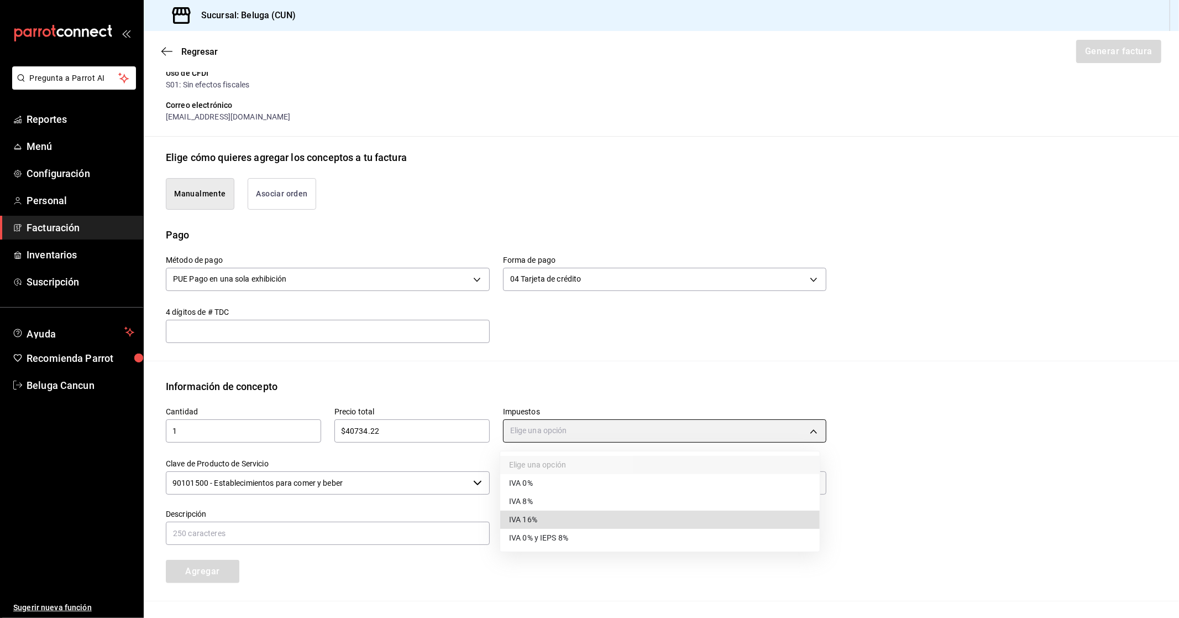
type input "IVA_16"
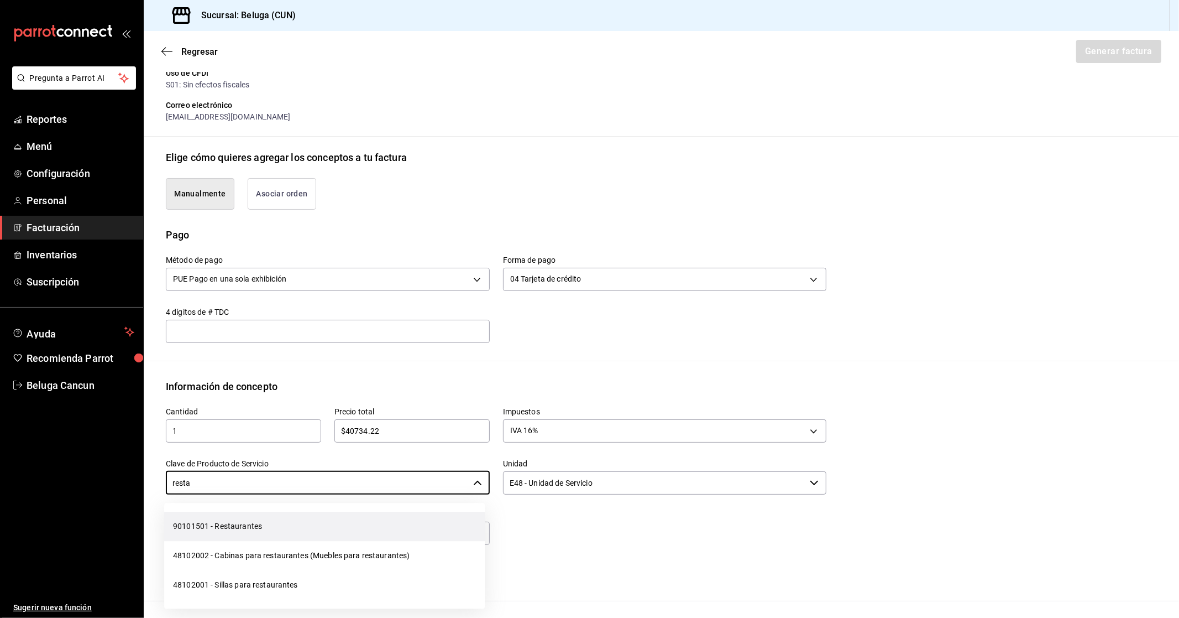
click at [271, 527] on li "90101501 - Restaurantes" at bounding box center [324, 525] width 321 height 29
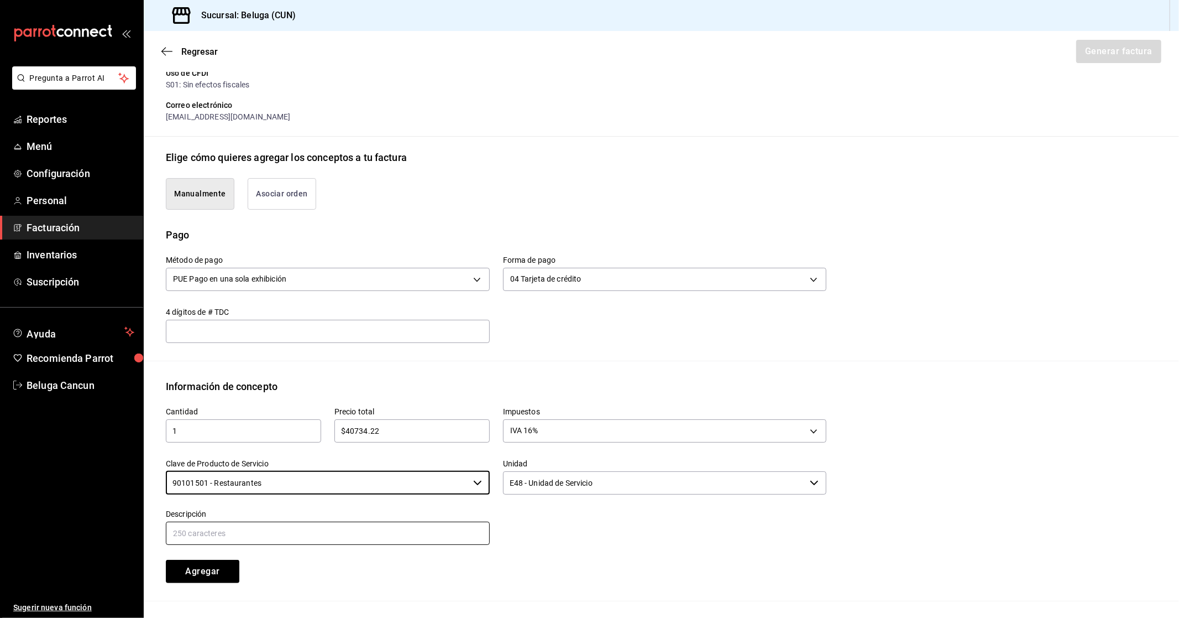
type input "90101501 - Restaurantes"
click at [338, 536] on input "text" at bounding box center [328, 532] width 324 height 23
paste input "CONSUMO DEL DIA [DATE]"
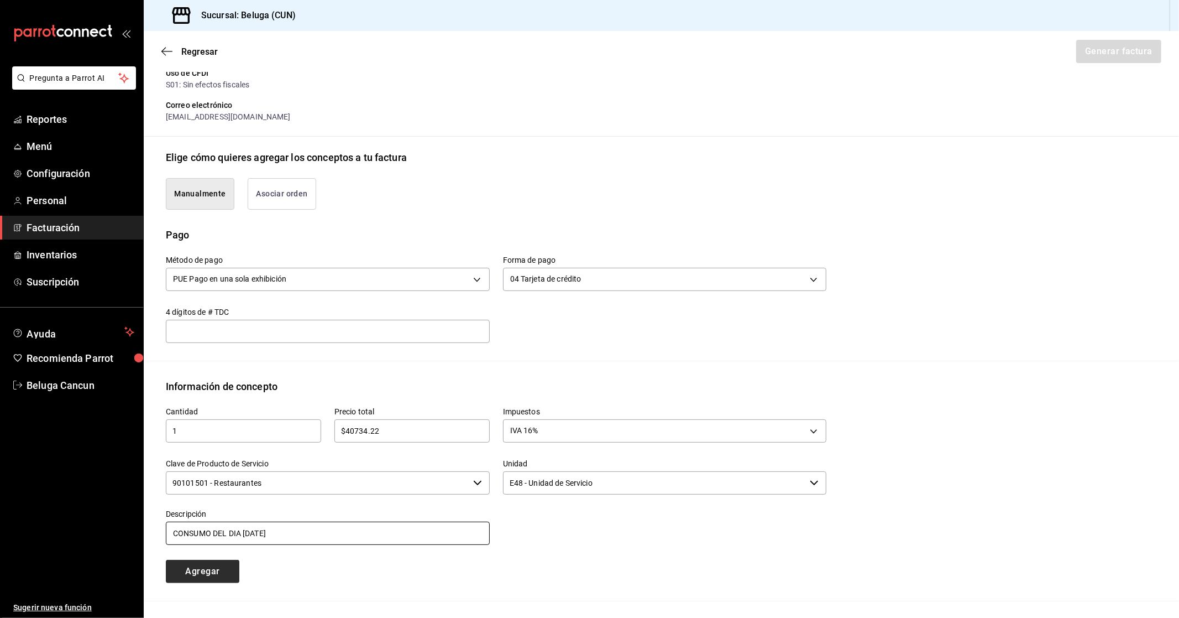
type input "CONSUMO DEL DIA [DATE]"
click at [220, 569] on button "Agregar" at bounding box center [203, 571] width 74 height 23
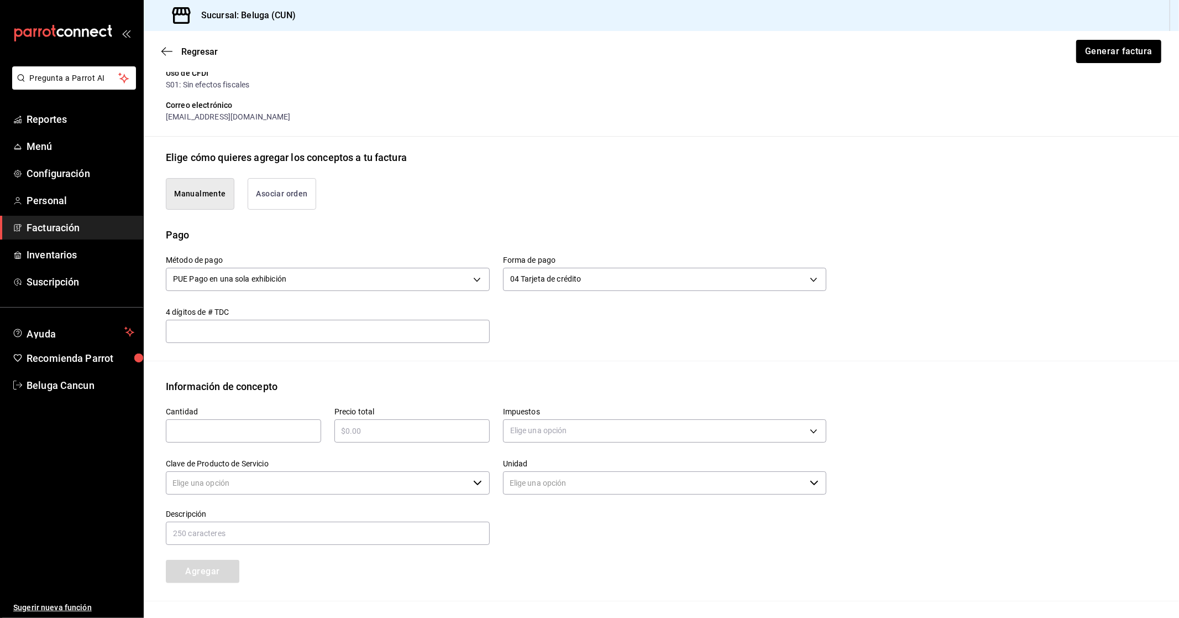
type input "90101500 - Establecimientos para comer y beber"
type input "E48 - Unidad de Servicio"
click at [1097, 46] on button "Generar factura" at bounding box center [1118, 51] width 86 height 23
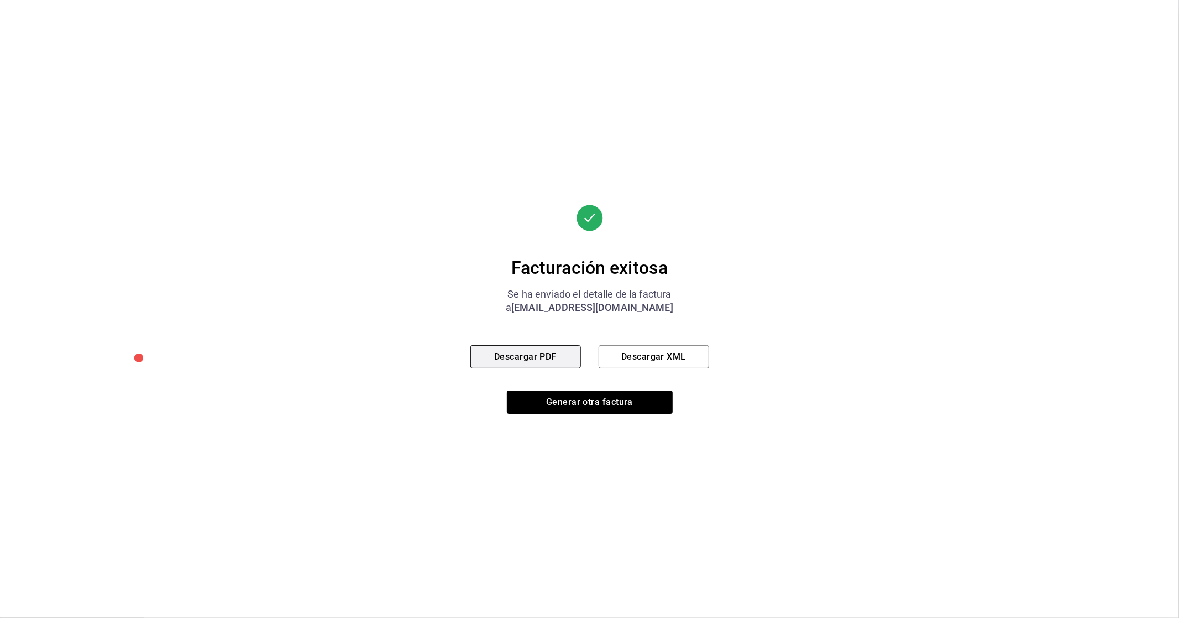
click at [539, 358] on button "Descargar PDF" at bounding box center [526, 356] width 111 height 23
click at [587, 396] on button "Generar otra factura" at bounding box center [590, 401] width 166 height 23
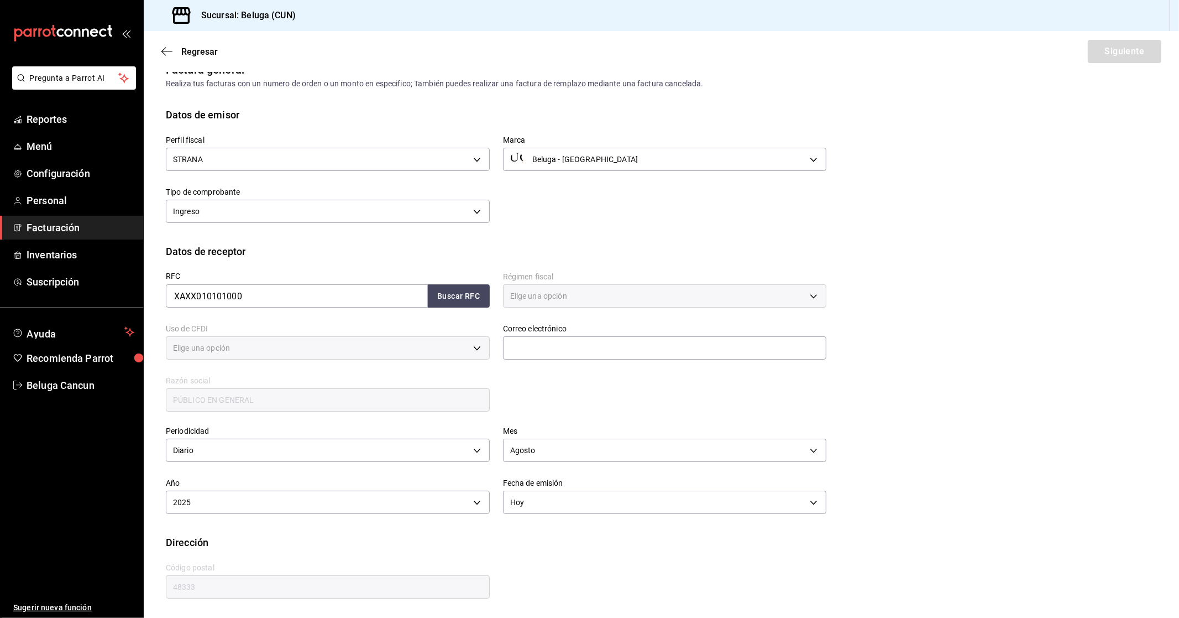
type input "616"
type input "S01"
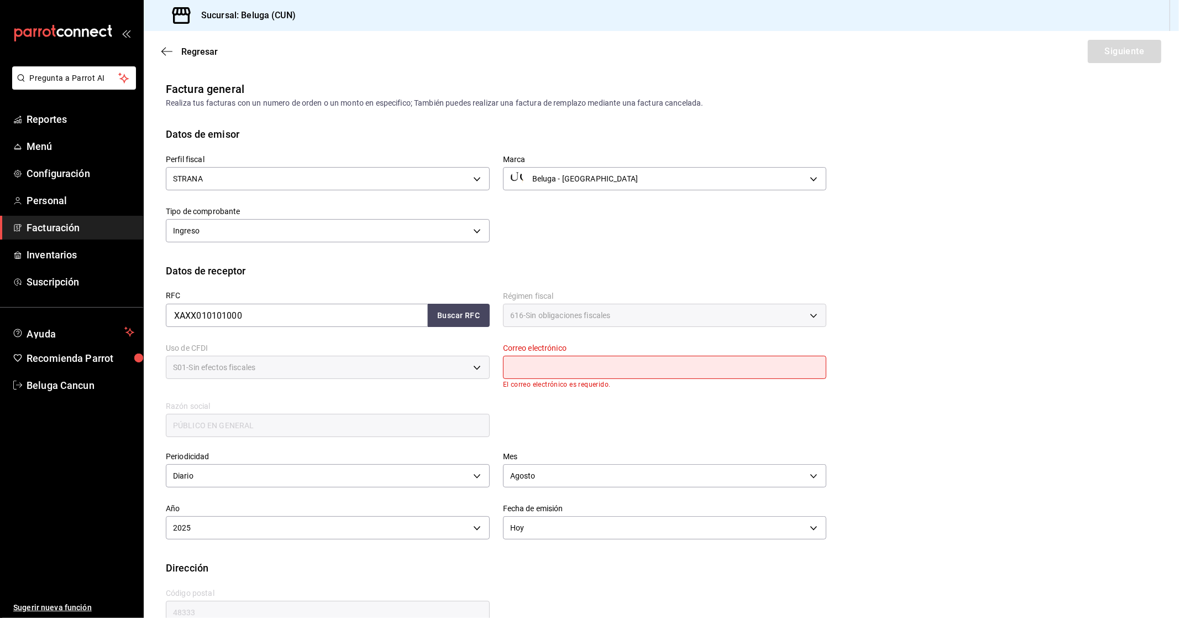
click at [572, 354] on div "Correo electrónico El correo electrónico es requerido." at bounding box center [665, 365] width 324 height 45
click at [557, 362] on input "text" at bounding box center [665, 367] width 324 height 23
type input "[EMAIL_ADDRESS][DOMAIN_NAME]"
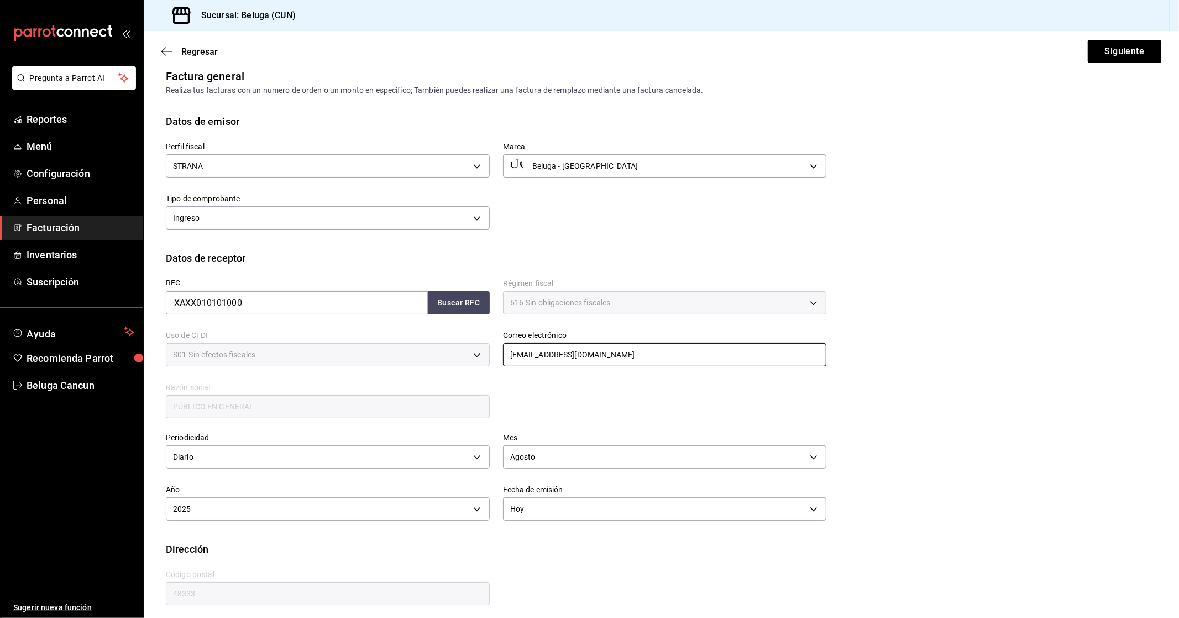
scroll to position [18, 0]
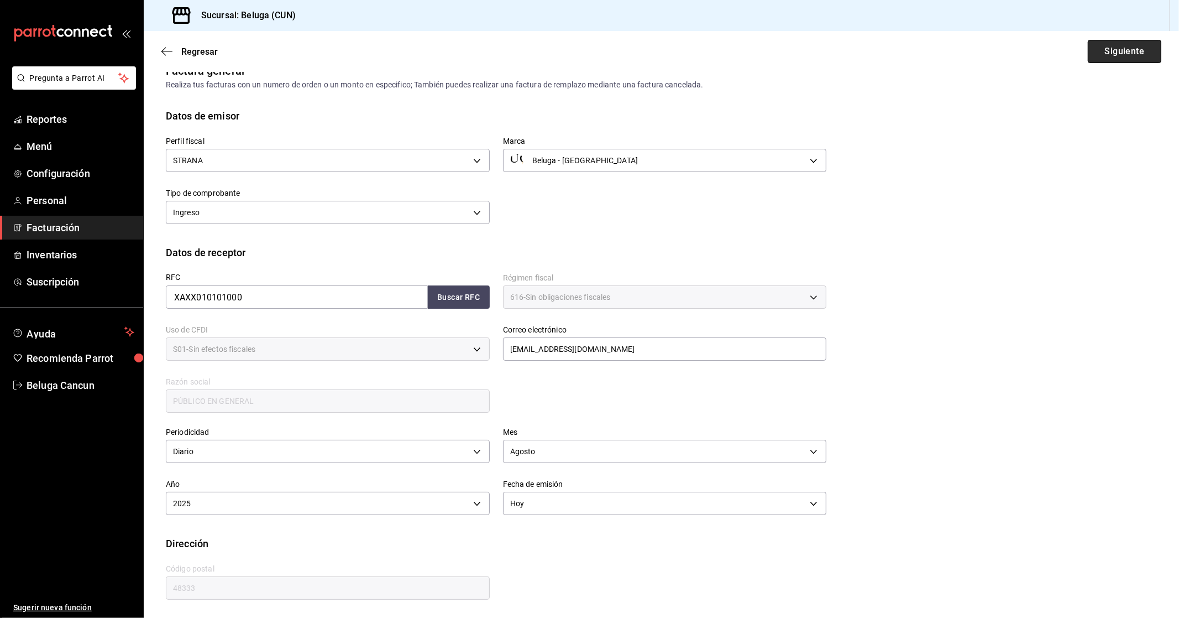
click at [1117, 54] on button "Siguiente" at bounding box center [1125, 51] width 74 height 23
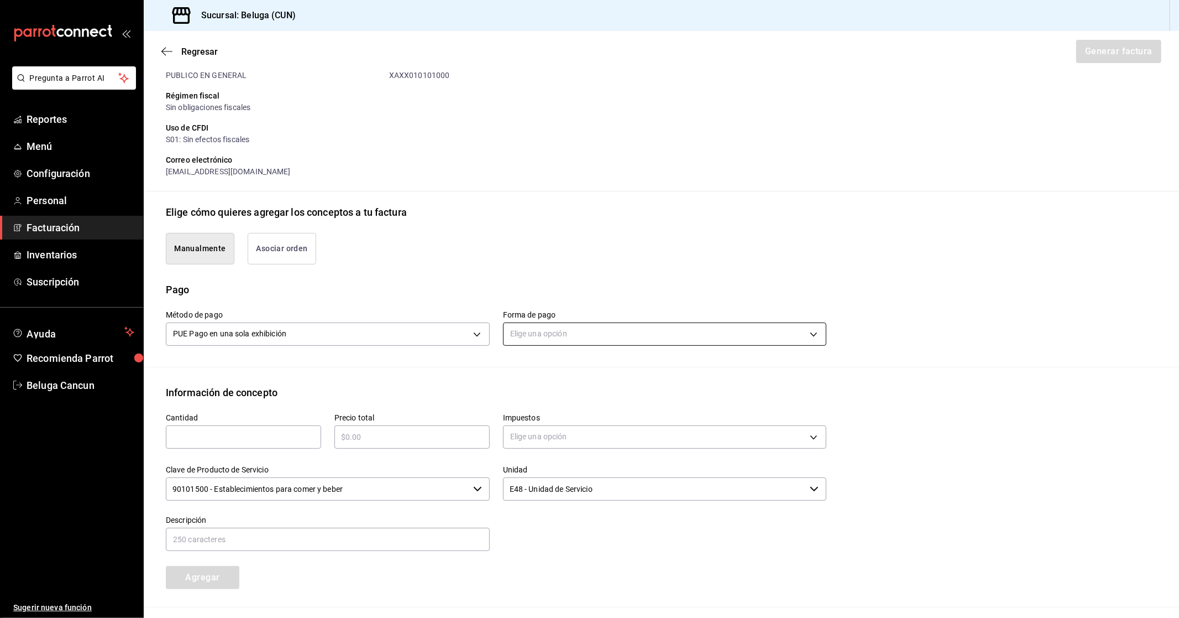
scroll to position [141, 0]
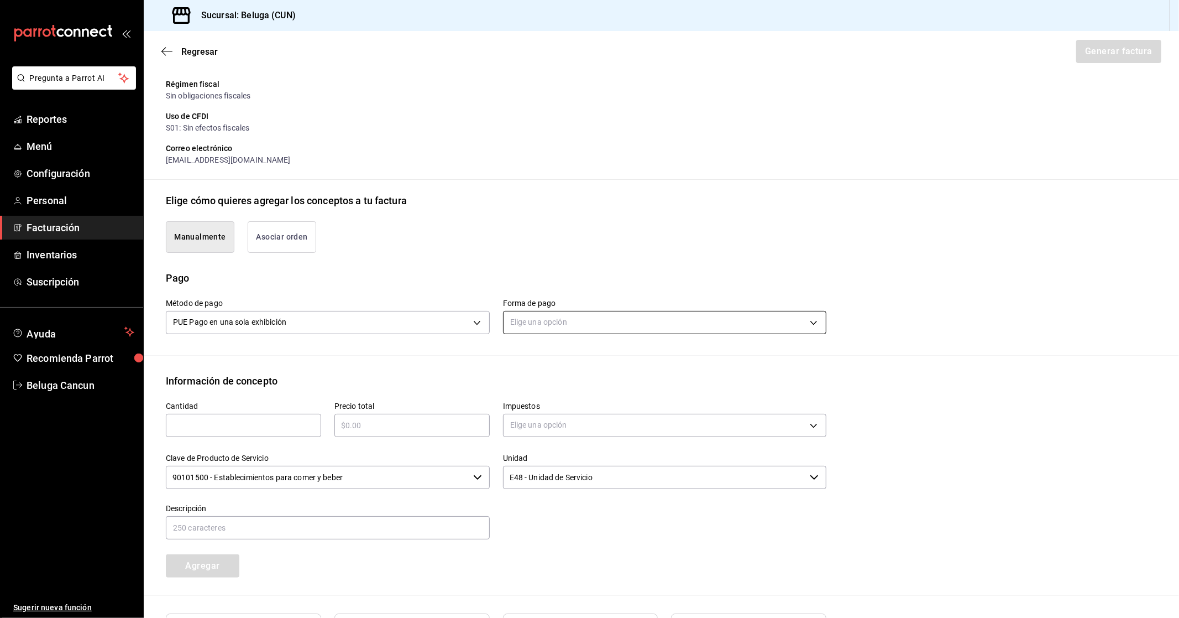
click at [546, 321] on body "Pregunta a Parrot AI Reportes Menú Configuración Personal Facturación Inventari…" at bounding box center [589, 309] width 1179 height 618
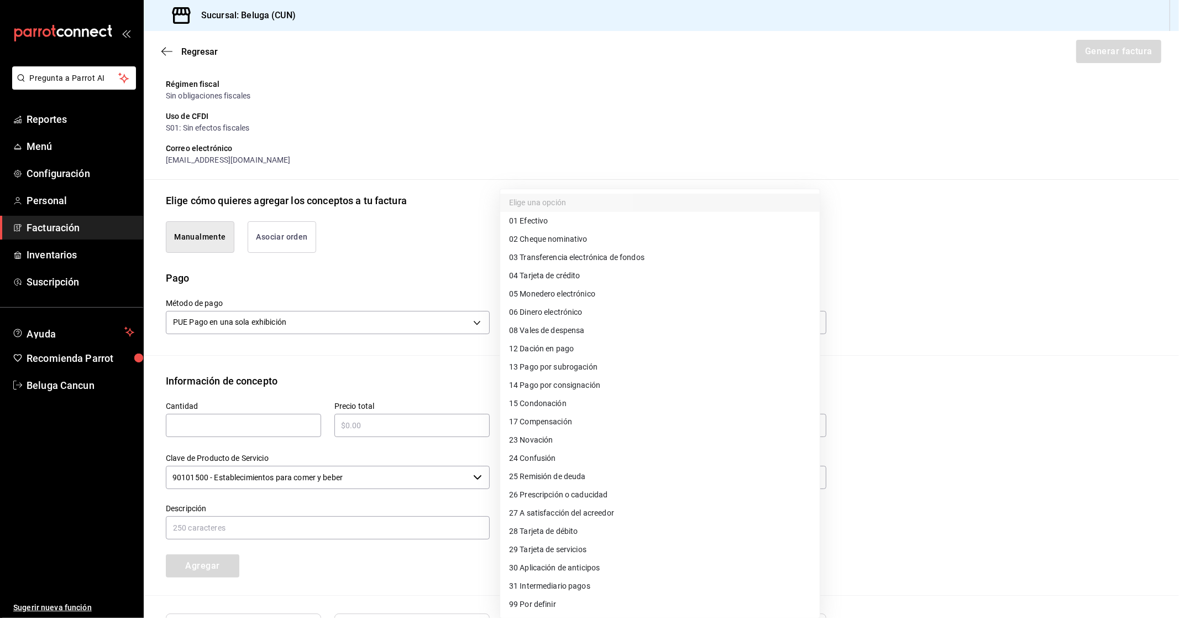
click at [484, 367] on div at bounding box center [589, 309] width 1179 height 618
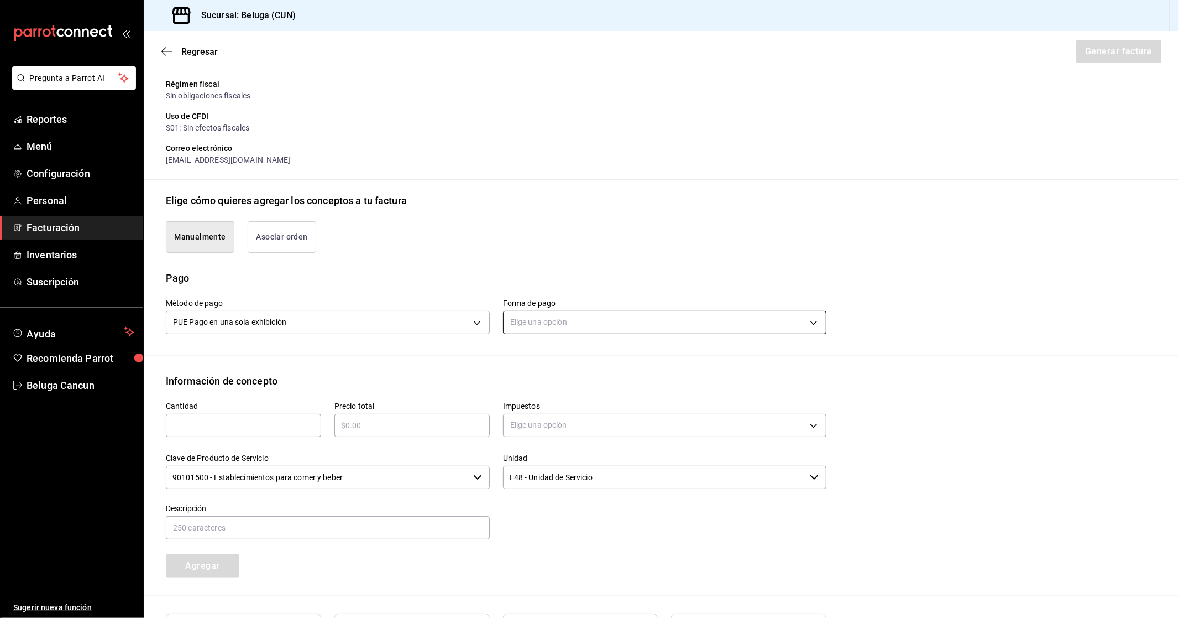
click at [625, 317] on body "Pregunta a Parrot AI Reportes Menú Configuración Personal Facturación Inventari…" at bounding box center [589, 309] width 1179 height 618
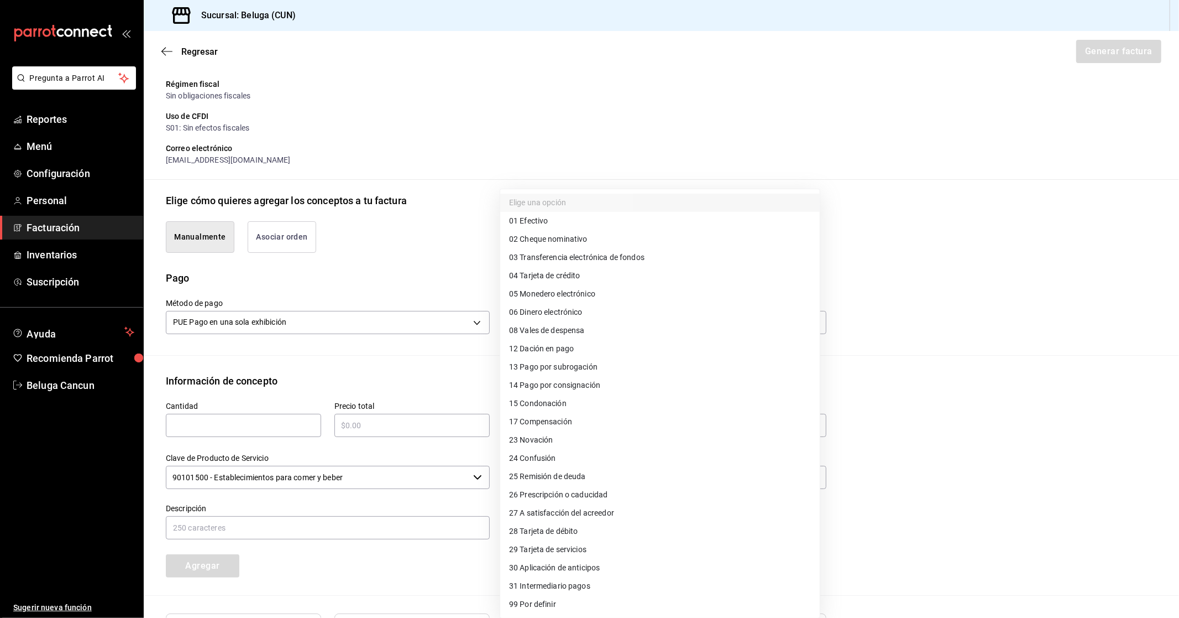
click at [577, 532] on span "28 Tarjeta de débito" at bounding box center [543, 531] width 69 height 12
type input "28"
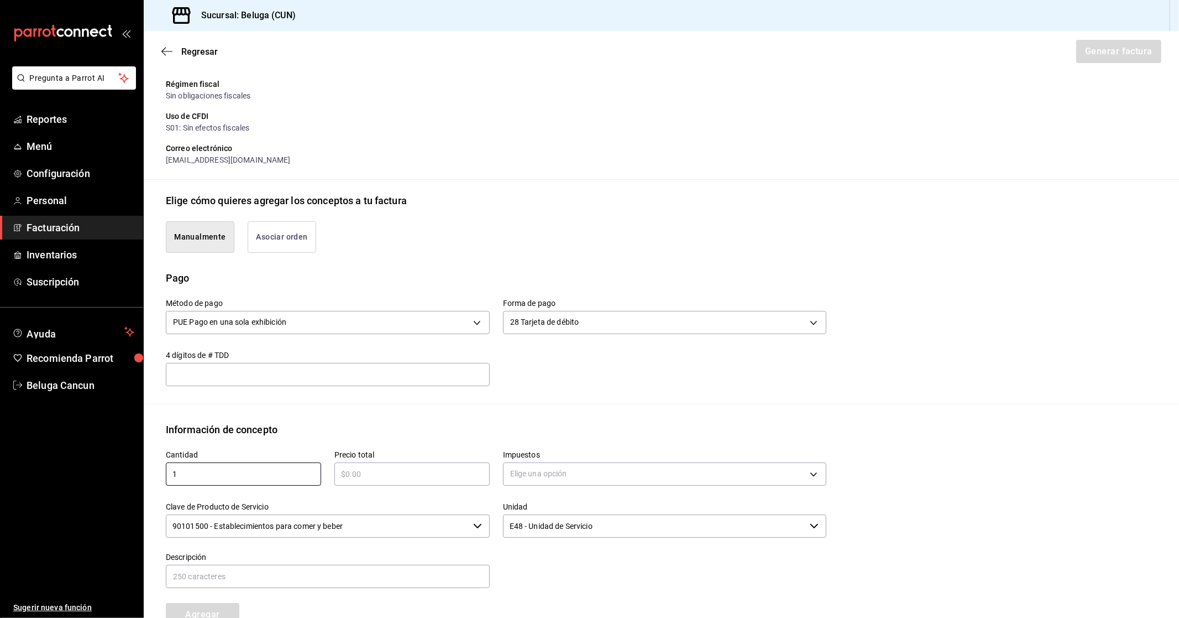
type input "1"
type input "$19998.47"
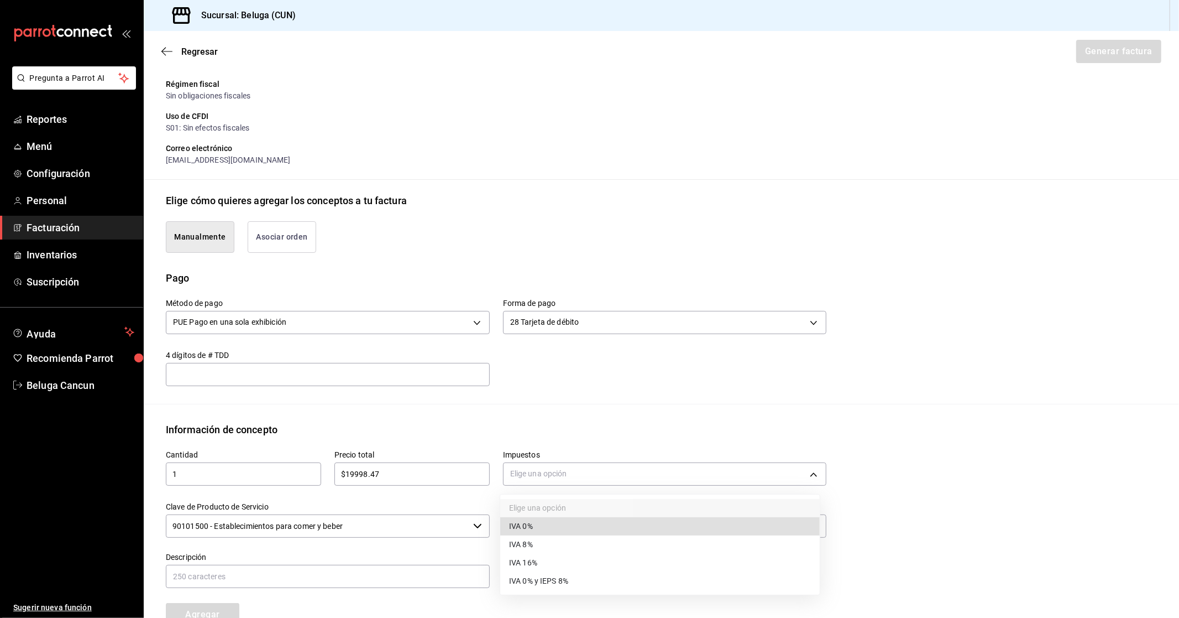
click at [584, 561] on li "IVA 16%" at bounding box center [660, 562] width 320 height 18
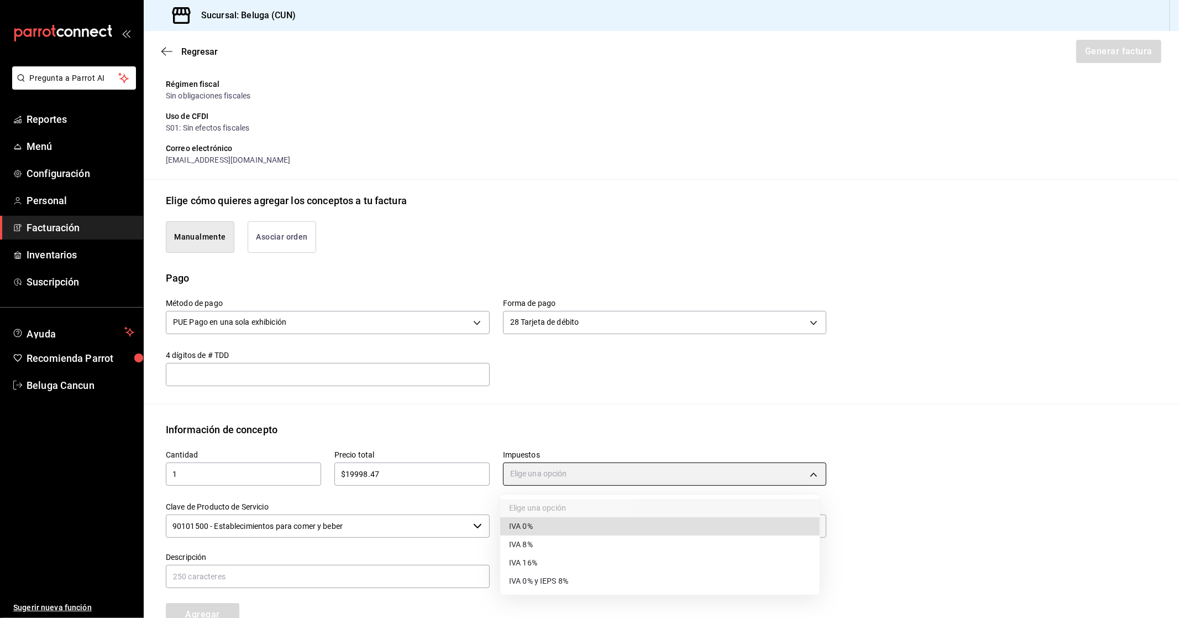
type input "IVA_16"
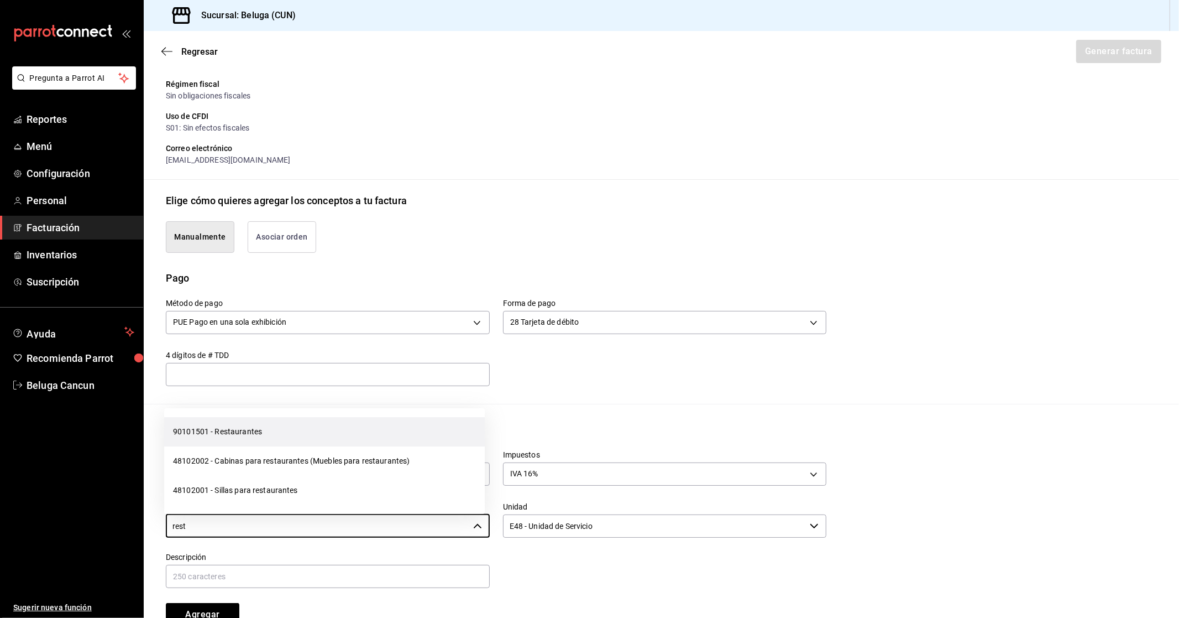
click at [290, 426] on li "90101501 - Restaurantes" at bounding box center [324, 431] width 321 height 29
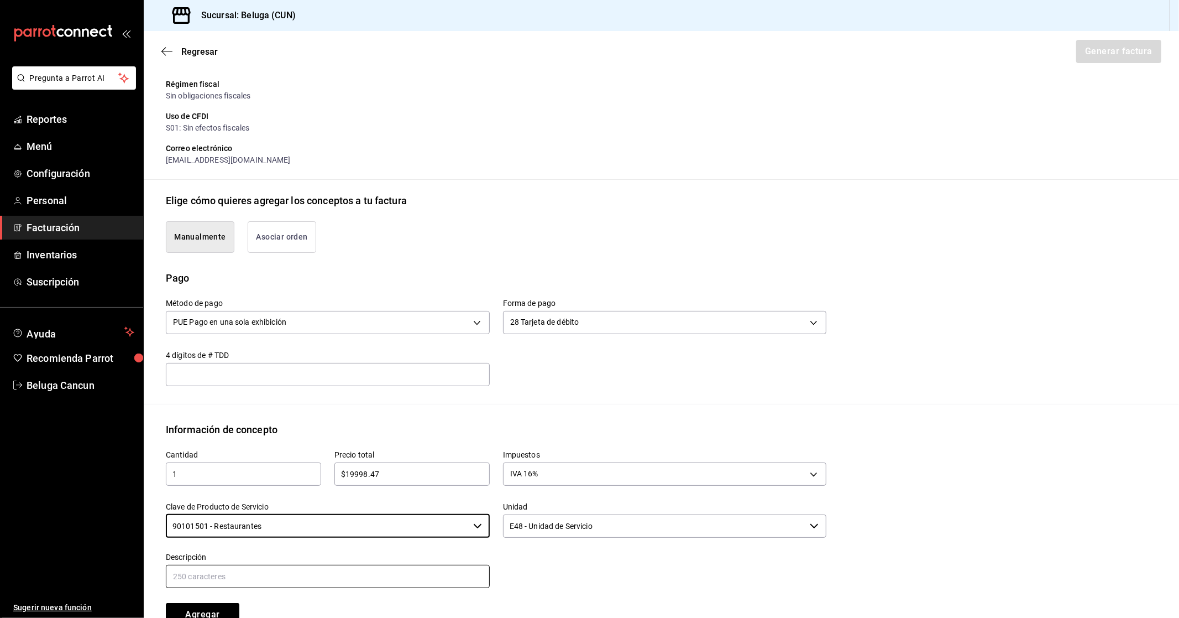
type input "90101501 - Restaurantes"
click at [393, 572] on input "text" at bounding box center [328, 576] width 324 height 23
paste input "CONSUMO DEL DIA [DATE]"
type input "CONSUMO DEL DIA [DATE]"
click at [620, 572] on div at bounding box center [658, 564] width 337 height 50
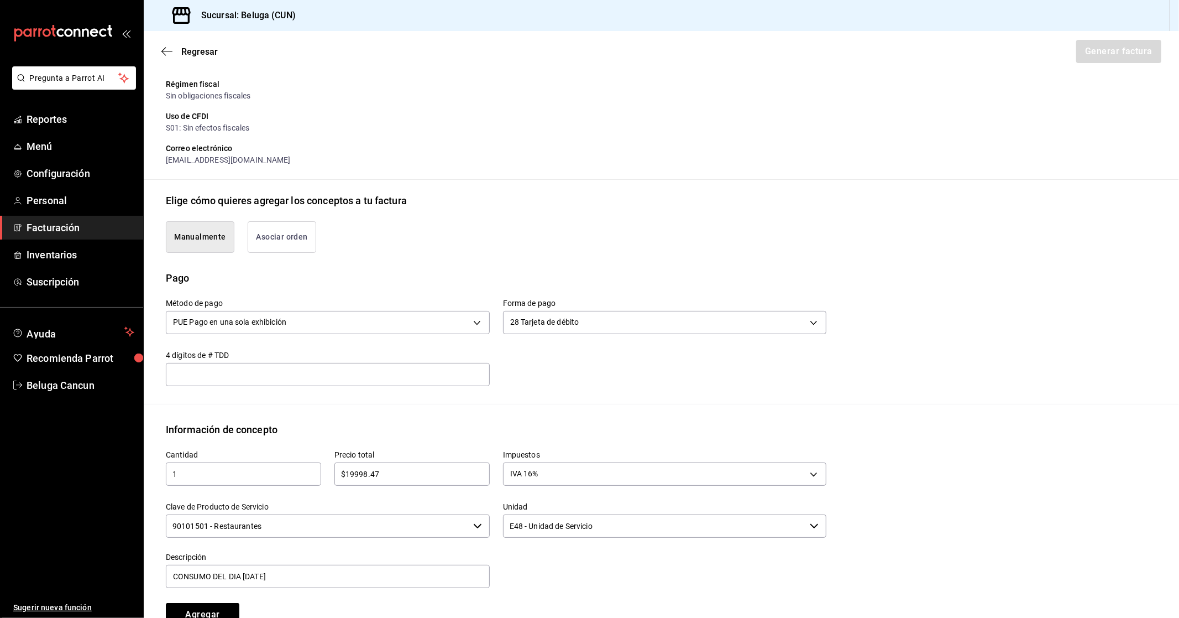
click at [212, 597] on div "Agregar" at bounding box center [237, 607] width 169 height 36
click at [218, 606] on button "Agregar" at bounding box center [203, 614] width 74 height 23
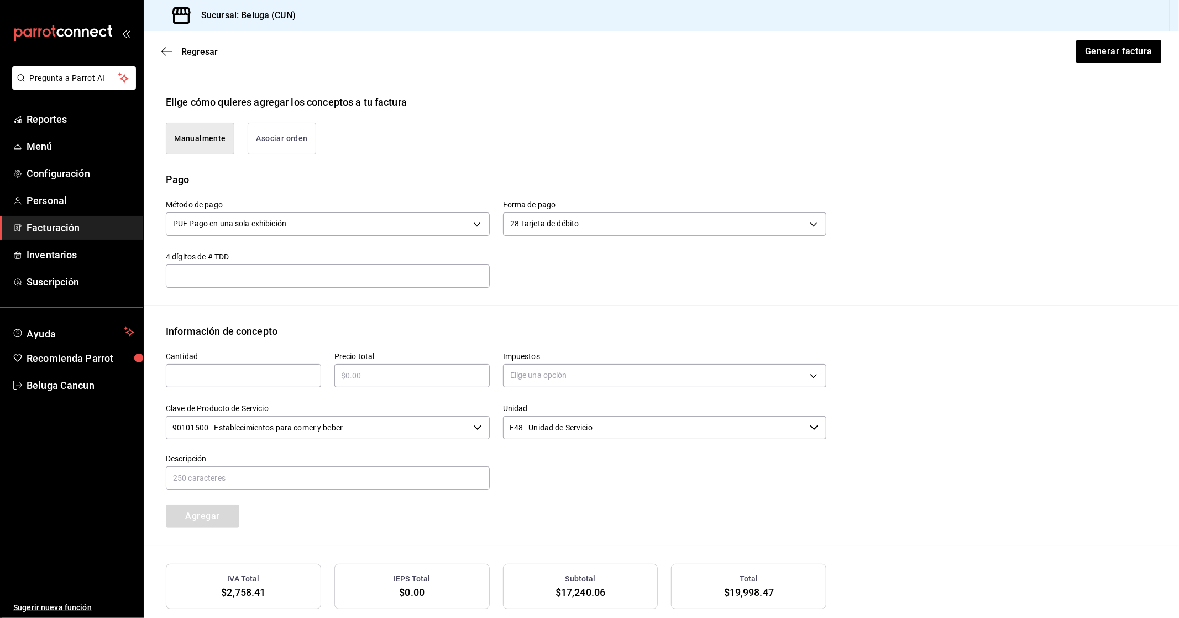
scroll to position [323, 0]
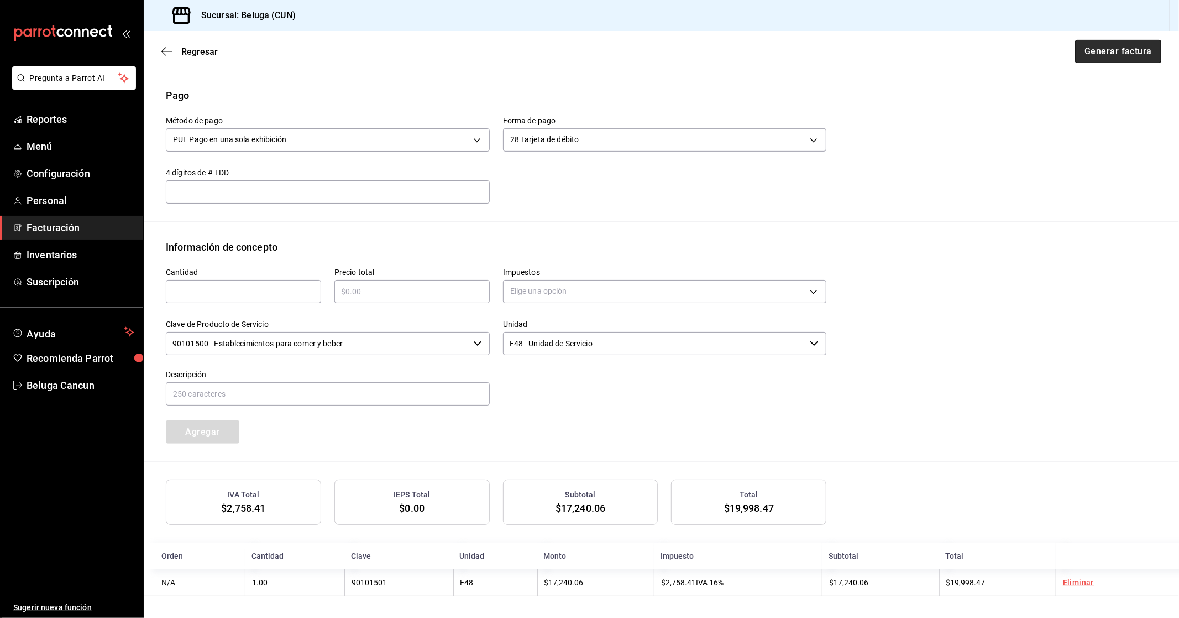
click at [1125, 46] on button "Generar factura" at bounding box center [1118, 51] width 86 height 23
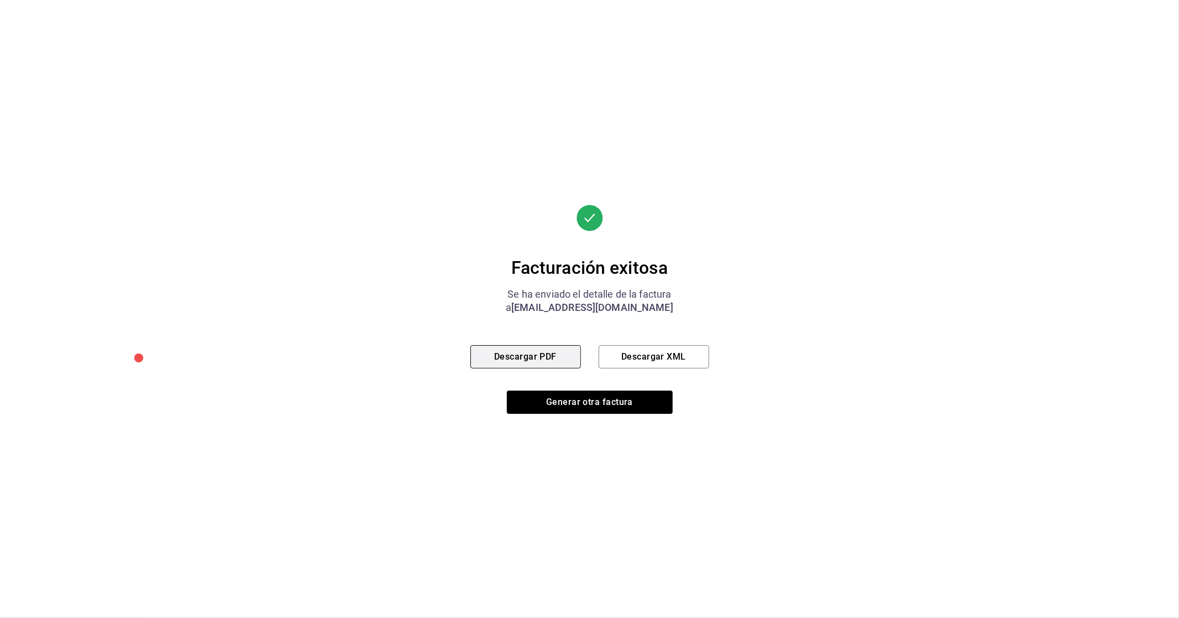
click at [516, 355] on button "Descargar PDF" at bounding box center [526, 356] width 111 height 23
click at [599, 398] on button "Generar otra factura" at bounding box center [590, 401] width 166 height 23
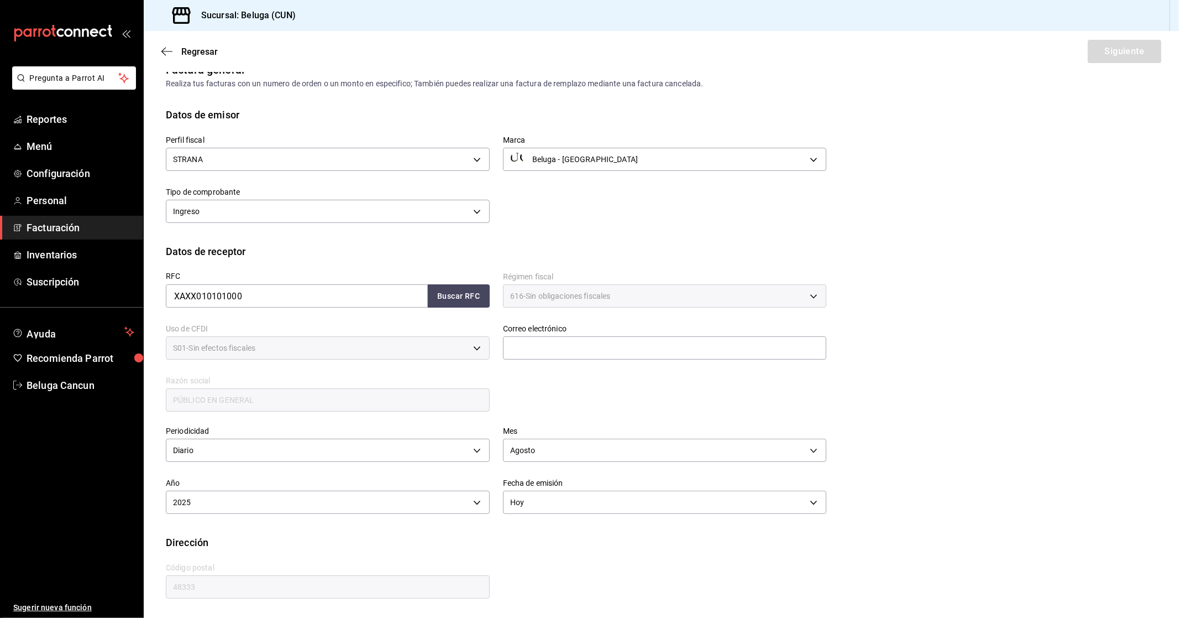
scroll to position [0, 0]
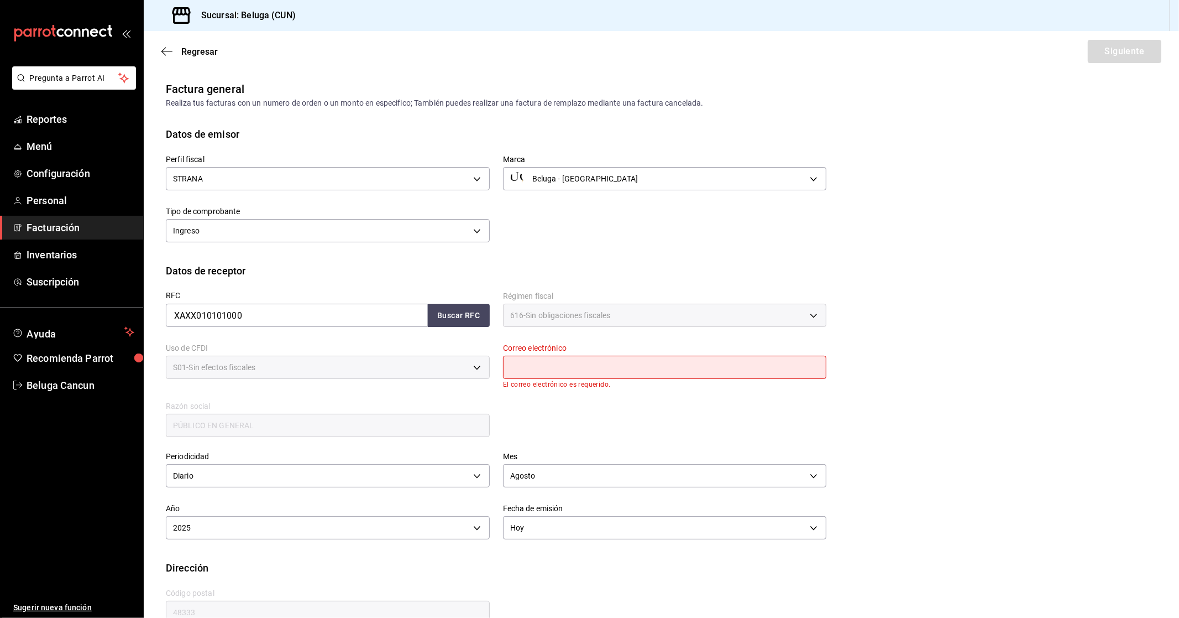
click at [579, 365] on input "text" at bounding box center [665, 367] width 324 height 23
type input "[EMAIL_ADDRESS][DOMAIN_NAME]"
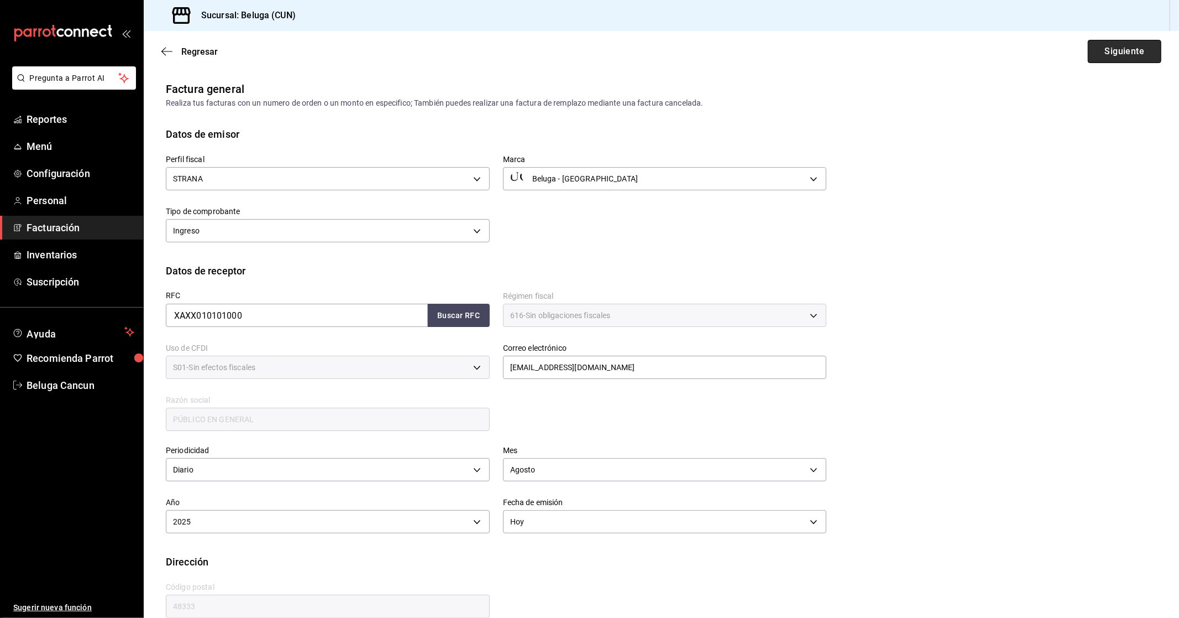
click at [1096, 48] on button "Siguiente" at bounding box center [1125, 51] width 74 height 23
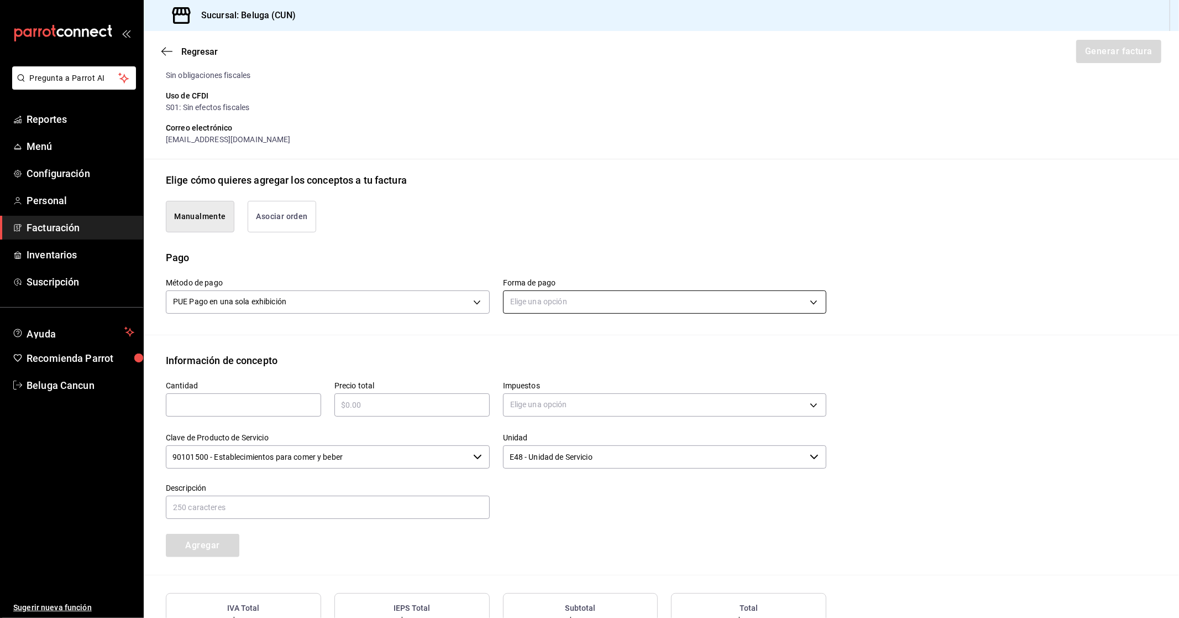
scroll to position [184, 0]
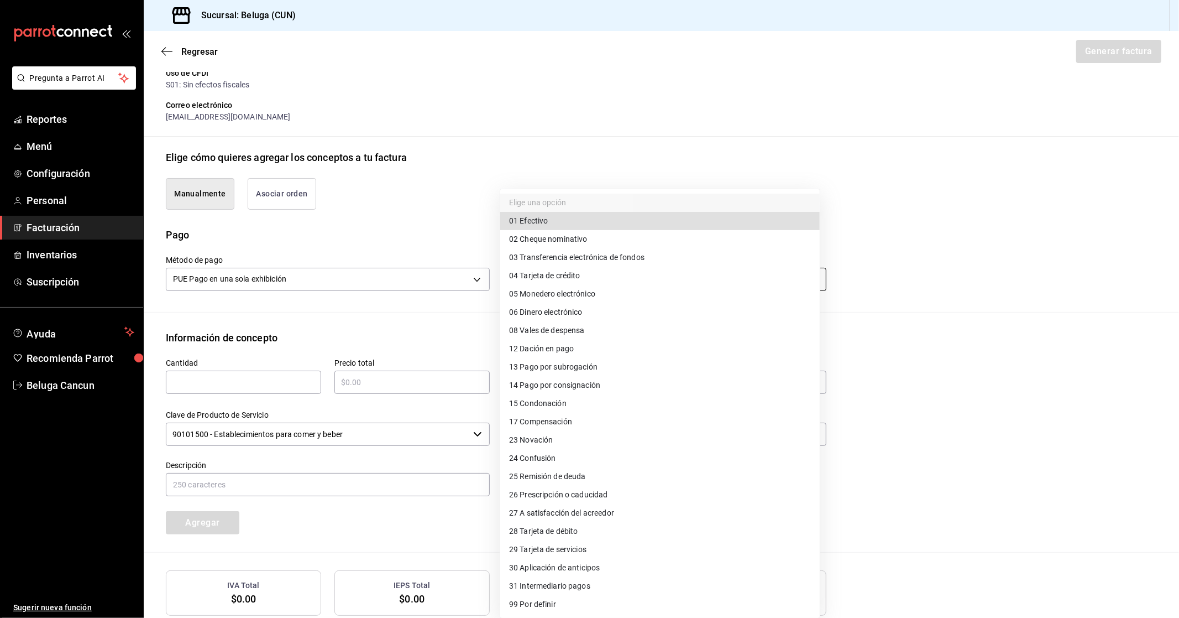
click at [570, 283] on body "Pregunta a Parrot AI Reportes Menú Configuración Personal Facturación Inventari…" at bounding box center [589, 309] width 1179 height 618
click at [583, 268] on li "04 Tarjeta de crédito" at bounding box center [660, 275] width 320 height 18
type input "04"
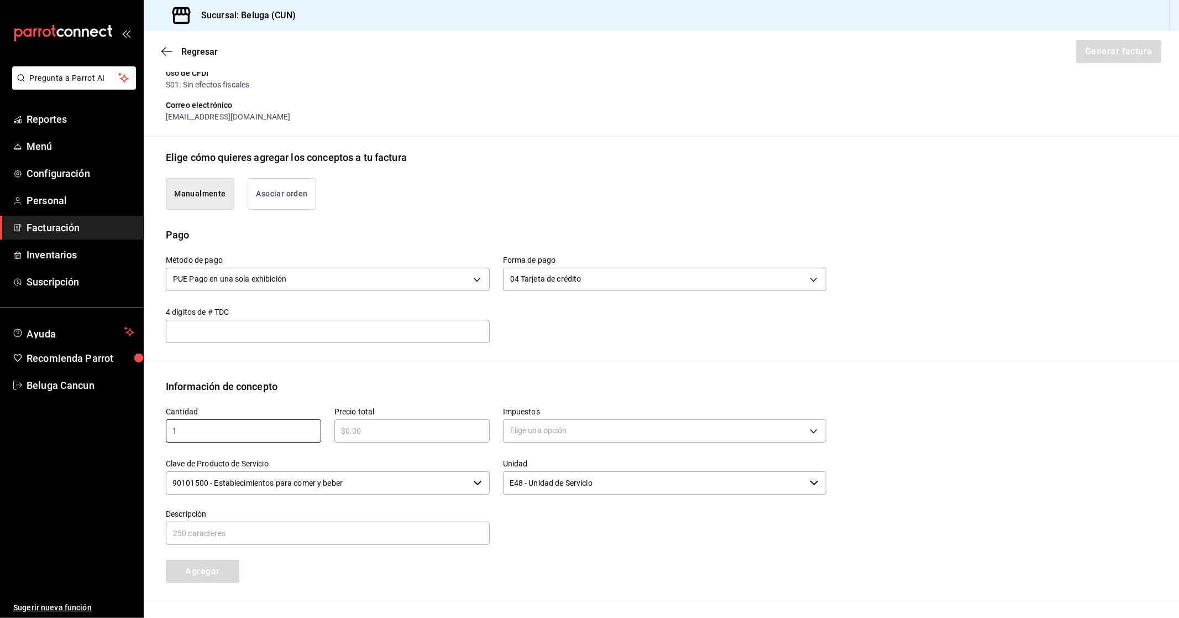
type input "1"
type input "$7353.60"
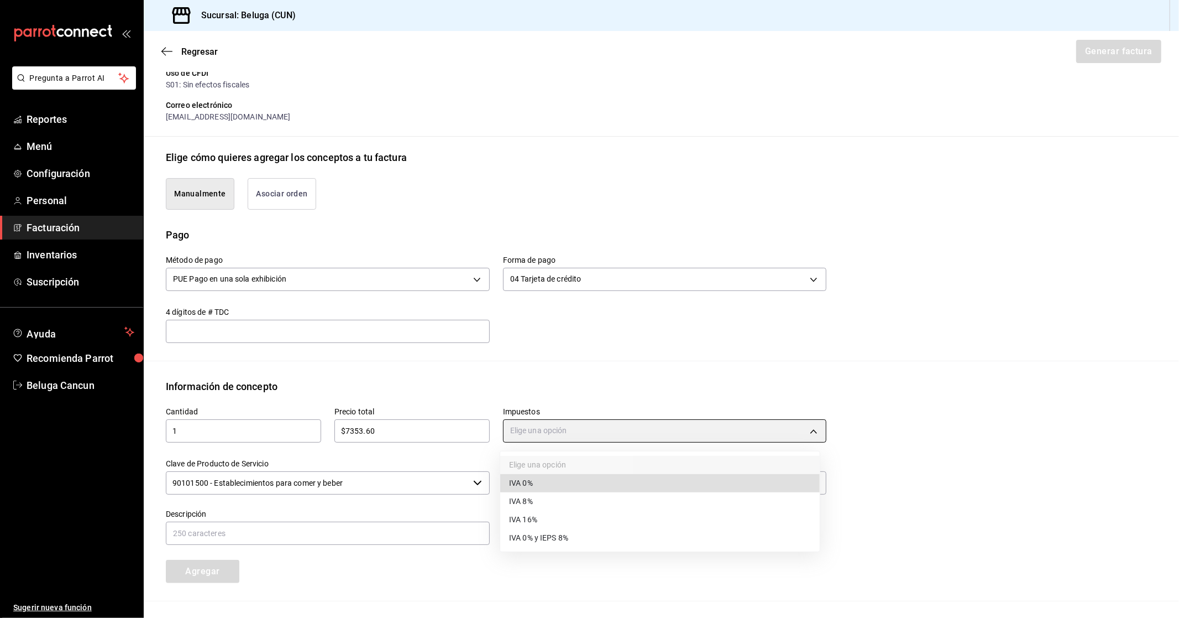
type input "IVA_0"
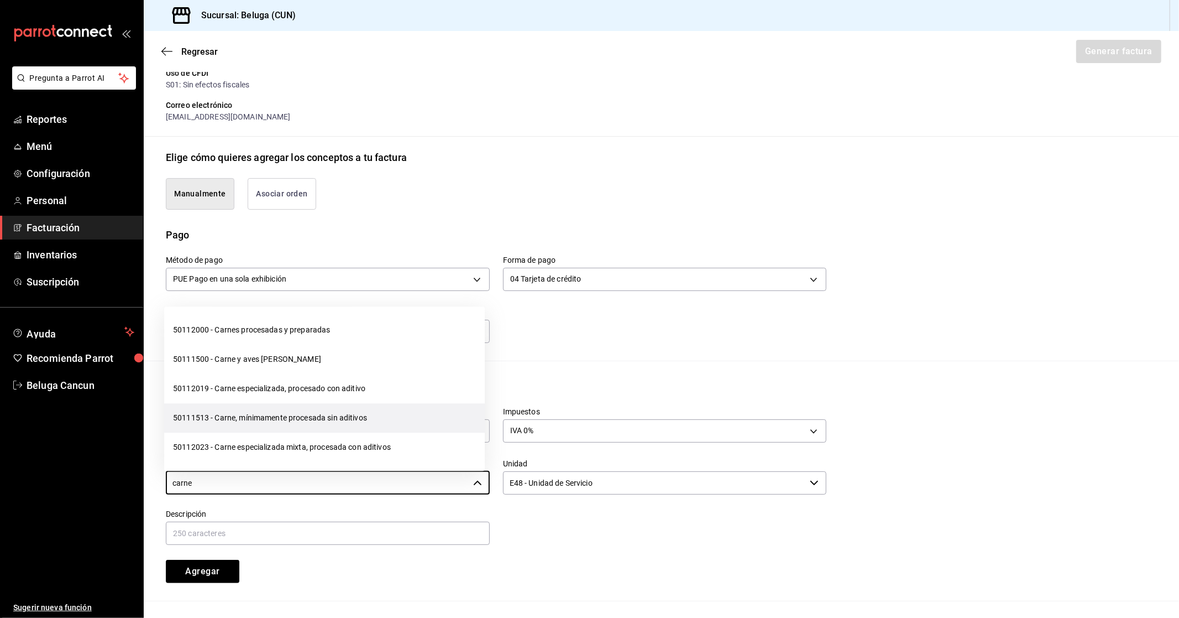
click at [335, 421] on li "50111513 - Carne, mínimamente procesada sin aditivos" at bounding box center [324, 417] width 321 height 29
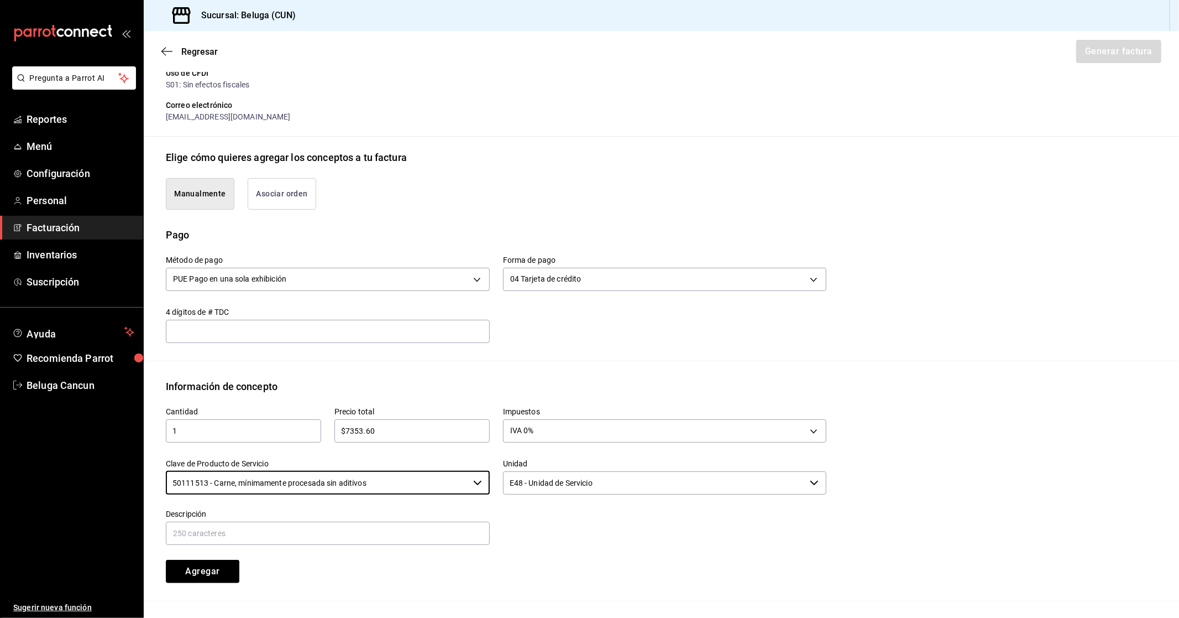
type input "50111513 - Carne, mínimamente procesada sin aditivos"
click at [422, 532] on input "text" at bounding box center [328, 532] width 324 height 23
paste input "CONSUMO DEL DIA [DATE]"
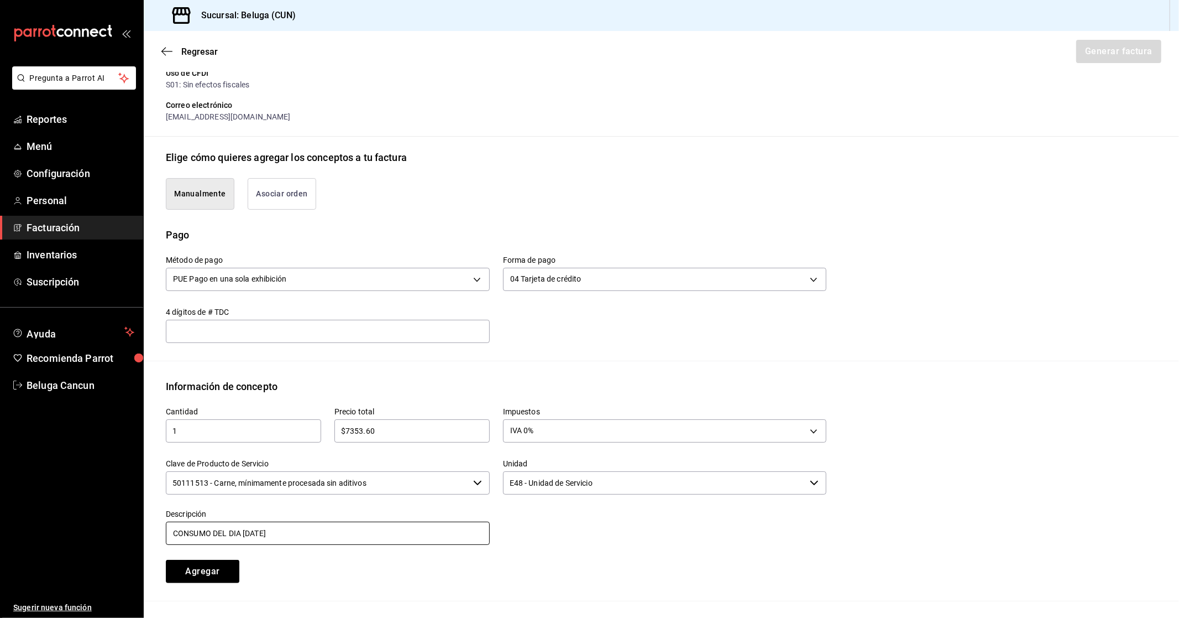
click at [250, 534] on input "CONSUMO DEL DIA [DATE]" at bounding box center [328, 532] width 324 height 23
drag, startPoint x: 311, startPoint y: 534, endPoint x: 0, endPoint y: 543, distance: 310.9
click at [0, 543] on div "Pregunta a Parrot AI Reportes Menú Configuración Personal Facturación Inventari…" at bounding box center [589, 309] width 1179 height 618
click at [337, 540] on input "CONSUMO DEL DIA [DATE]" at bounding box center [328, 532] width 324 height 23
type input "CONSUMO DEL DIA [DATE]"
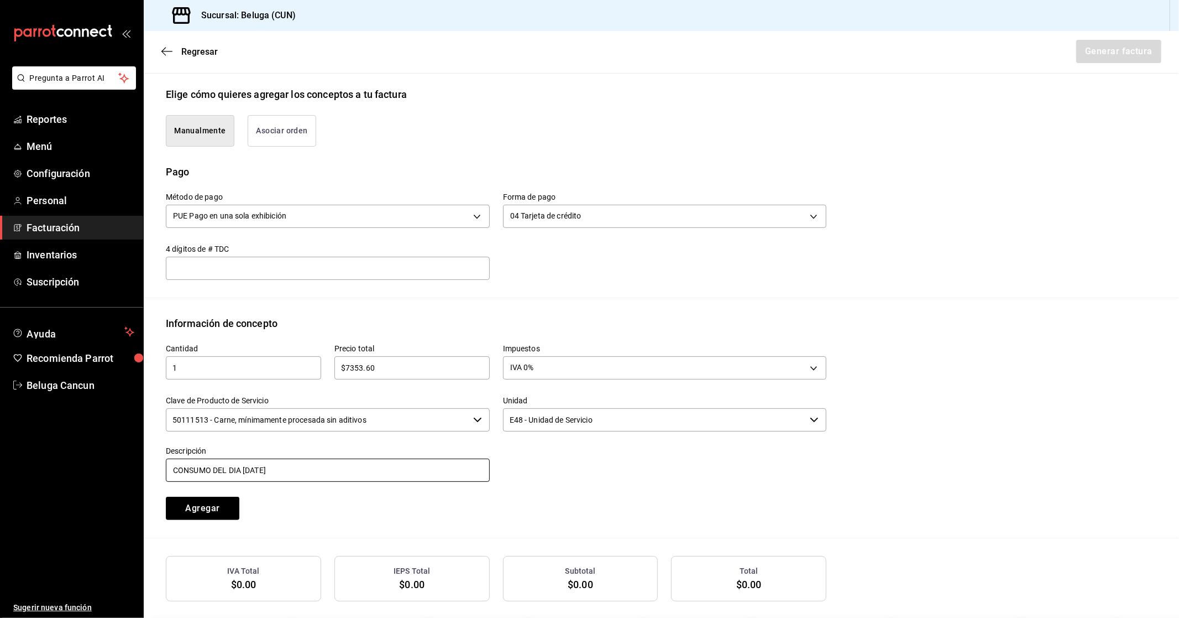
scroll to position [296, 0]
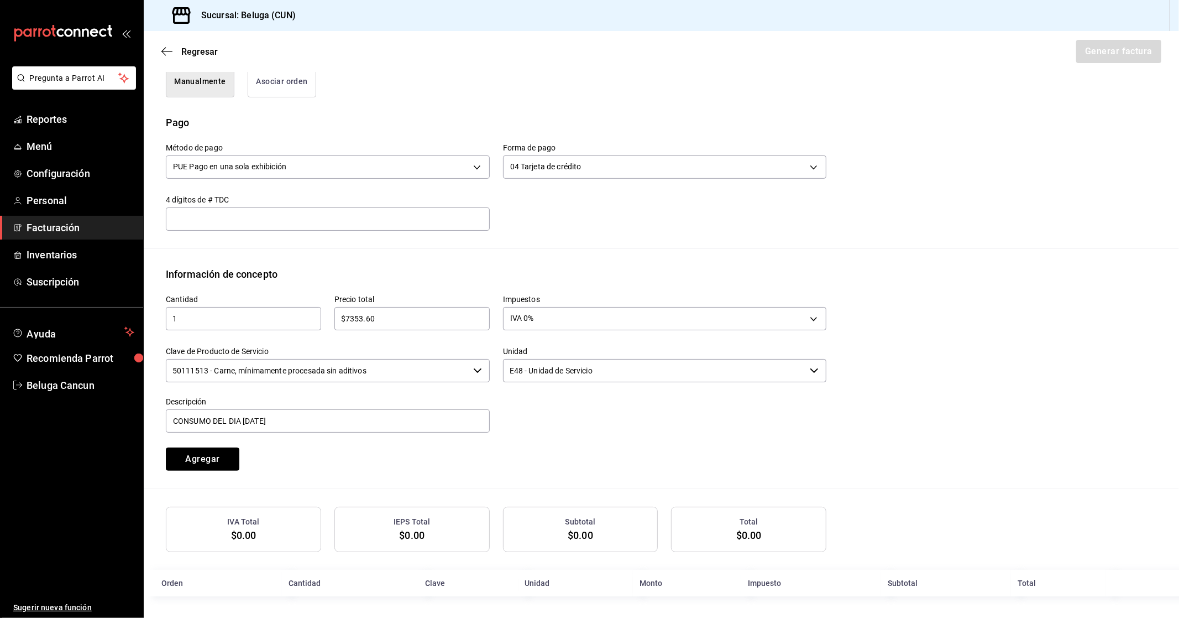
click at [206, 454] on button "Agregar" at bounding box center [203, 458] width 74 height 23
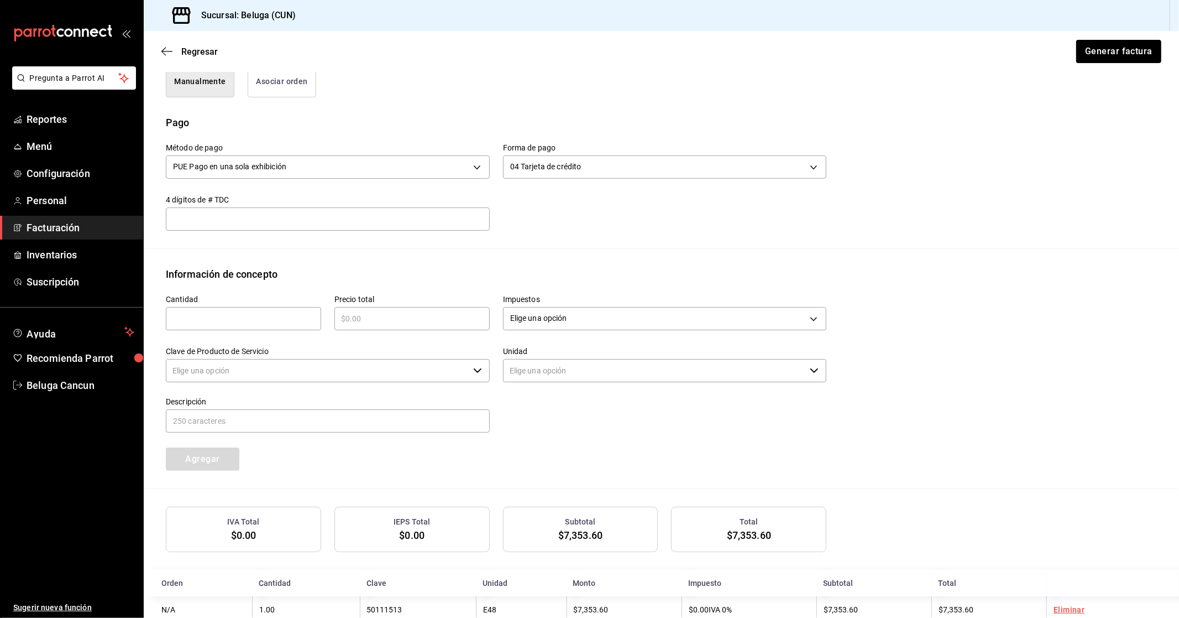
type input "90101500 - Establecimientos para comer y beber"
type input "E48 - Unidad de Servicio"
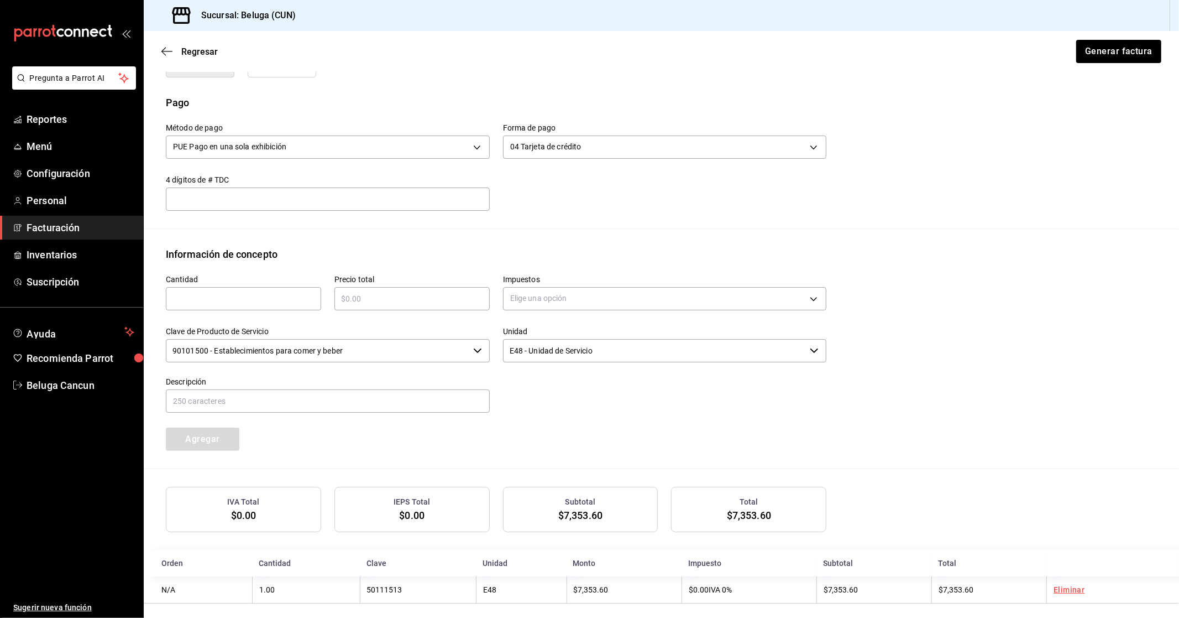
scroll to position [323, 0]
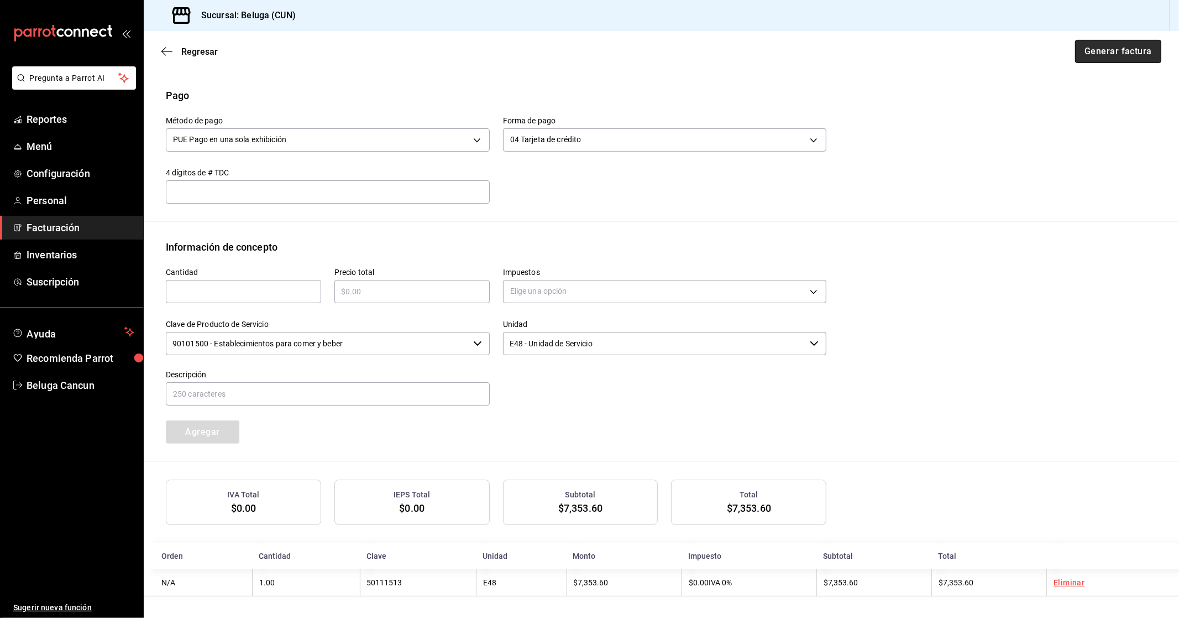
click at [1085, 47] on button "Generar factura" at bounding box center [1118, 51] width 86 height 23
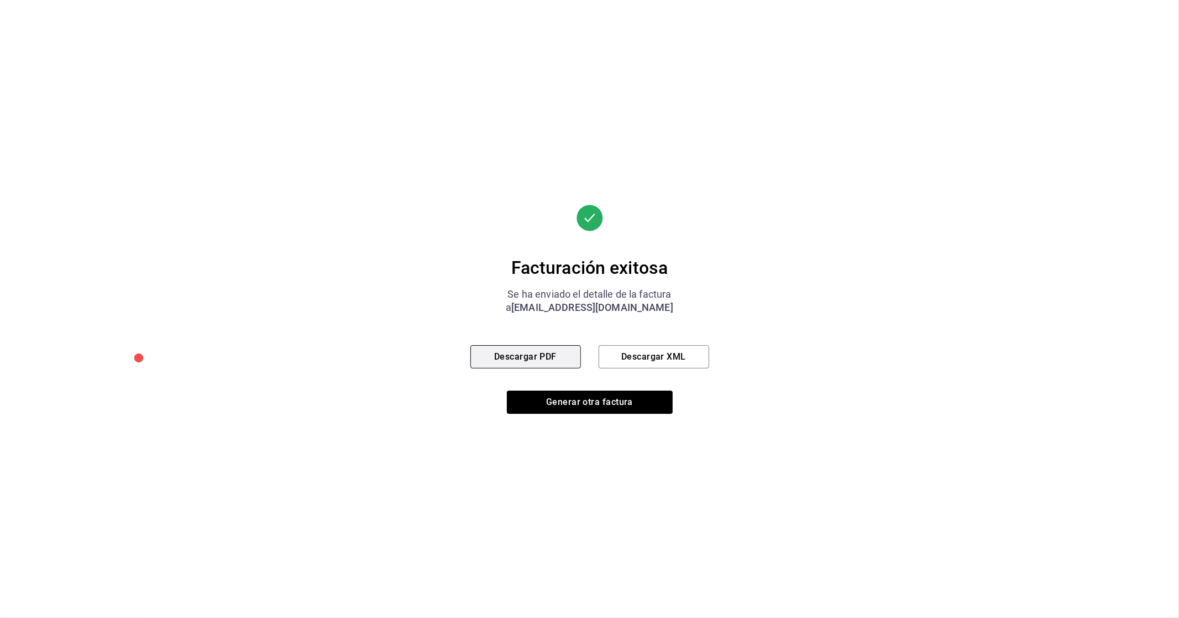
click at [536, 350] on button "Descargar PDF" at bounding box center [526, 356] width 111 height 23
click at [599, 406] on button "Generar otra factura" at bounding box center [590, 401] width 166 height 23
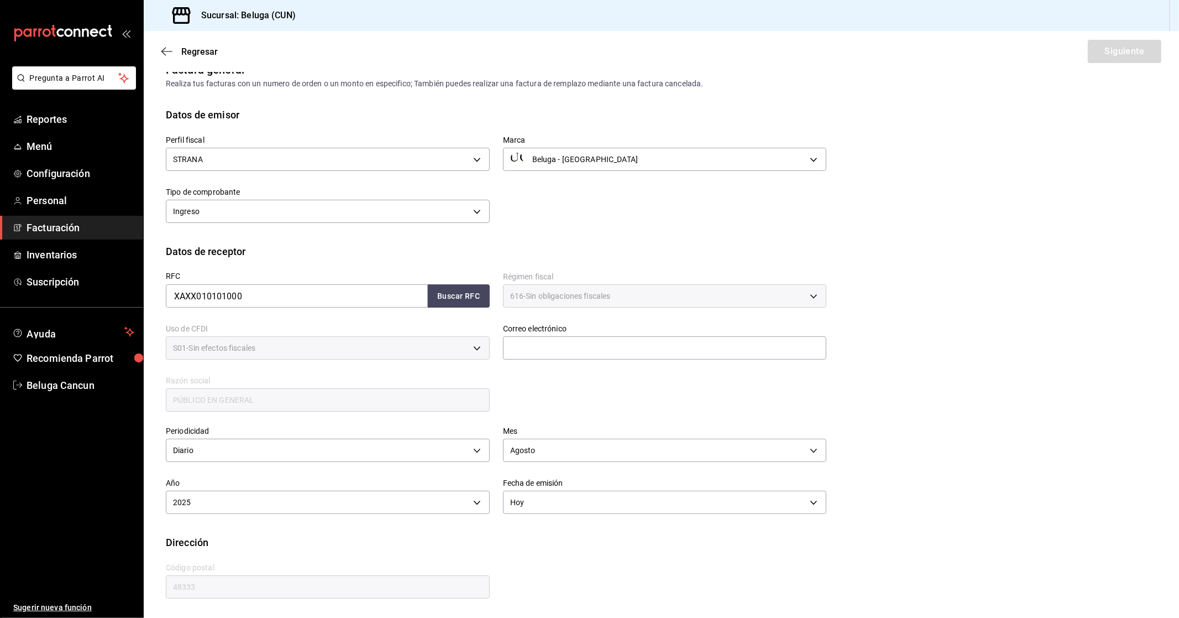
scroll to position [0, 0]
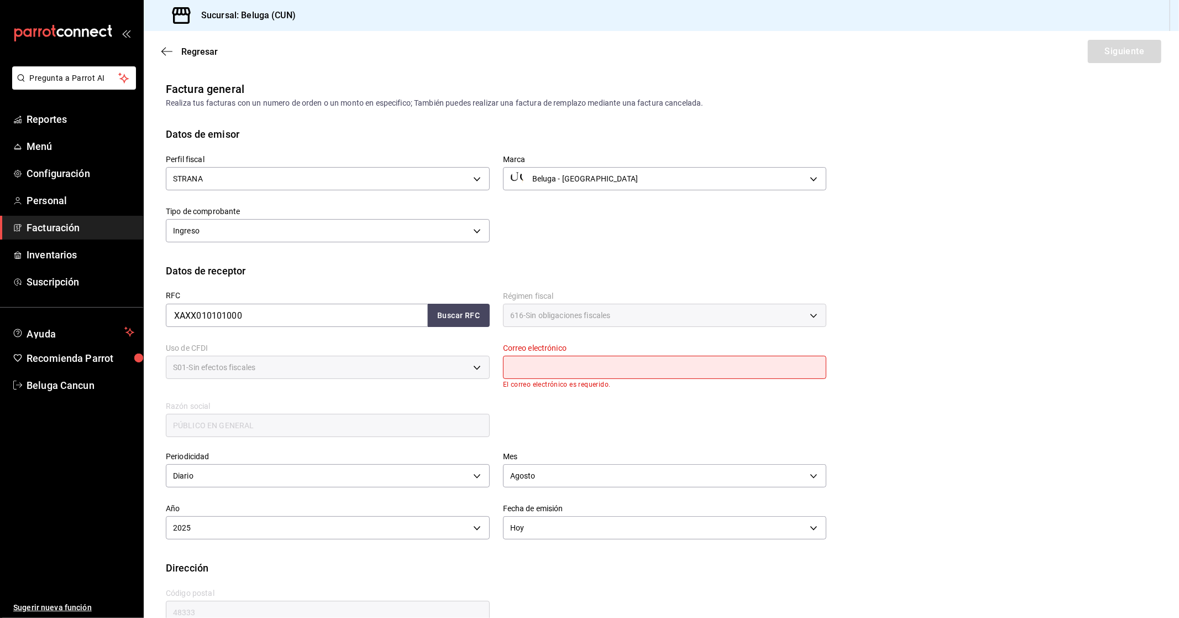
click at [585, 360] on input "text" at bounding box center [665, 367] width 324 height 23
type input "[EMAIL_ADDRESS][DOMAIN_NAME]"
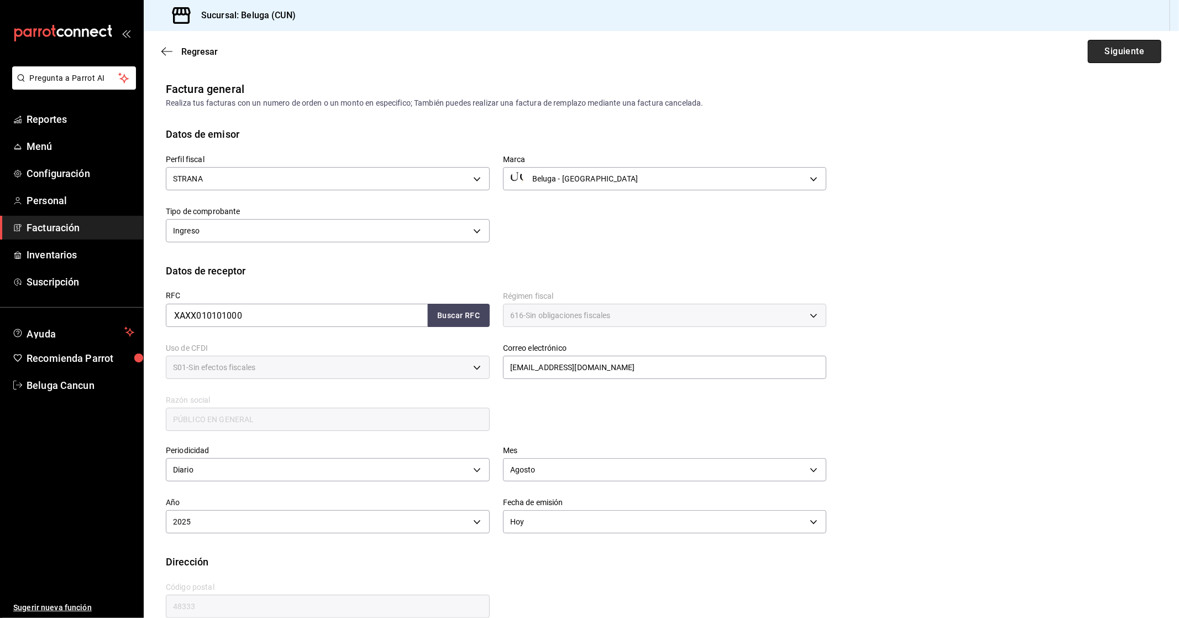
click at [1120, 43] on button "Siguiente" at bounding box center [1125, 51] width 74 height 23
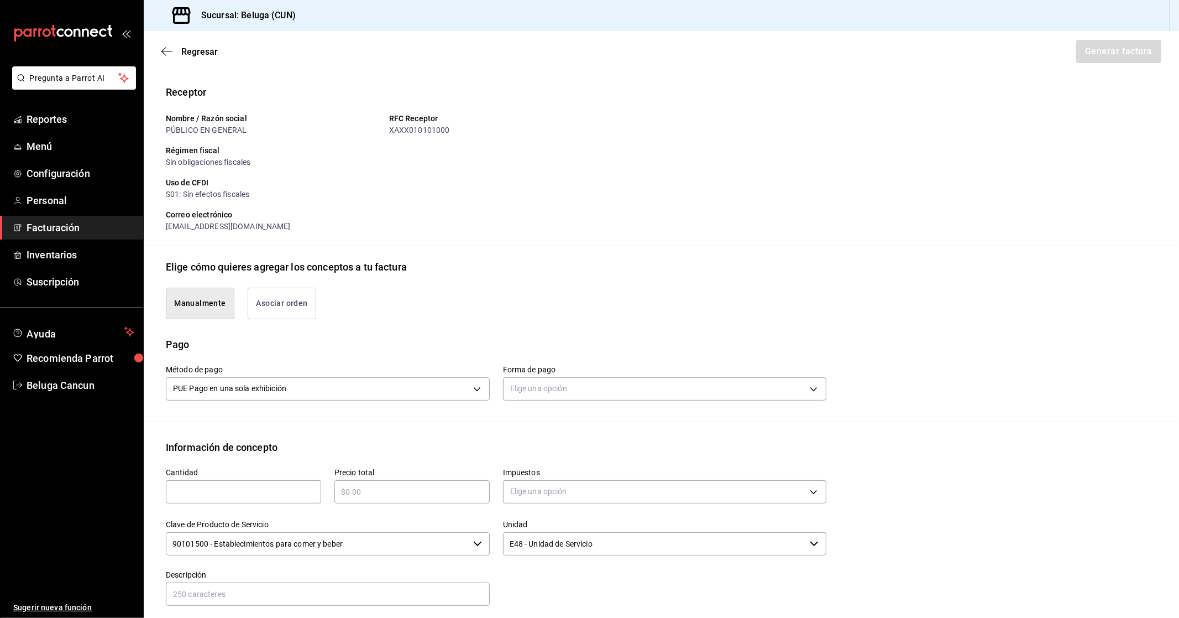
scroll to position [184, 0]
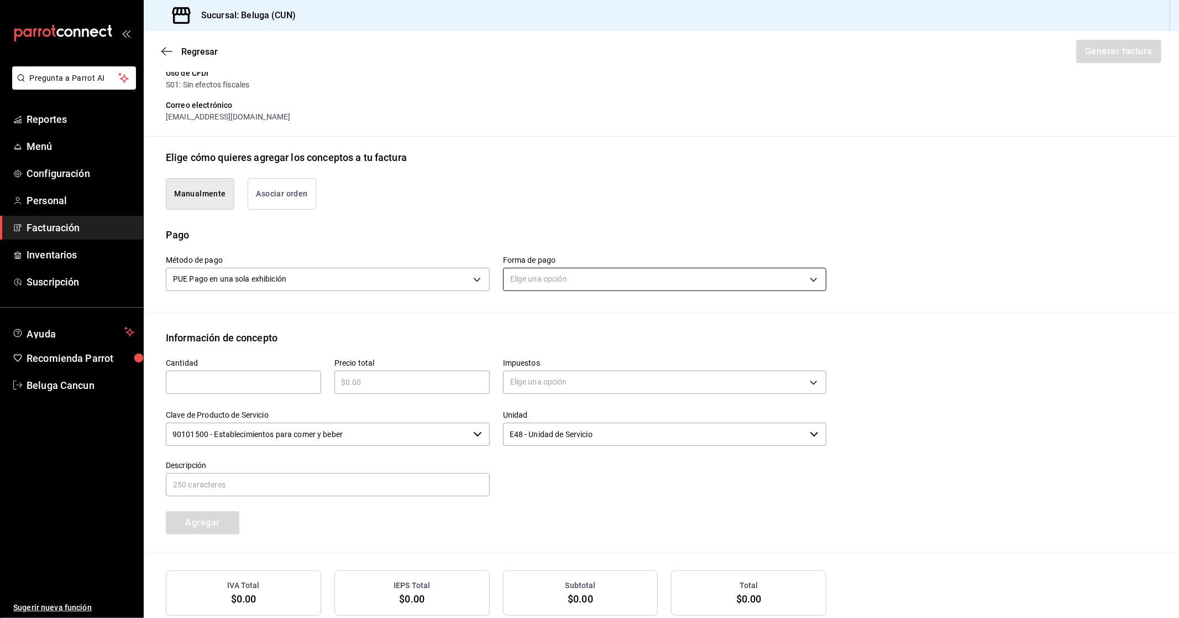
click at [556, 277] on body "Pregunta a Parrot AI Reportes Menú Configuración Personal Facturación Inventari…" at bounding box center [589, 309] width 1179 height 618
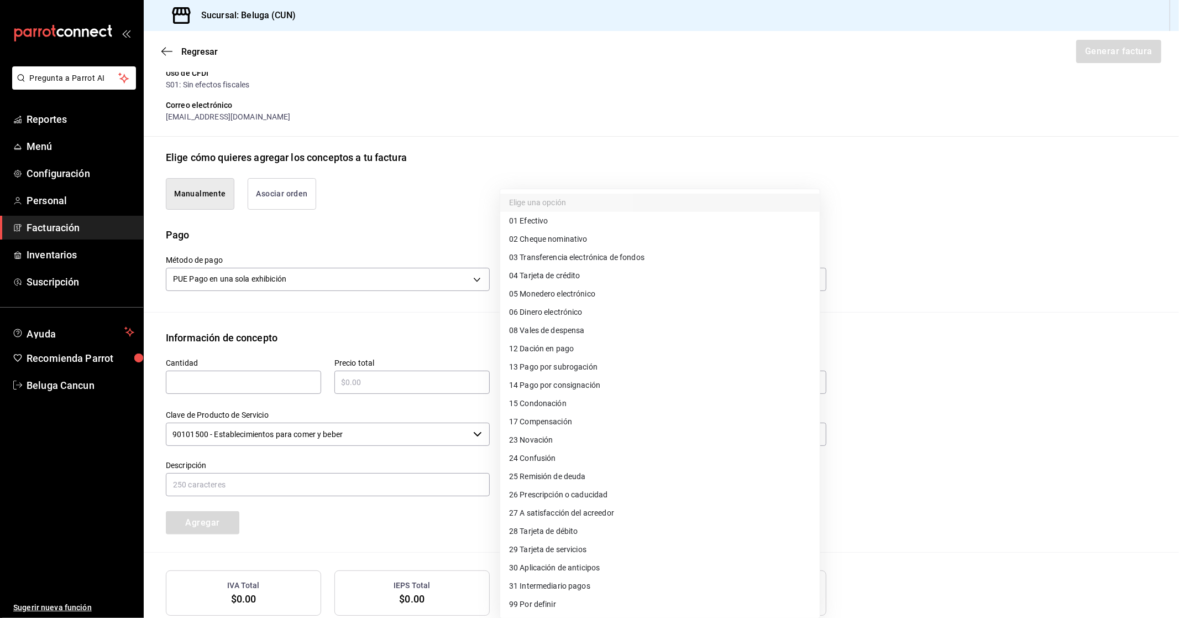
click at [581, 523] on li "28 Tarjeta de débito" at bounding box center [660, 531] width 320 height 18
type input "28"
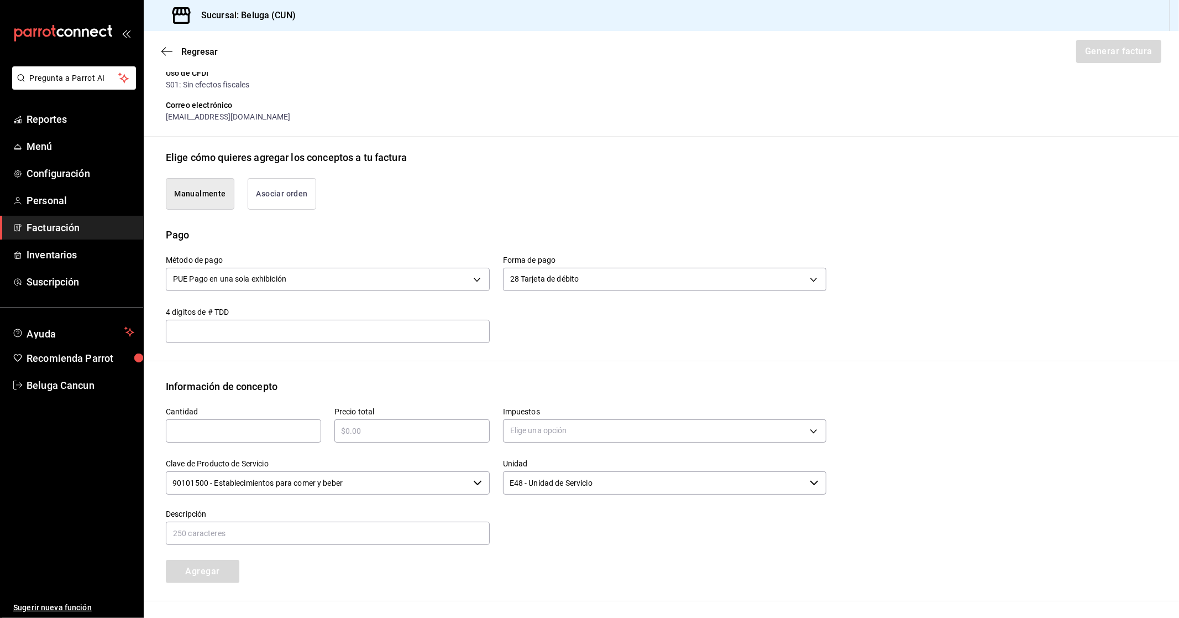
click at [234, 438] on div "​" at bounding box center [243, 430] width 155 height 23
type input "1"
type input "$1838.40"
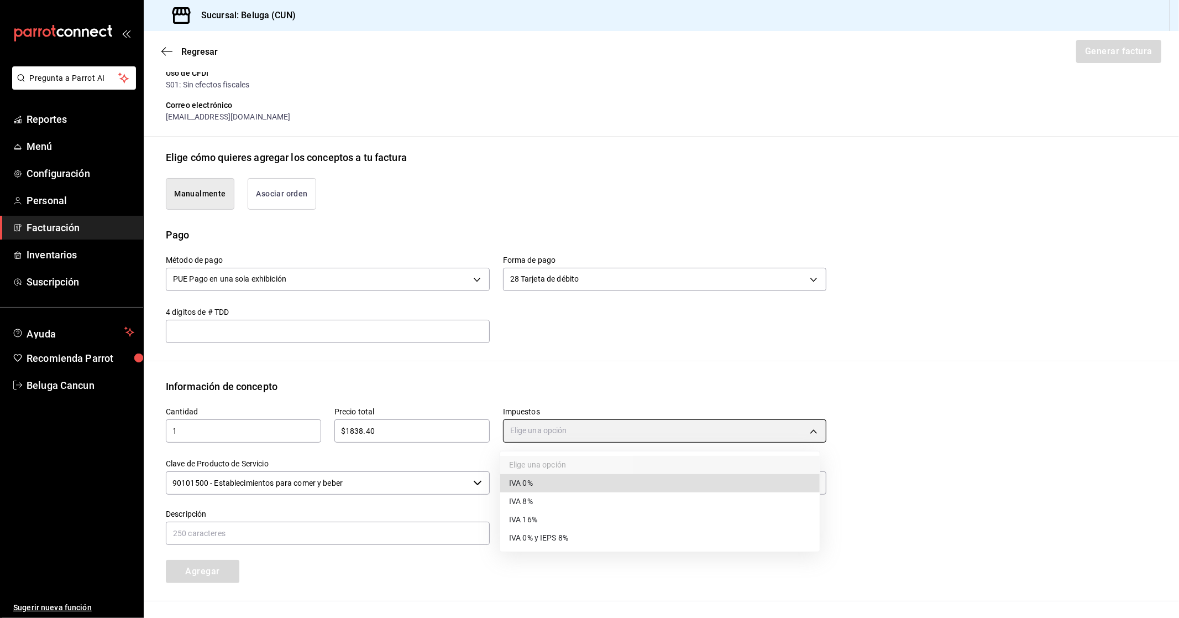
type input "IVA_0"
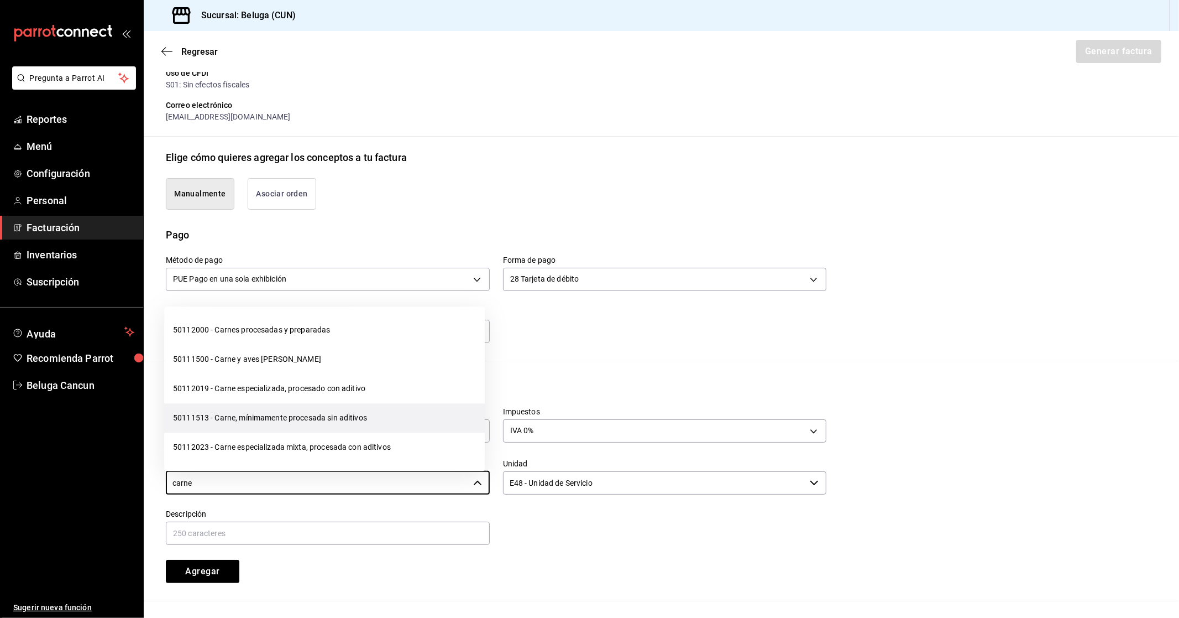
click at [274, 422] on li "50111513 - Carne, mínimamente procesada sin aditivos" at bounding box center [324, 417] width 321 height 29
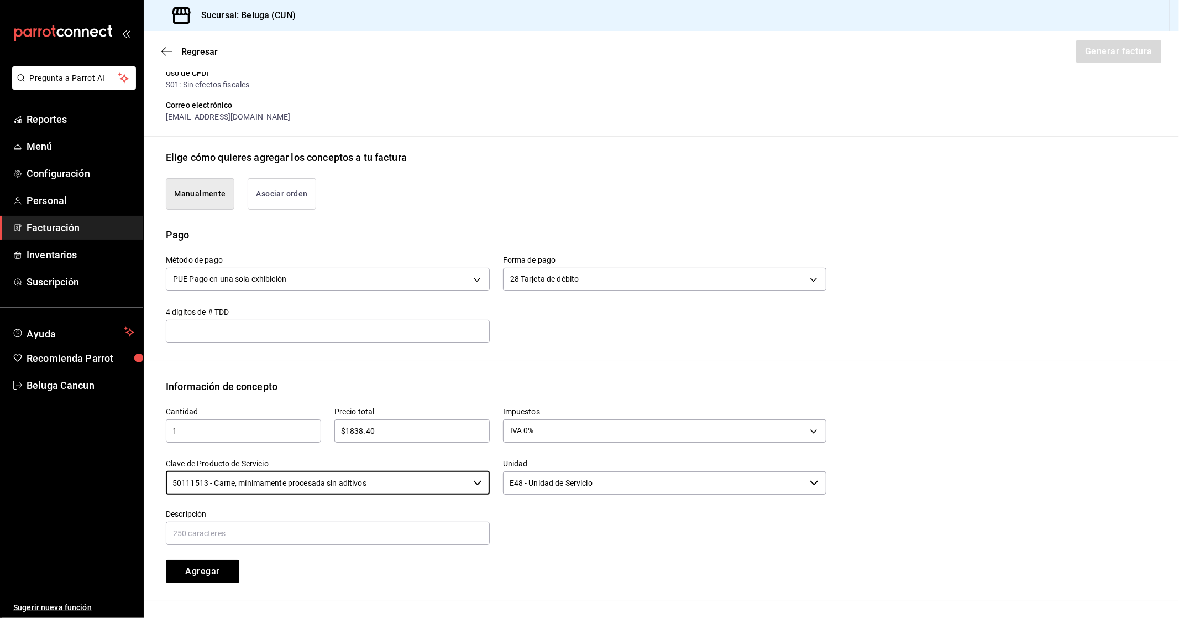
type input "50111513 - Carne, mínimamente procesada sin aditivos"
click at [556, 476] on input "E48 - Unidad de Servicio" at bounding box center [654, 482] width 303 height 23
click at [420, 519] on div "Descripción" at bounding box center [328, 527] width 324 height 37
click at [422, 530] on input "text" at bounding box center [328, 532] width 324 height 23
paste input "CONSUMO DEL DIA [DATE]"
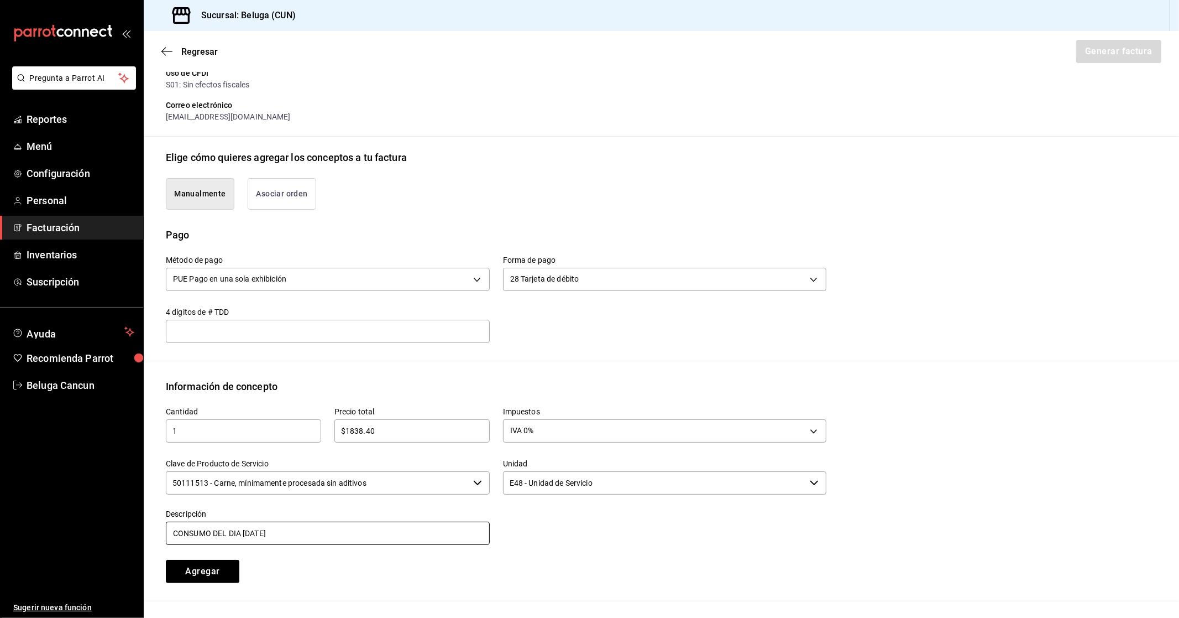
type input "CONSUMO DEL DIA [DATE]"
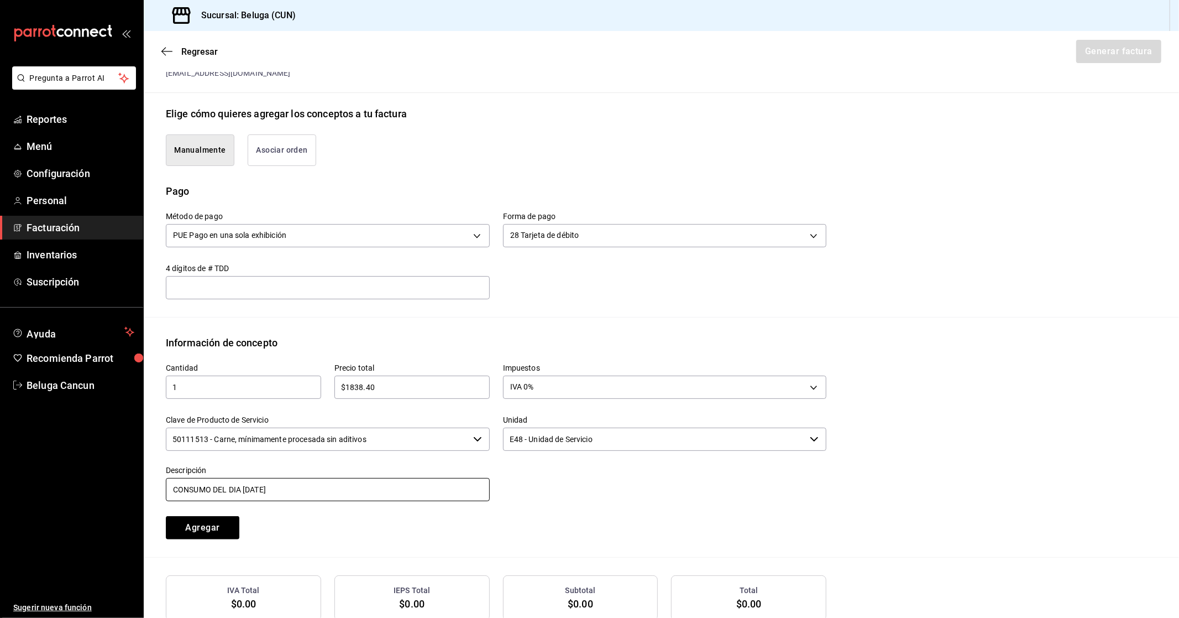
scroll to position [245, 0]
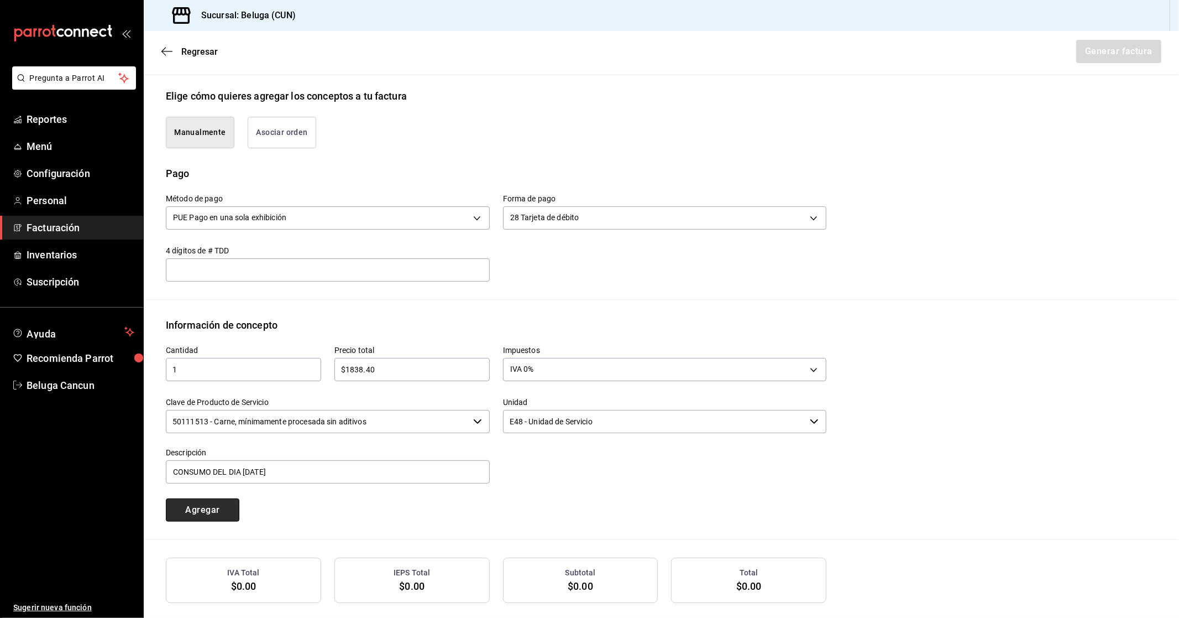
click at [231, 510] on button "Agregar" at bounding box center [203, 509] width 74 height 23
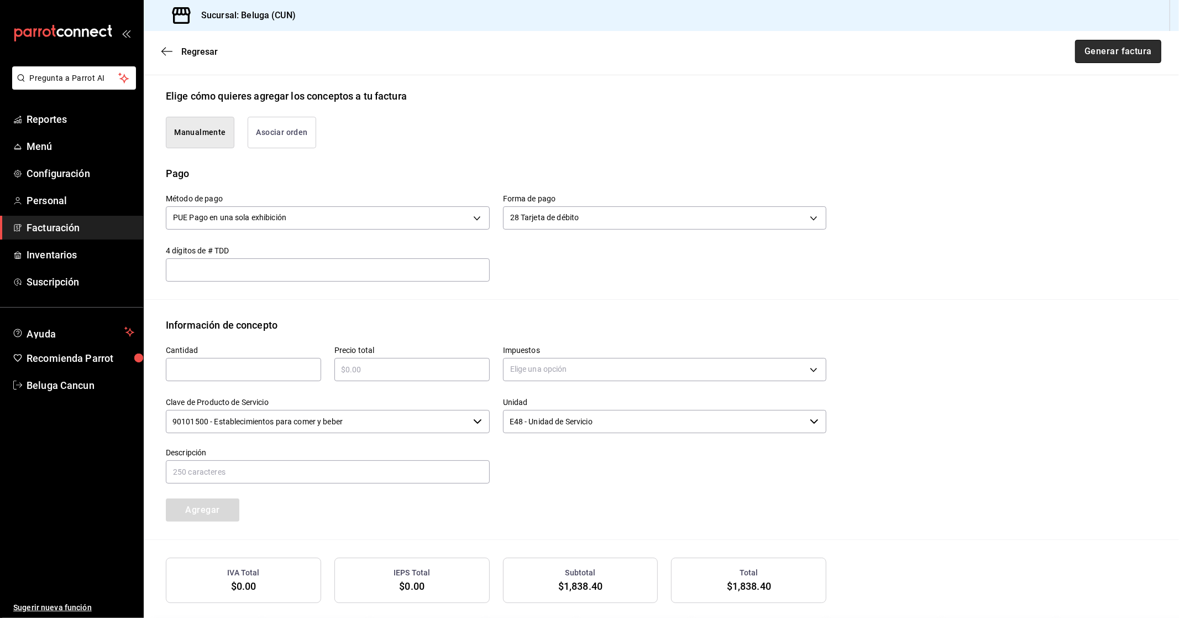
click at [1117, 56] on button "Generar factura" at bounding box center [1118, 51] width 86 height 23
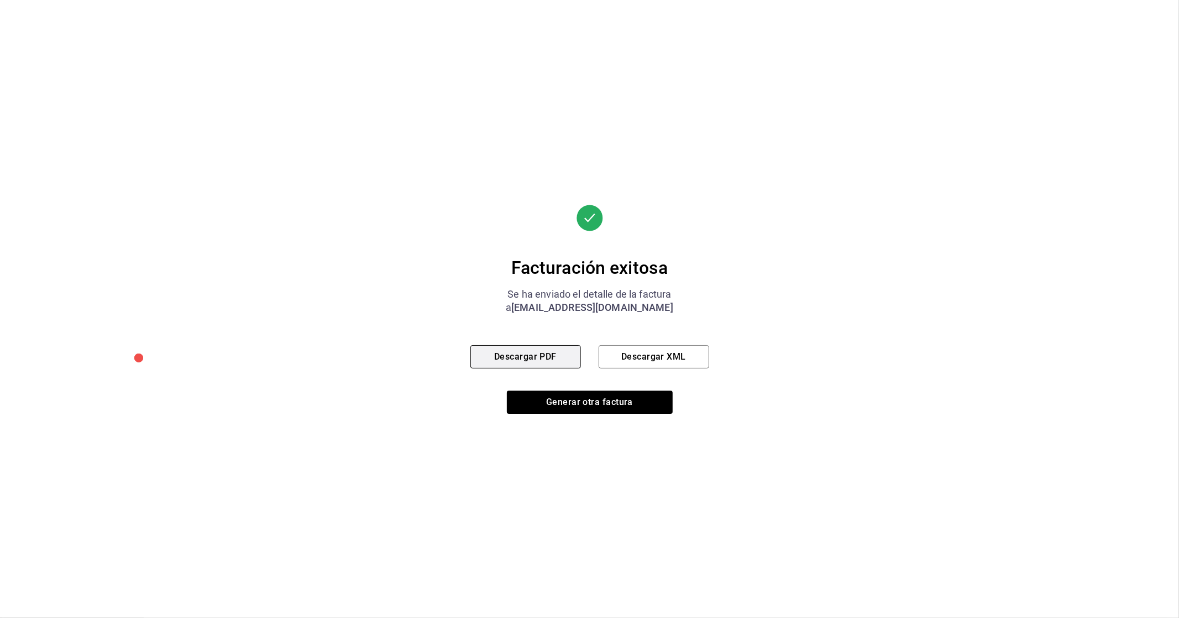
click at [538, 358] on button "Descargar PDF" at bounding box center [526, 356] width 111 height 23
click at [620, 397] on button "Generar otra factura" at bounding box center [590, 401] width 166 height 23
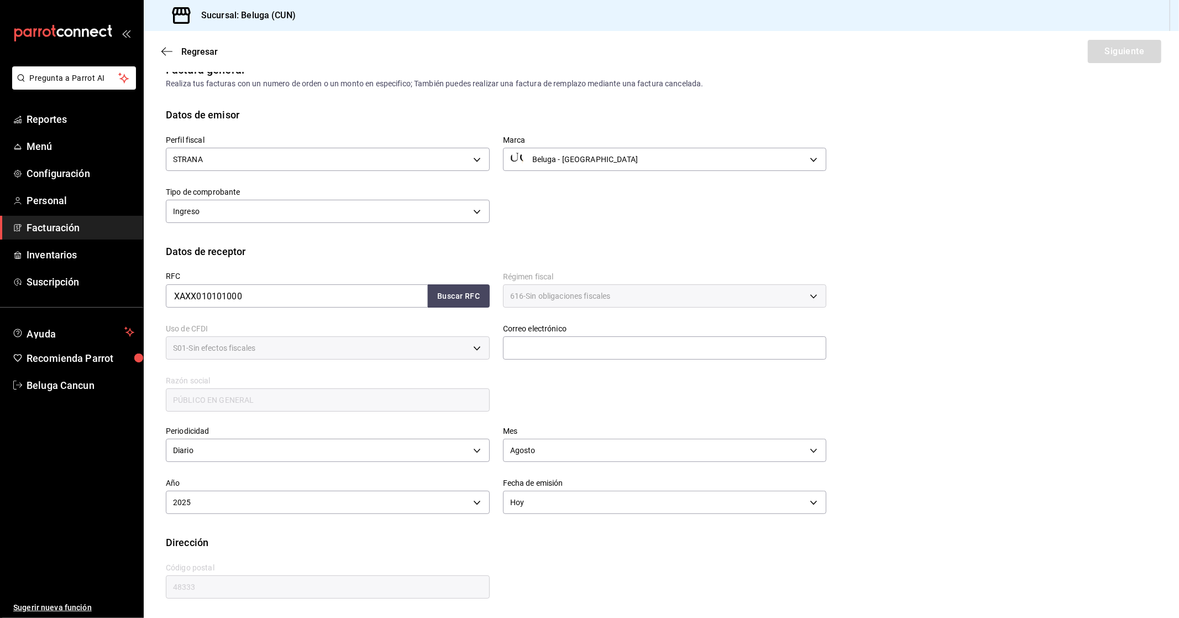
scroll to position [0, 0]
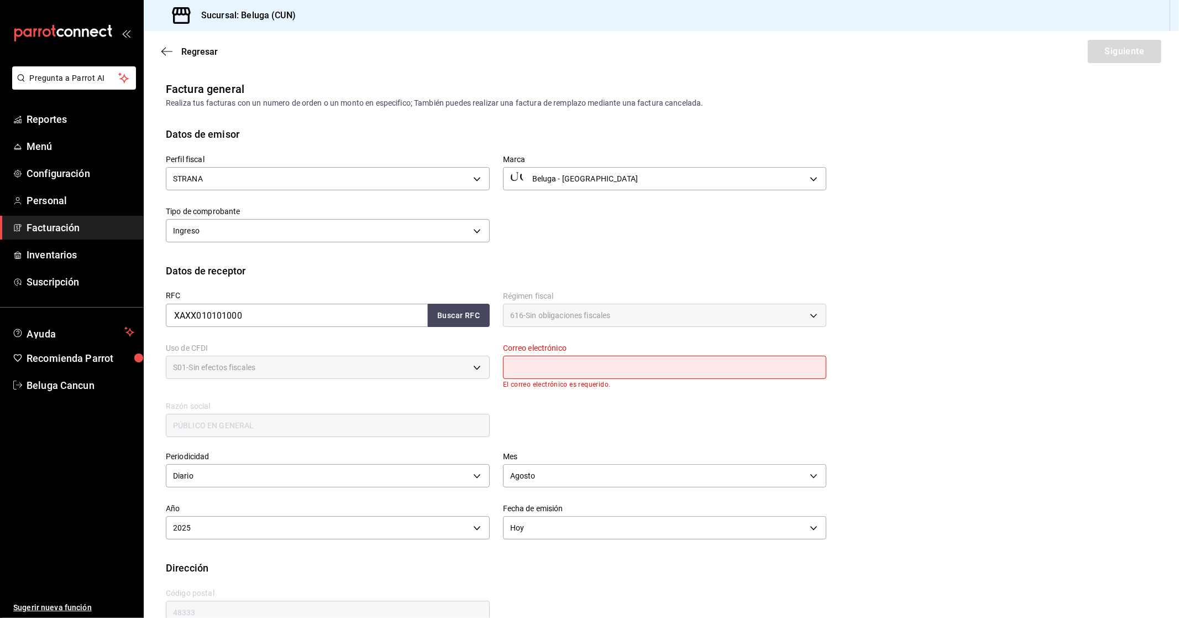
click at [605, 368] on input "text" at bounding box center [665, 367] width 324 height 23
type input "[EMAIL_ADDRESS][DOMAIN_NAME]"
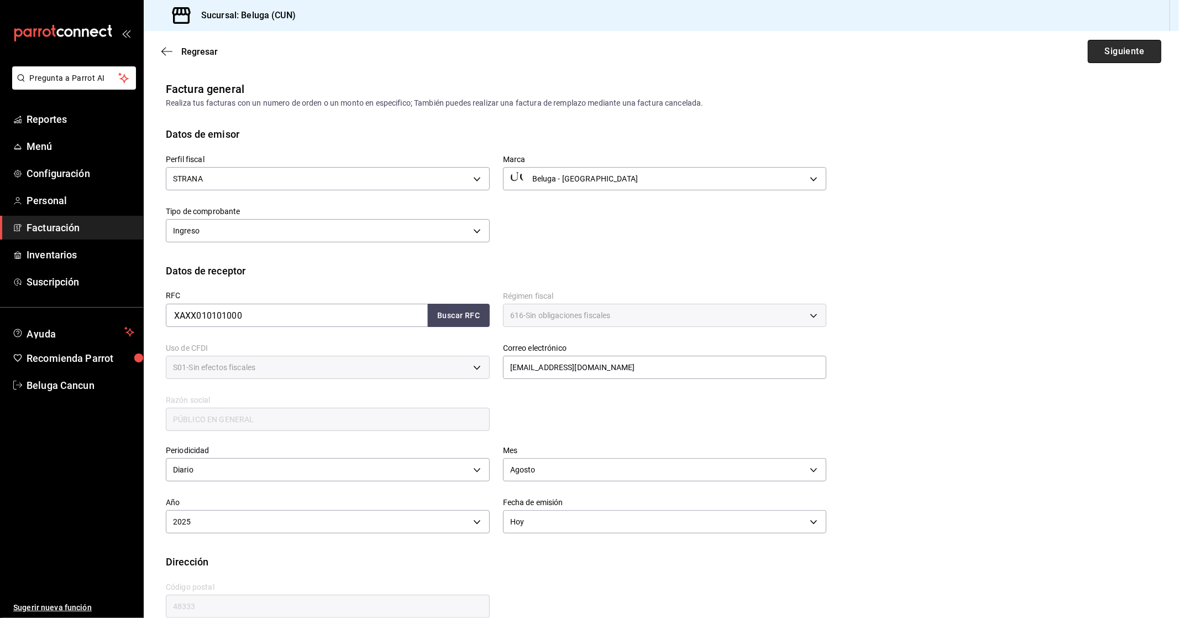
click at [1105, 55] on button "Siguiente" at bounding box center [1125, 51] width 74 height 23
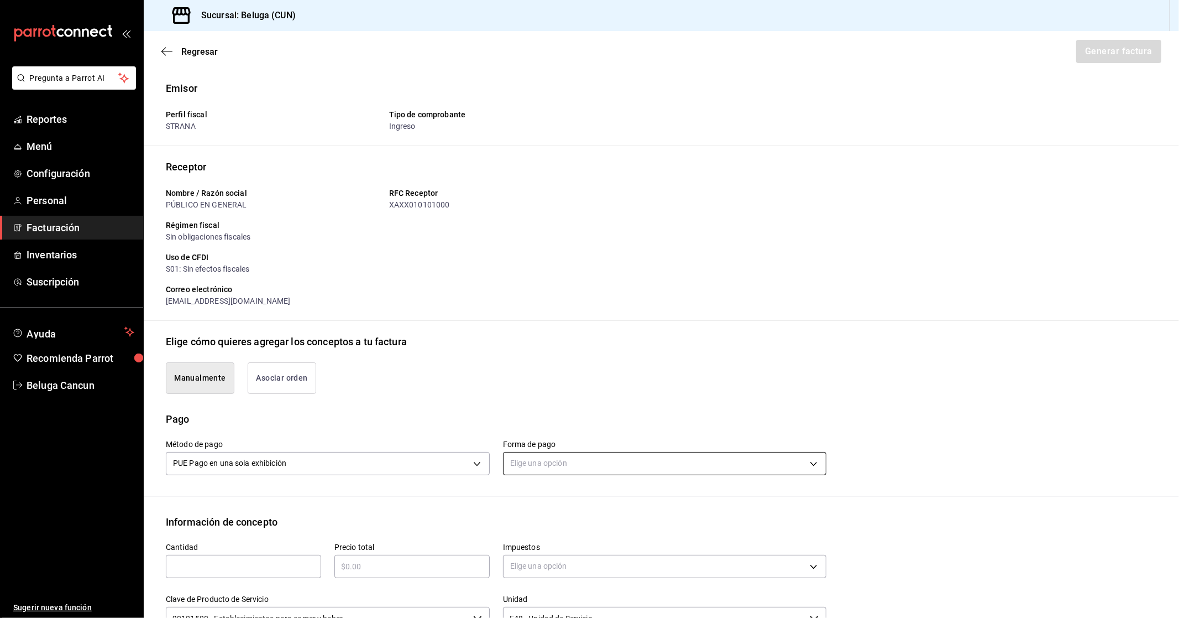
click at [584, 452] on body "Pregunta a Parrot AI Reportes Menú Configuración Personal Facturación Inventari…" at bounding box center [589, 309] width 1179 height 618
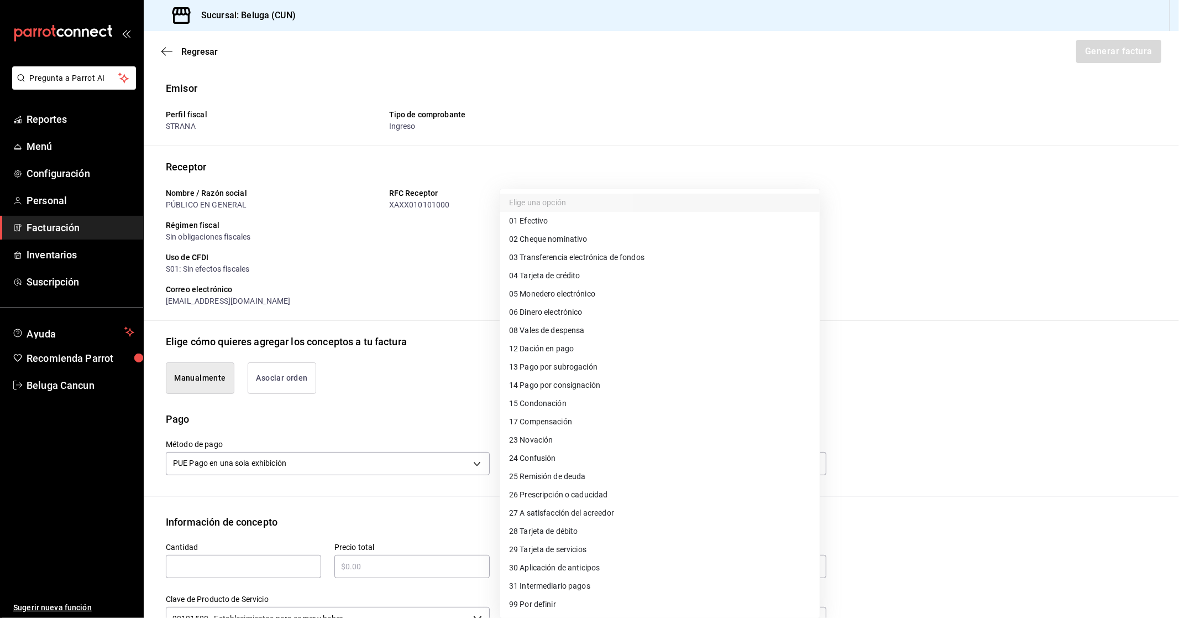
click at [601, 274] on li "04 Tarjeta de crédito" at bounding box center [660, 275] width 320 height 18
type input "04"
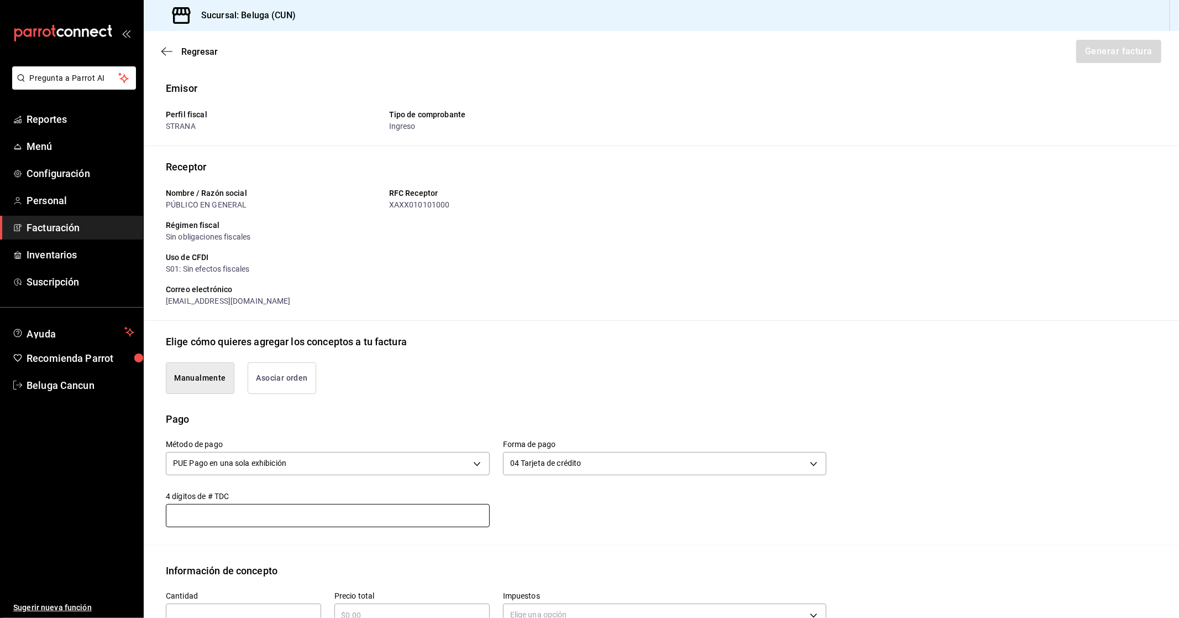
scroll to position [3, 0]
type input "1"
type input "$26022.05"
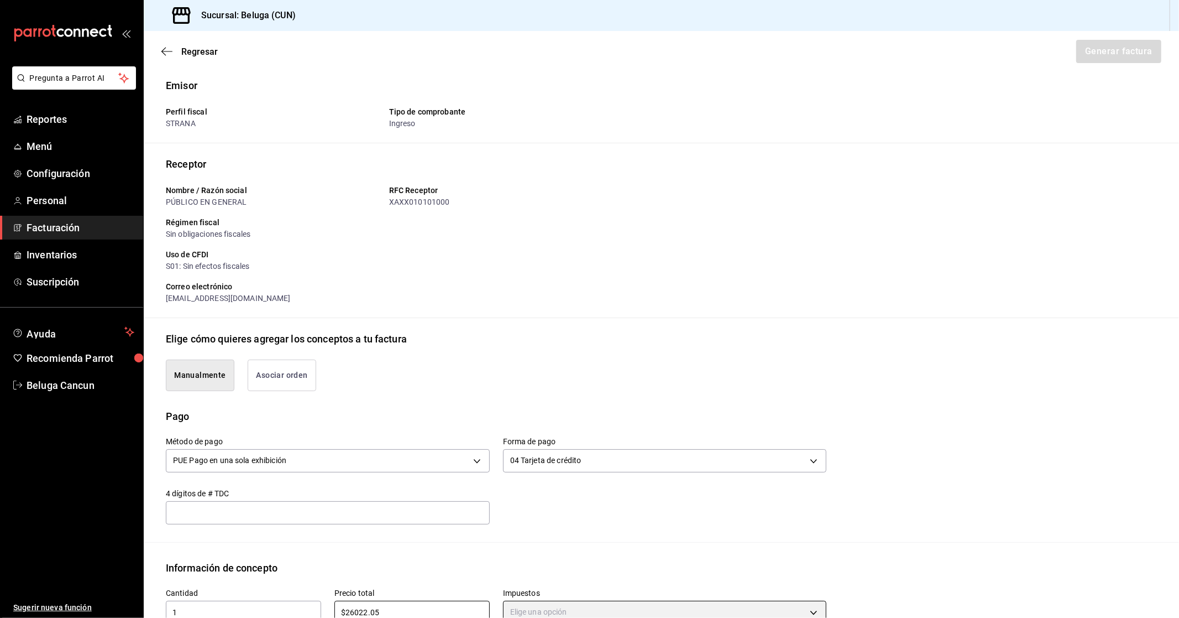
scroll to position [7, 0]
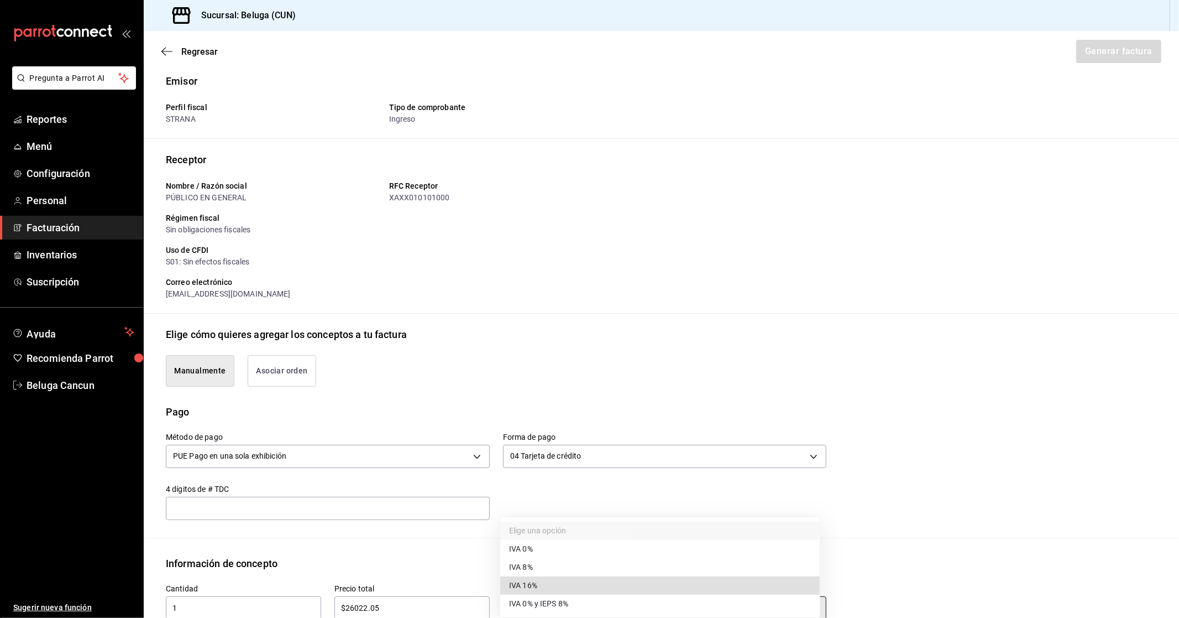
type input "IVA_16"
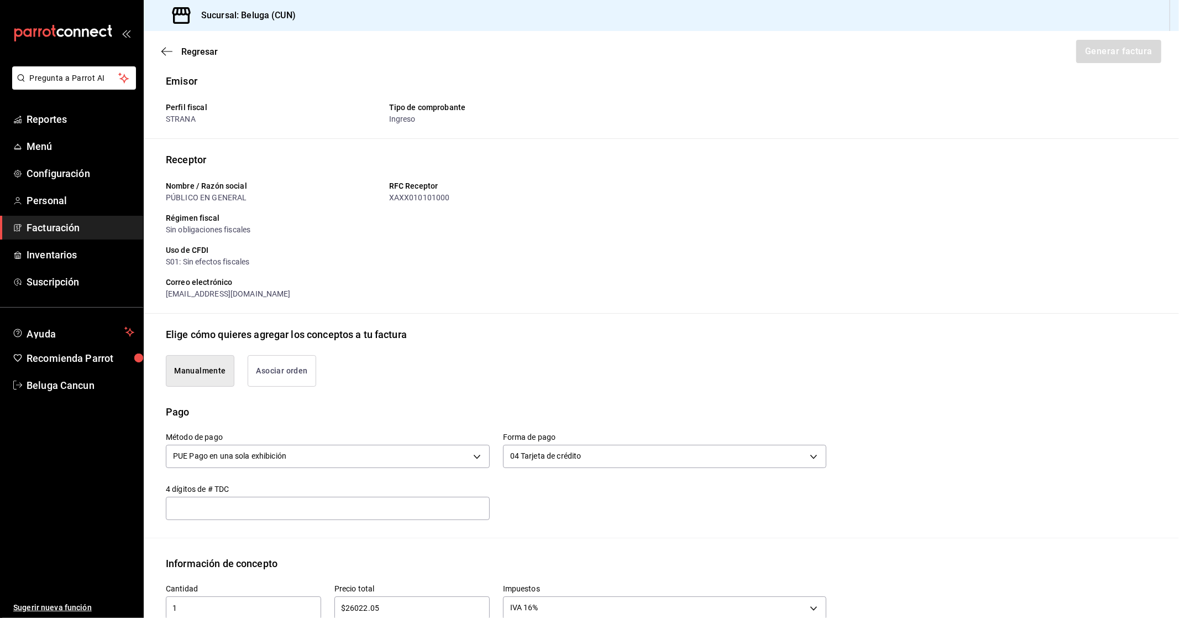
scroll to position [296, 0]
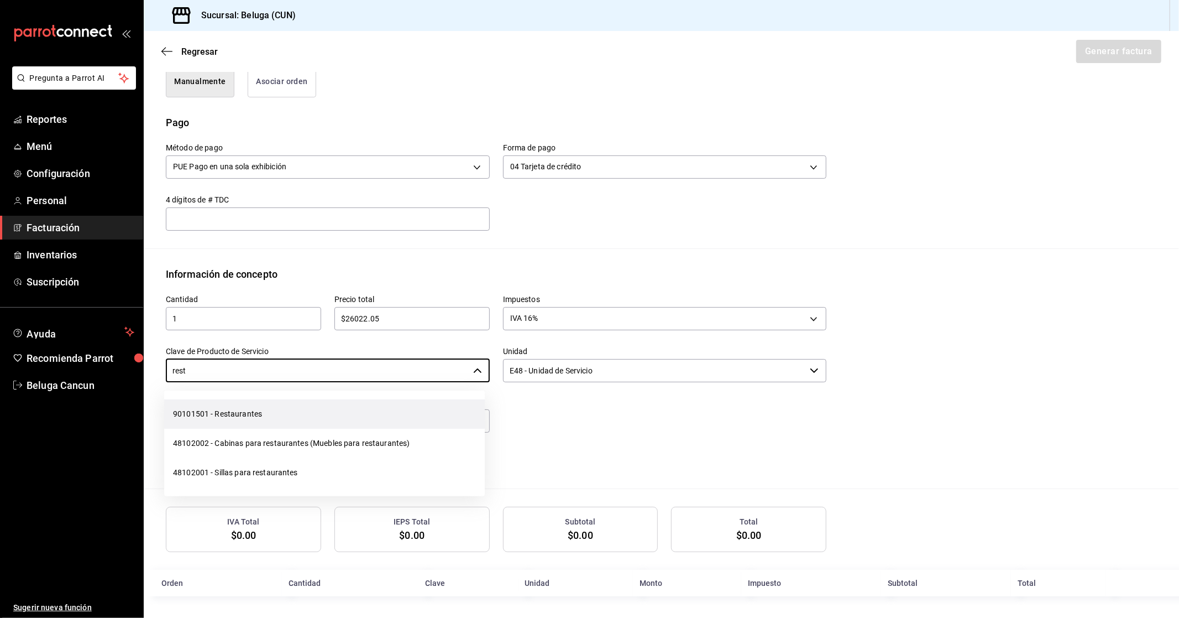
click at [257, 415] on li "90101501 - Restaurantes" at bounding box center [324, 413] width 321 height 29
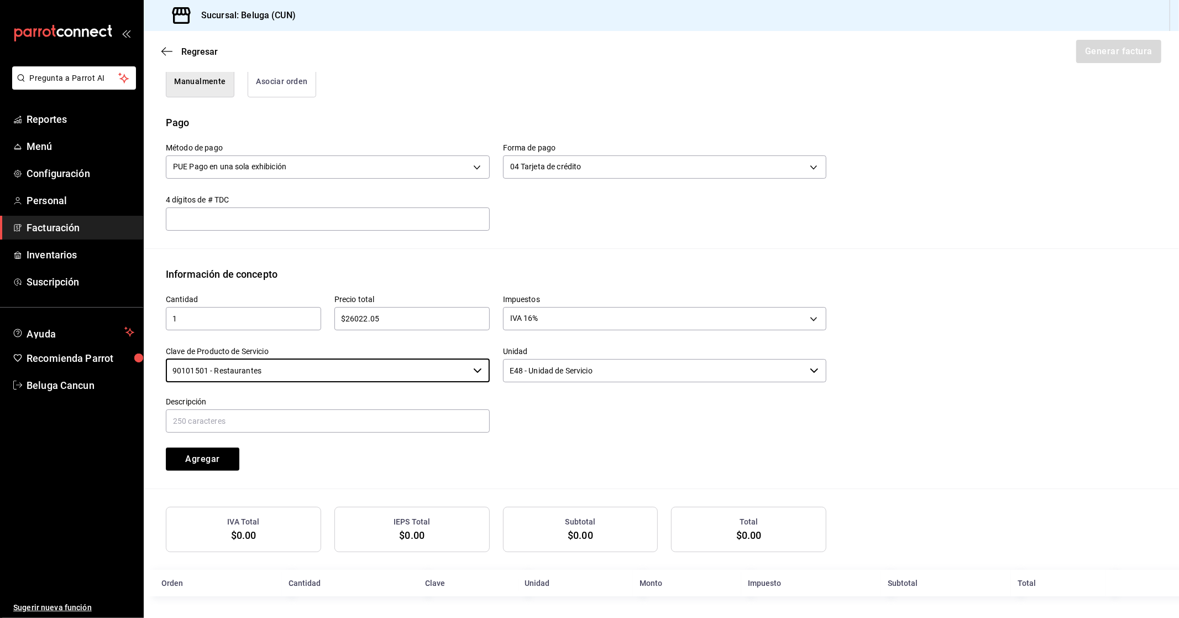
type input "90101501 - Restaurantes"
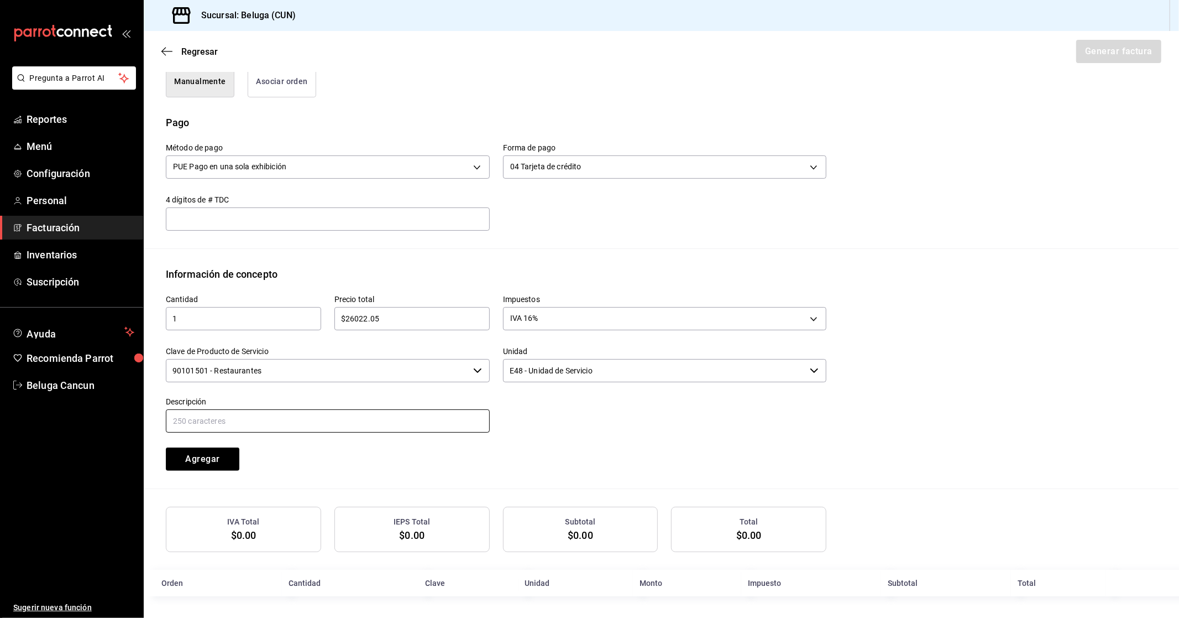
paste input "CONSUMO DEL DIA [DATE]"
type input "CONSUMO DEL DIA [DATE]"
click at [212, 460] on button "Agregar" at bounding box center [203, 458] width 74 height 23
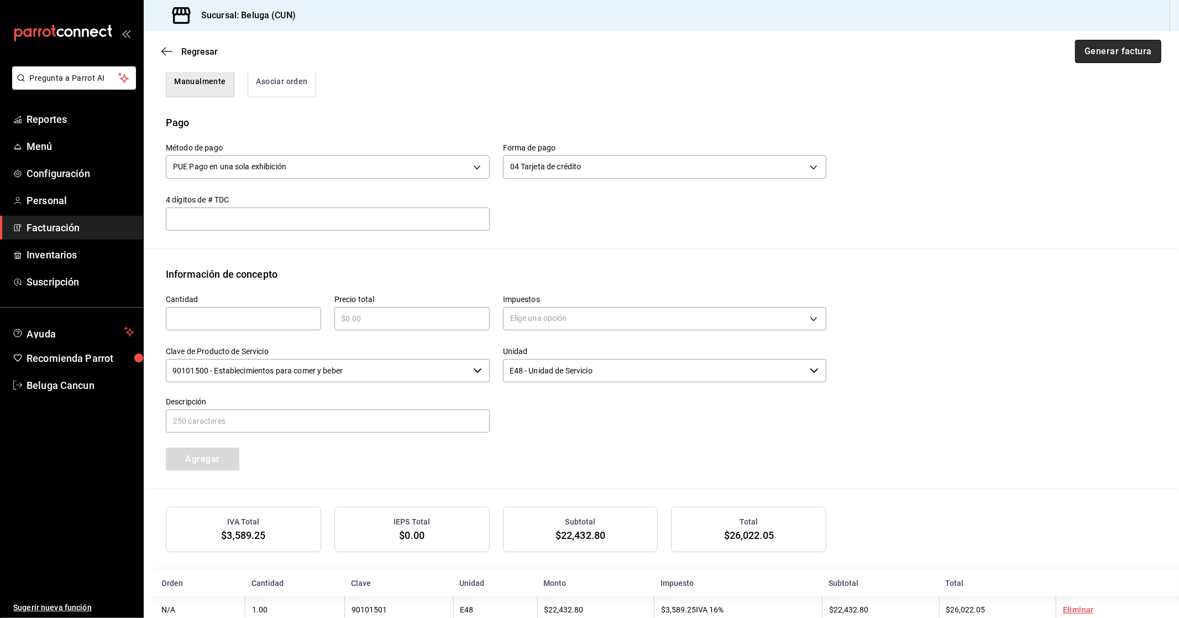
click at [1114, 50] on button "Generar factura" at bounding box center [1118, 51] width 86 height 23
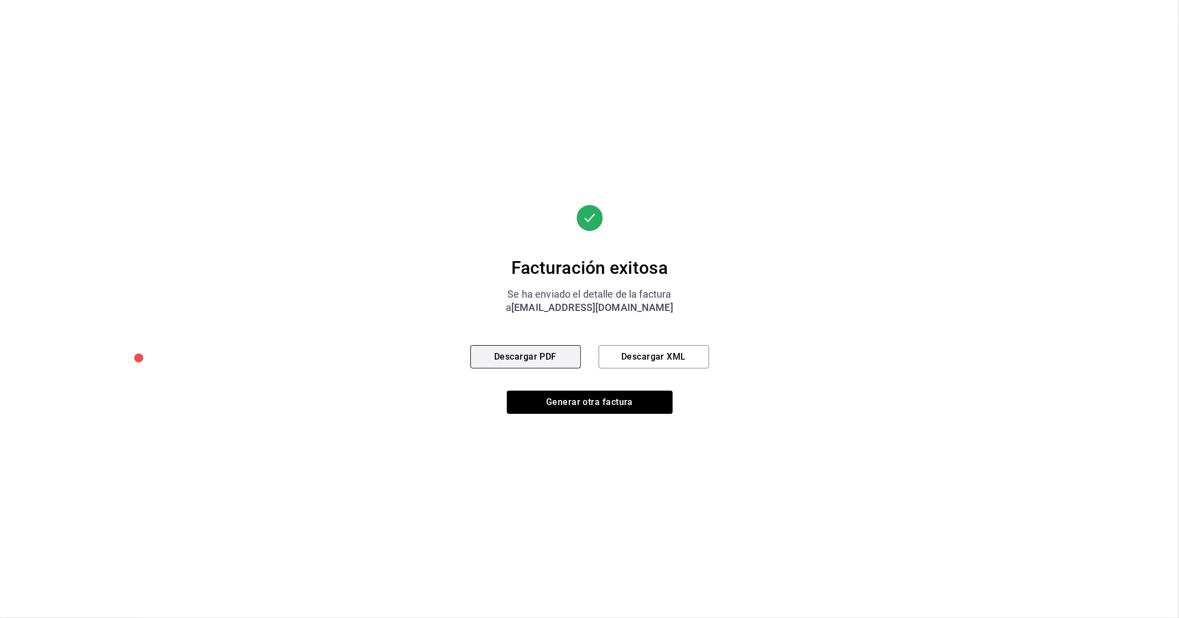
click at [526, 360] on button "Descargar PDF" at bounding box center [526, 356] width 111 height 23
click at [598, 406] on button "Generar otra factura" at bounding box center [590, 401] width 166 height 23
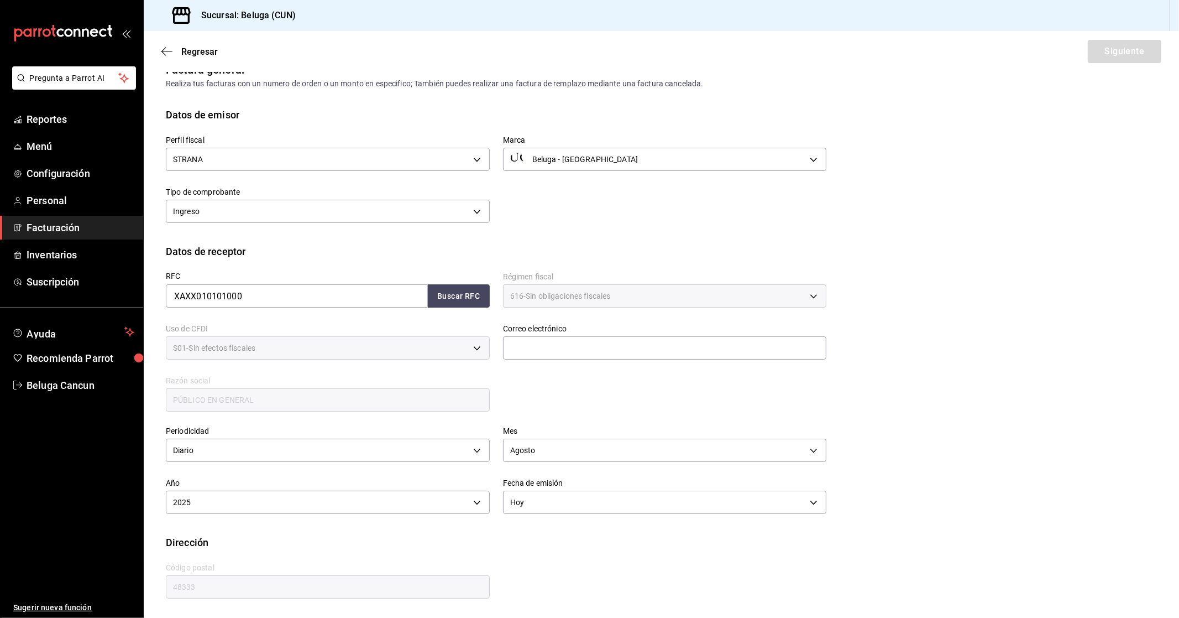
scroll to position [0, 0]
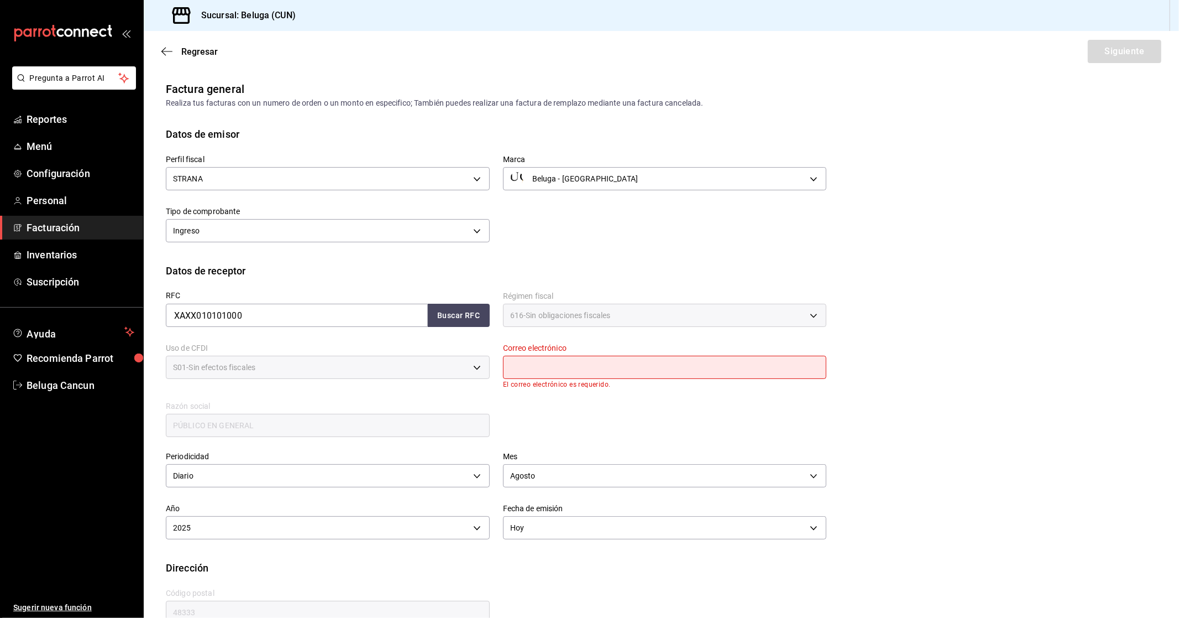
click at [575, 362] on input "text" at bounding box center [665, 367] width 324 height 23
type input "[EMAIL_ADDRESS][DOMAIN_NAME]"
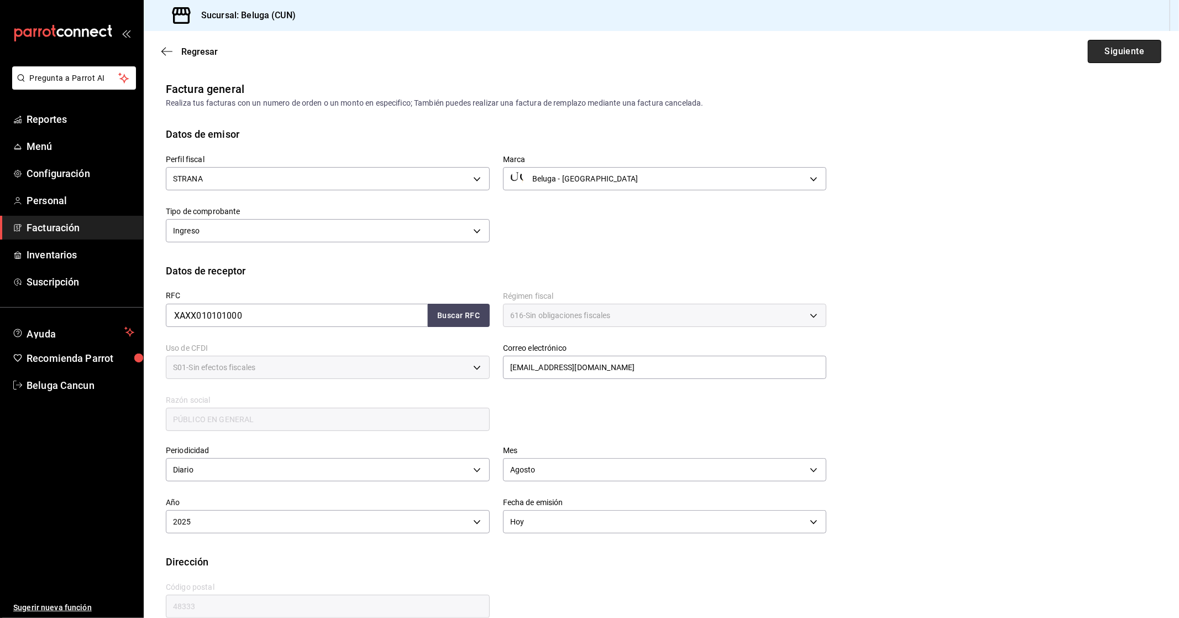
click at [1098, 53] on button "Siguiente" at bounding box center [1125, 51] width 74 height 23
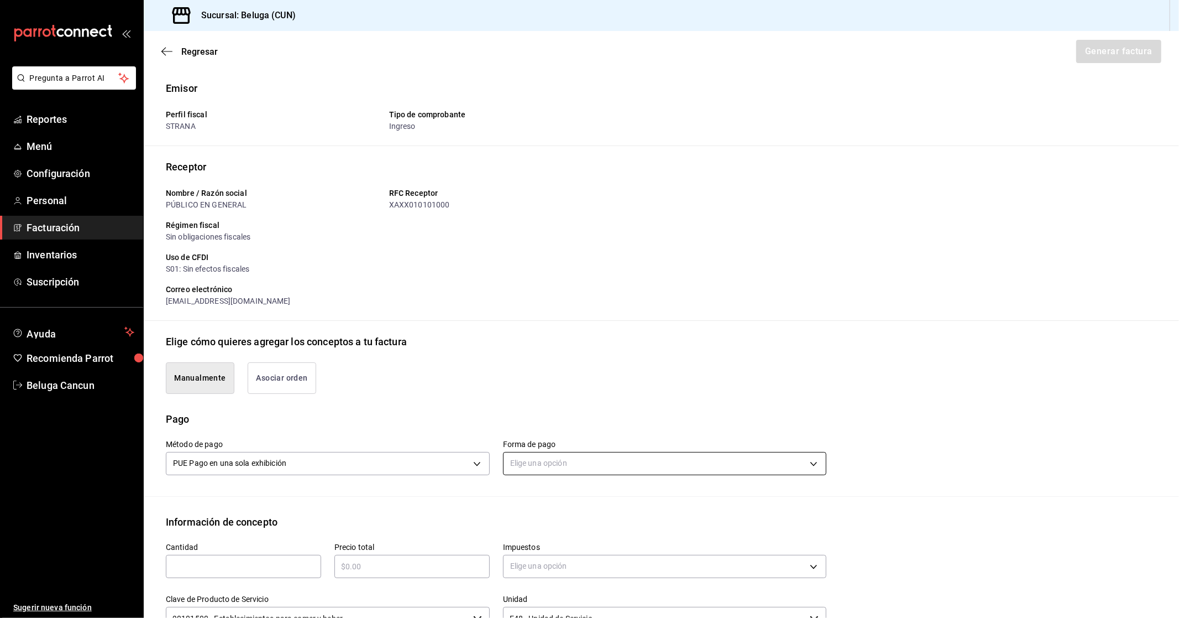
type button "manualy"
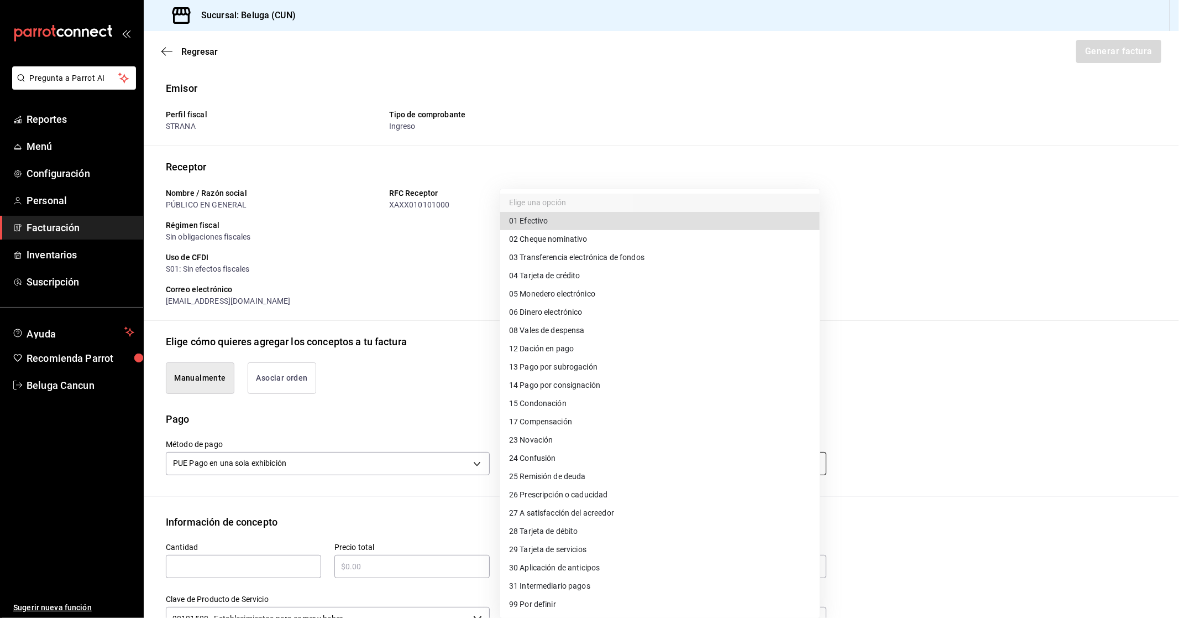
click at [618, 463] on body "Pregunta a Parrot AI Reportes Menú Configuración Personal Facturación Inventari…" at bounding box center [589, 309] width 1179 height 618
click at [592, 529] on li "28 Tarjeta de débito" at bounding box center [660, 531] width 320 height 18
type input "28"
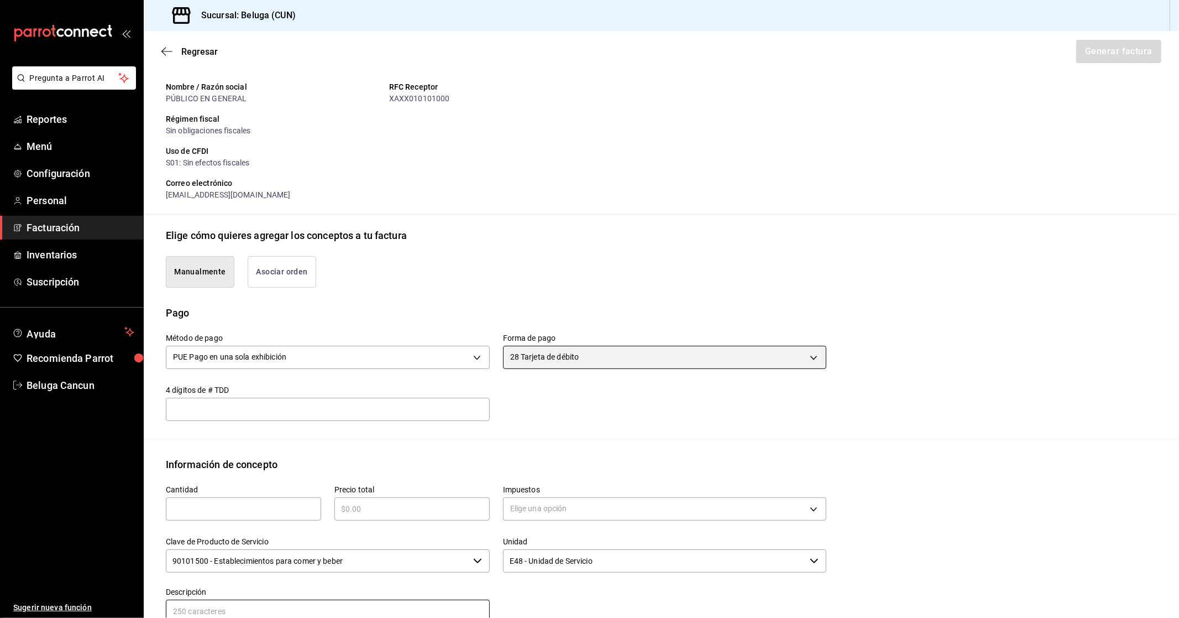
scroll to position [184, 0]
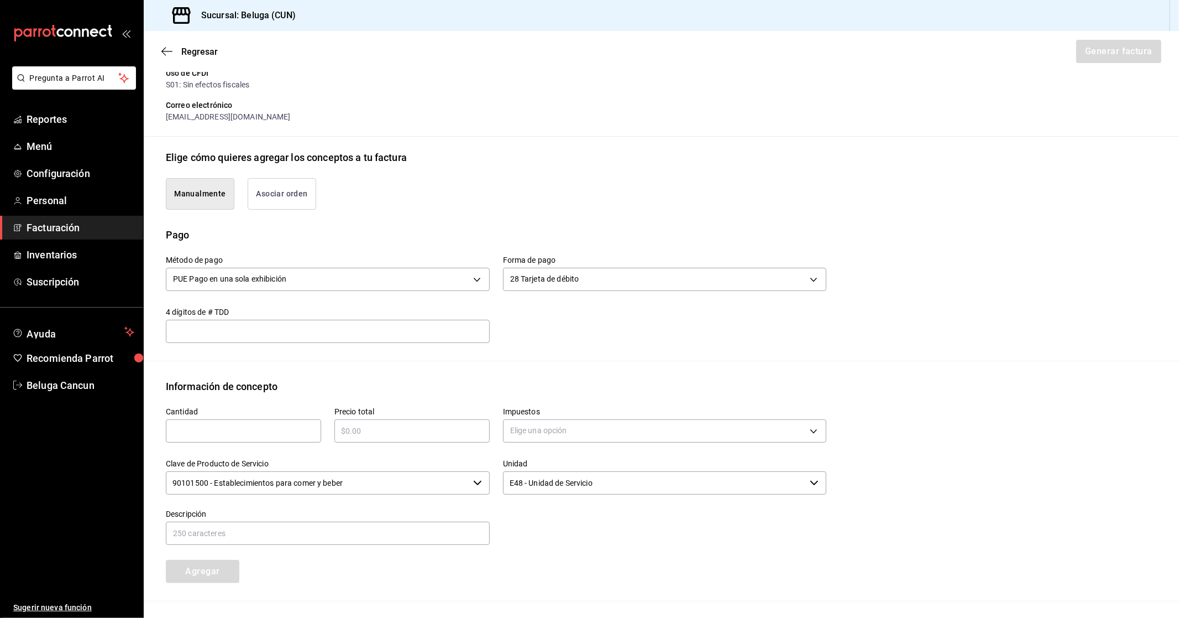
click at [281, 431] on input "text" at bounding box center [243, 430] width 155 height 13
type input "1"
type input "$1946.15"
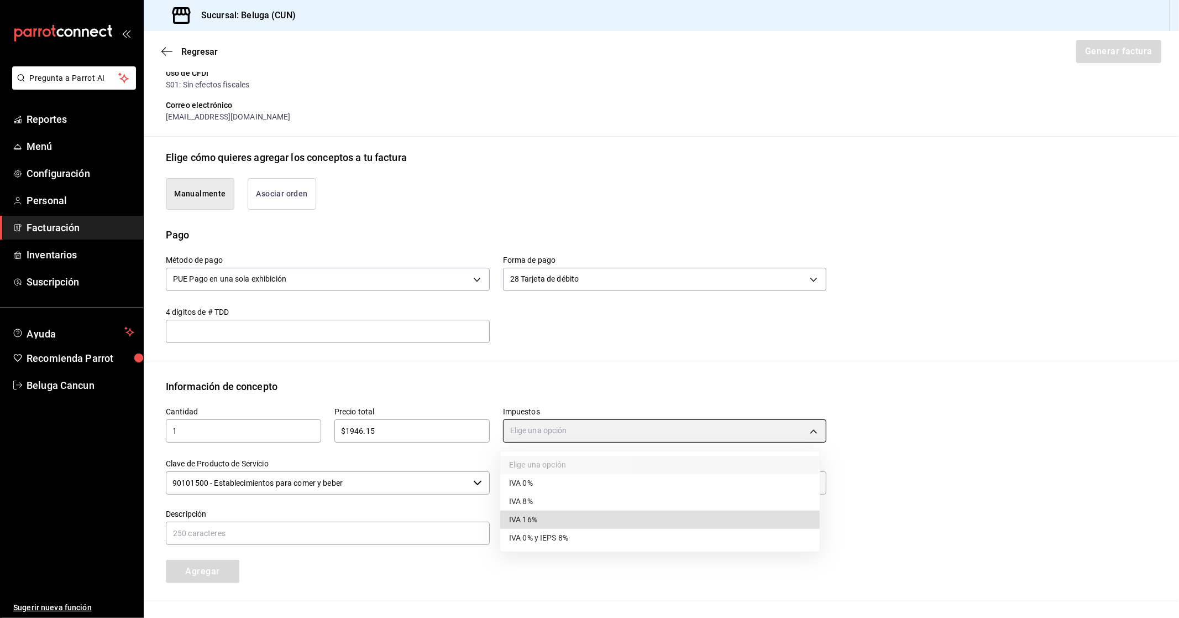
type input "IVA_16"
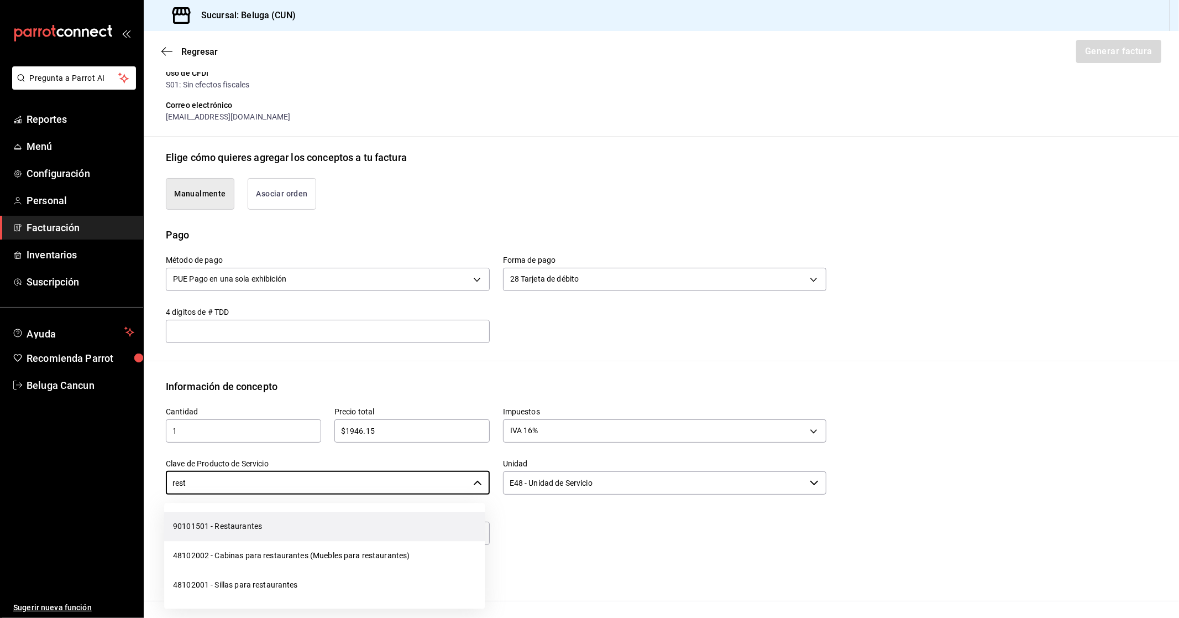
click at [278, 529] on li "90101501 - Restaurantes" at bounding box center [324, 525] width 321 height 29
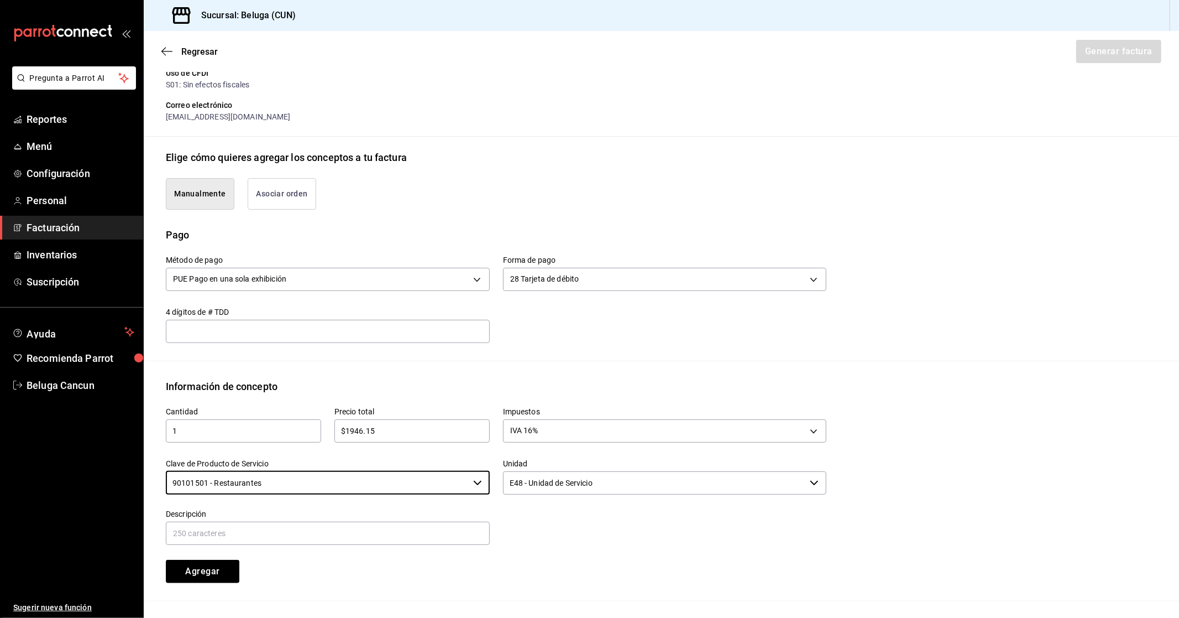
type input "90101501 - Restaurantes"
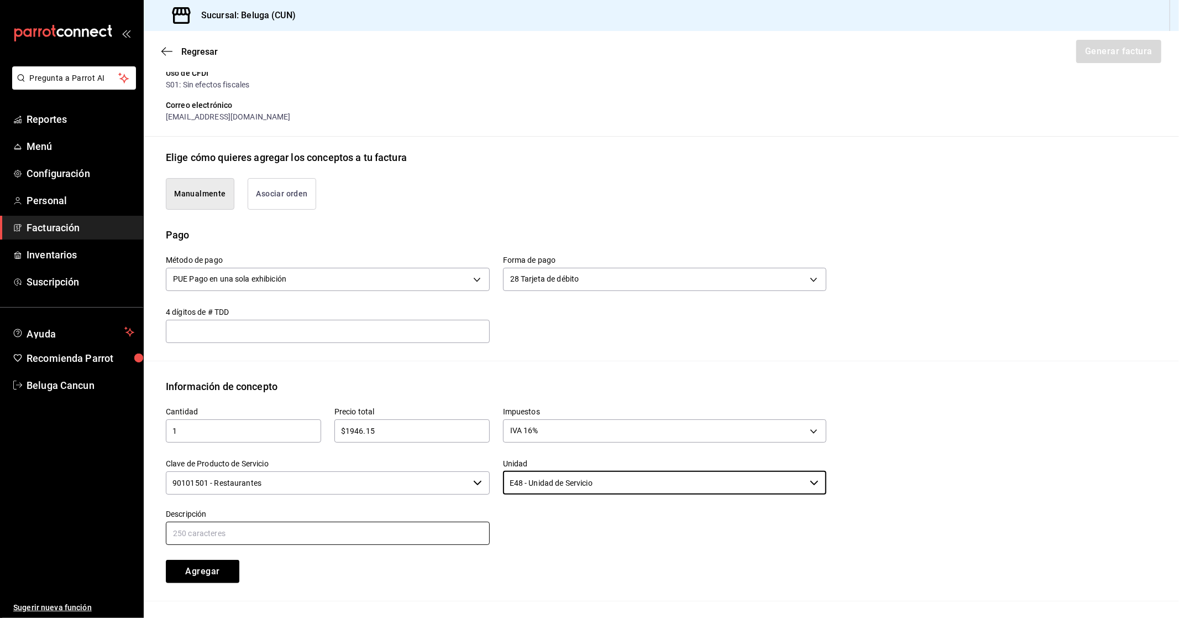
click at [471, 525] on input "text" at bounding box center [328, 532] width 324 height 23
paste input "CONSUMO DEL DIA [DATE]"
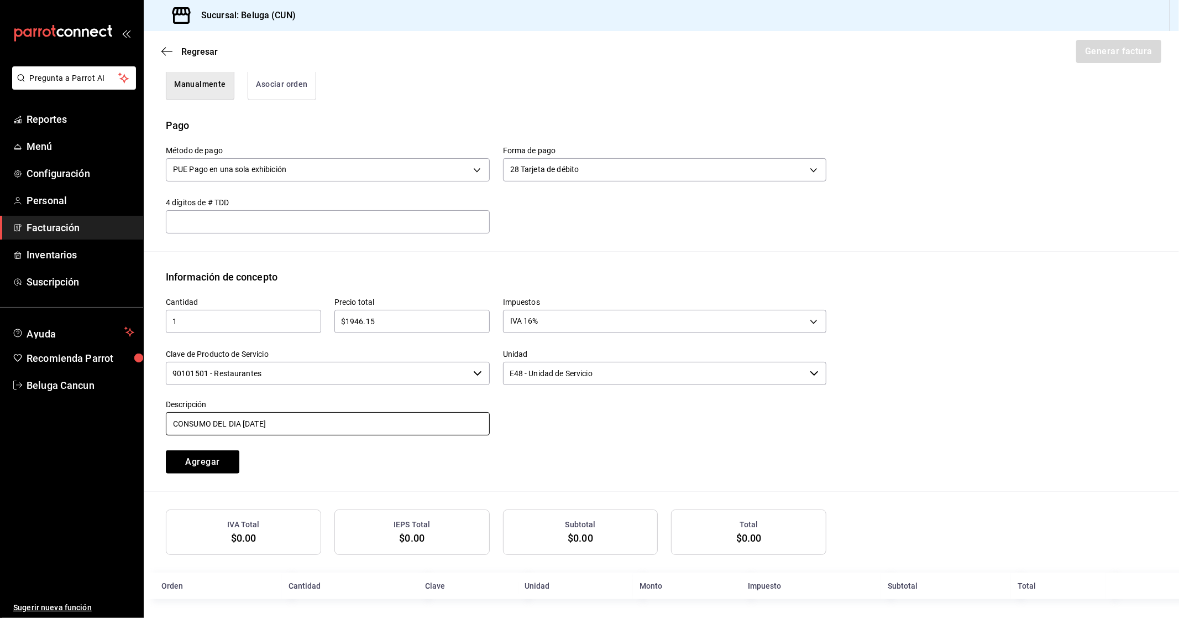
scroll to position [296, 0]
type input "CONSUMO DEL DIA [DATE]"
click at [205, 458] on button "Agregar" at bounding box center [203, 458] width 74 height 23
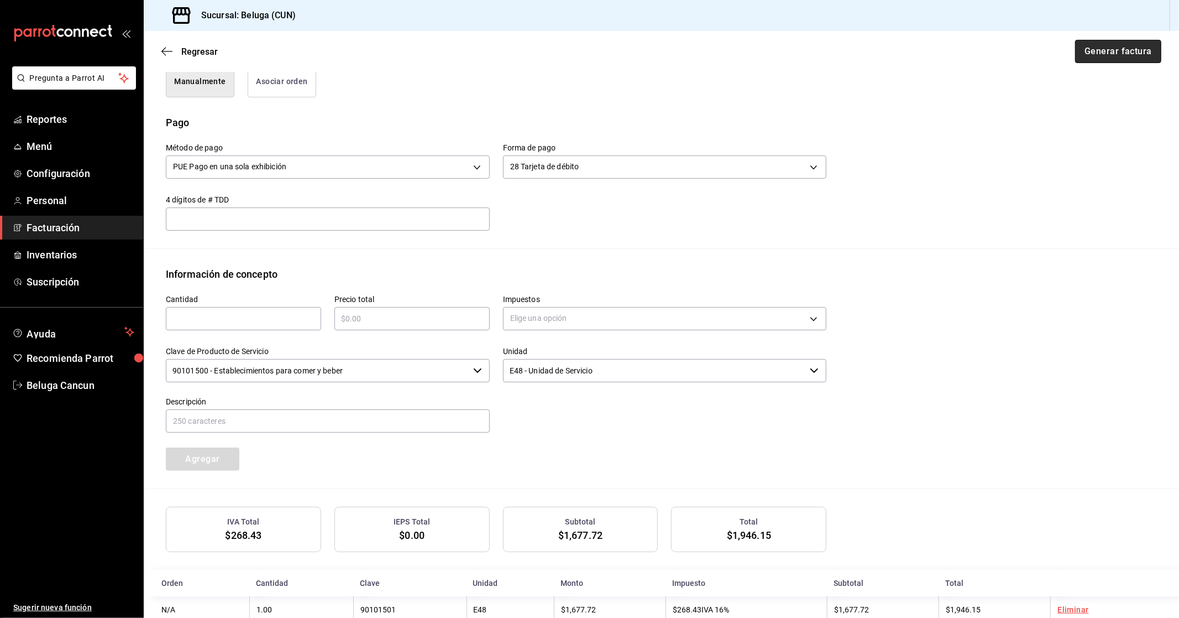
click at [1121, 48] on button "Generar factura" at bounding box center [1118, 51] width 86 height 23
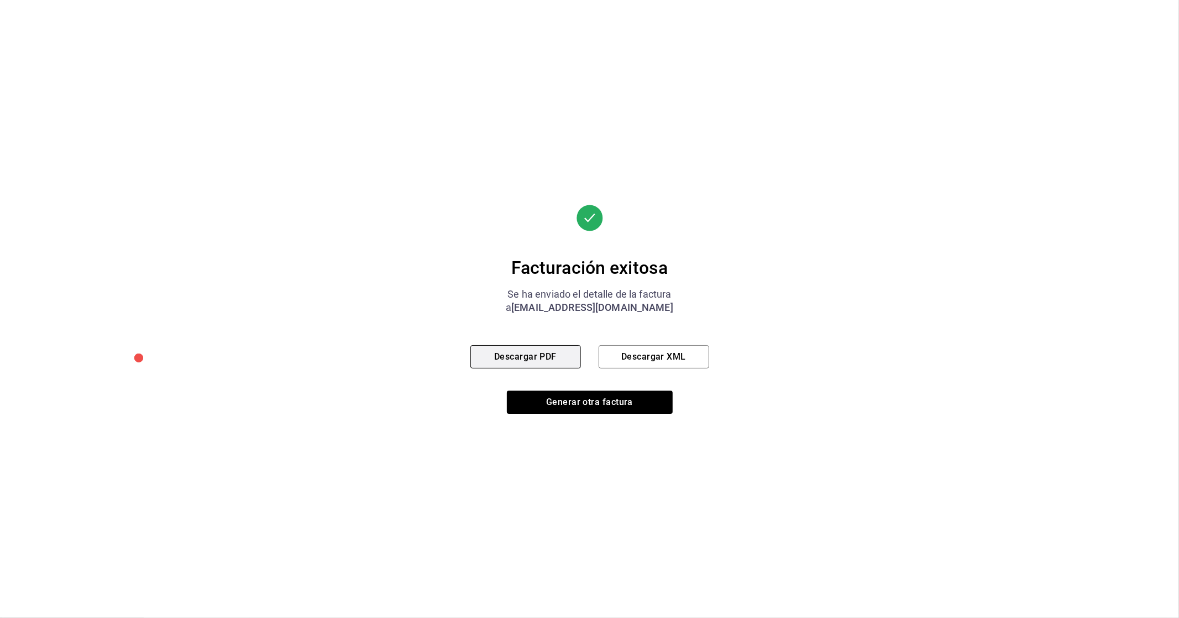
click at [511, 359] on button "Descargar PDF" at bounding box center [526, 356] width 111 height 23
click at [583, 401] on button "Generar otra factura" at bounding box center [590, 401] width 166 height 23
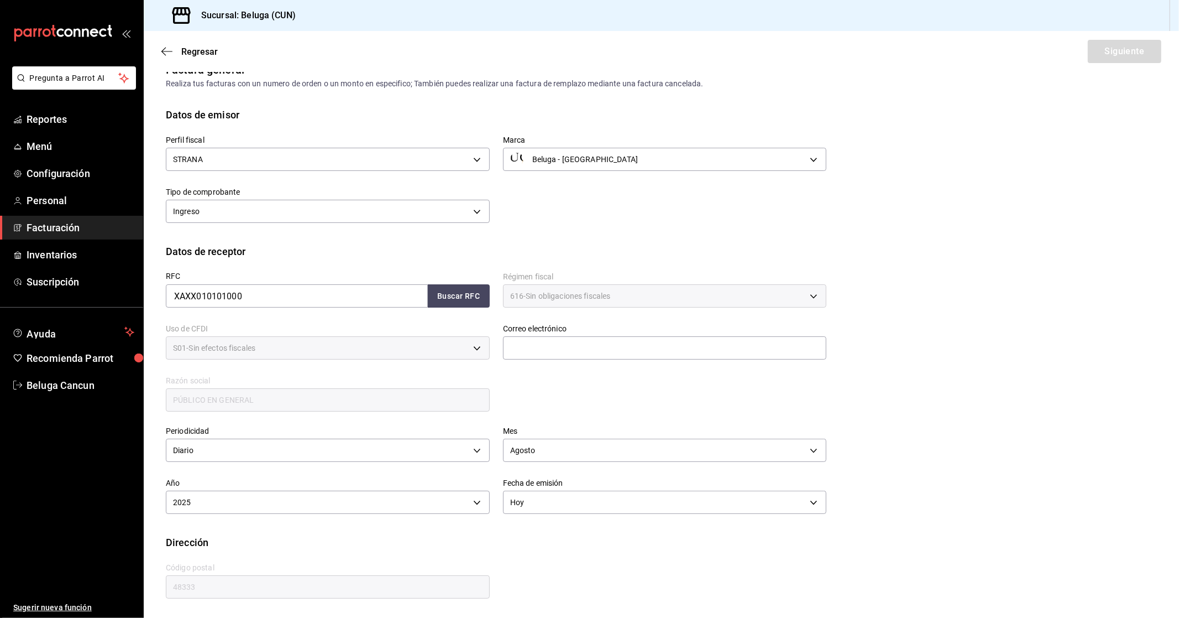
scroll to position [0, 0]
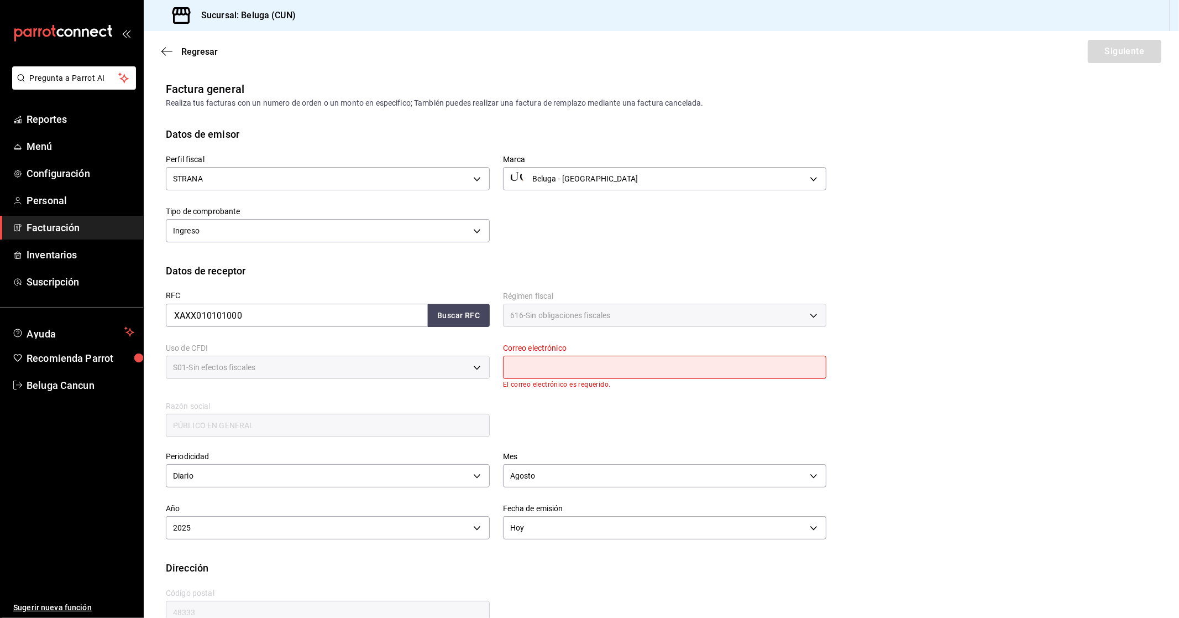
click at [617, 250] on div "Perfil fiscal STRANA 0e3eb79f-b3aa-4b7a-a40b-5438678f8732 Marca Beluga - Cancun…" at bounding box center [661, 203] width 991 height 122
